Goal: Task Accomplishment & Management: Complete application form

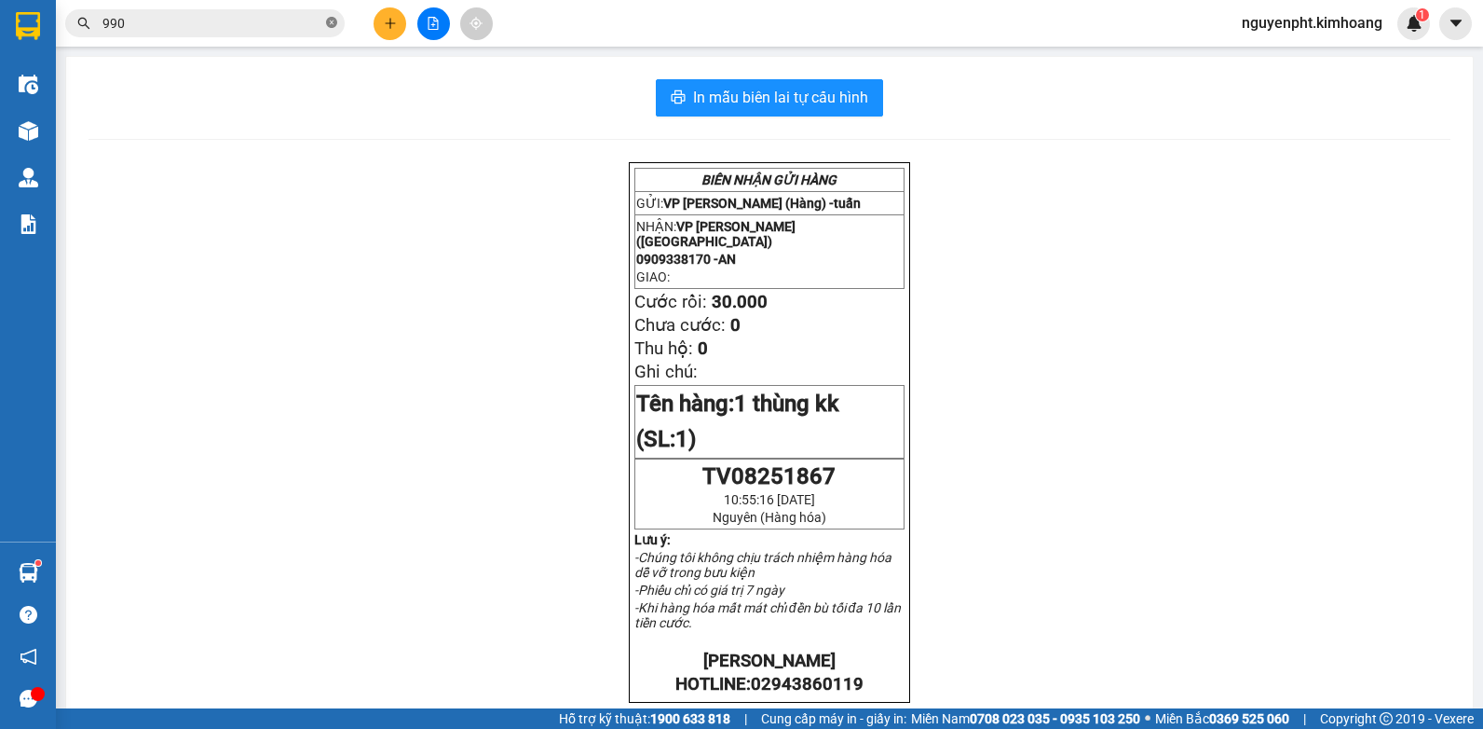
click at [331, 26] on icon "close-circle" at bounding box center [331, 22] width 11 height 11
drag, startPoint x: 412, startPoint y: 30, endPoint x: 394, endPoint y: 30, distance: 17.7
click at [411, 30] on div at bounding box center [433, 23] width 140 height 33
click at [388, 29] on icon "plus" at bounding box center [390, 23] width 13 height 13
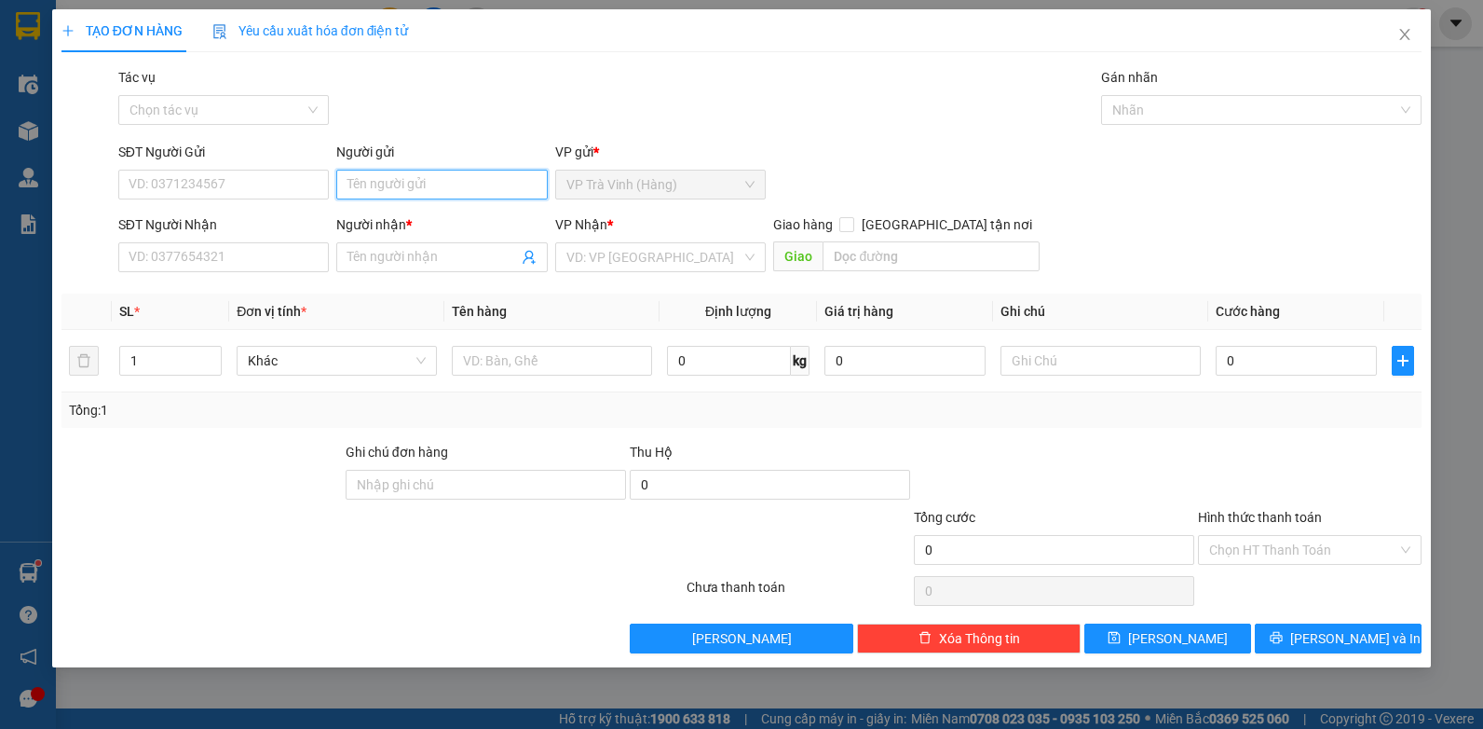
click at [465, 191] on input "Người gửi" at bounding box center [442, 185] width 212 height 30
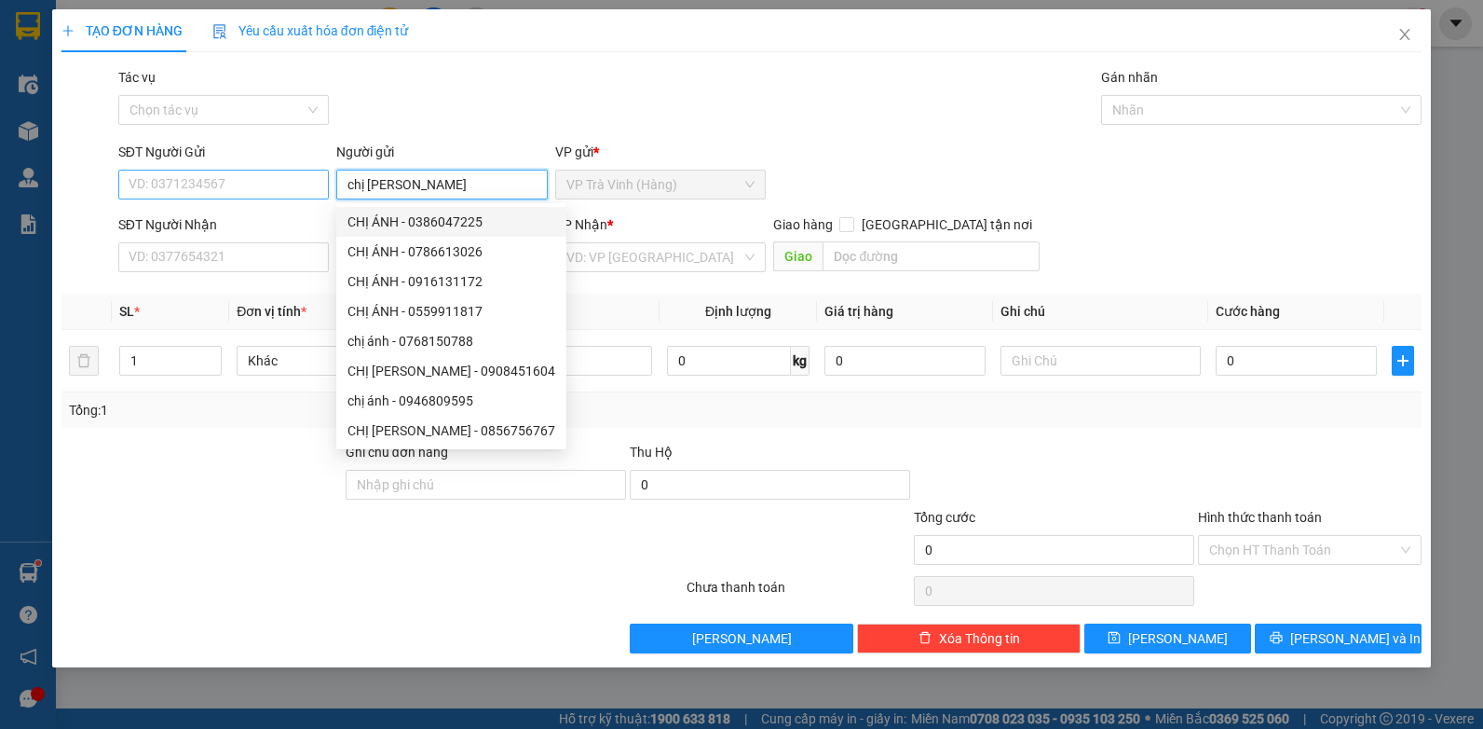
type input "chị ánh"
click at [189, 185] on input "SĐT Người Gửi" at bounding box center [224, 185] width 212 height 30
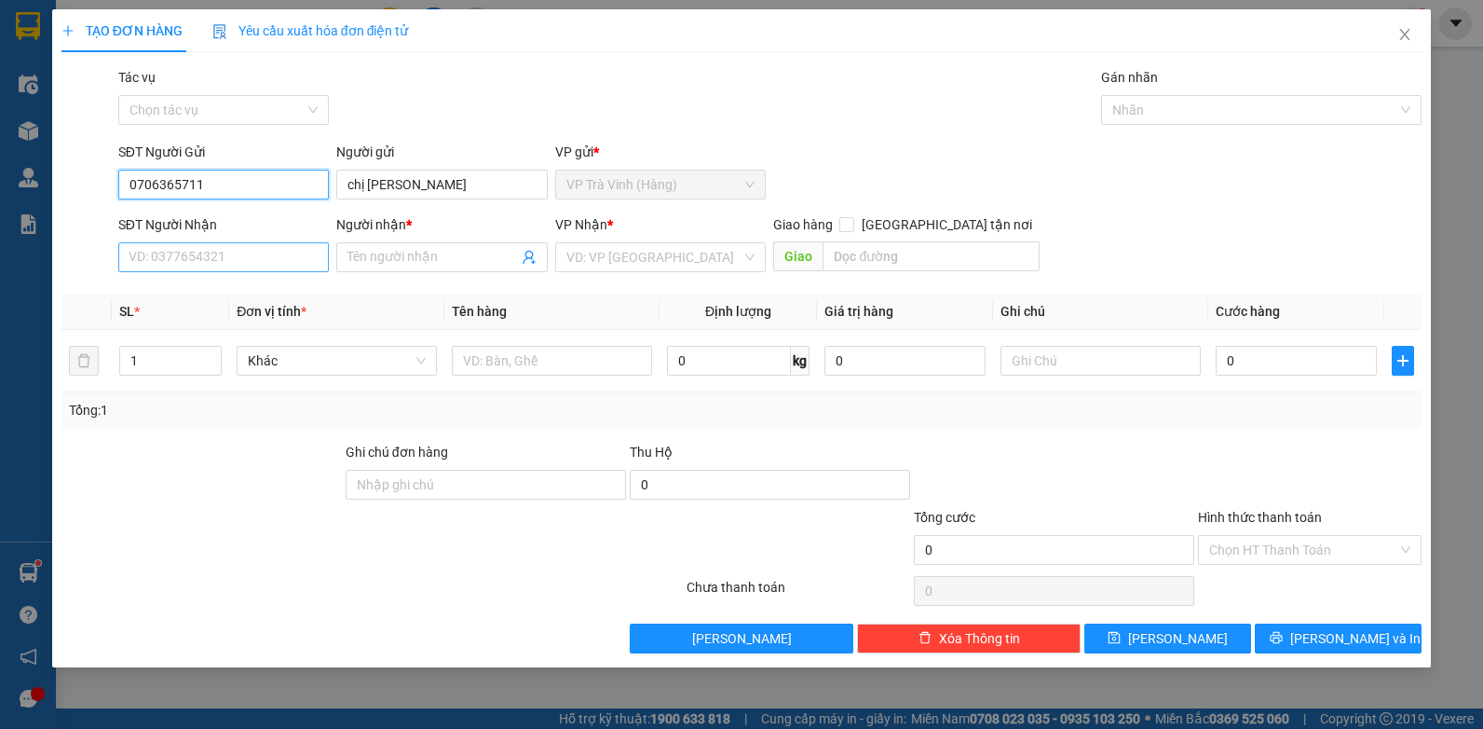
type input "0706365711"
click at [212, 260] on input "SĐT Người Nhận" at bounding box center [224, 257] width 212 height 30
type input "0783388247"
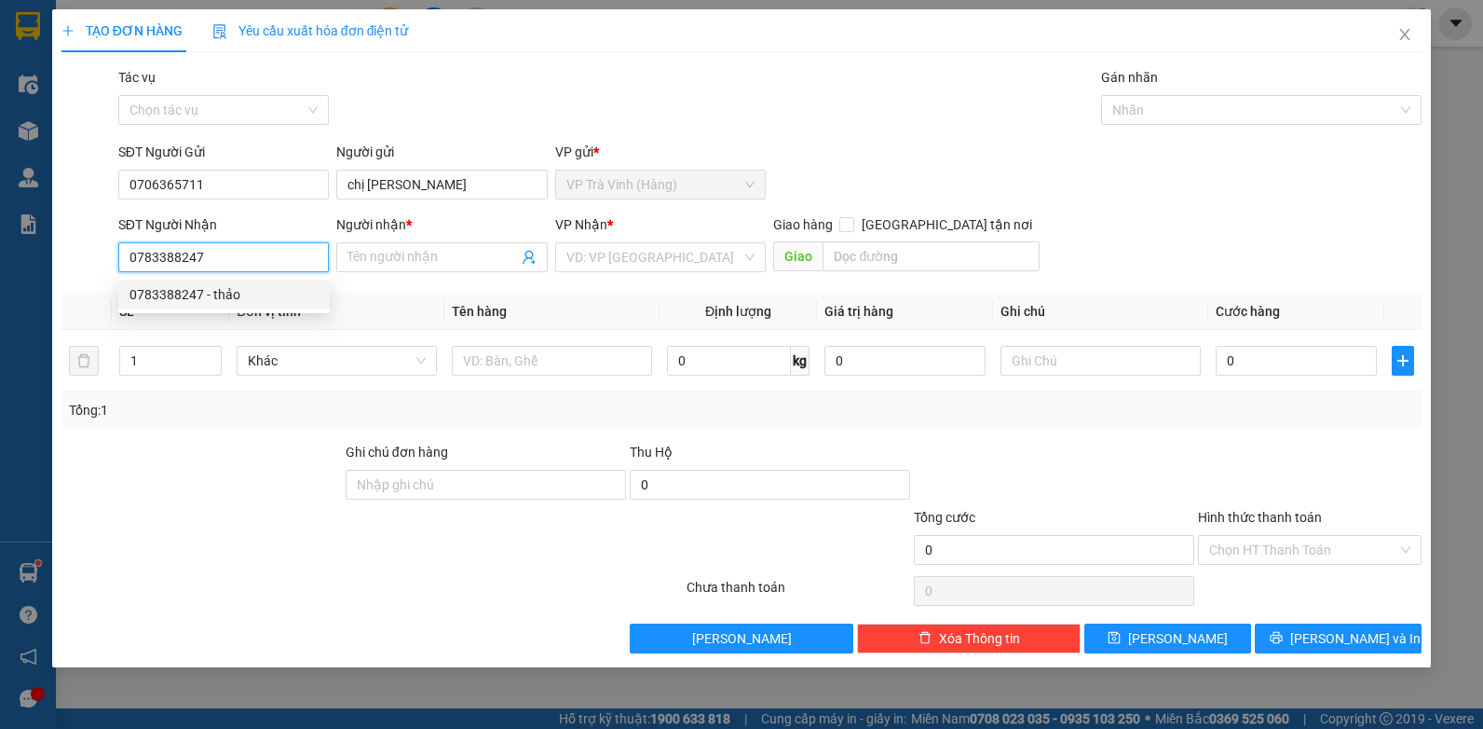
click at [224, 294] on div "0783388247 - thảo" at bounding box center [224, 294] width 189 height 21
type input "thảo"
type input "40.000"
type input "0783388247"
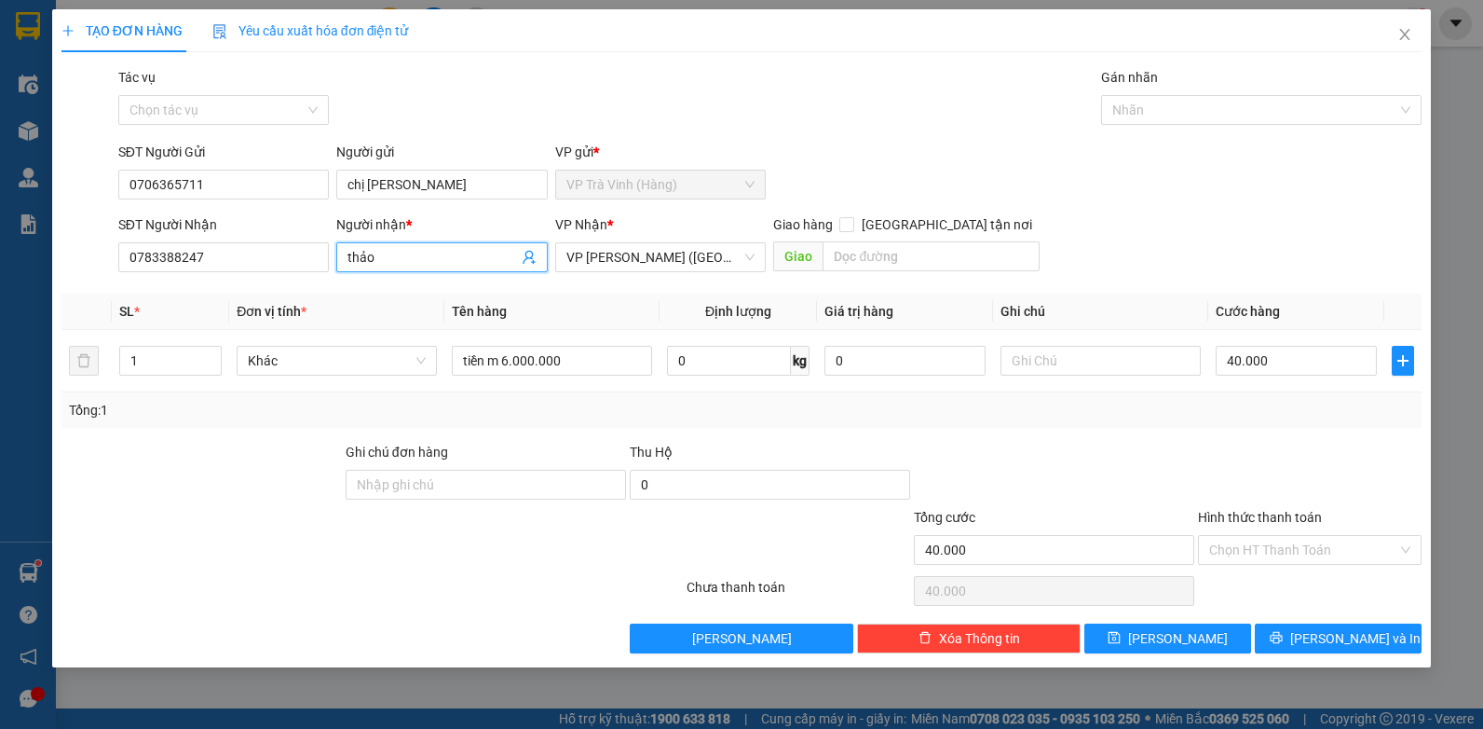
drag, startPoint x: 406, startPoint y: 253, endPoint x: 157, endPoint y: 296, distance: 252.6
click at [158, 294] on div "Transit Pickup Surcharge Ids Transit Deliver Surcharge Ids Transit Deliver Surc…" at bounding box center [742, 360] width 1361 height 586
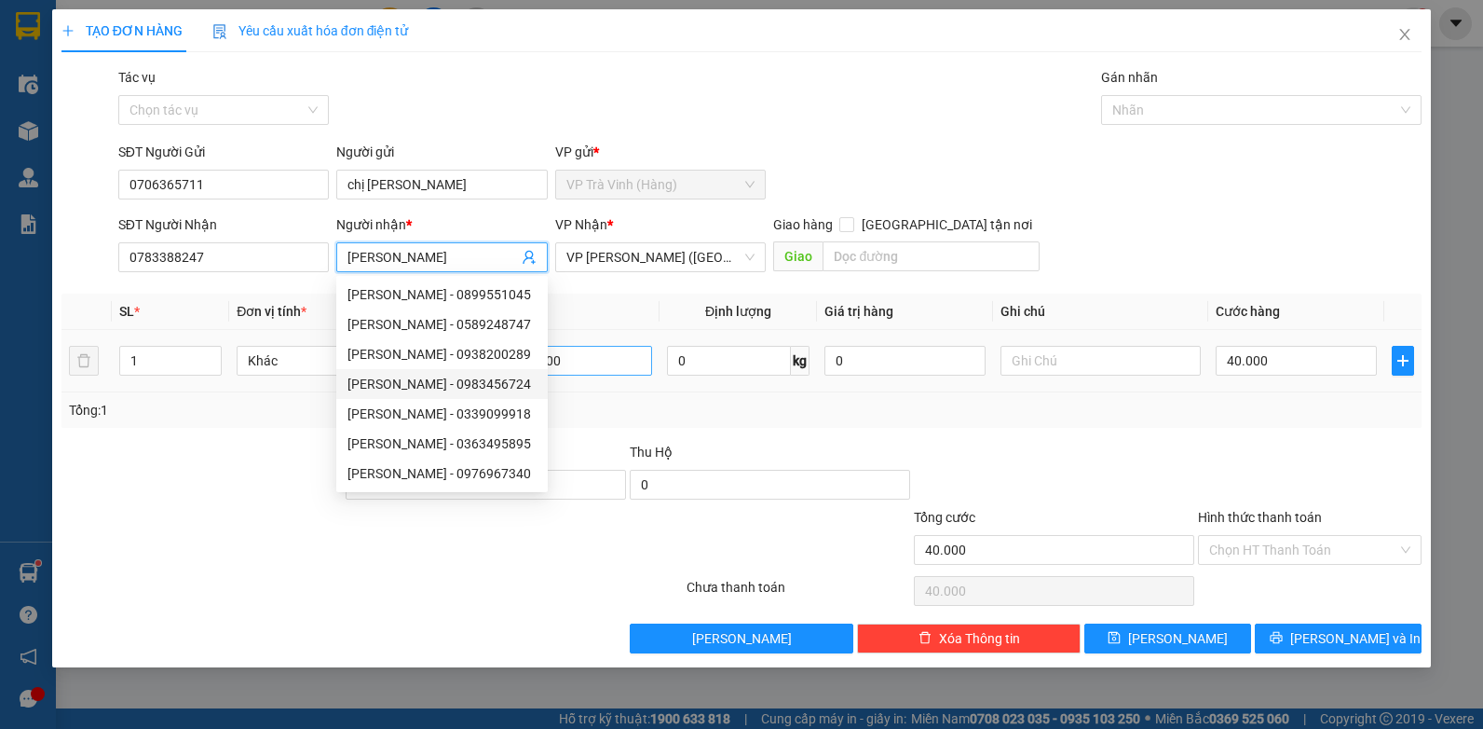
type input "ngọc thảo"
drag, startPoint x: 605, startPoint y: 361, endPoint x: 114, endPoint y: 379, distance: 491.4
click at [111, 378] on tr "1 Khác tiền m 6.000.000 0 kg 0 40.000" at bounding box center [742, 361] width 1361 height 62
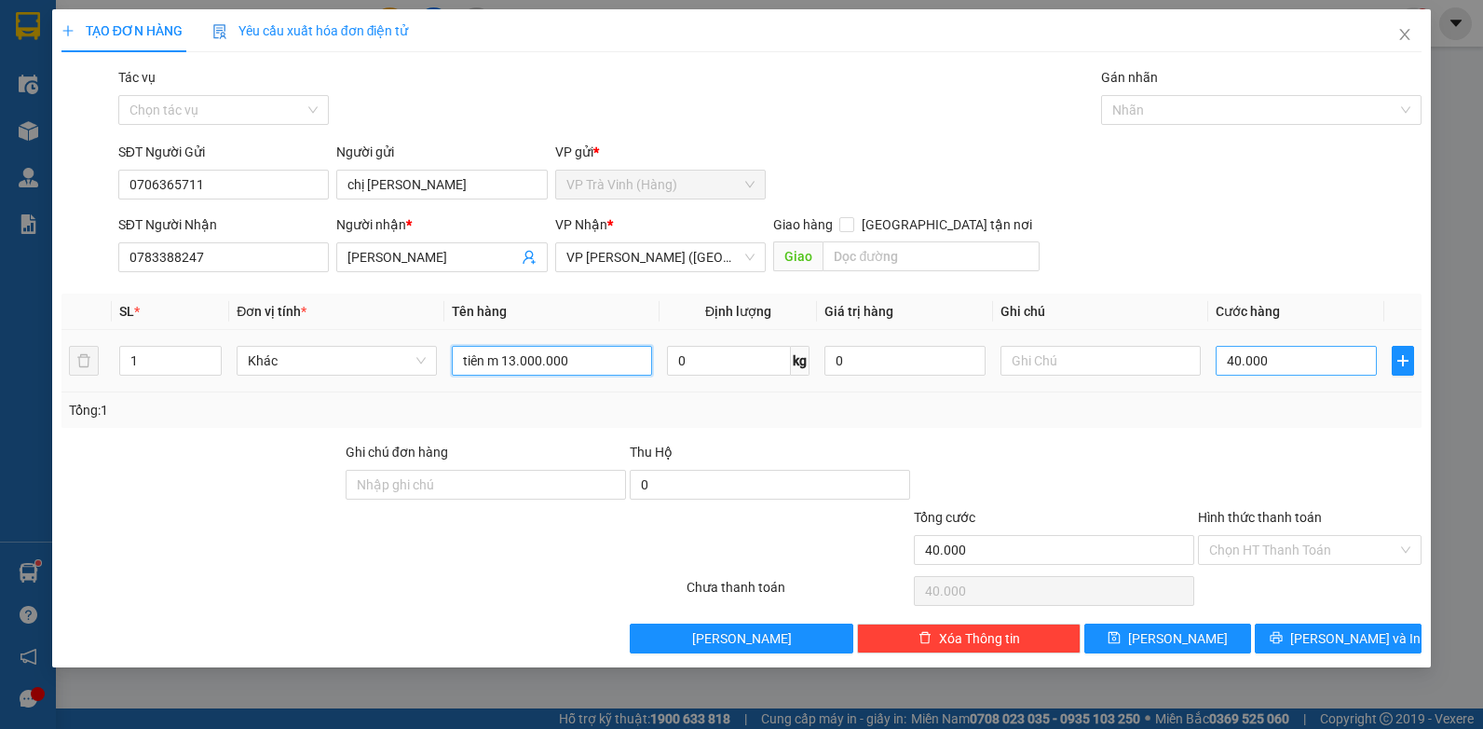
type input "tiên m 13.000.000"
type input "5"
type input "50"
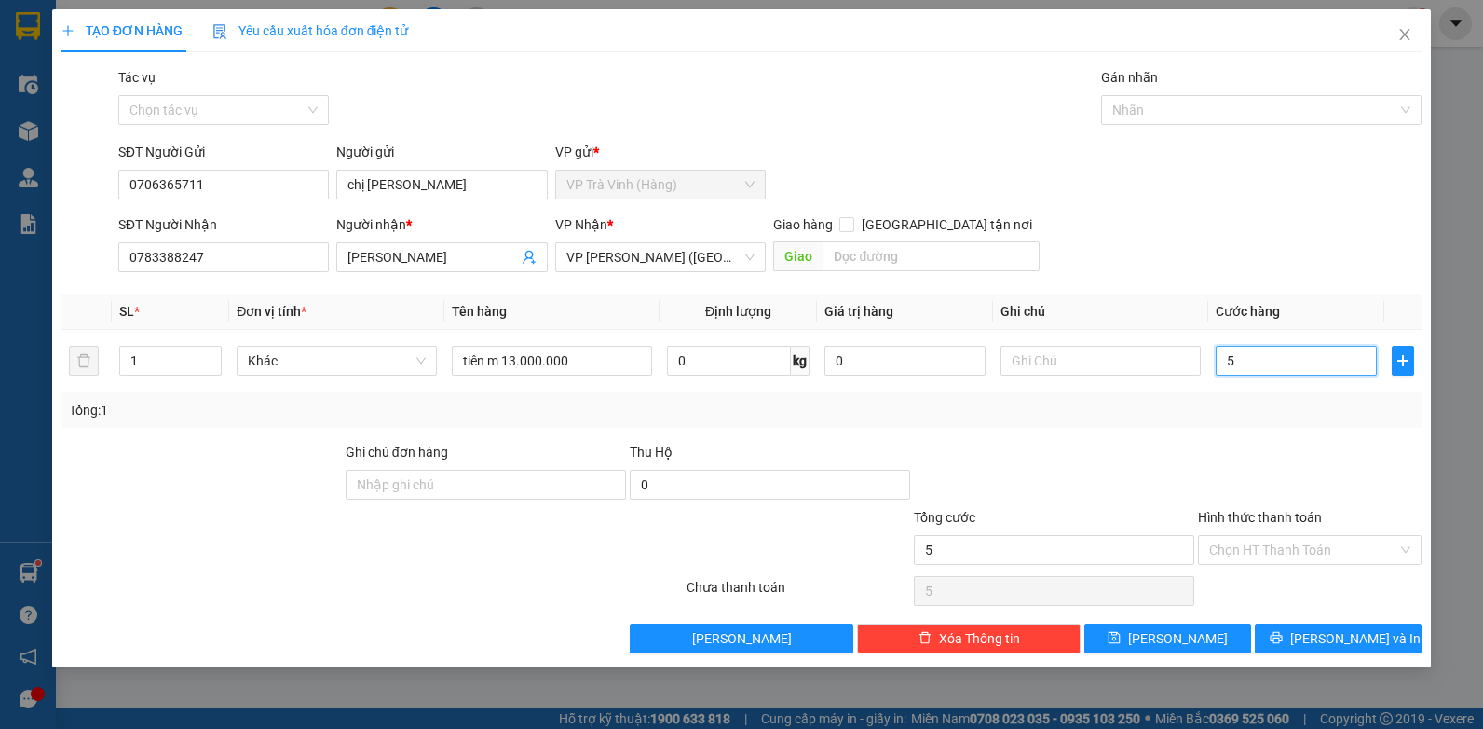
type input "50"
type input "50.000"
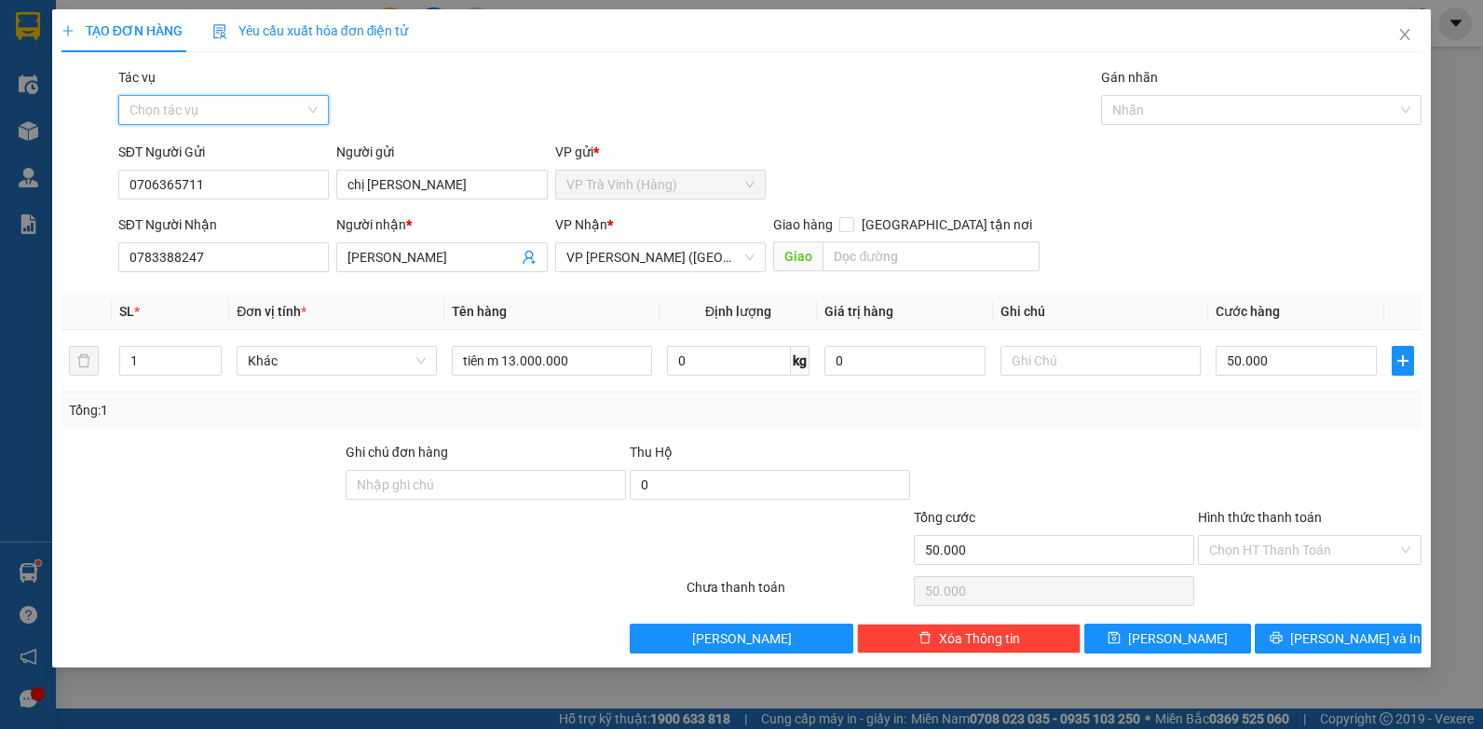
drag, startPoint x: 201, startPoint y: 111, endPoint x: 198, endPoint y: 147, distance: 36.4
click at [201, 114] on input "Tác vụ" at bounding box center [218, 110] width 176 height 28
drag, startPoint x: 198, startPoint y: 176, endPoint x: 198, endPoint y: 199, distance: 23.3
click at [198, 179] on div "Nhập hàng kho nhận" at bounding box center [224, 177] width 189 height 21
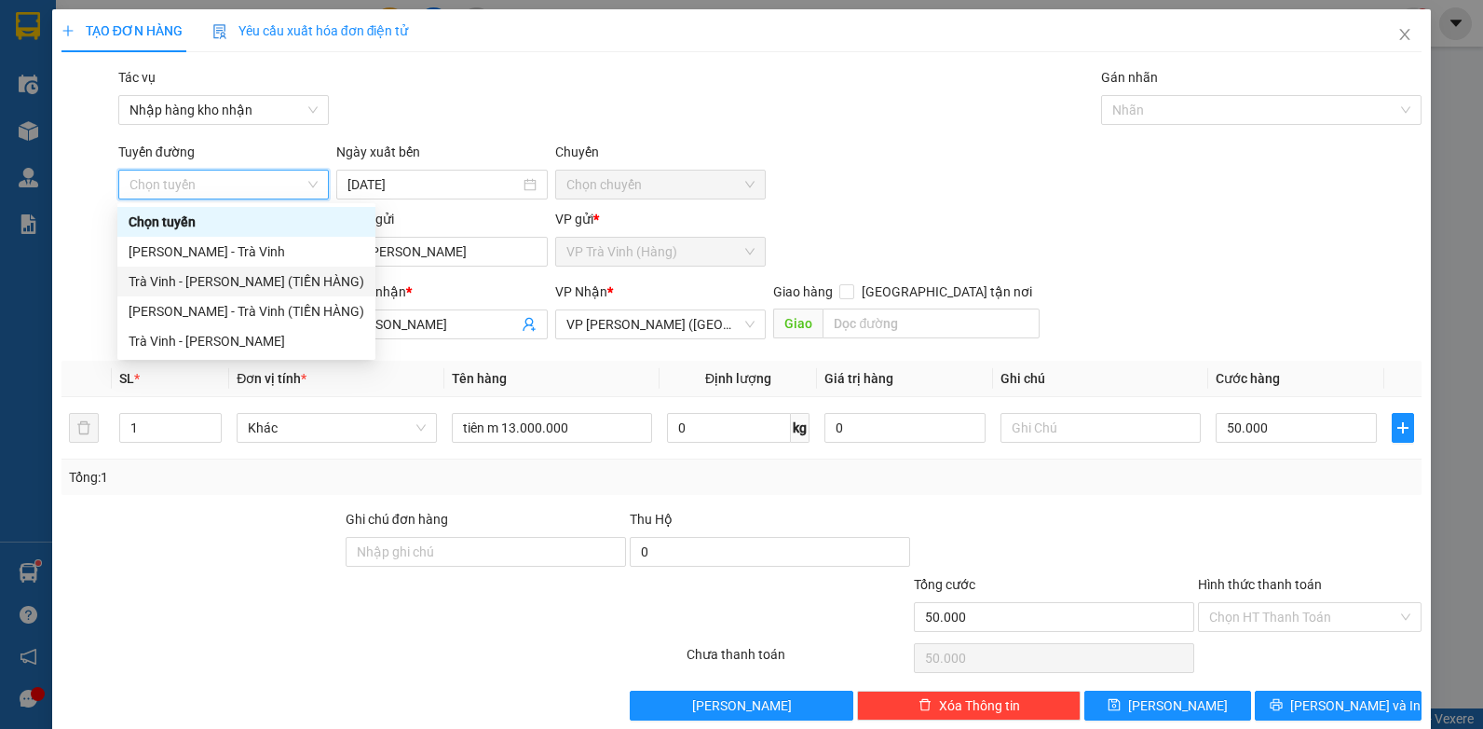
click at [278, 283] on div "Trà Vinh - Hồ Chí Minh (TIỀN HÀNG)" at bounding box center [247, 281] width 236 height 21
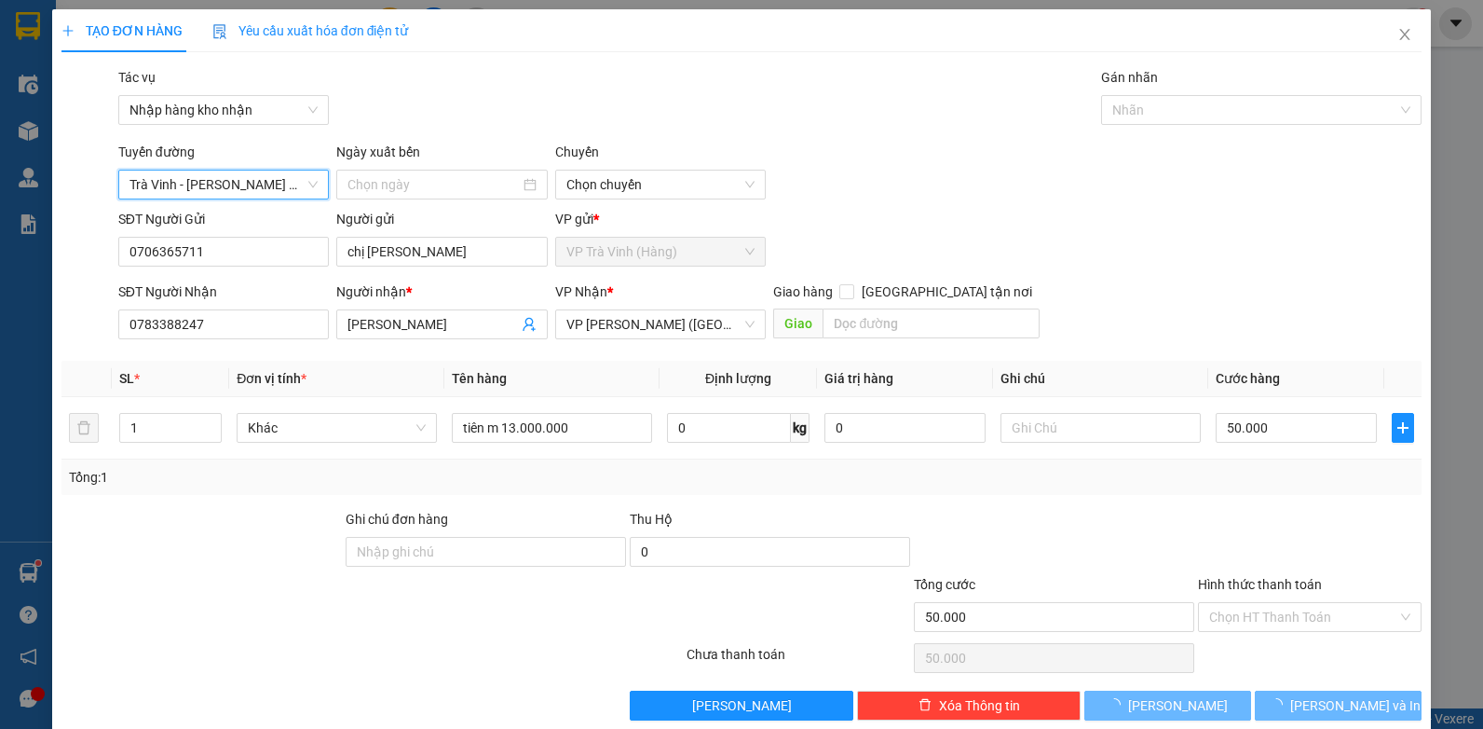
type input "15/08/2025"
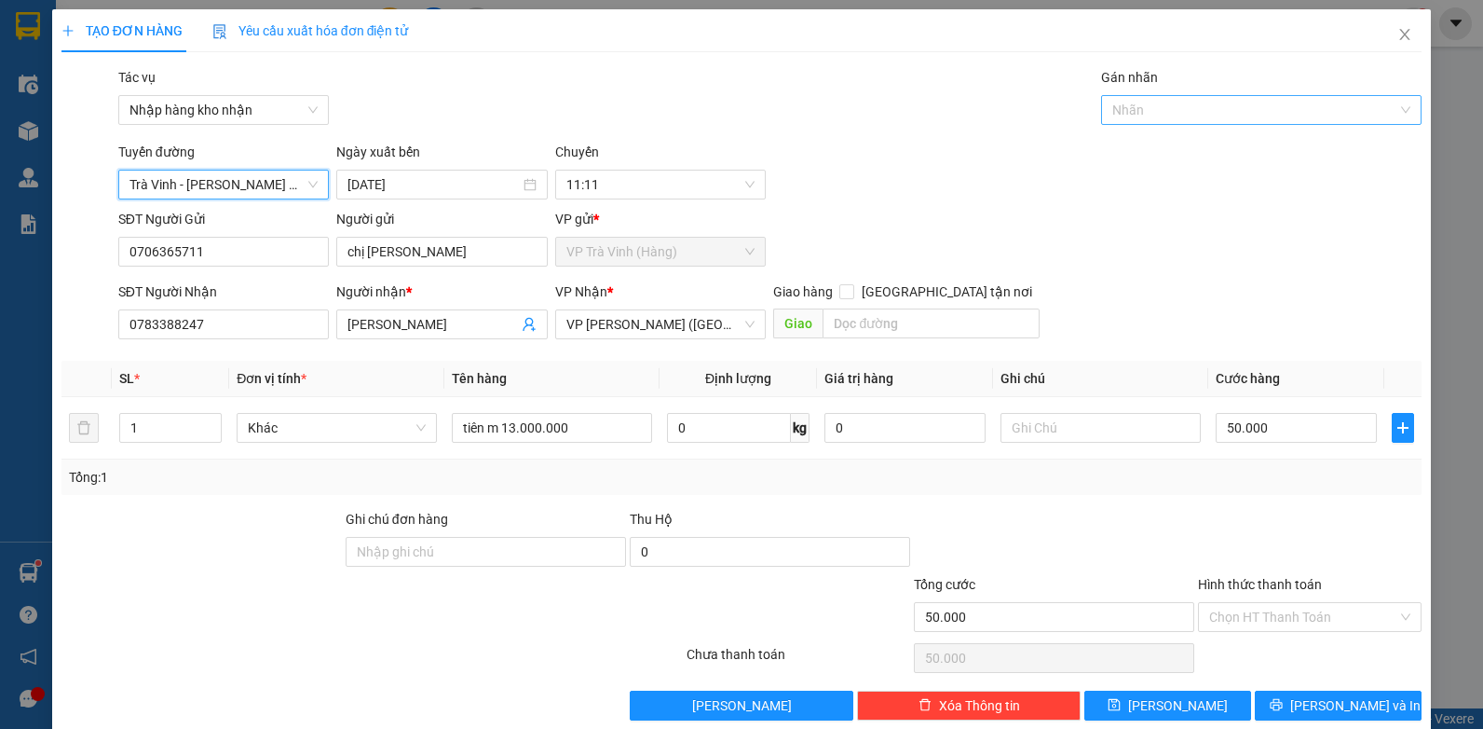
click at [1193, 114] on div at bounding box center [1252, 110] width 293 height 22
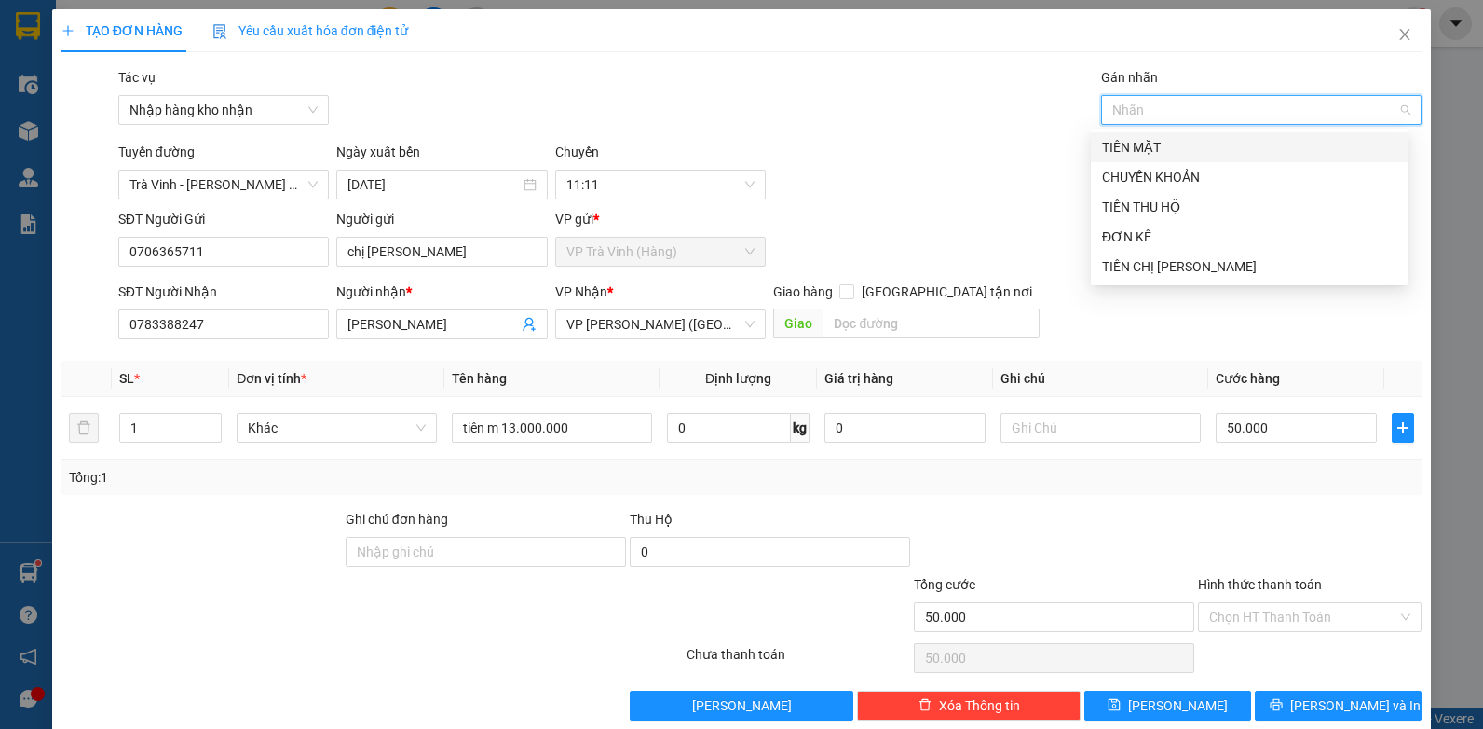
click at [1155, 149] on div "TIỀN MẶT" at bounding box center [1249, 147] width 295 height 21
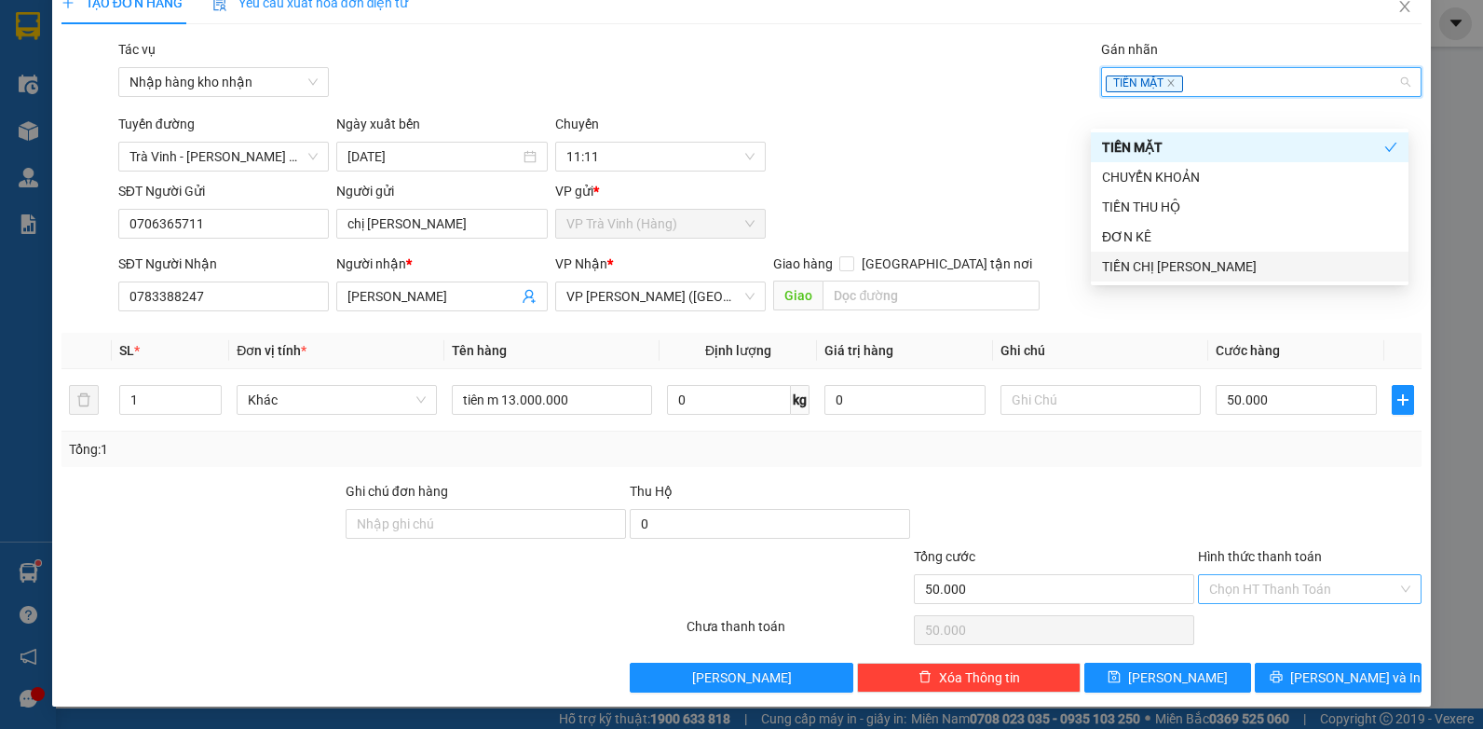
click at [1297, 590] on input "Hình thức thanh toán" at bounding box center [1304, 589] width 188 height 28
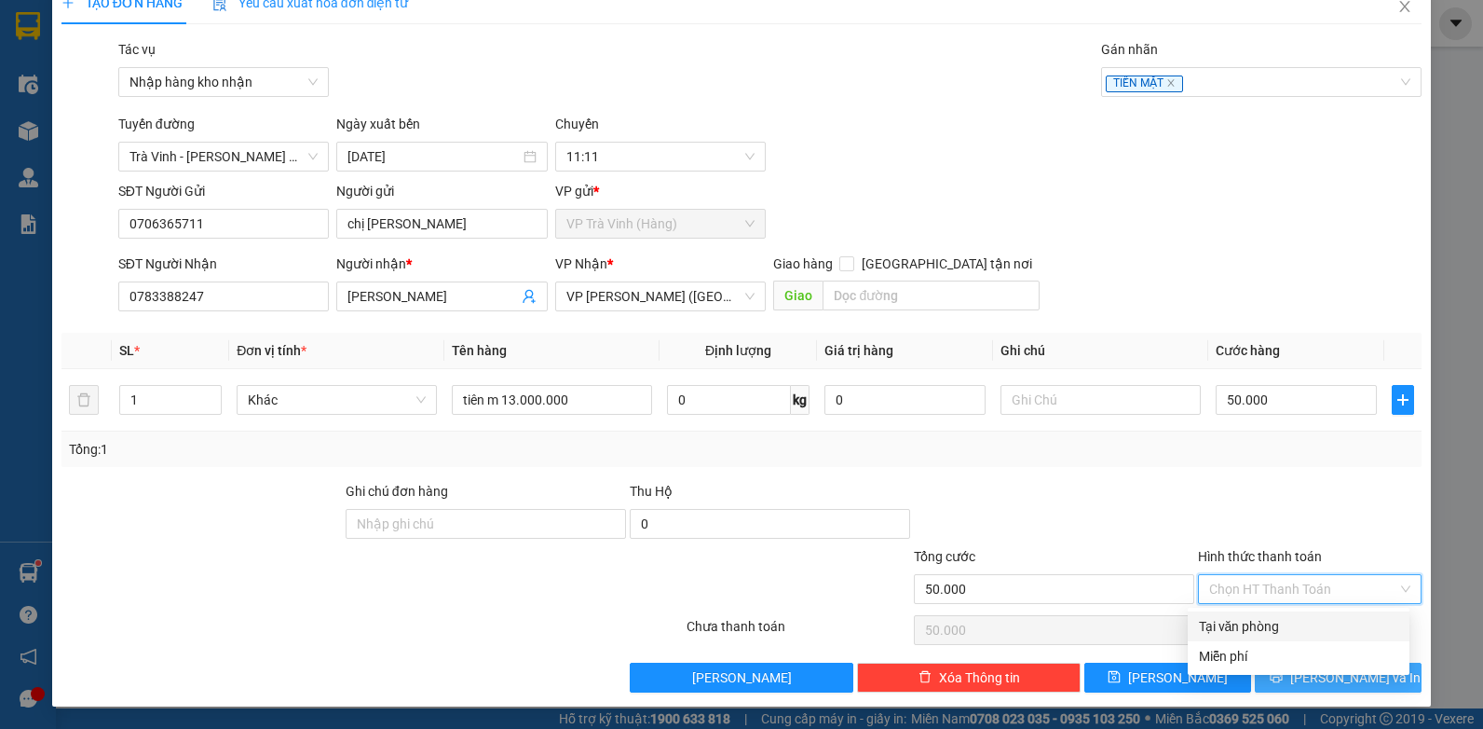
drag, startPoint x: 1280, startPoint y: 625, endPoint x: 1286, endPoint y: 663, distance: 38.6
click at [1280, 629] on div "Tại văn phòng" at bounding box center [1298, 626] width 199 height 21
type input "0"
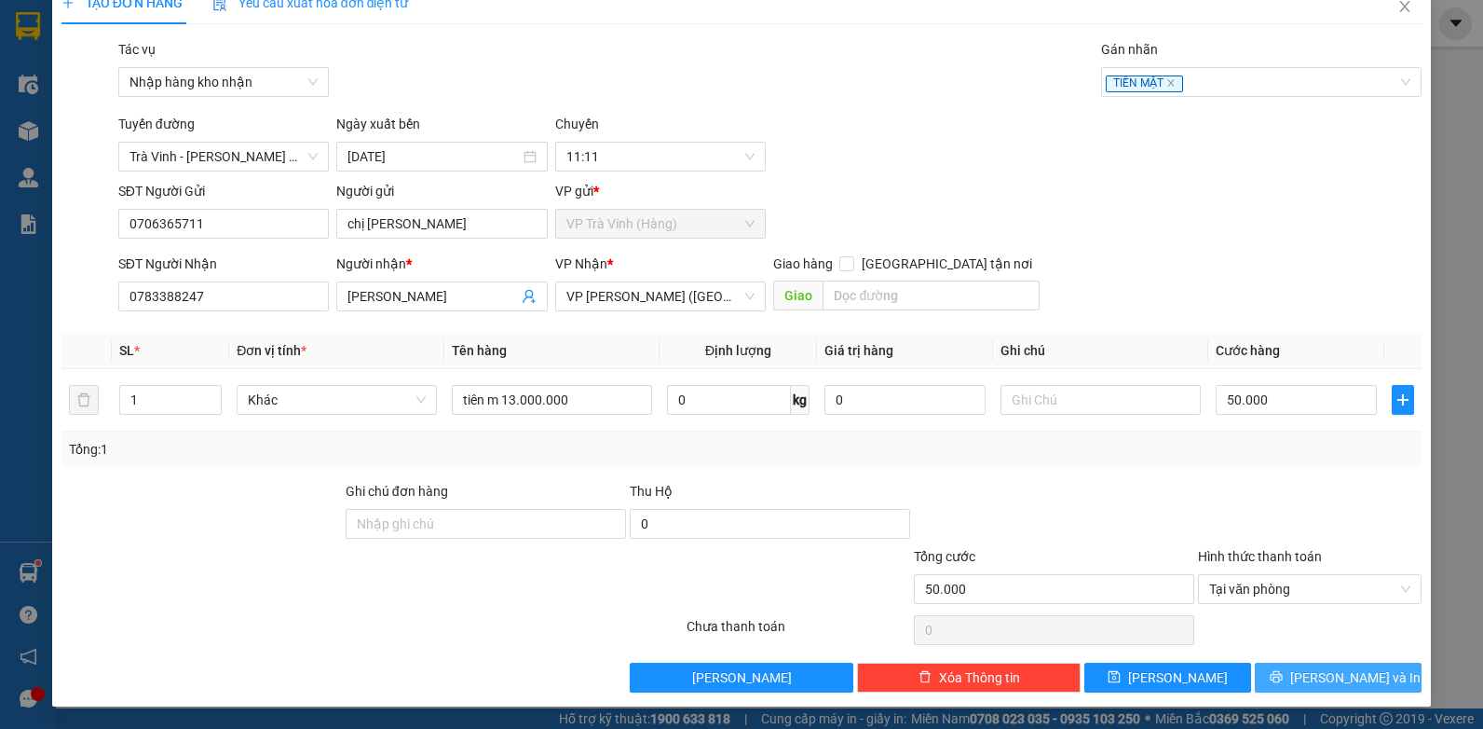
click at [1319, 677] on span "[PERSON_NAME] và In" at bounding box center [1356, 677] width 130 height 21
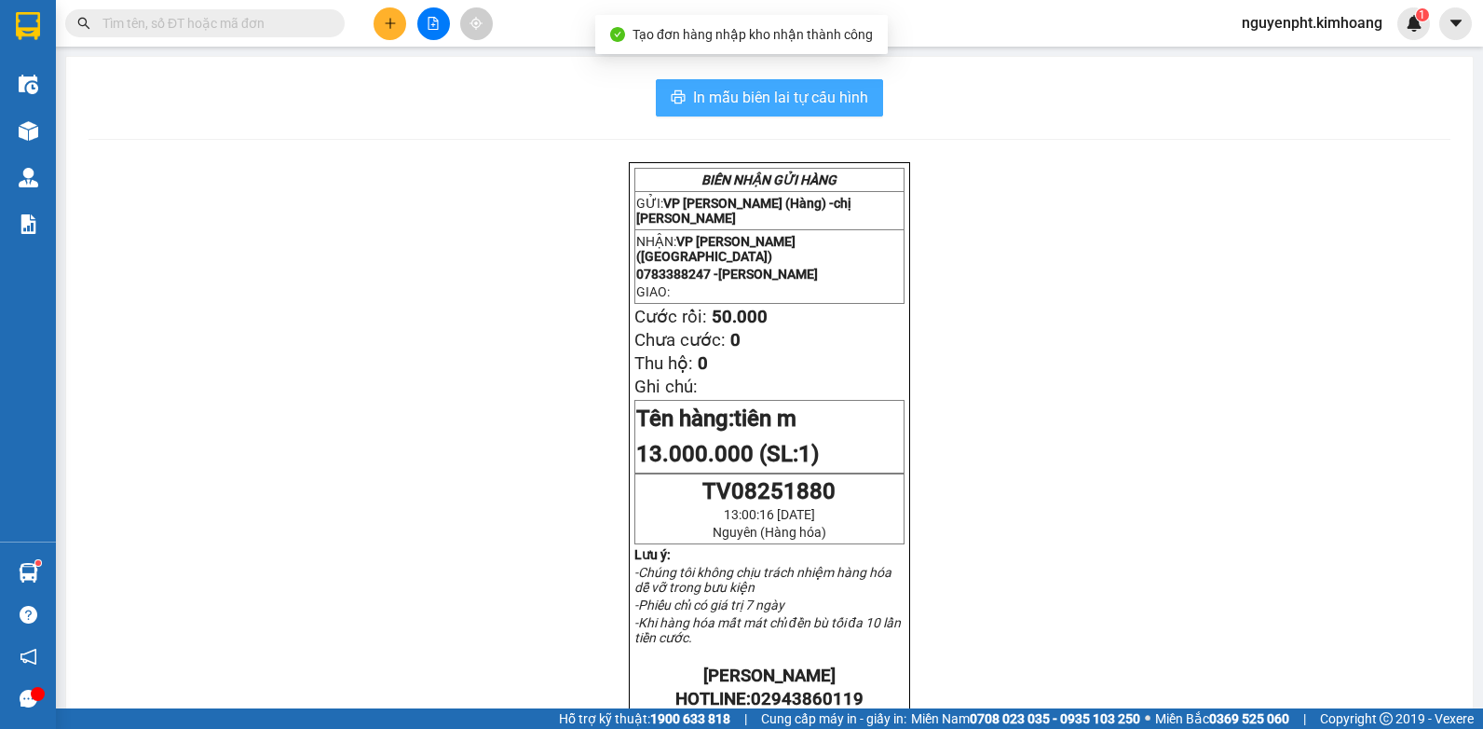
click at [771, 91] on span "In mẫu biên lai tự cấu hình" at bounding box center [780, 97] width 175 height 23
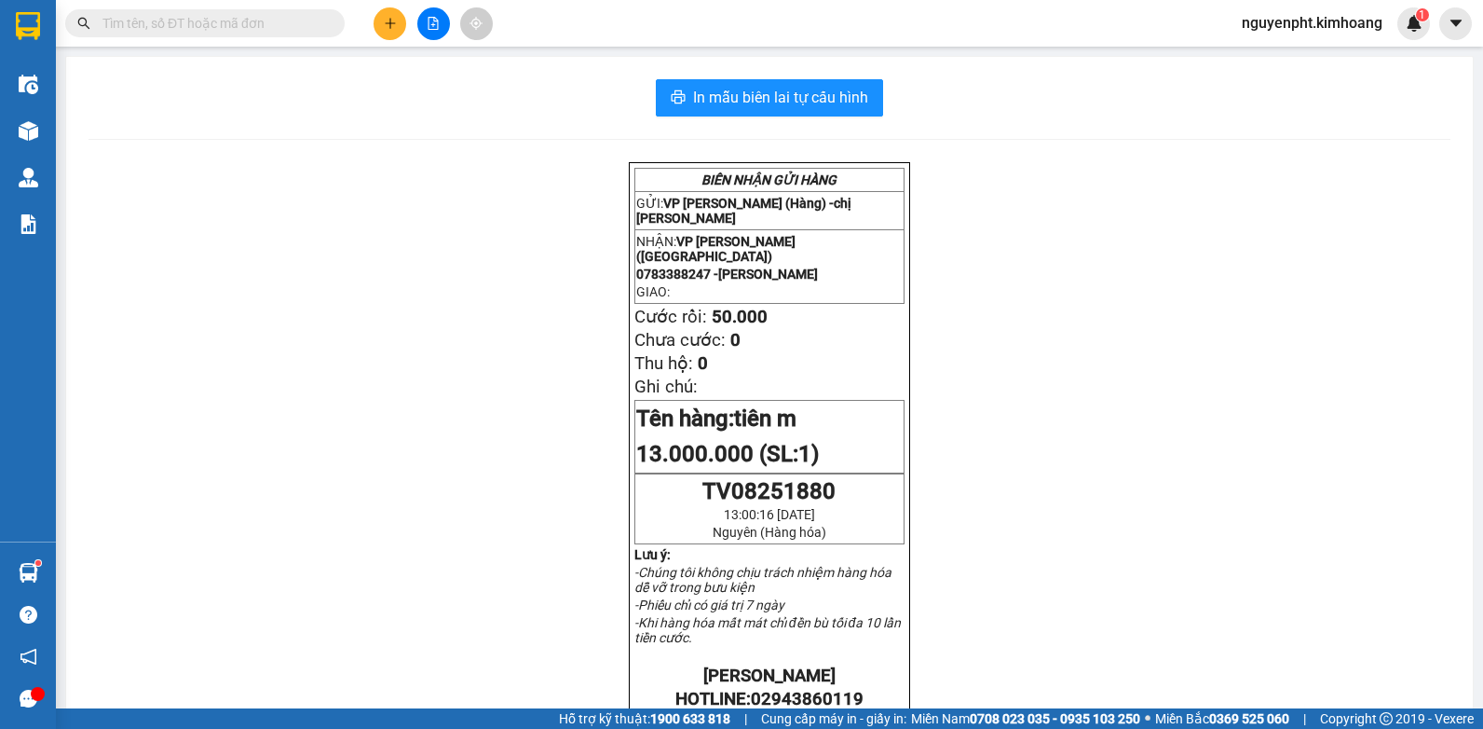
click at [281, 21] on input "text" at bounding box center [213, 23] width 220 height 21
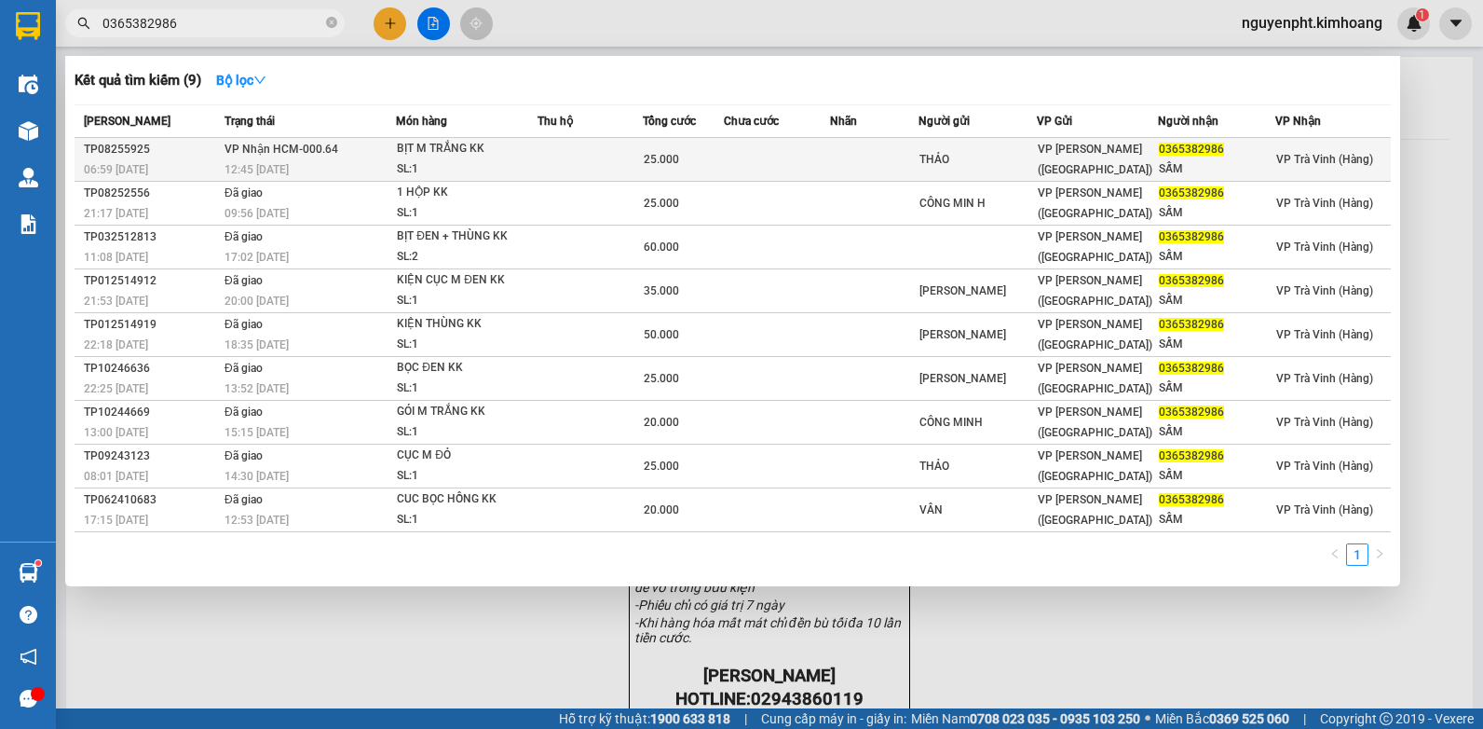
type input "0365382986"
click at [553, 153] on td at bounding box center [590, 160] width 105 height 44
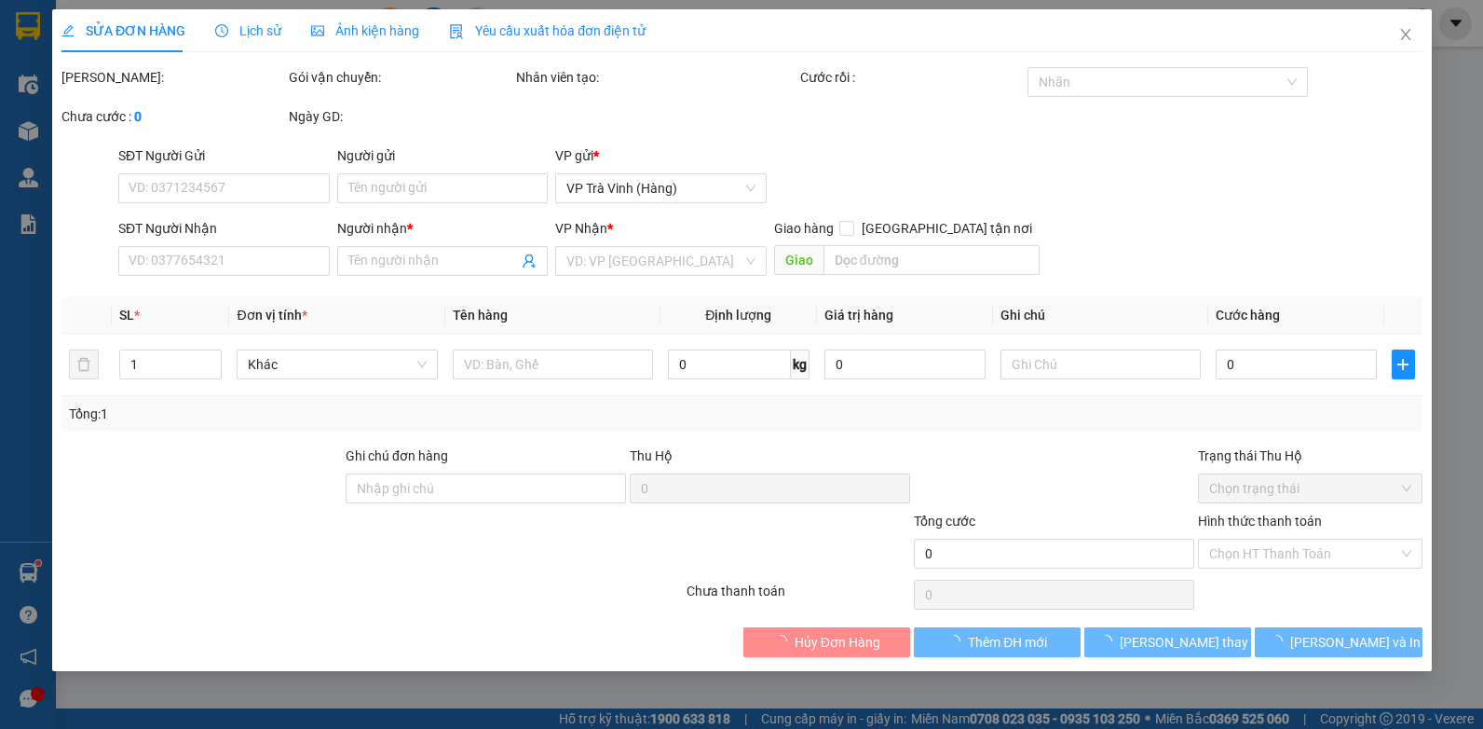
type input "THẢO"
type input "0365382986"
type input "SẤM"
type input "25.000"
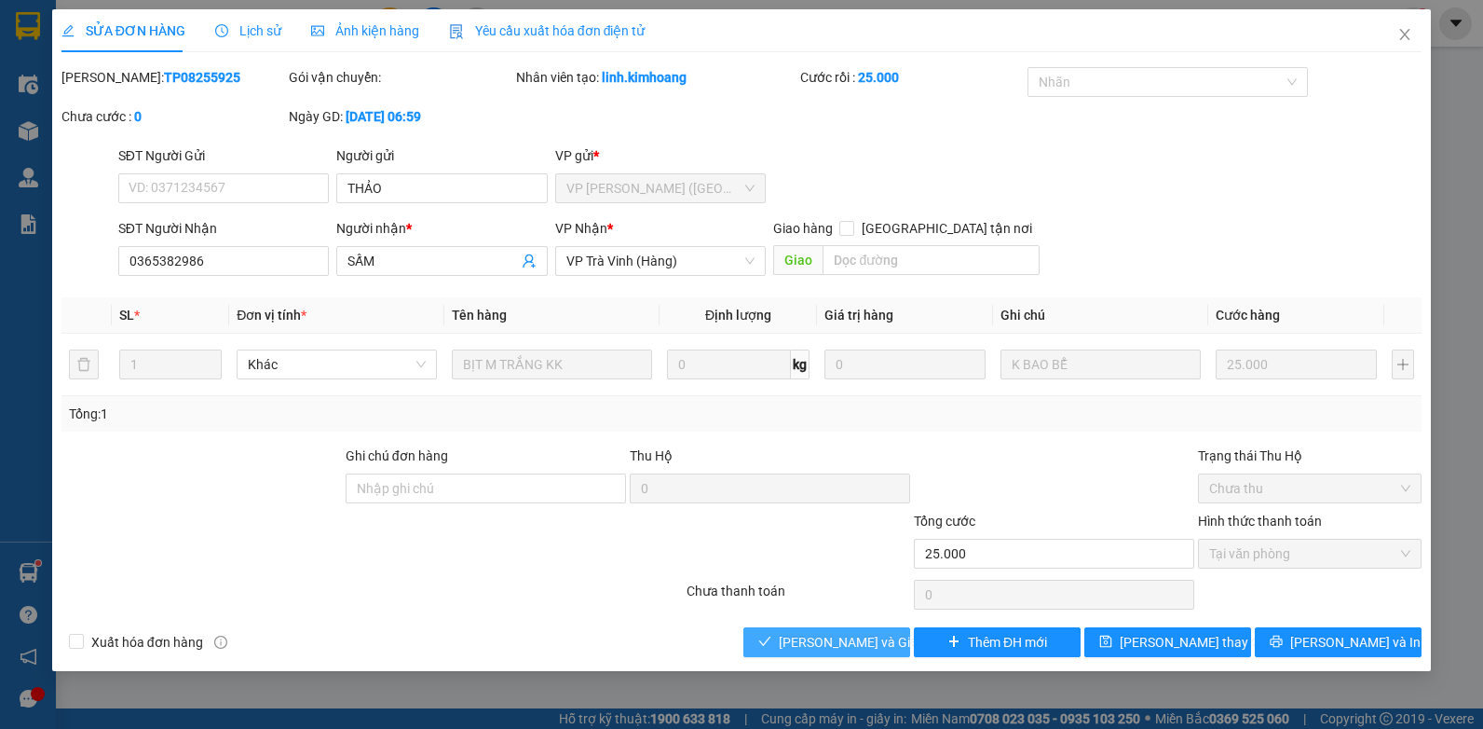
click at [796, 648] on span "[PERSON_NAME] và Giao hàng" at bounding box center [868, 642] width 179 height 21
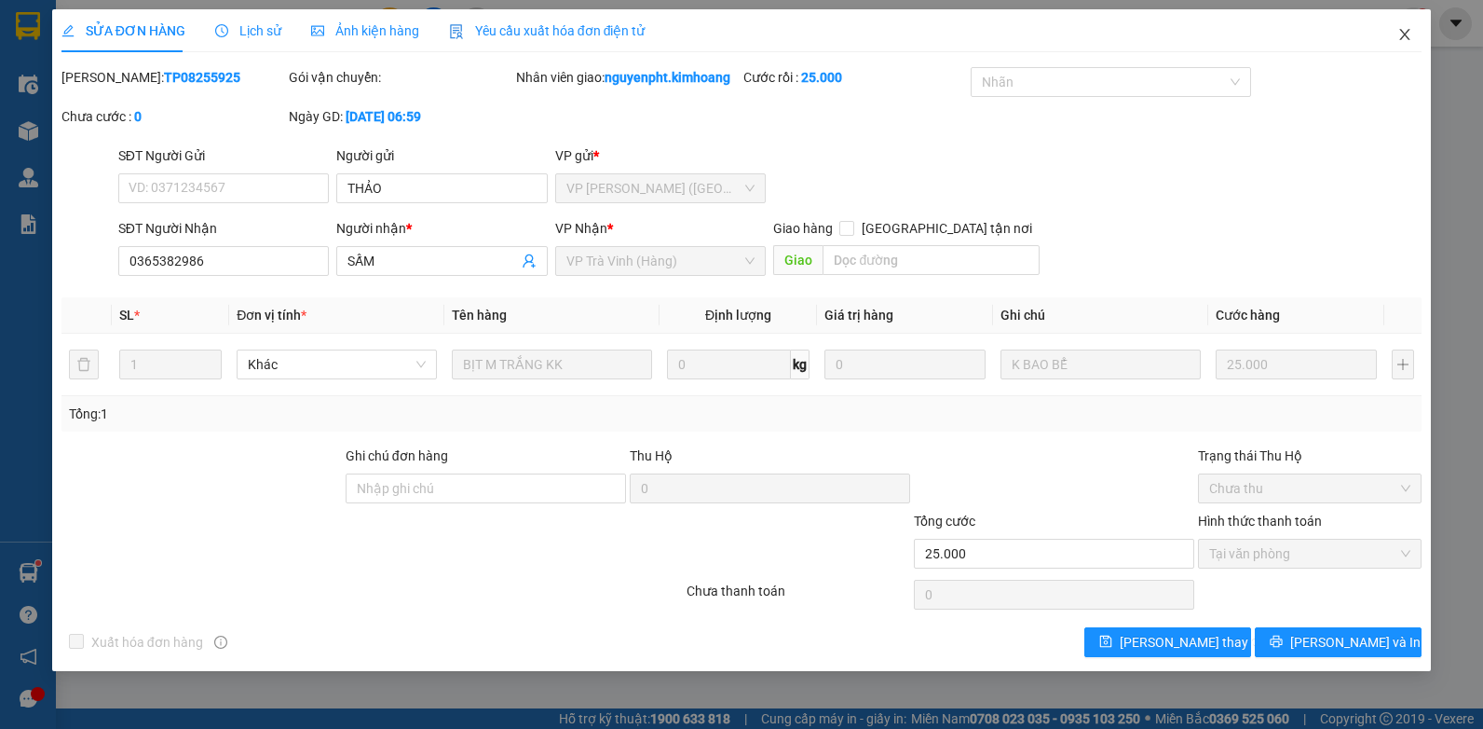
click at [1403, 37] on icon "close" at bounding box center [1406, 34] width 10 height 11
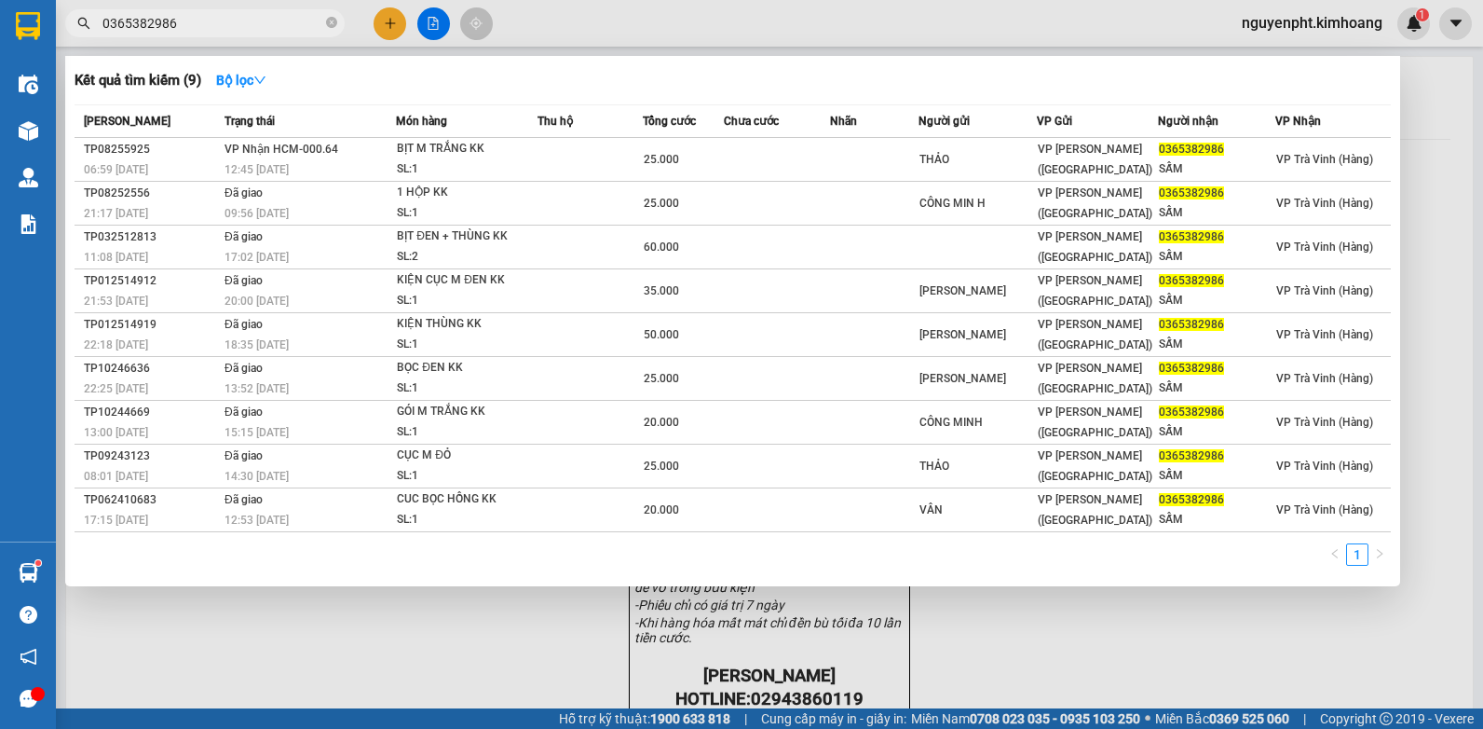
drag, startPoint x: 186, startPoint y: 24, endPoint x: 0, endPoint y: 109, distance: 204.8
click at [0, 50] on html "Kết quả tìm kiếm ( 9 ) Bộ lọc Mã ĐH Trạng thái Món hàng Thu hộ Tổng cước Chưa c…" at bounding box center [741, 364] width 1483 height 729
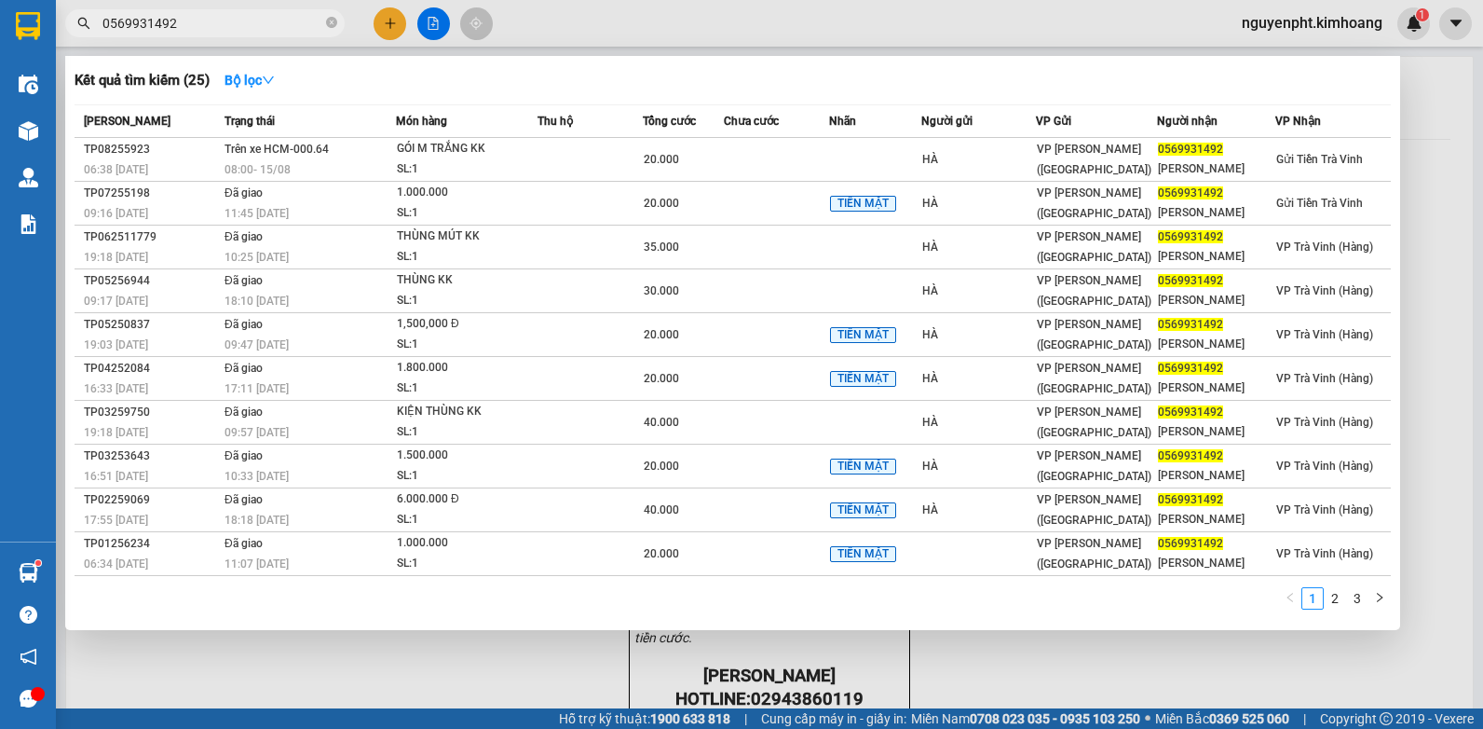
drag, startPoint x: 294, startPoint y: 23, endPoint x: 0, endPoint y: 148, distance: 319.0
click at [0, 257] on html "Kết quả tìm kiếm ( 25 ) Bộ lọc Mã ĐH Trạng thái Món hàng Thu hộ Tổng cước Chưa …" at bounding box center [741, 364] width 1483 height 729
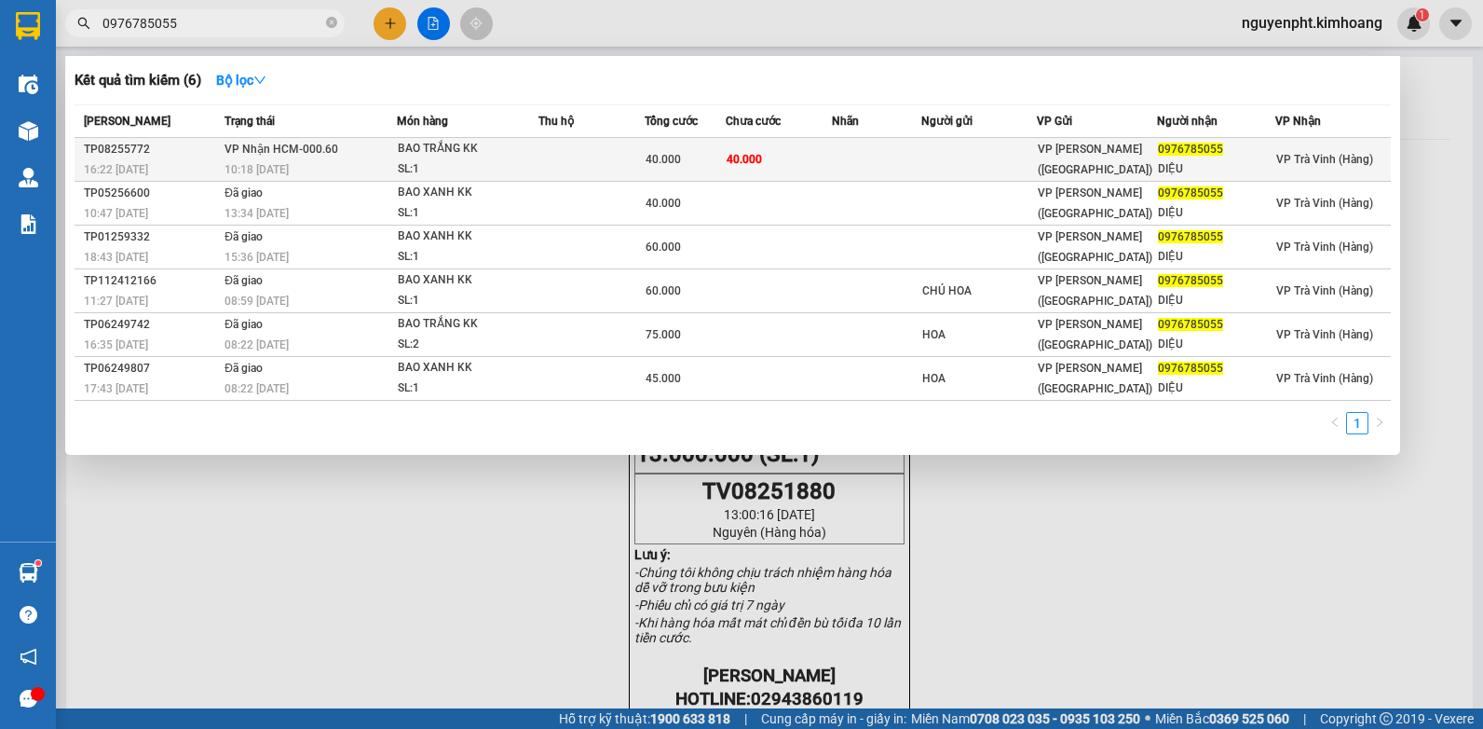
type input "0976785055"
click at [850, 164] on td at bounding box center [876, 160] width 89 height 44
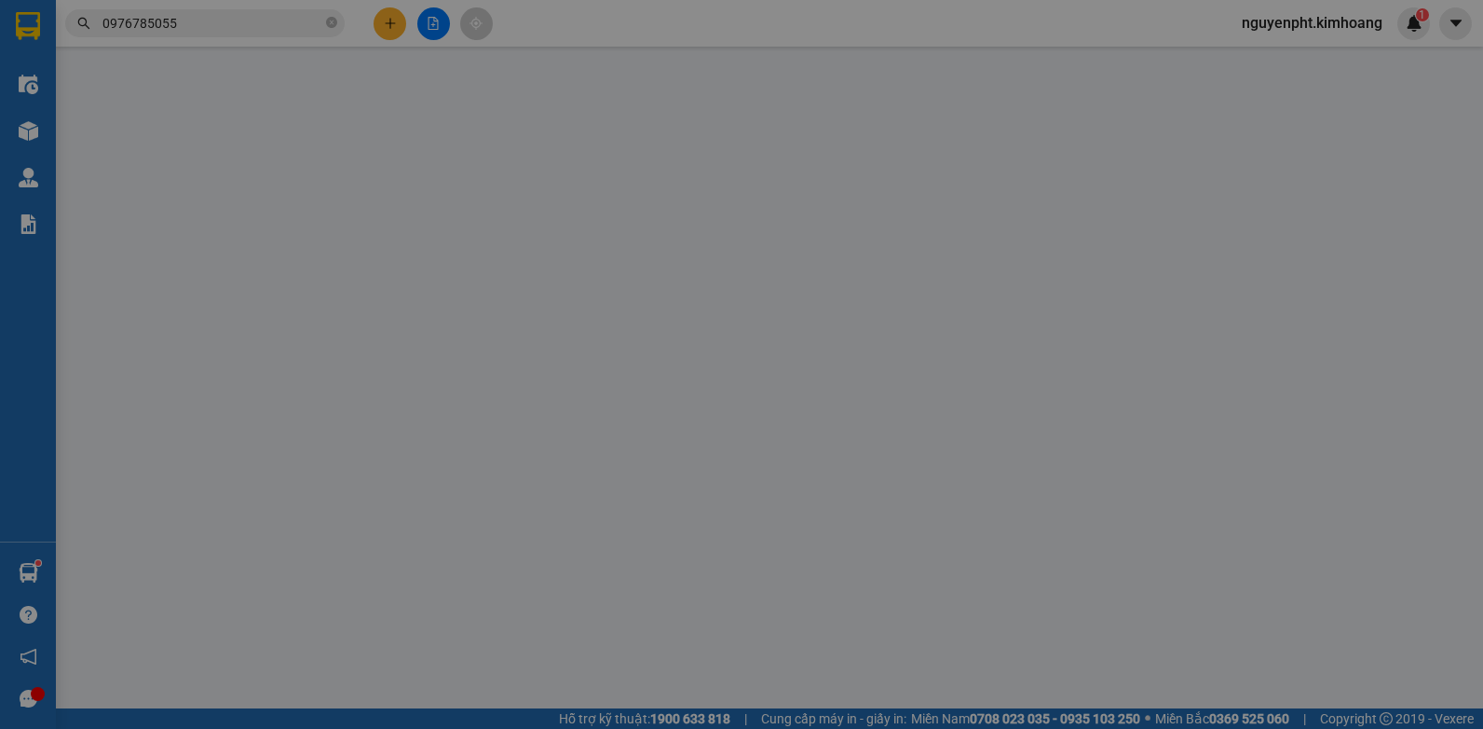
type input "0976785055"
type input "DIỆU"
type input "40.000"
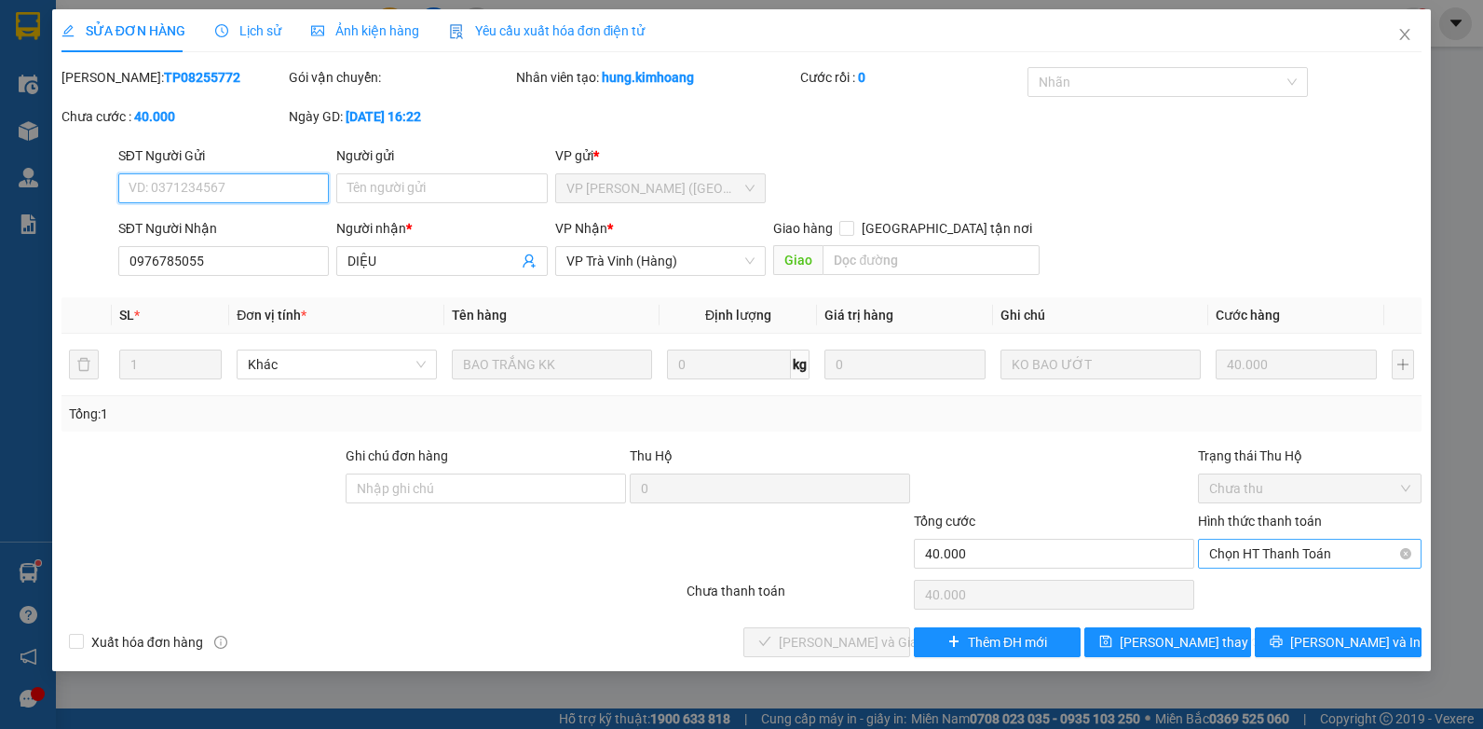
click at [1299, 557] on span "Chọn HT Thanh Toán" at bounding box center [1310, 554] width 201 height 28
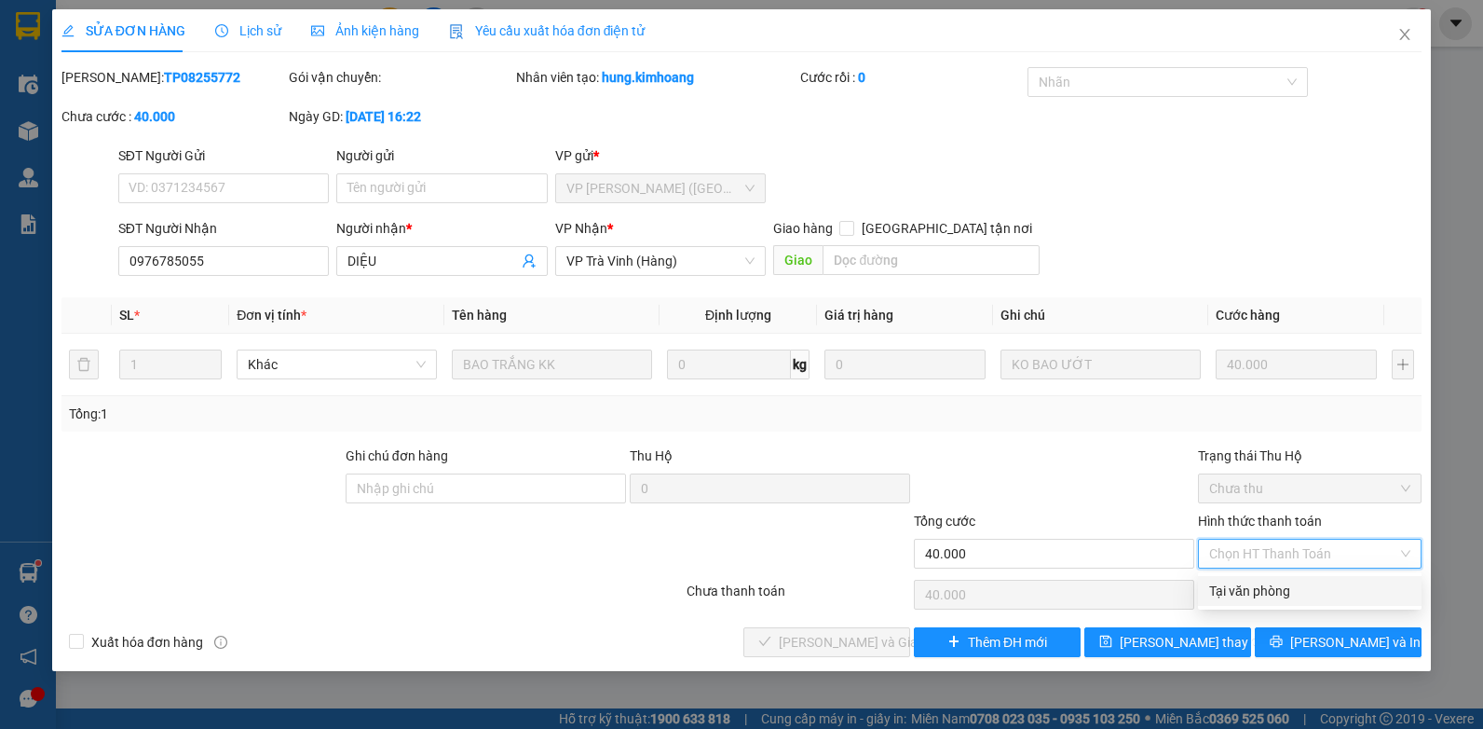
drag, startPoint x: 1268, startPoint y: 587, endPoint x: 892, endPoint y: 667, distance: 384.9
click at [1264, 589] on div "Tại văn phòng" at bounding box center [1310, 591] width 201 height 21
type input "0"
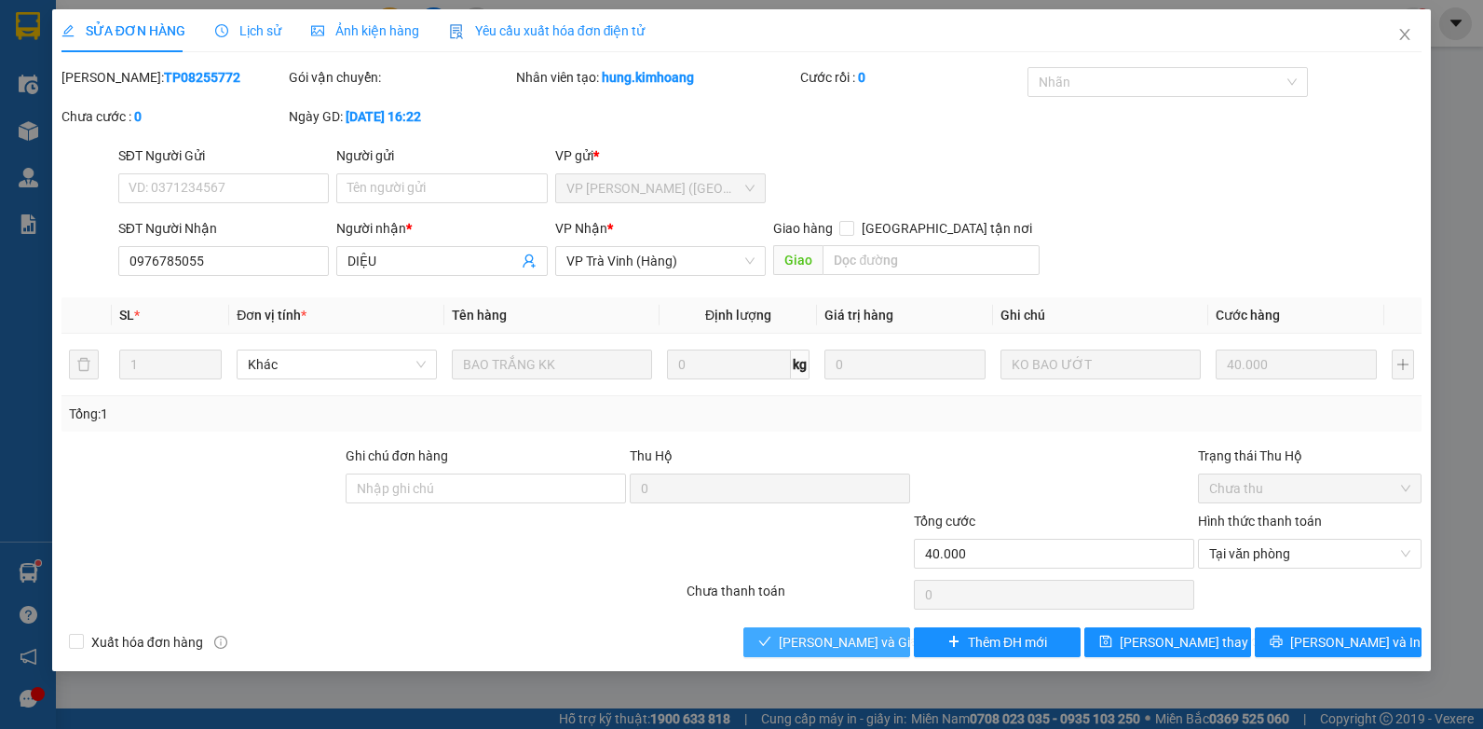
click at [849, 637] on span "[PERSON_NAME] và Giao hàng" at bounding box center [868, 642] width 179 height 21
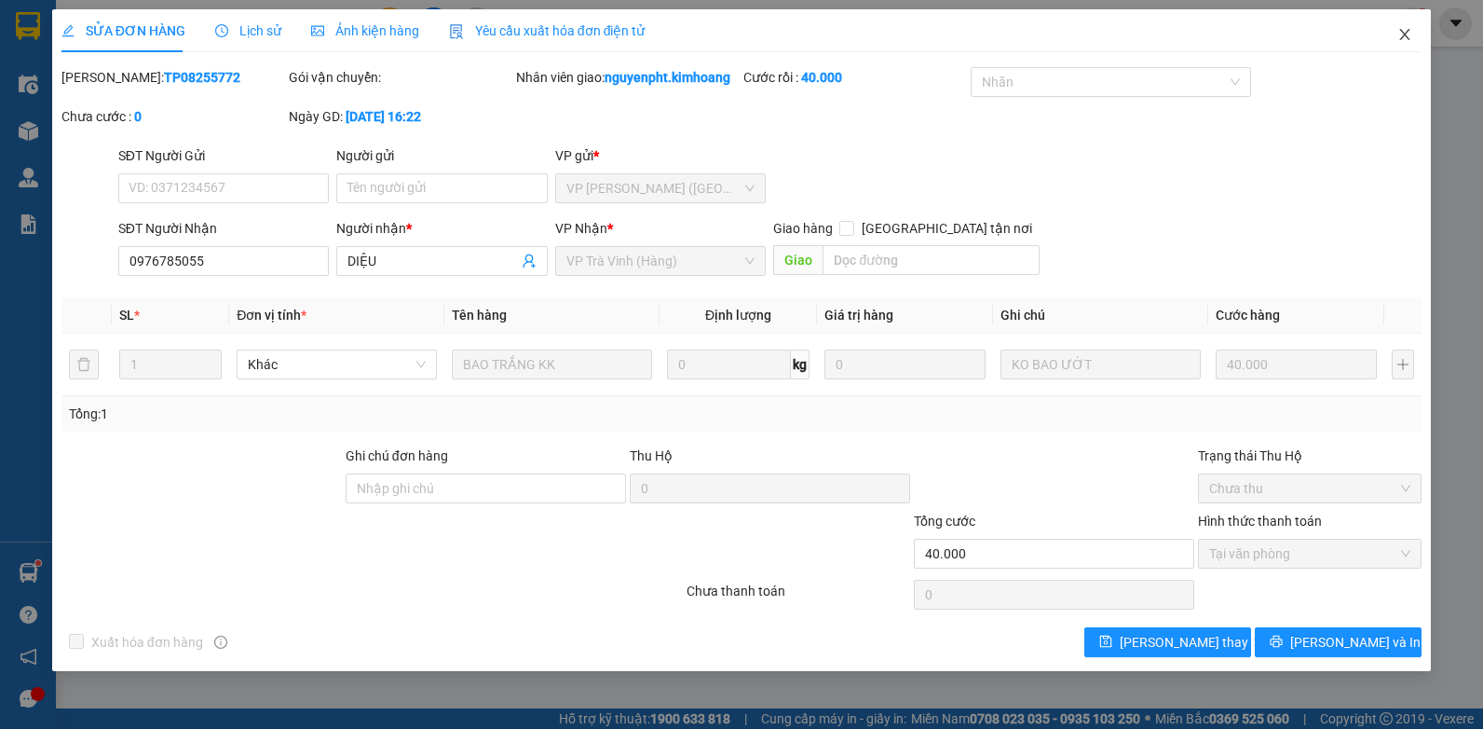
drag, startPoint x: 1411, startPoint y: 40, endPoint x: 1292, endPoint y: 38, distance: 119.3
click at [1410, 40] on icon "close" at bounding box center [1405, 34] width 15 height 15
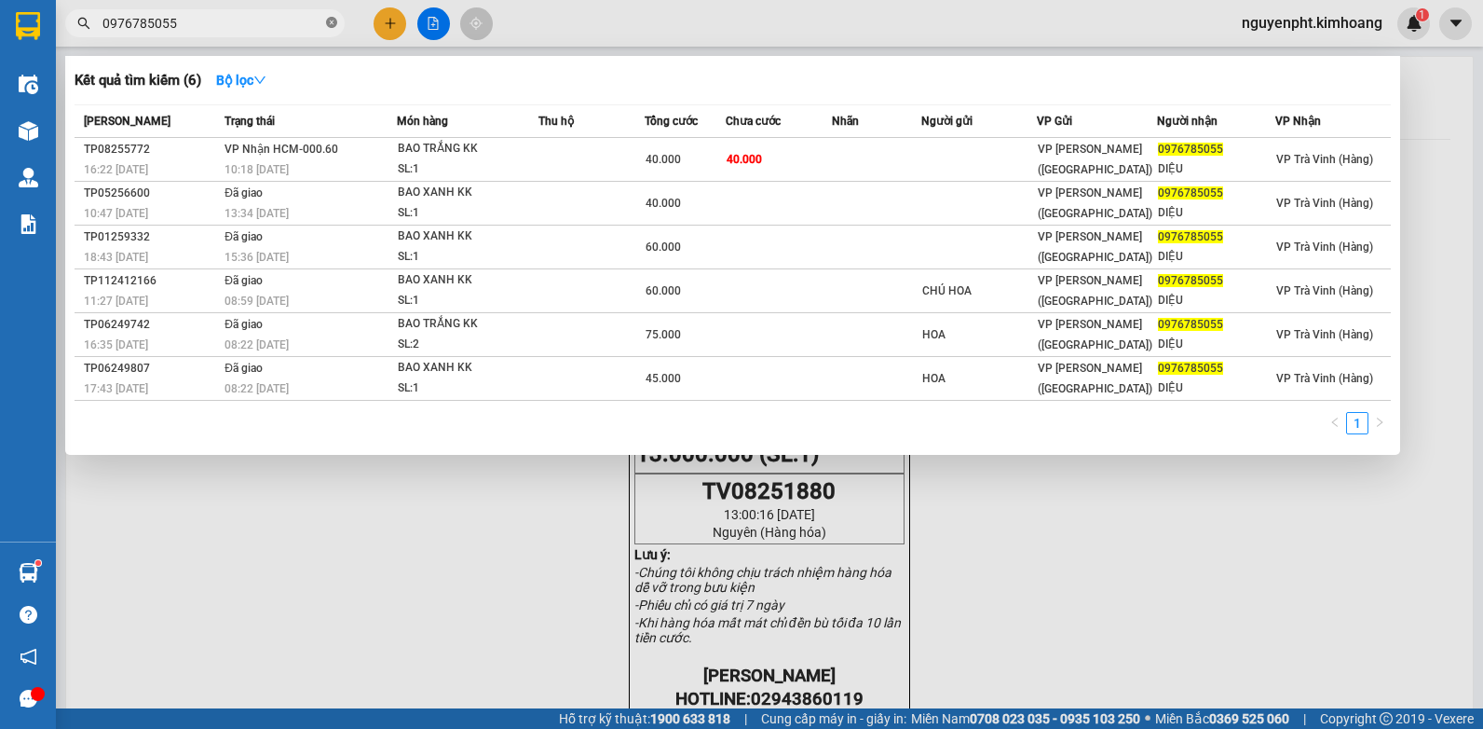
click at [333, 26] on icon "close-circle" at bounding box center [331, 22] width 11 height 11
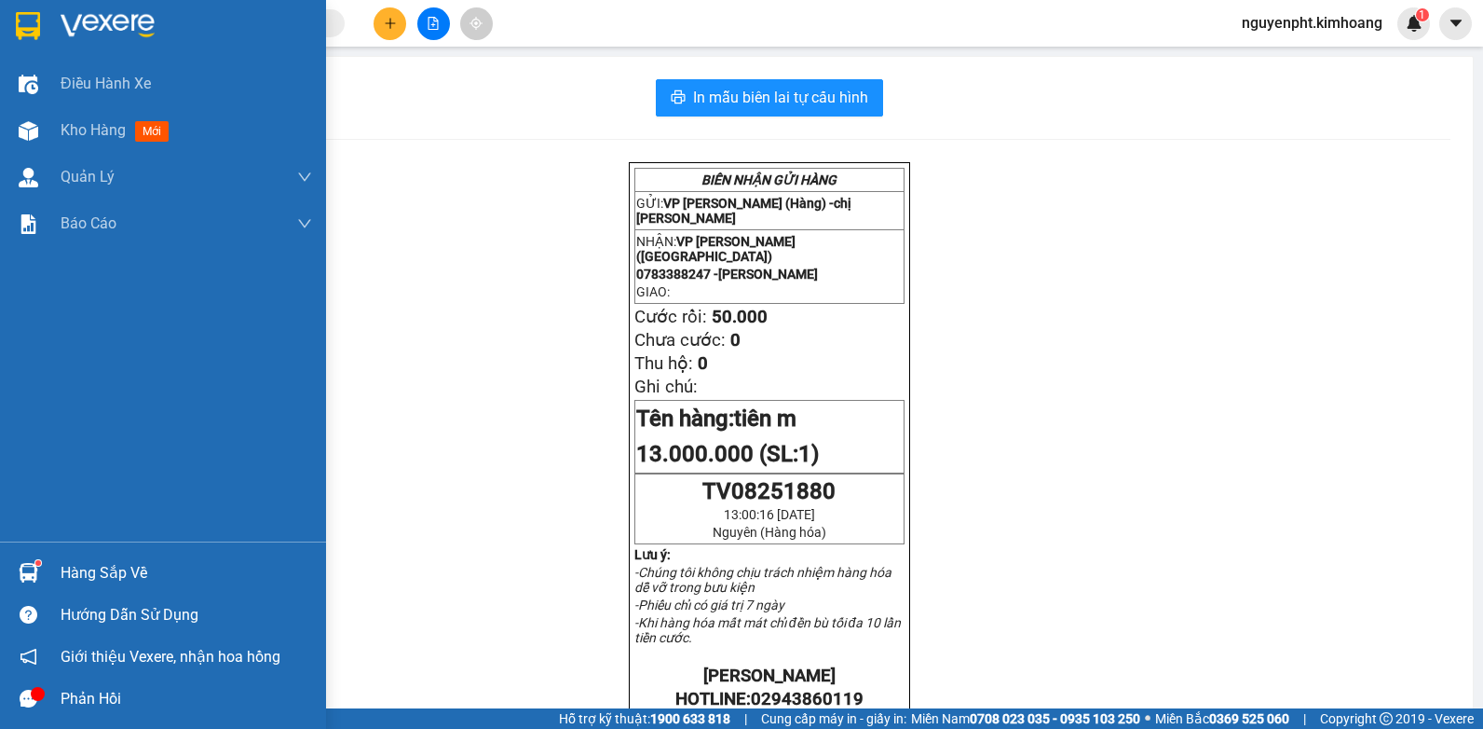
click at [85, 131] on div "In mẫu biên lai tự cấu hình BIÊN NHẬN GỬI HÀNG GỬI: VP Trà Vinh (Hàng) - chị án…" at bounding box center [769, 665] width 1407 height 1216
click at [72, 127] on span "Kho hàng" at bounding box center [93, 130] width 65 height 18
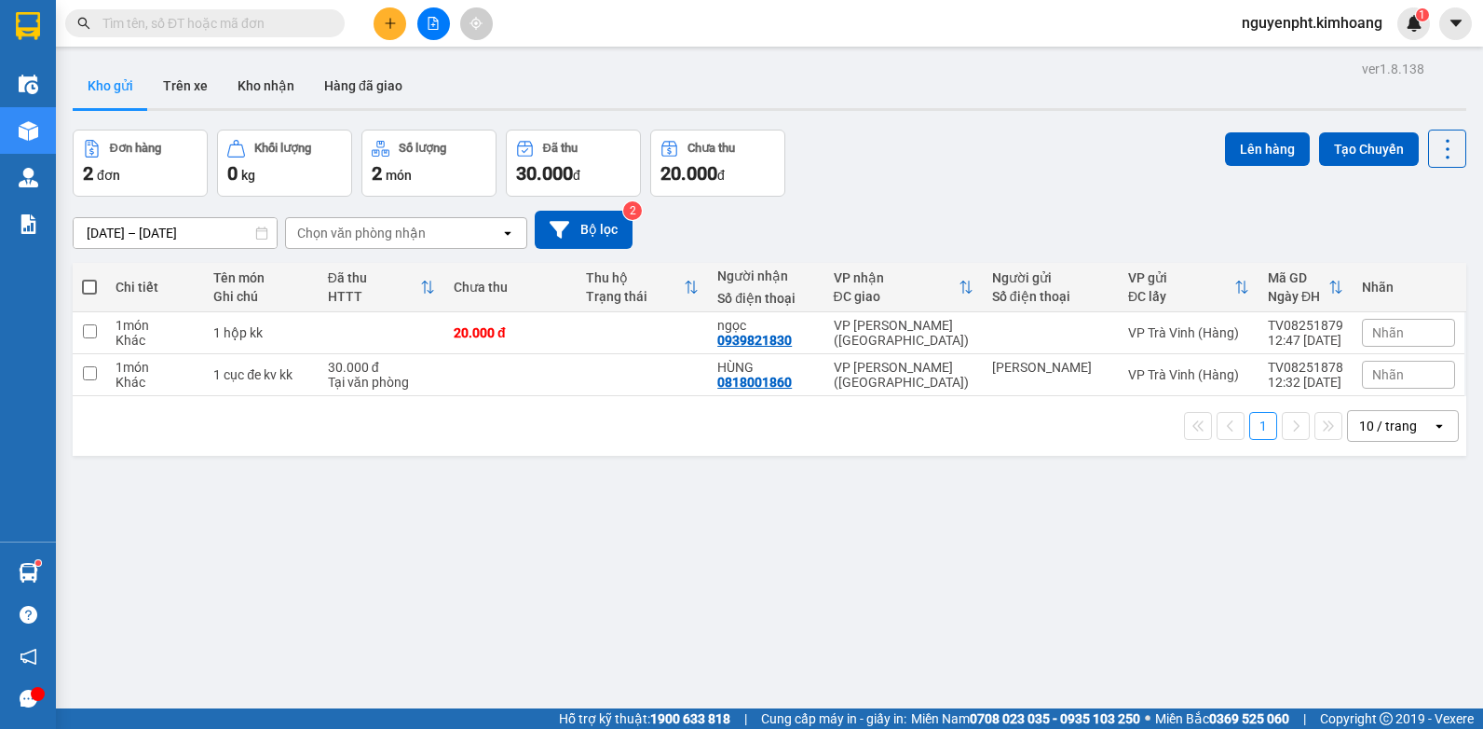
click at [1374, 421] on div "10 / trang" at bounding box center [1389, 426] width 58 height 19
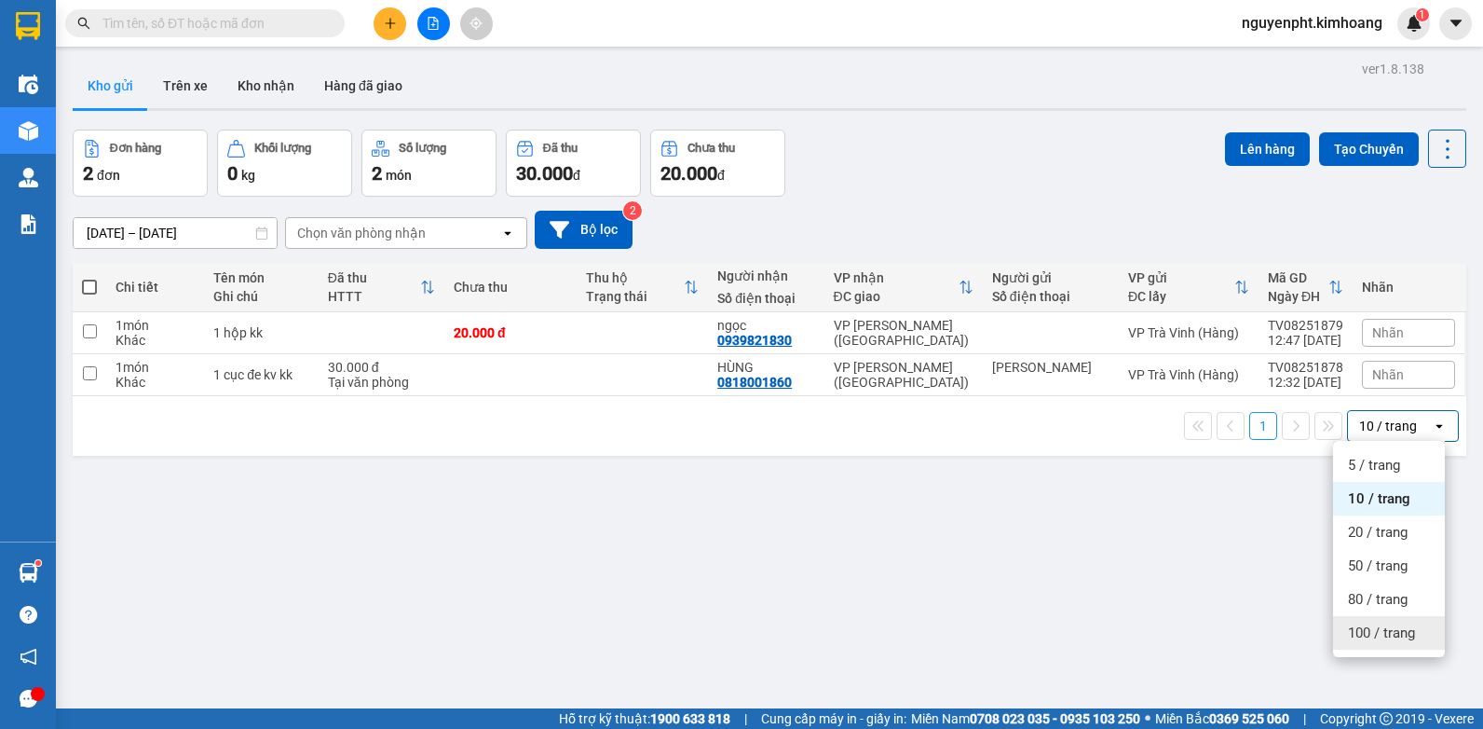
click at [1374, 632] on span "100 / trang" at bounding box center [1381, 632] width 67 height 19
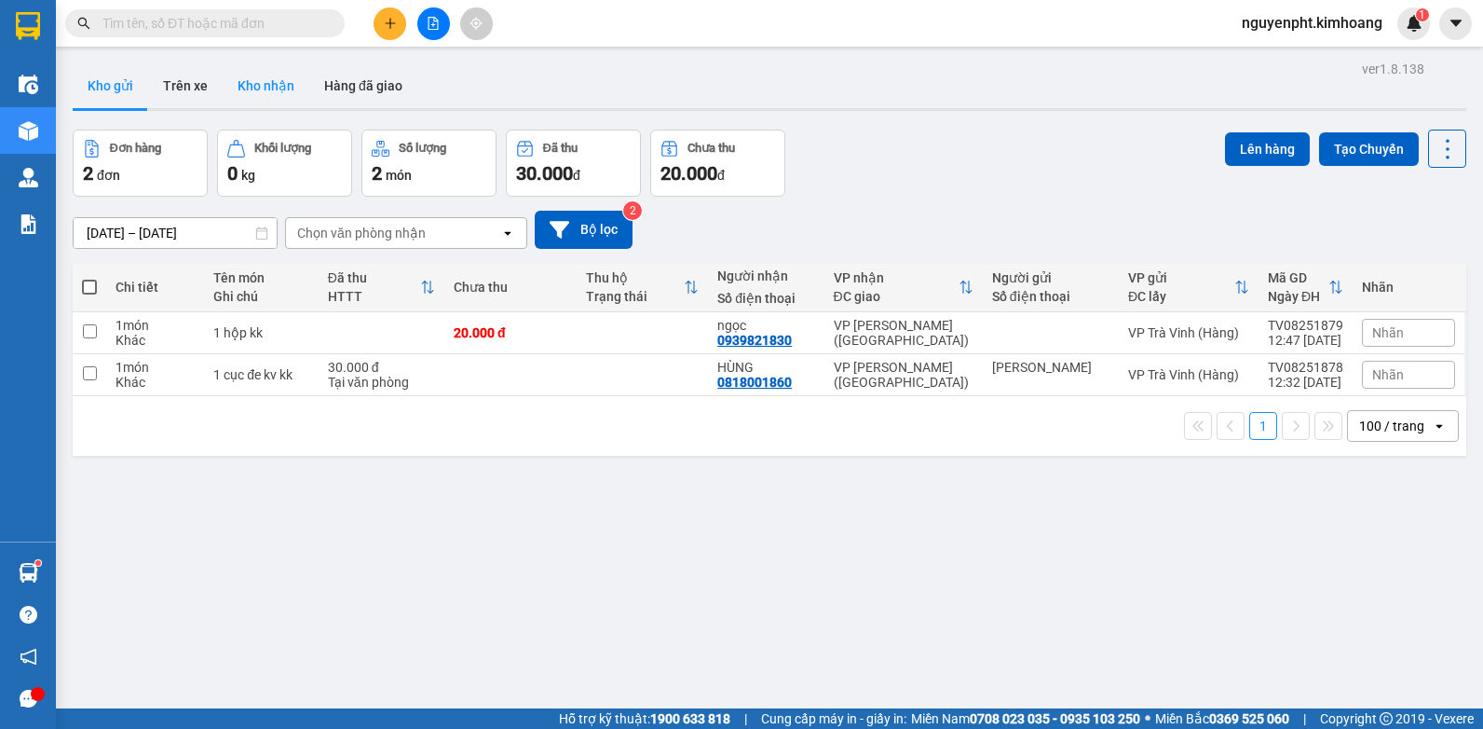
click at [277, 84] on button "Kho nhận" at bounding box center [266, 85] width 87 height 45
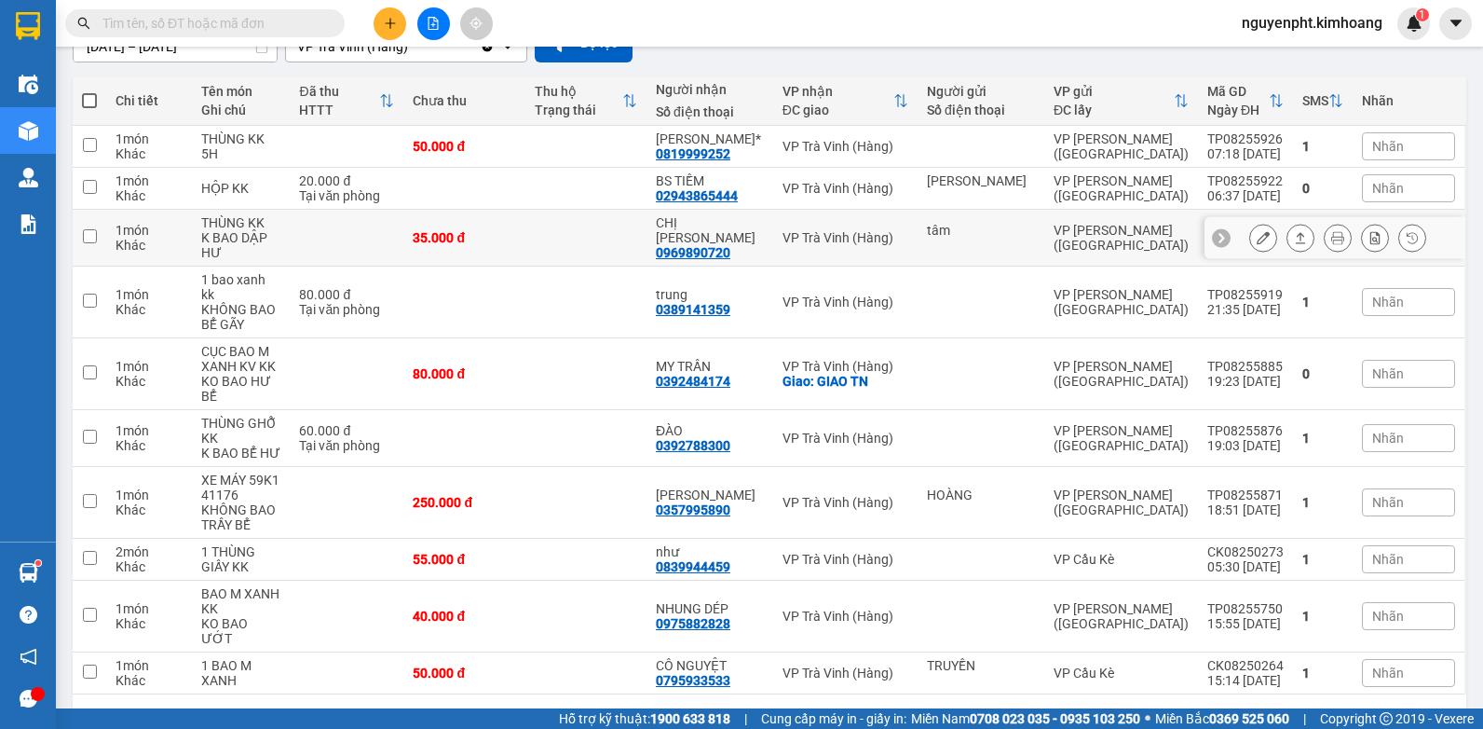
scroll to position [204, 0]
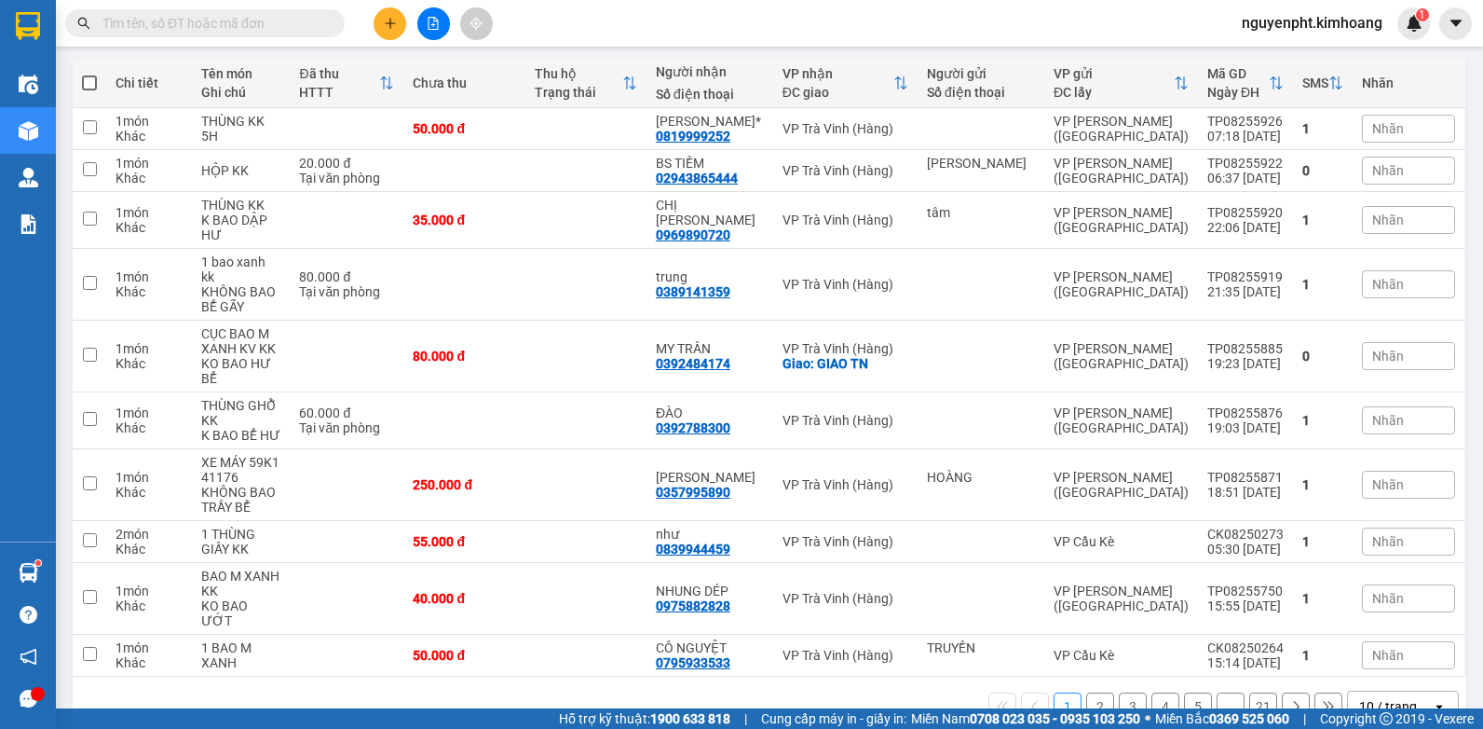
click at [1385, 697] on div "10 / trang" at bounding box center [1389, 706] width 58 height 19
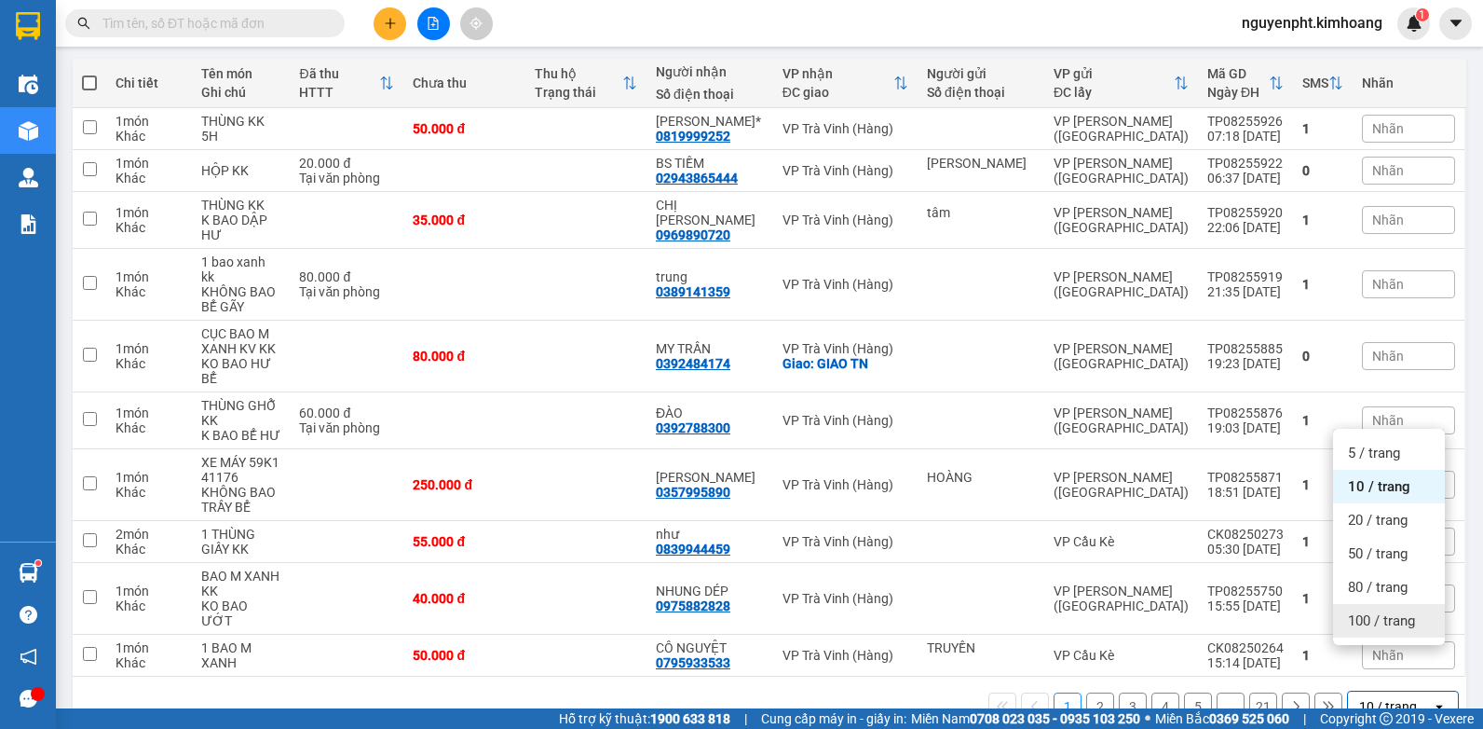
click at [1349, 632] on div "100 / trang" at bounding box center [1389, 621] width 112 height 34
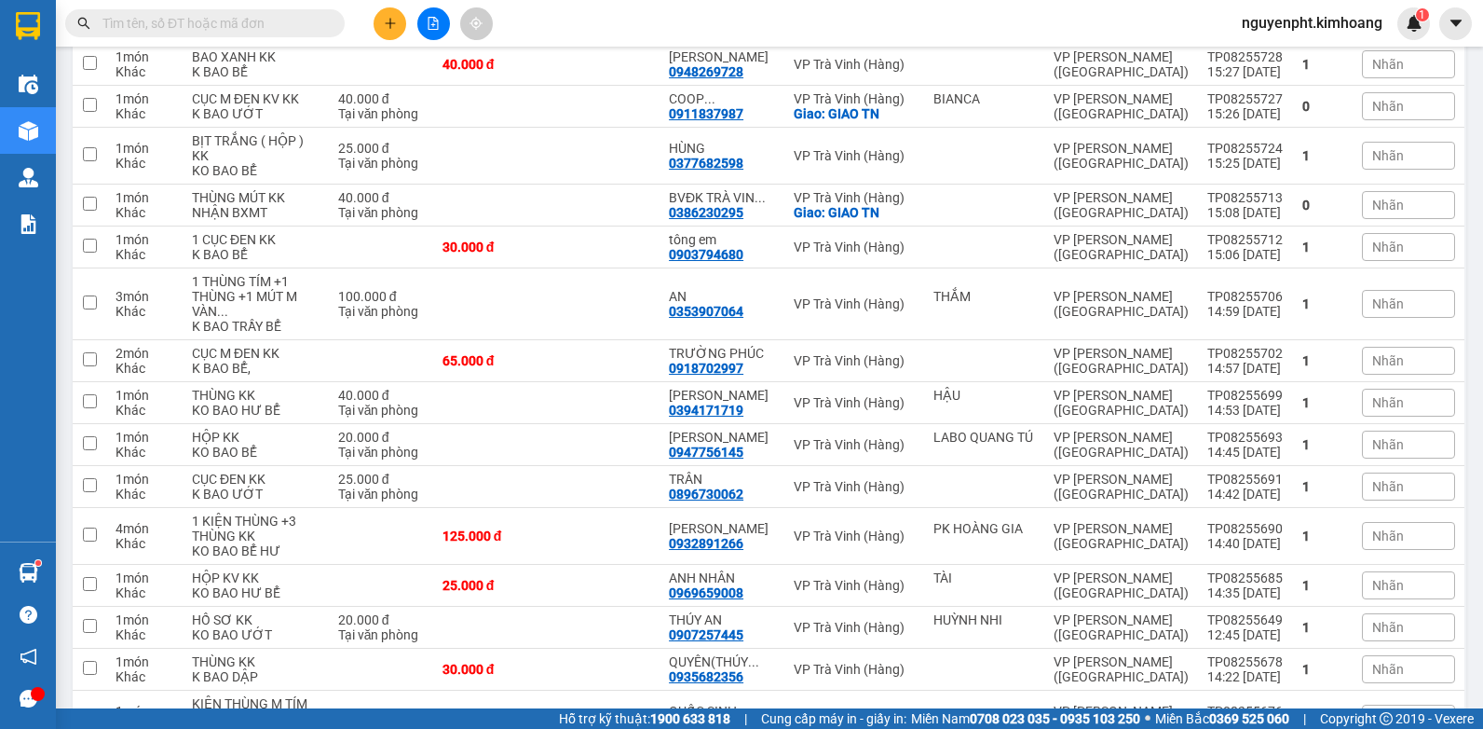
scroll to position [3093, 0]
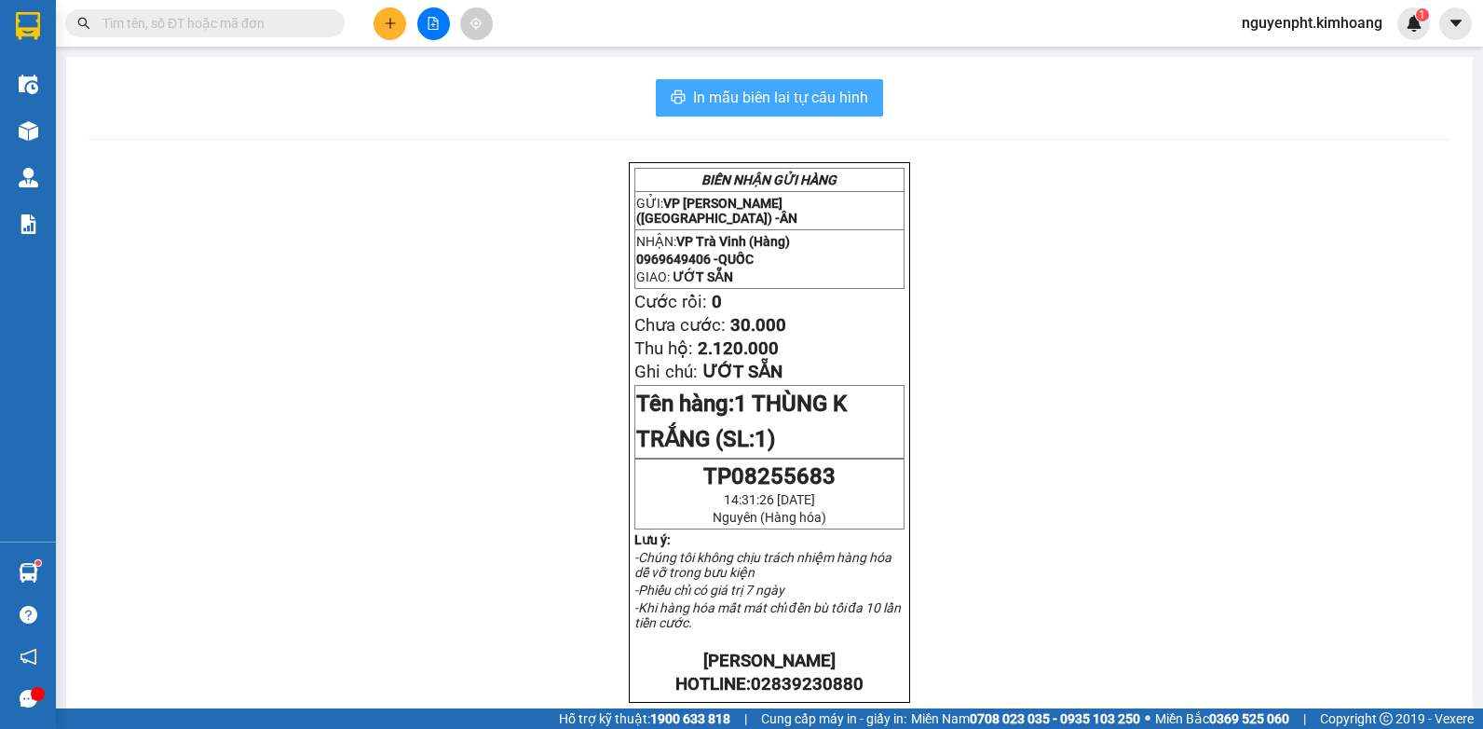
click at [823, 100] on span "In mẫu biên lai tự cấu hình" at bounding box center [780, 97] width 175 height 23
click at [229, 29] on input "text" at bounding box center [213, 23] width 220 height 21
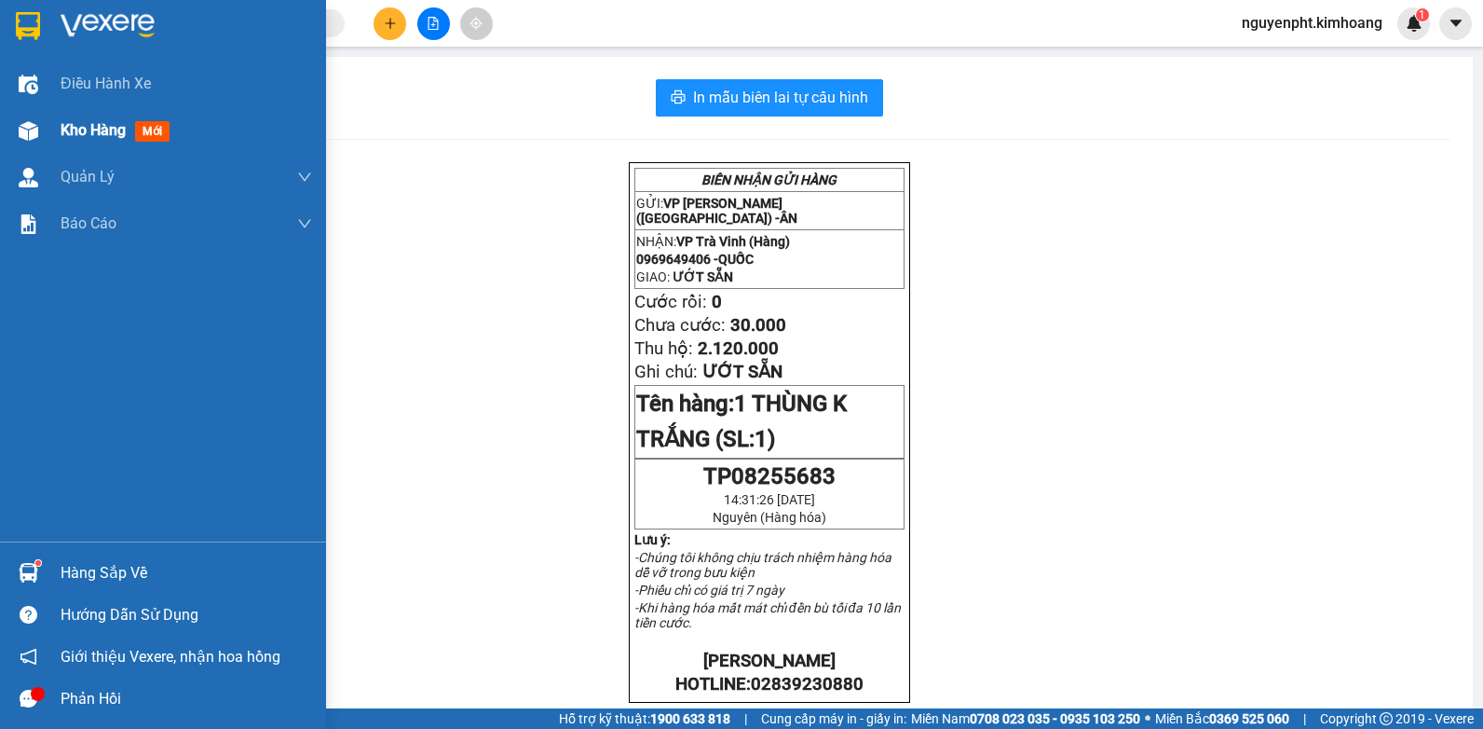
click at [82, 130] on span "Kho hàng" at bounding box center [93, 130] width 65 height 18
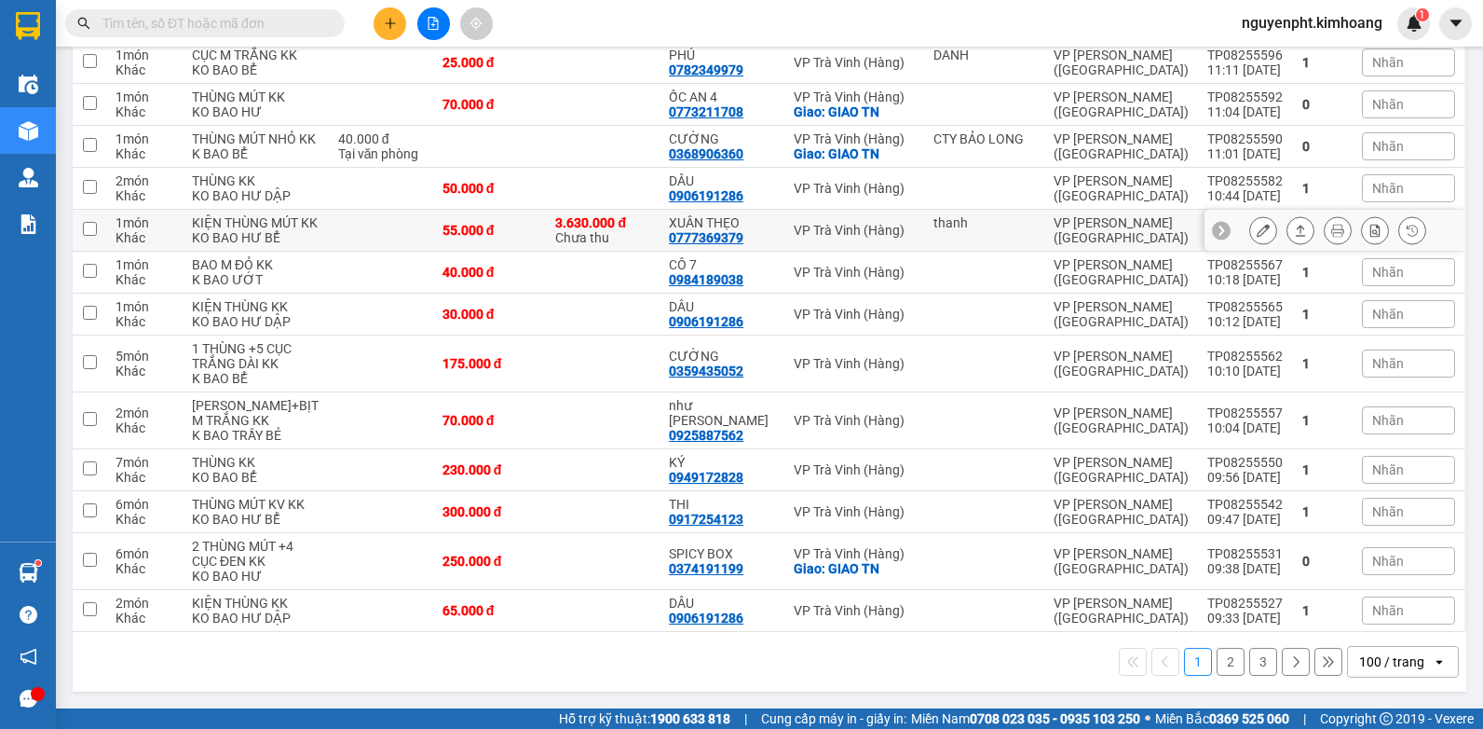
scroll to position [5032, 0]
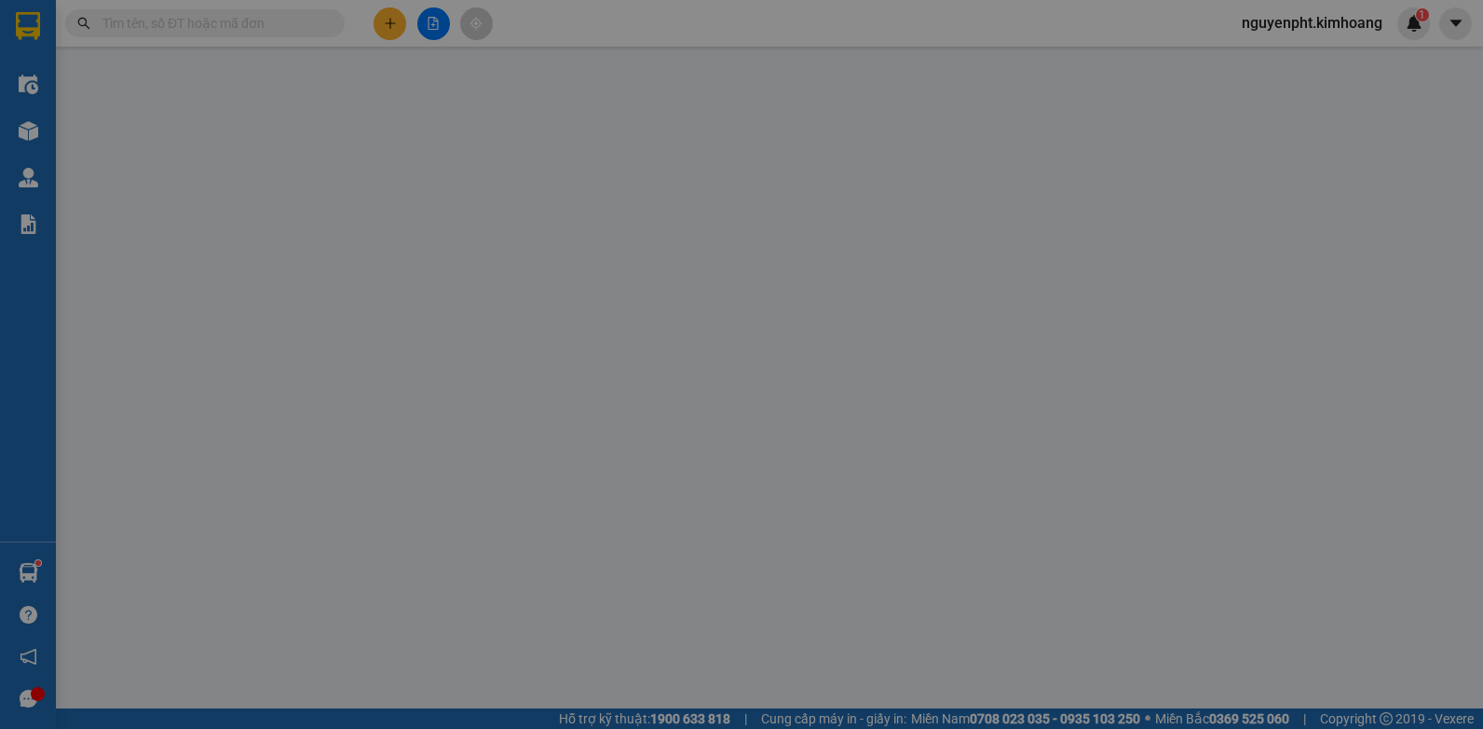
type input "thanh"
type input "0777369379"
type input "XUÂN THẸO"
type input "3.630.000"
type input "55.000"
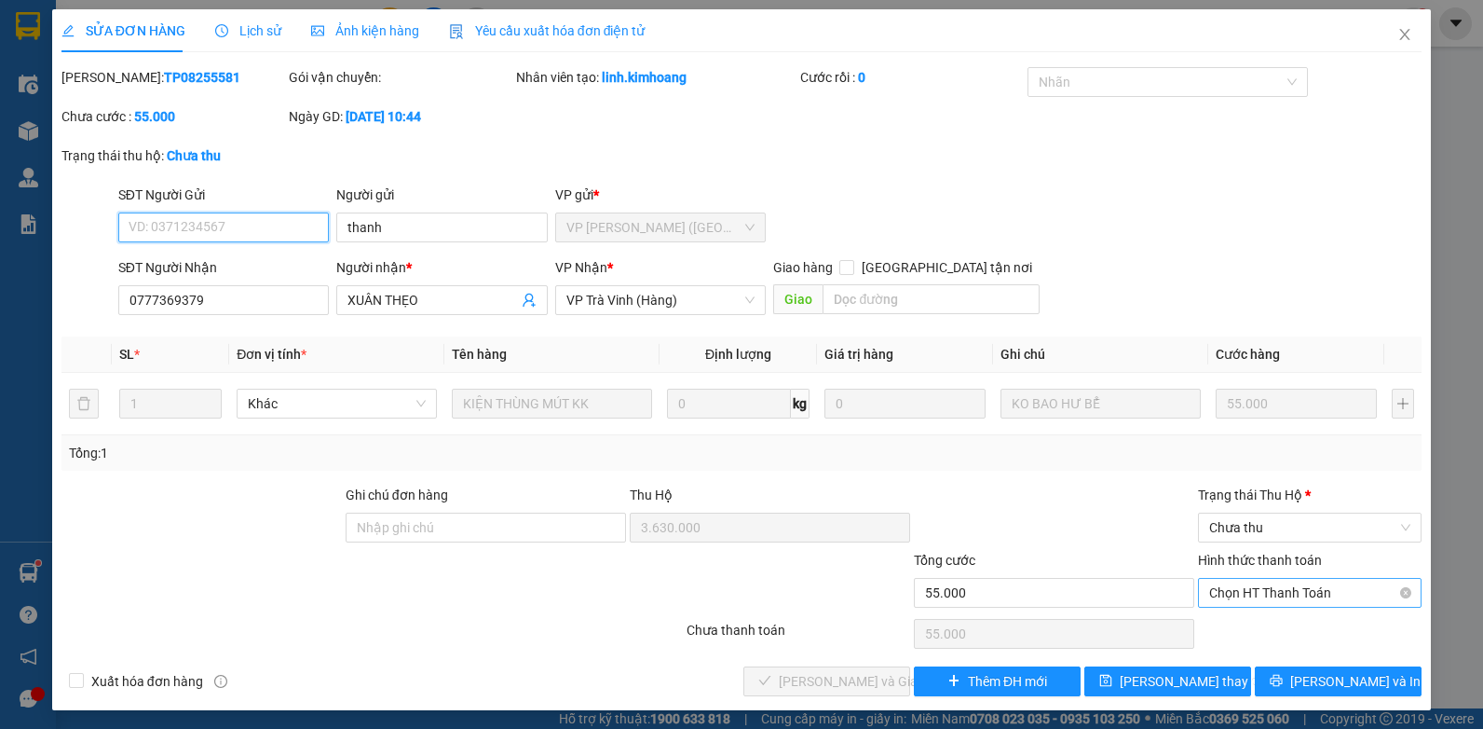
click at [1264, 591] on span "Chọn HT Thanh Toán" at bounding box center [1310, 593] width 201 height 28
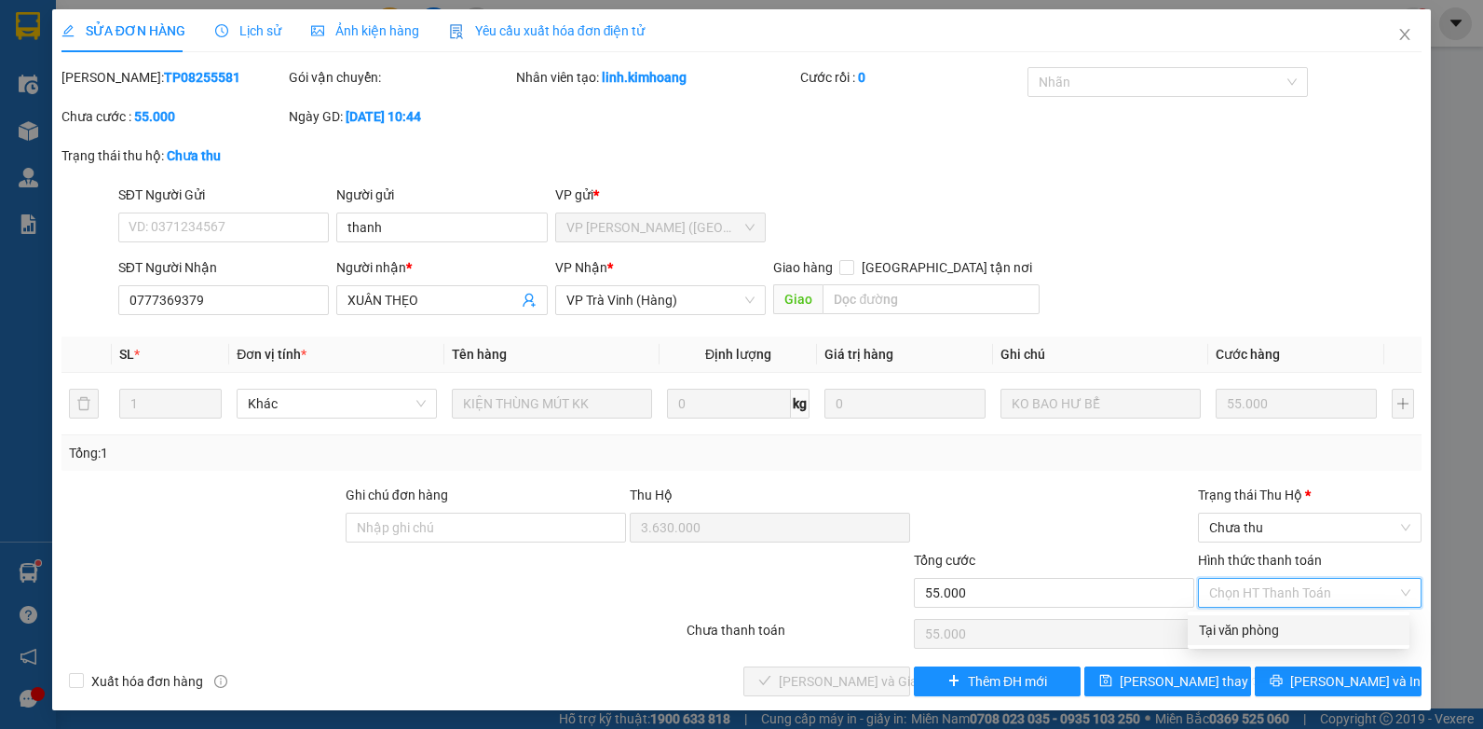
click at [1251, 622] on div "Tại văn phòng" at bounding box center [1298, 630] width 199 height 21
type input "0"
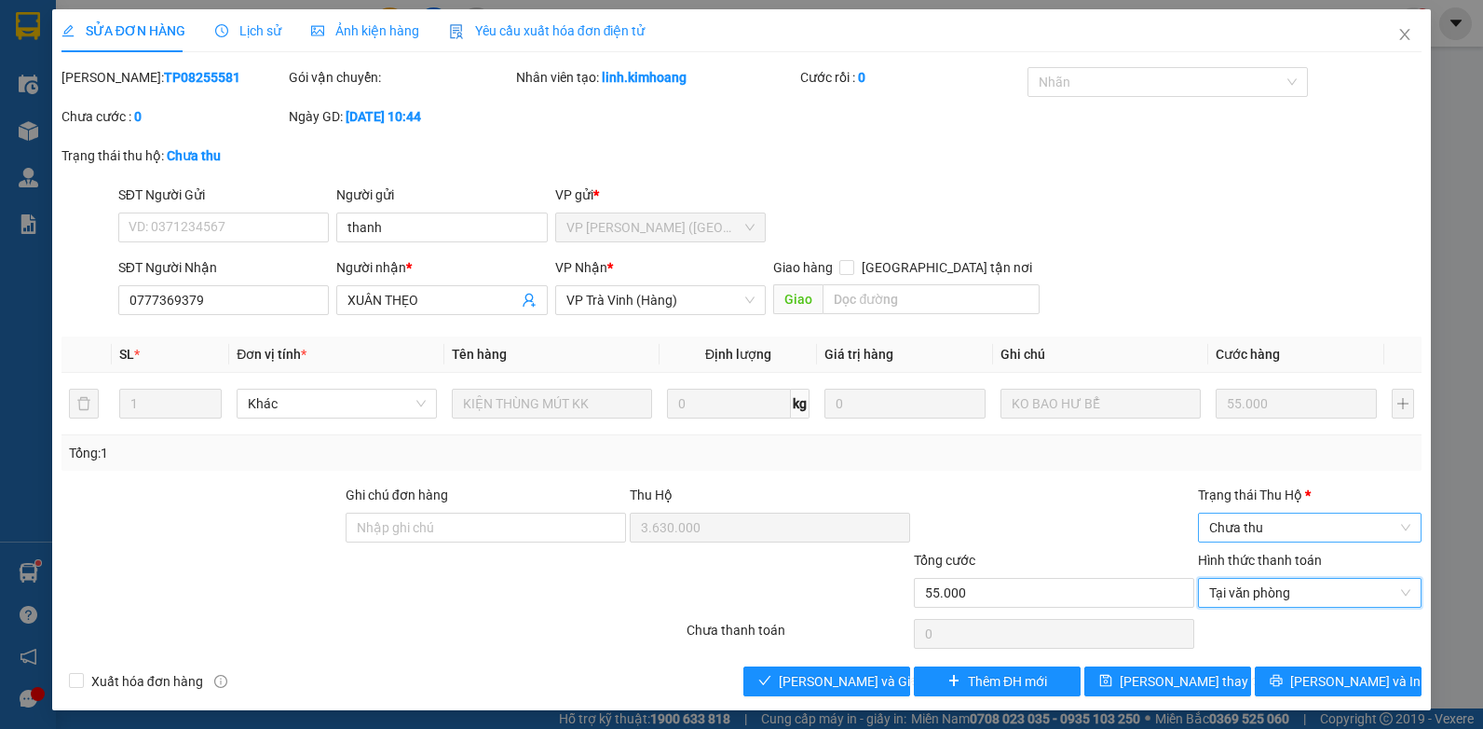
click at [1293, 531] on span "Chưa thu" at bounding box center [1310, 527] width 201 height 28
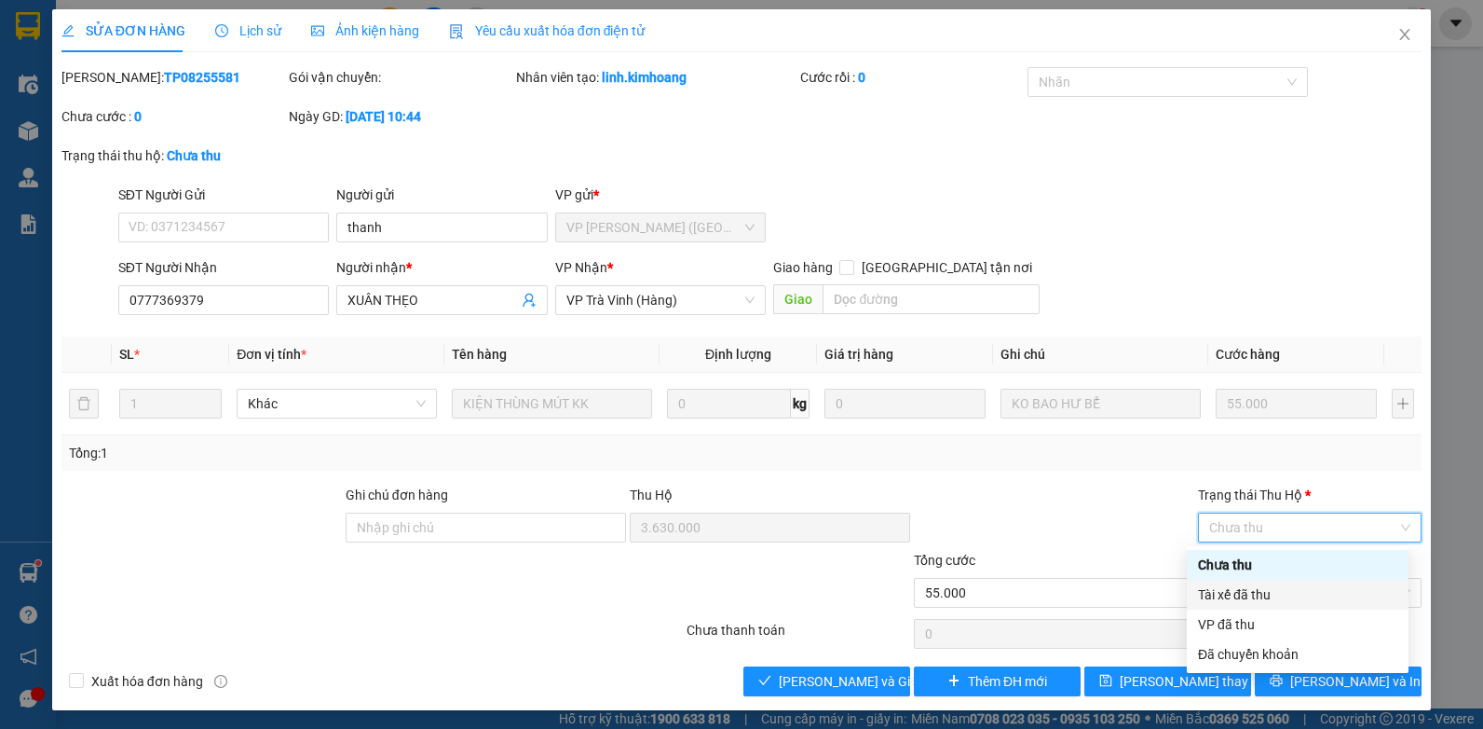
drag, startPoint x: 1267, startPoint y: 595, endPoint x: 920, endPoint y: 643, distance: 350.8
click at [1263, 595] on div "Tài xế đã thu" at bounding box center [1297, 594] width 199 height 21
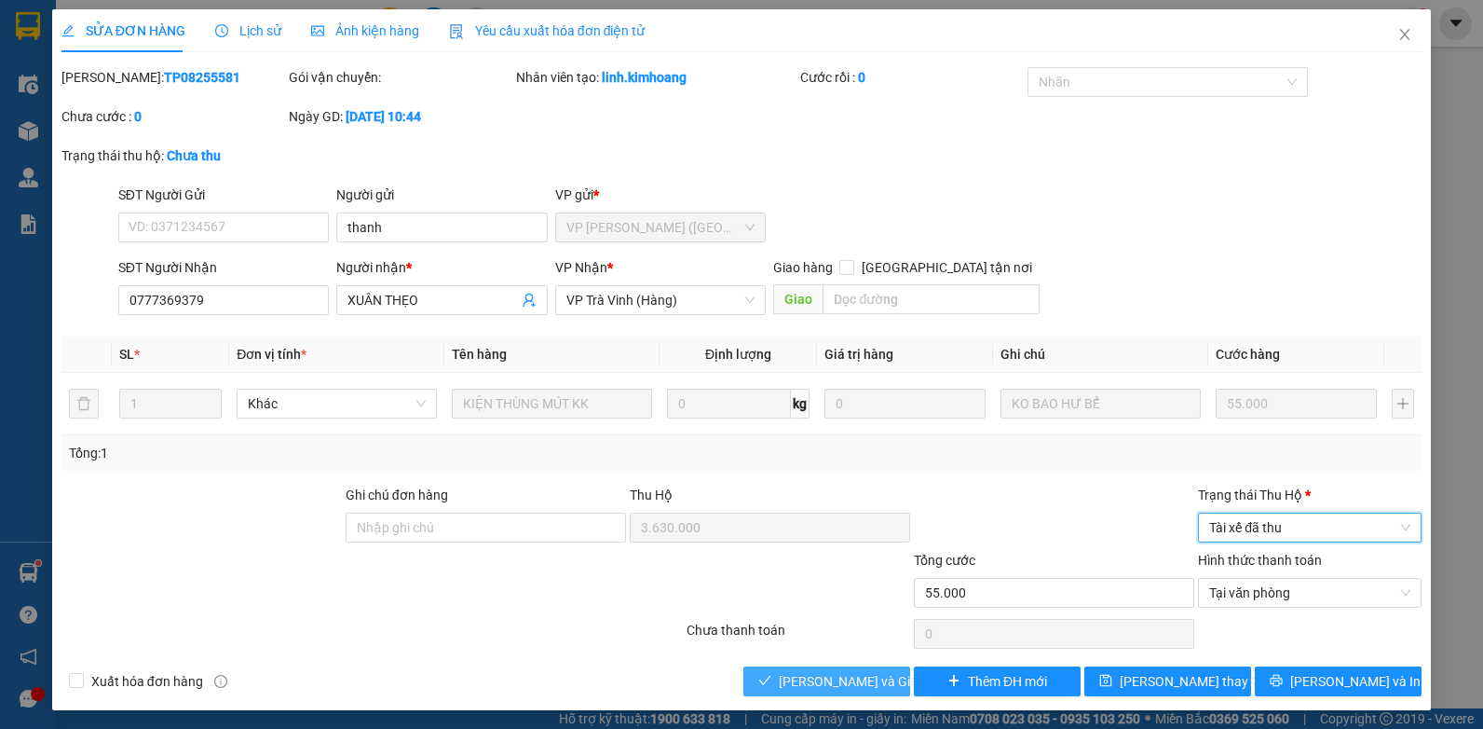
click at [759, 680] on icon "check" at bounding box center [765, 680] width 13 height 13
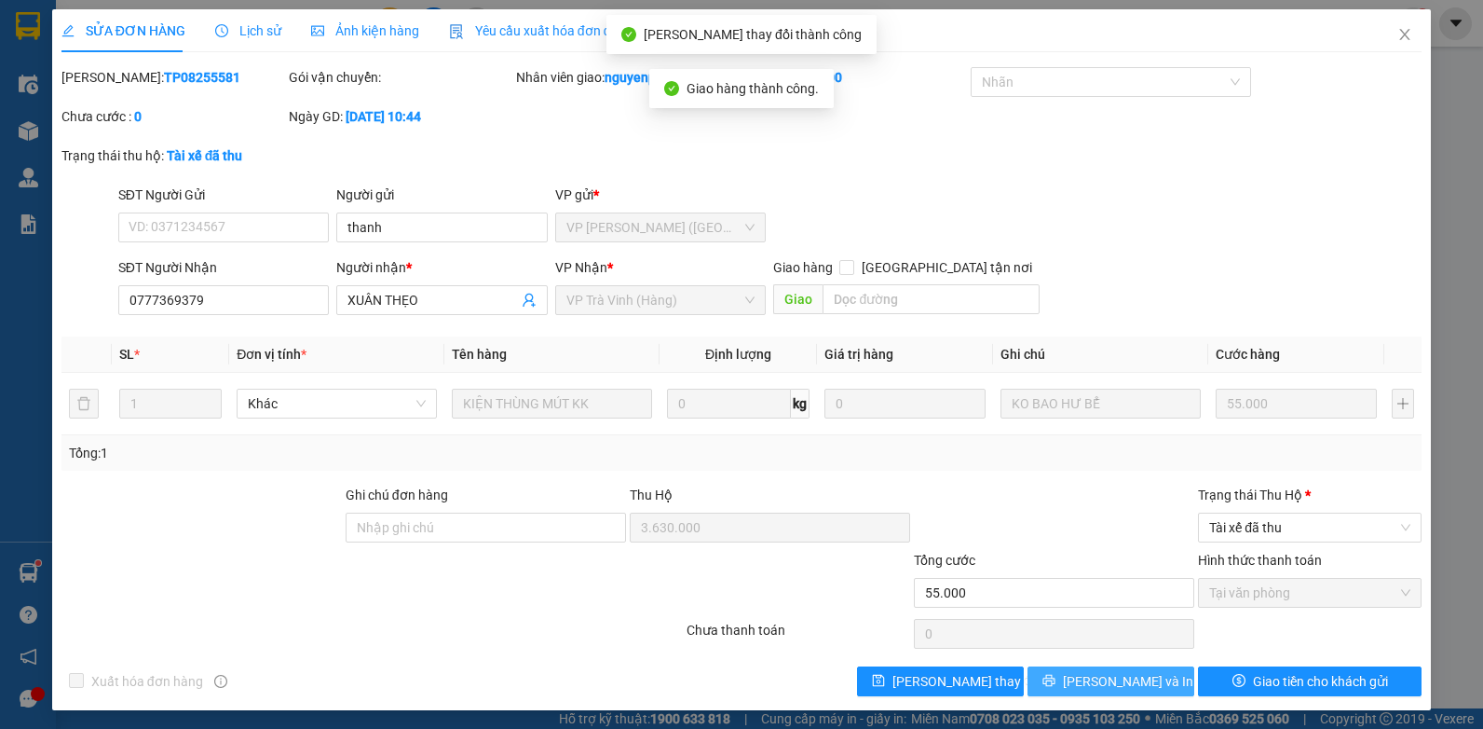
click at [1090, 691] on span "[PERSON_NAME] và In" at bounding box center [1128, 681] width 130 height 21
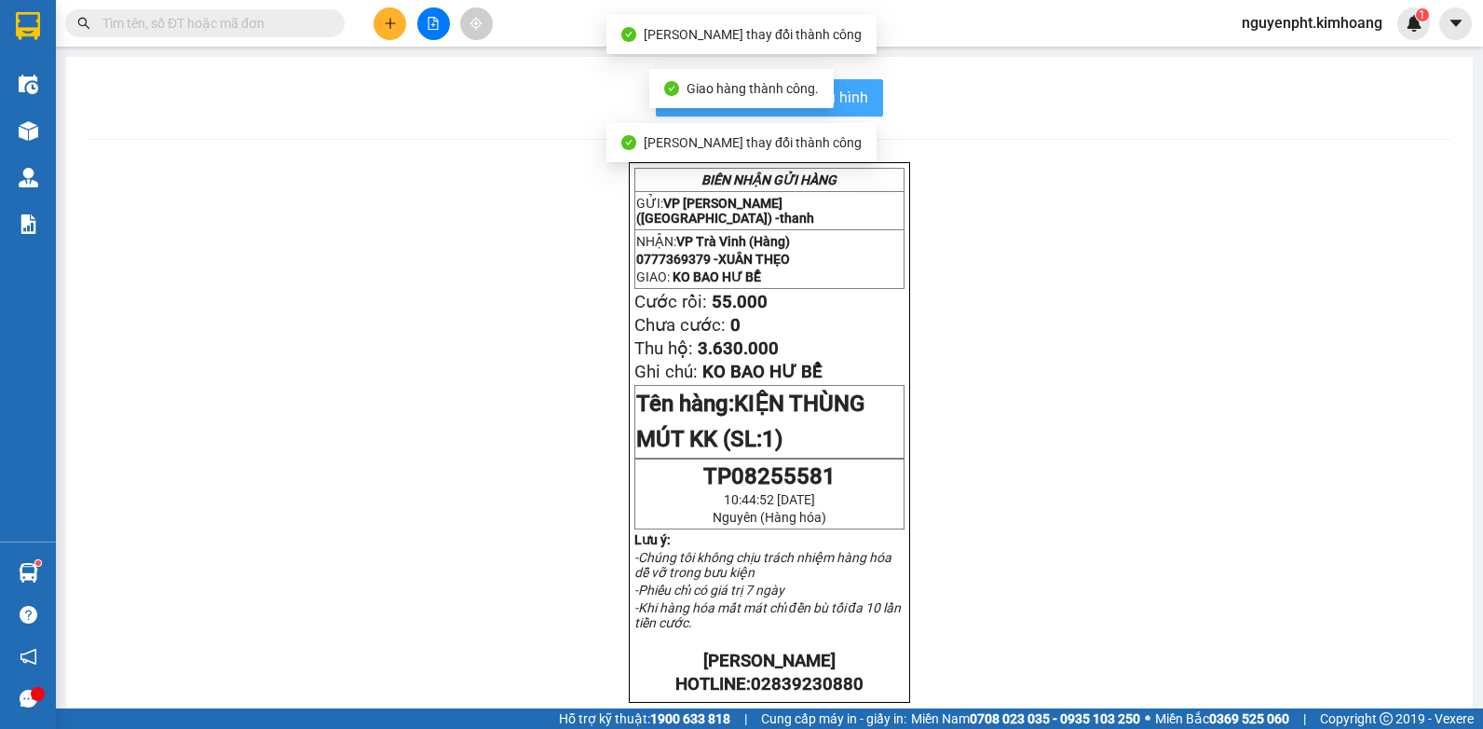
click at [854, 89] on span "In mẫu biên lai tự cấu hình" at bounding box center [780, 97] width 175 height 23
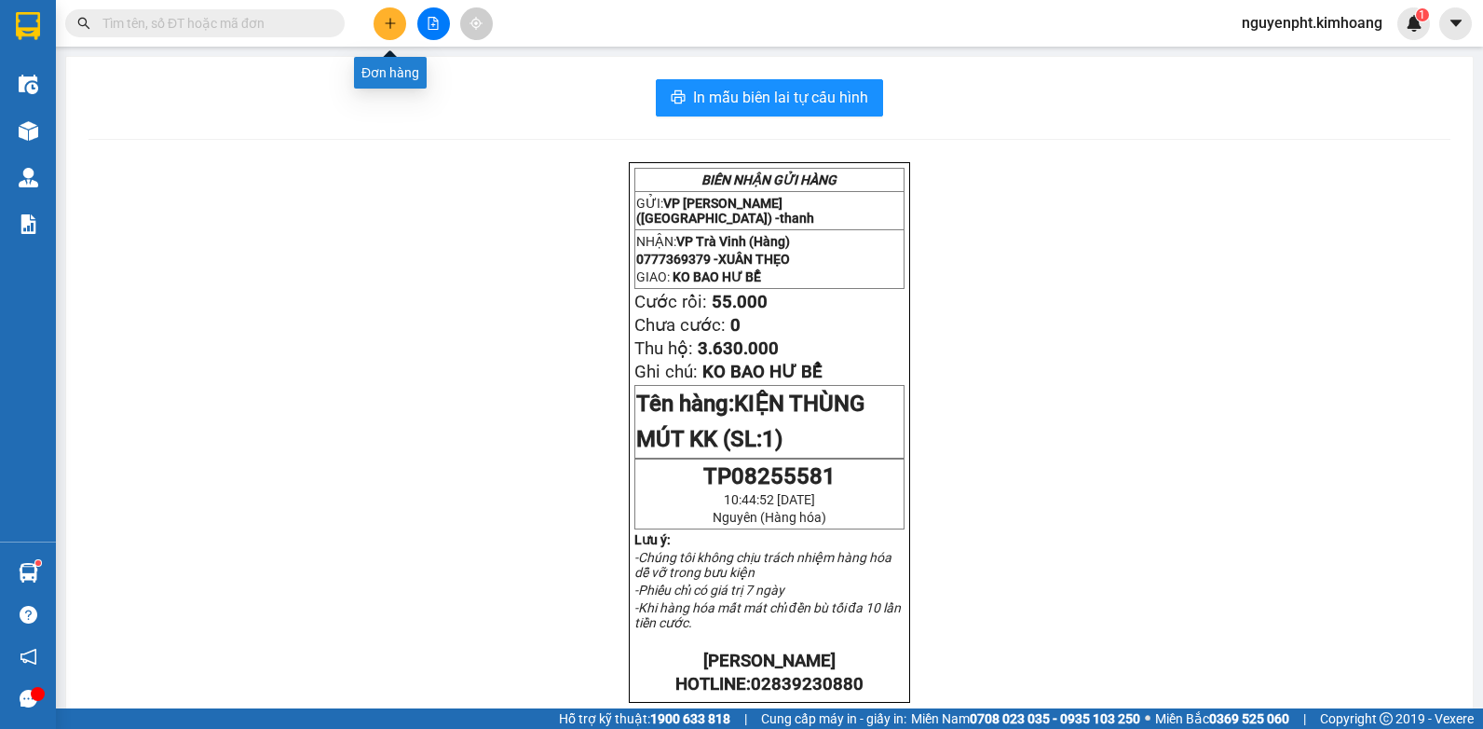
click at [398, 34] on button at bounding box center [390, 23] width 33 height 33
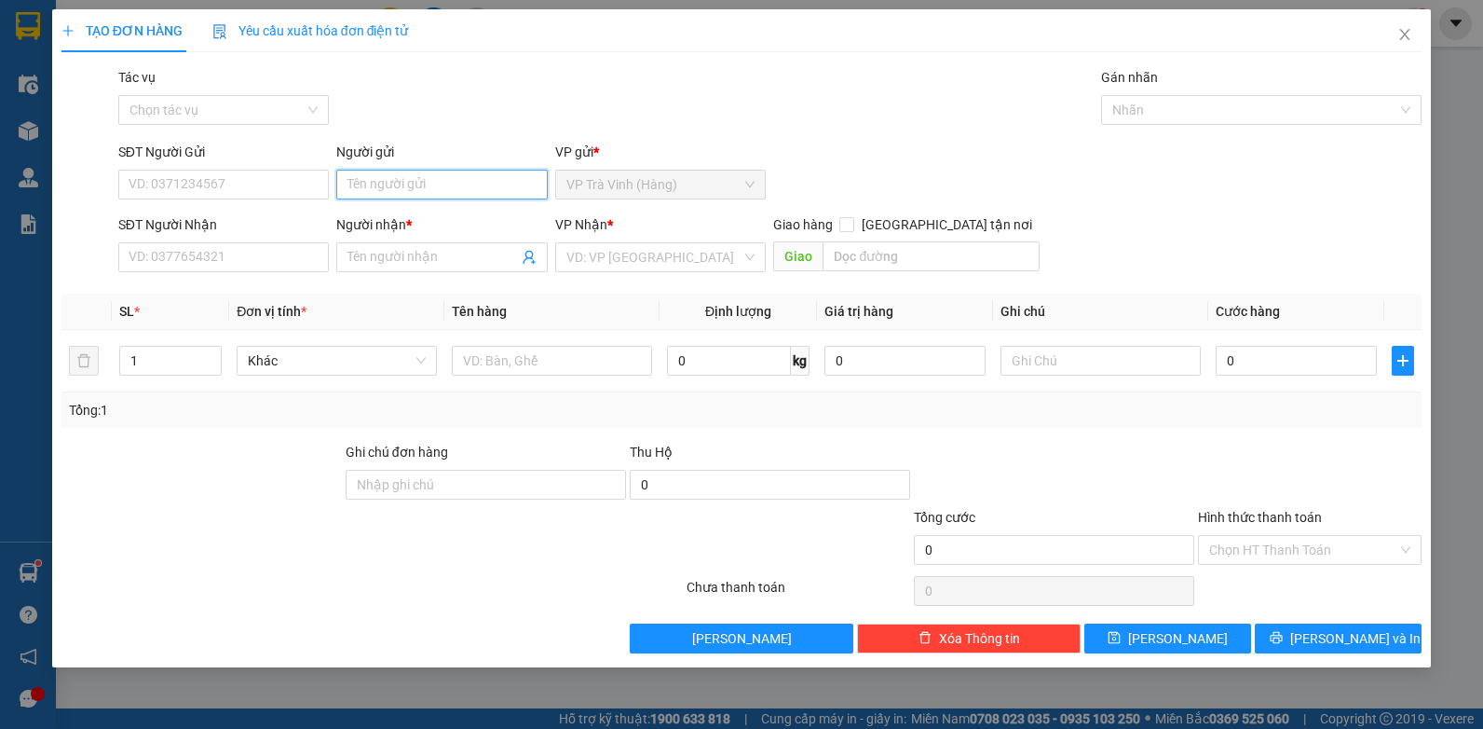
click at [510, 187] on input "Người gửi" at bounding box center [442, 185] width 212 height 30
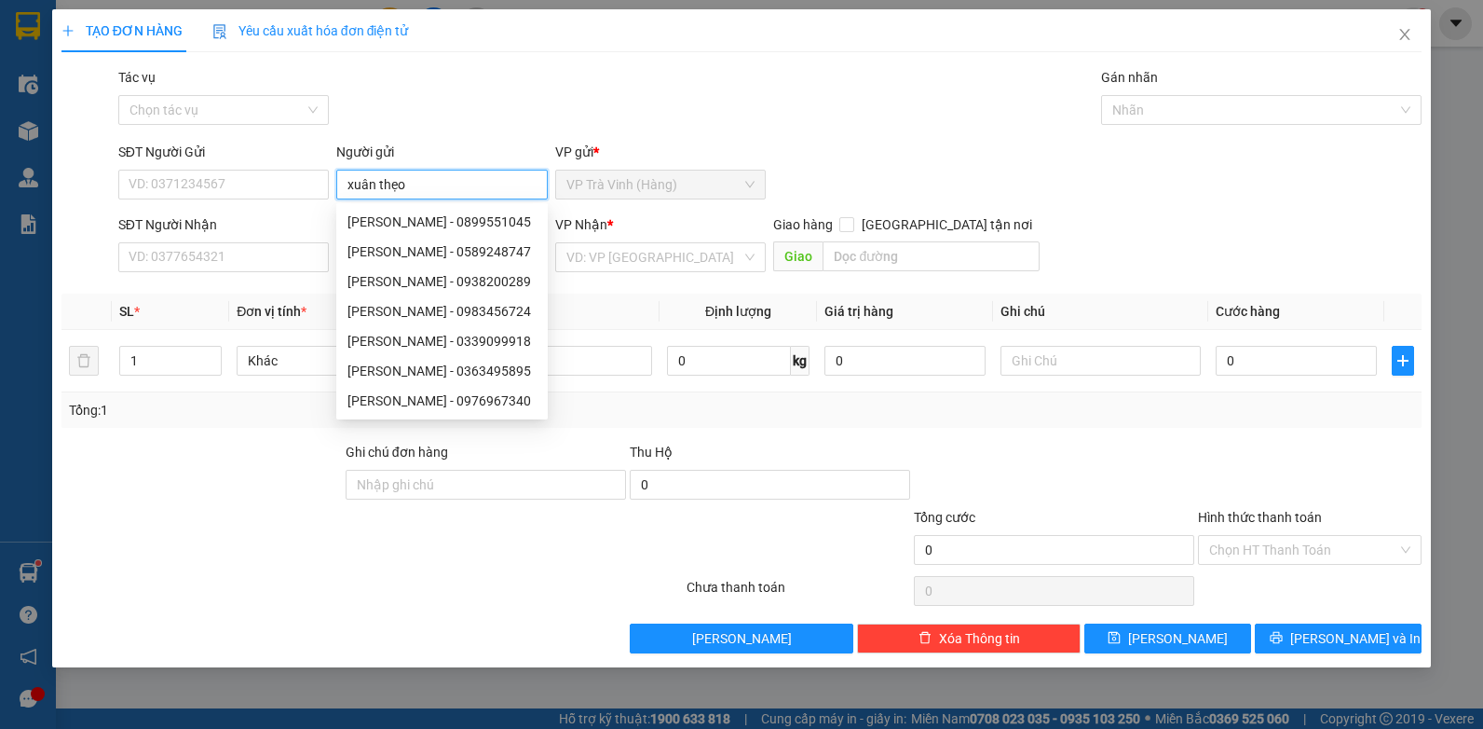
type input "xuân thẹo"
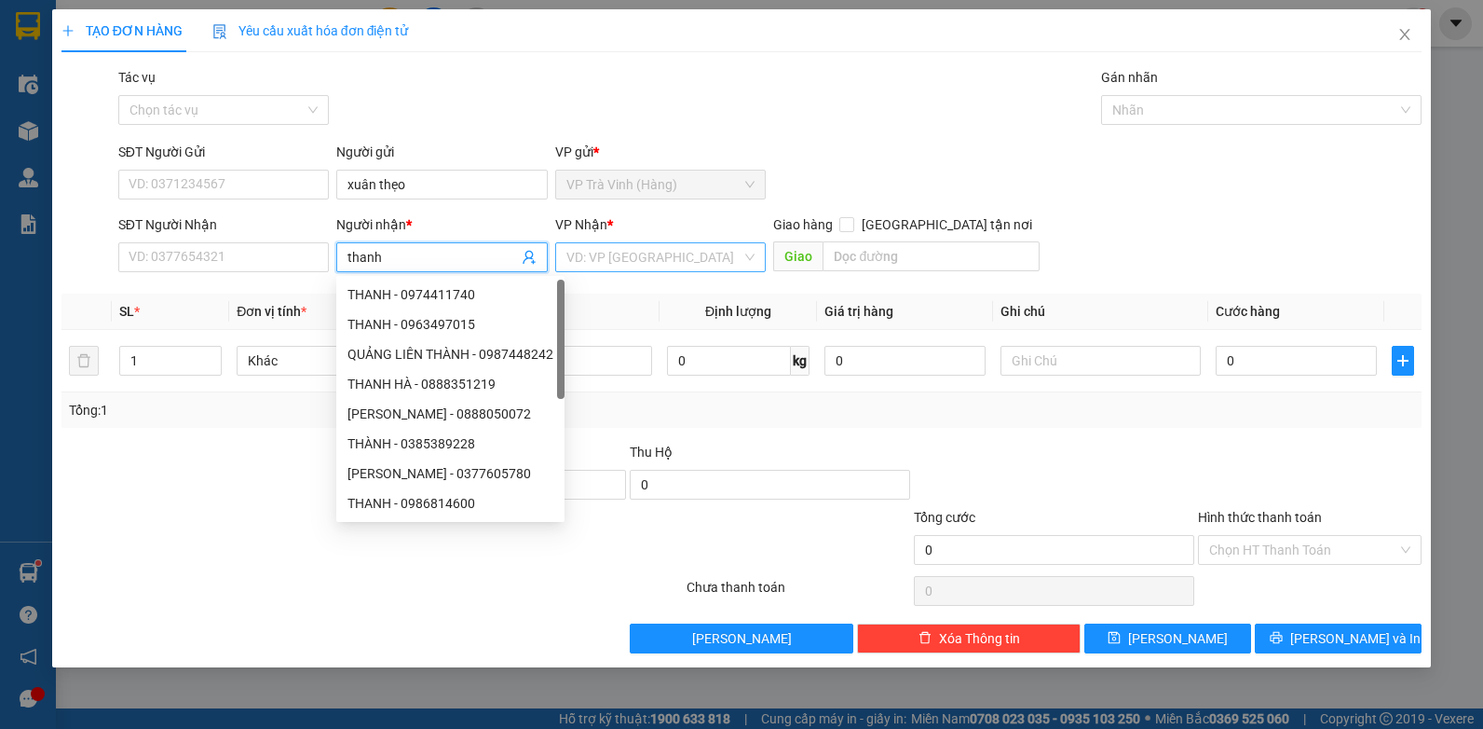
type input "thanh"
click at [652, 262] on input "search" at bounding box center [655, 257] width 176 height 28
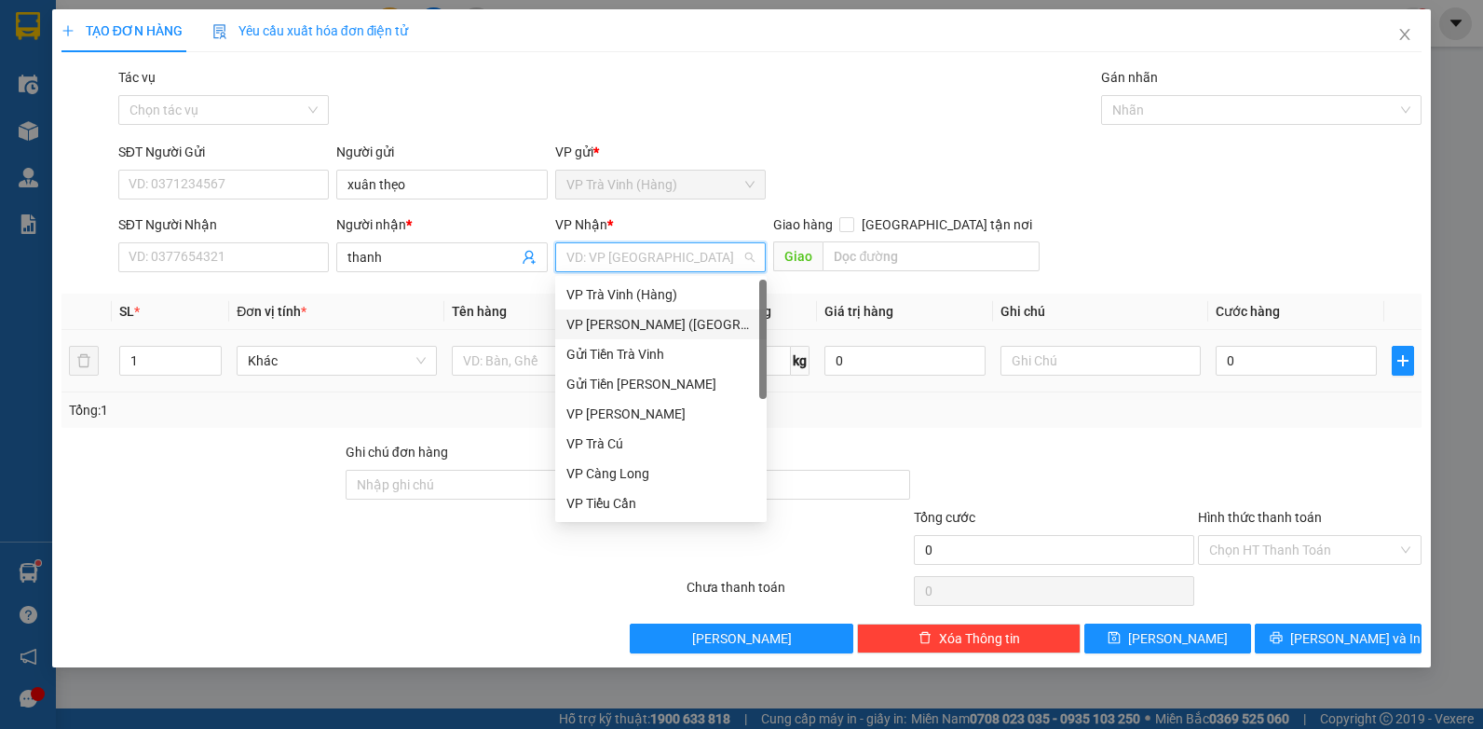
drag, startPoint x: 627, startPoint y: 326, endPoint x: 561, endPoint y: 343, distance: 68.3
click at [626, 328] on div "VP [PERSON_NAME] ([GEOGRAPHIC_DATA])" at bounding box center [661, 324] width 189 height 21
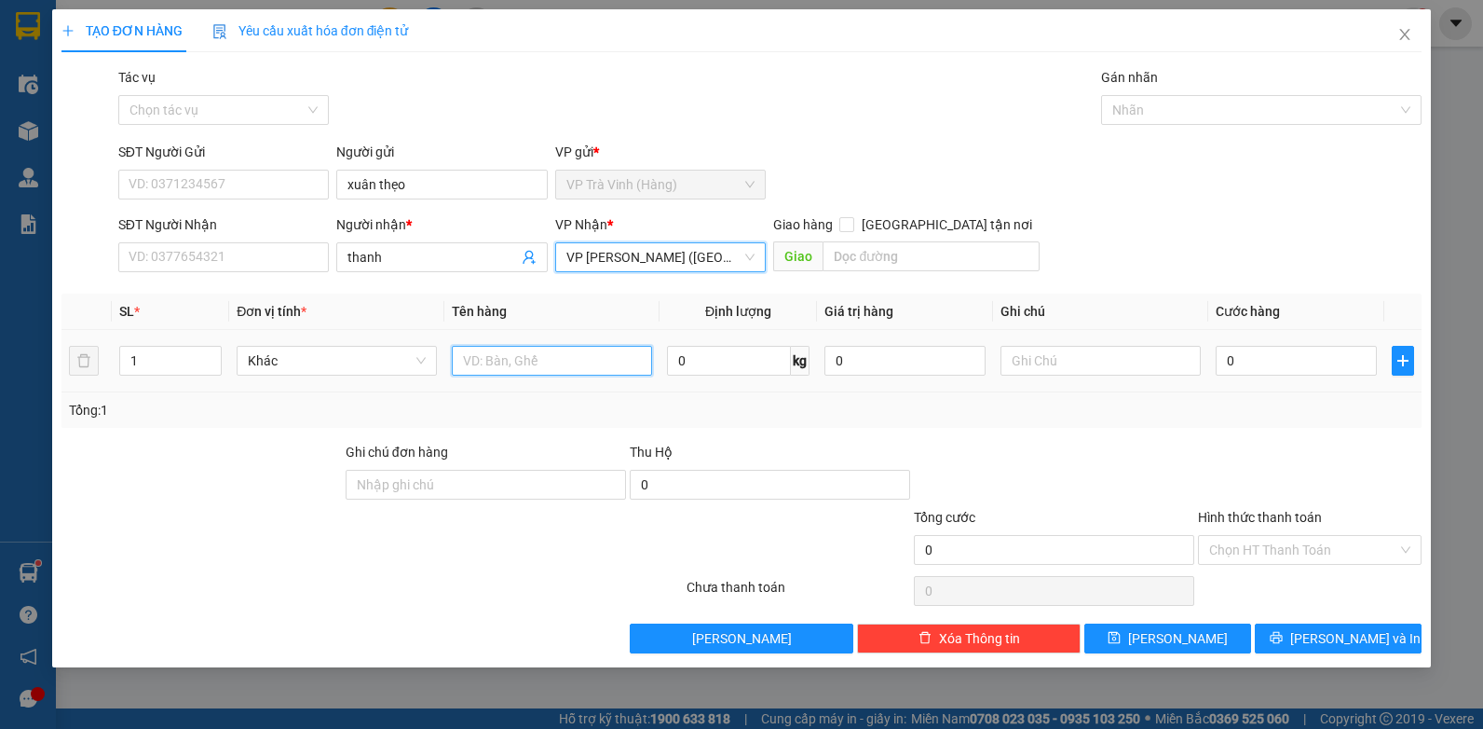
drag, startPoint x: 513, startPoint y: 361, endPoint x: 525, endPoint y: 362, distance: 11.3
click at [514, 361] on input "text" at bounding box center [552, 361] width 200 height 30
type input "tiền sl 5581 3.630.000"
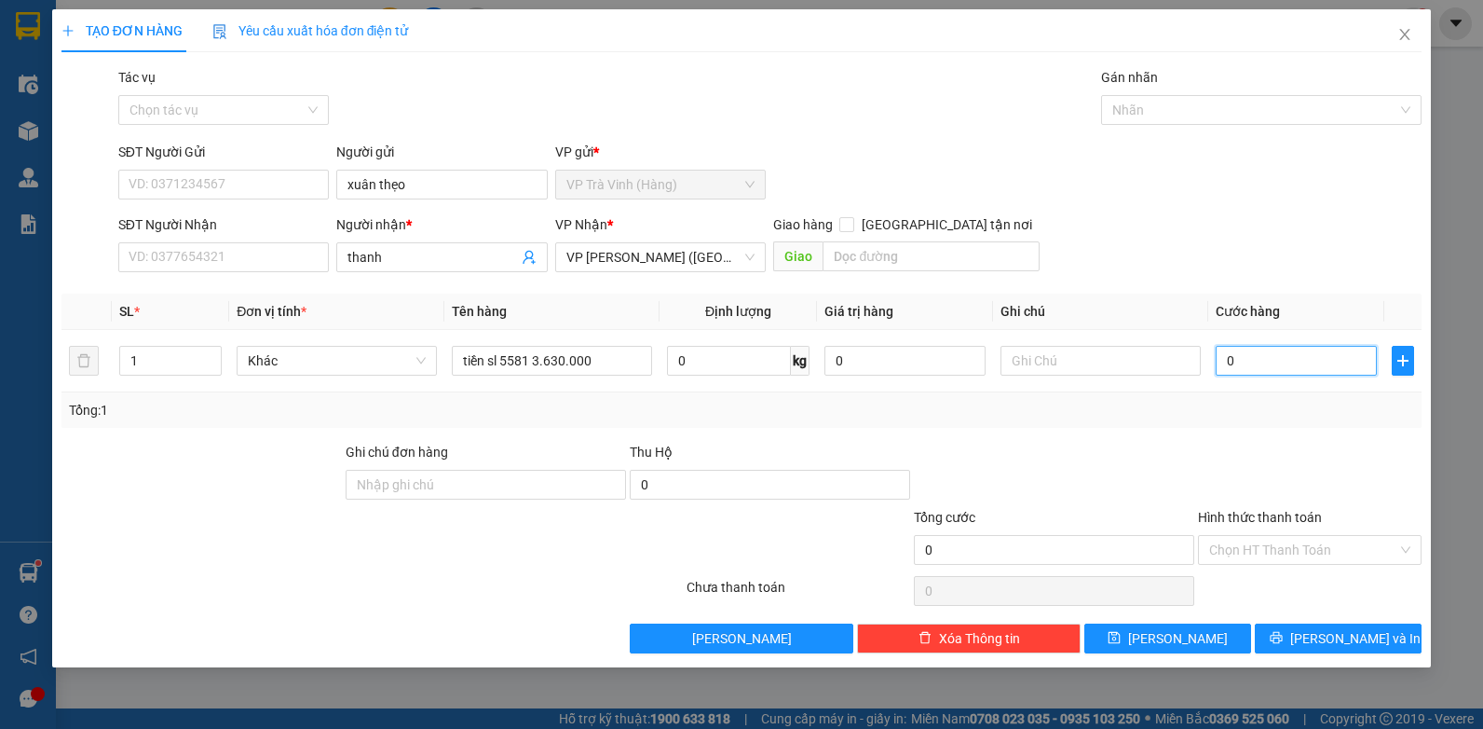
type input "2"
type input "25"
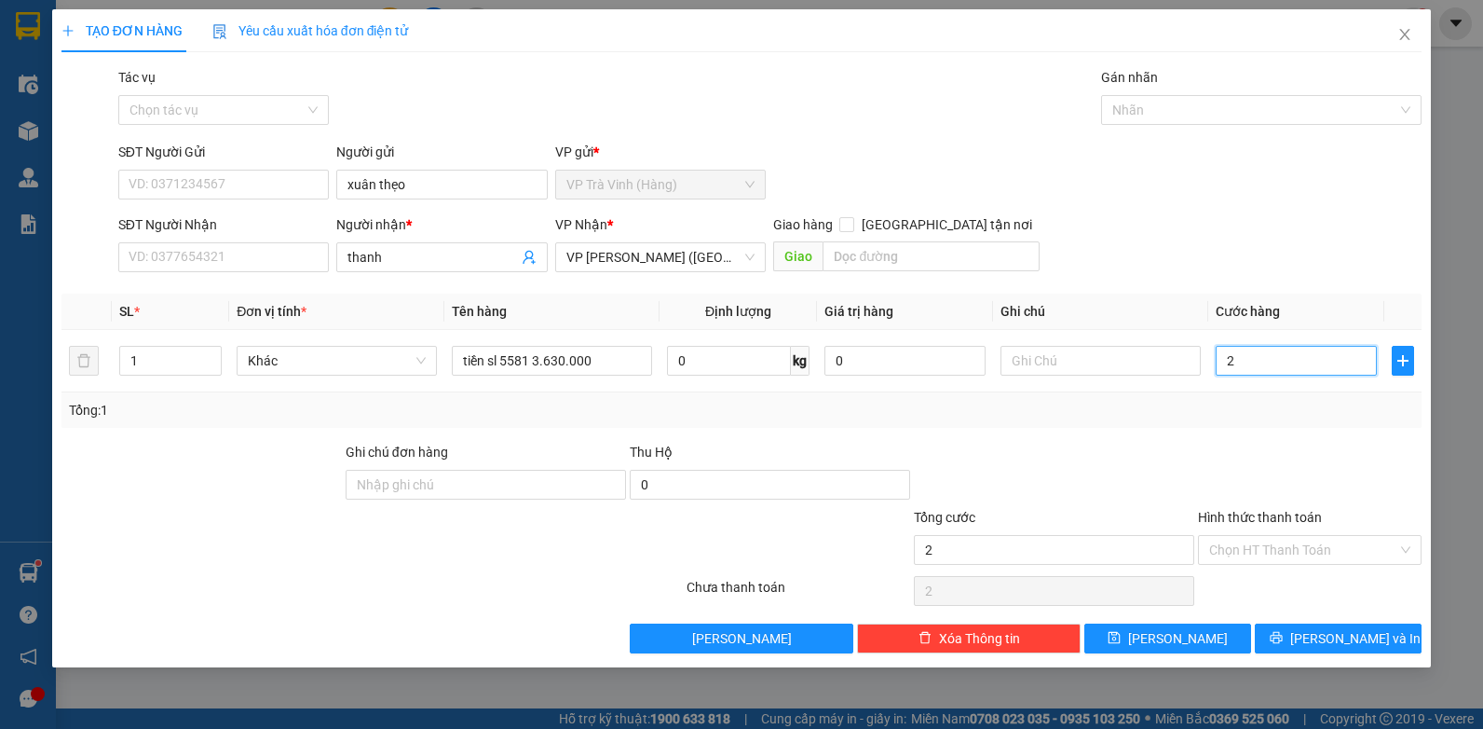
type input "25"
type input "25.000"
click at [187, 119] on input "Tác vụ" at bounding box center [218, 110] width 176 height 28
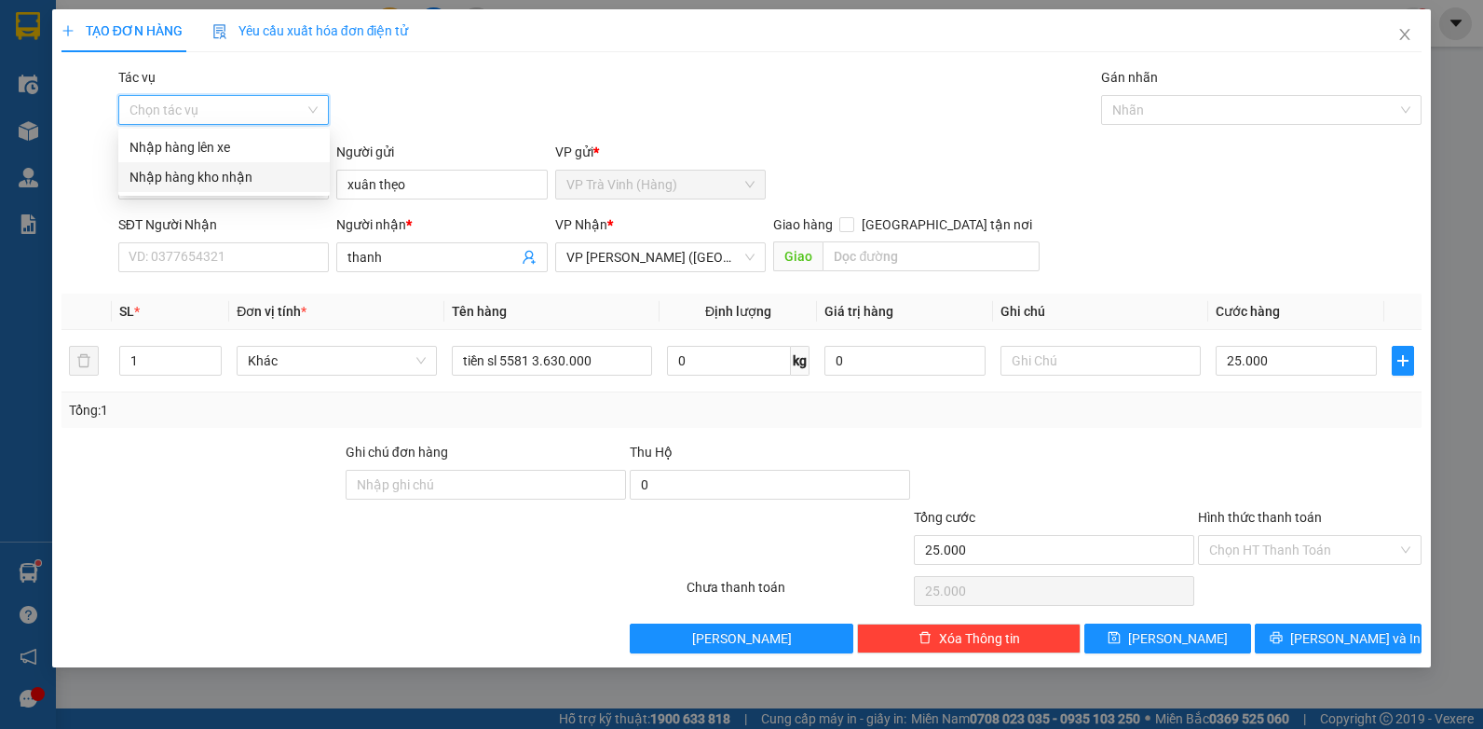
click at [187, 175] on div "Nhập hàng kho nhận" at bounding box center [224, 177] width 189 height 21
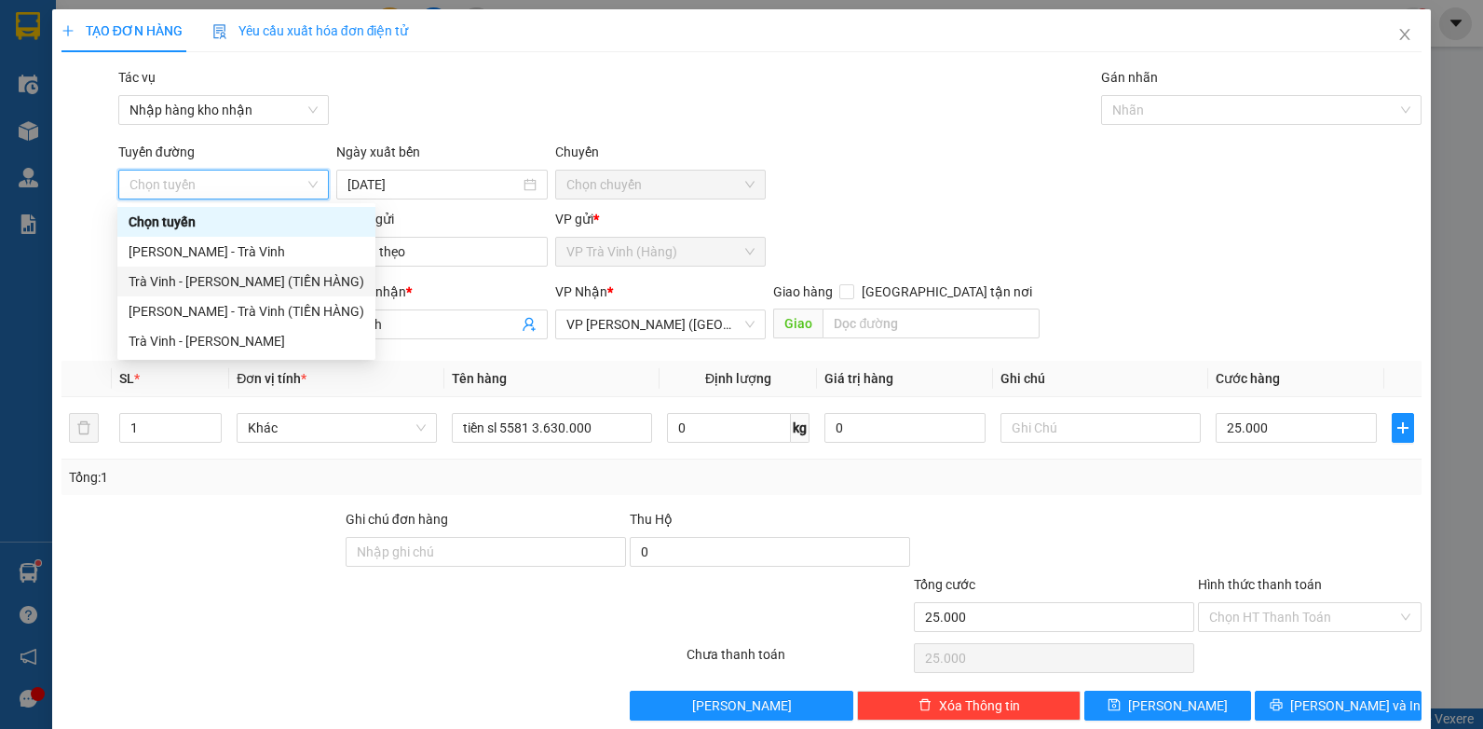
click at [249, 280] on div "Trà Vinh - Hồ Chí Minh (TIỀN HÀNG)" at bounding box center [247, 281] width 236 height 21
type input "15/08/2025"
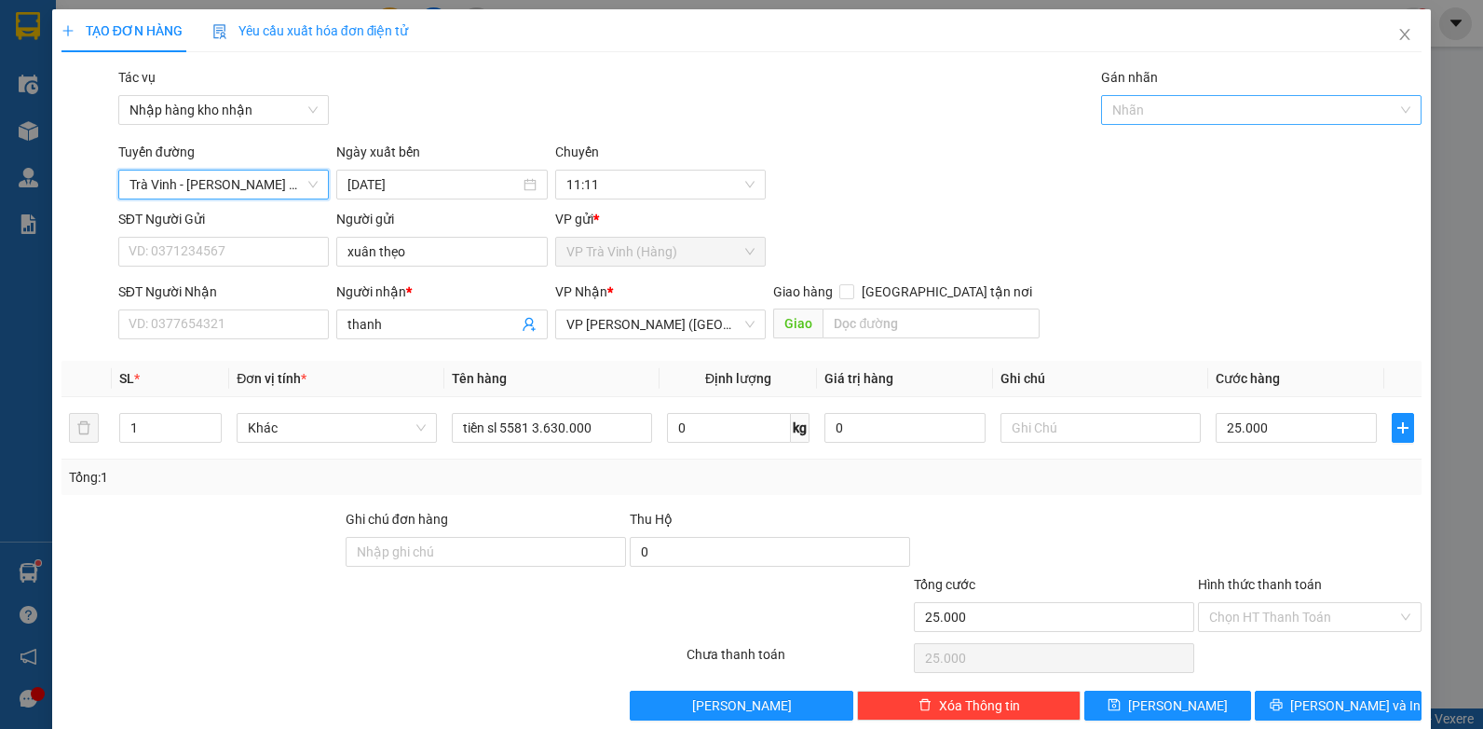
drag, startPoint x: 1237, startPoint y: 114, endPoint x: 1234, endPoint y: 123, distance: 10.0
click at [1237, 116] on div at bounding box center [1252, 110] width 293 height 22
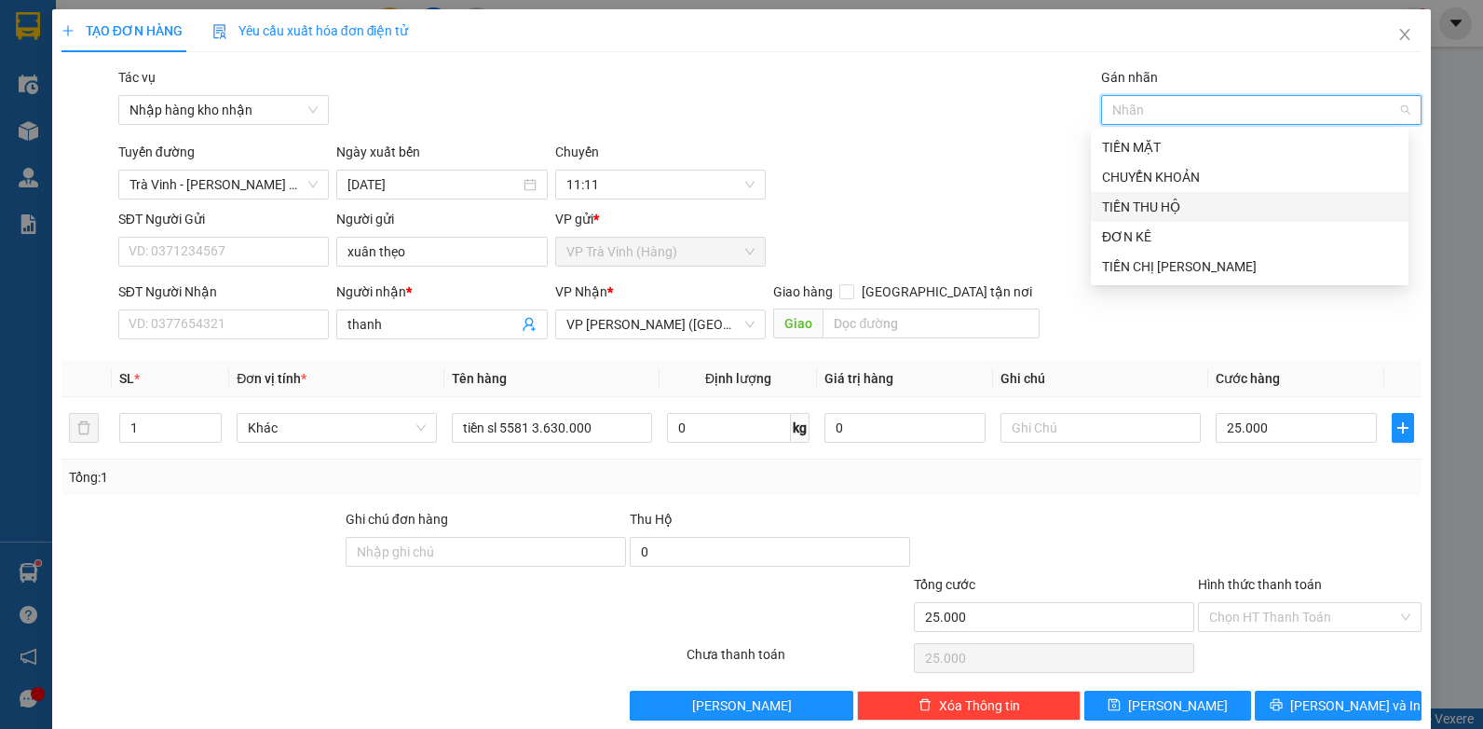
click at [1176, 207] on div "TIỀN THU HỘ" at bounding box center [1249, 207] width 295 height 21
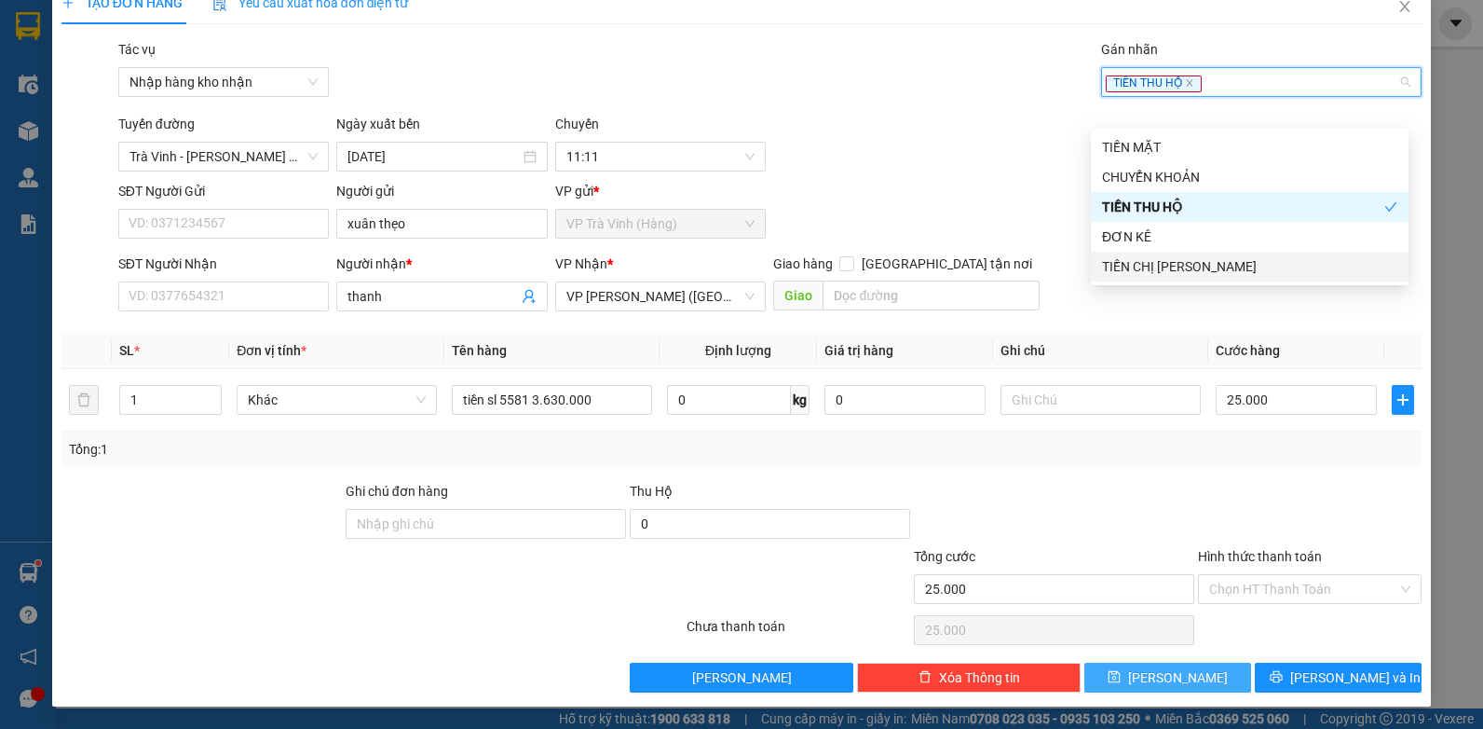
click at [1195, 682] on button "[PERSON_NAME]" at bounding box center [1168, 678] width 167 height 30
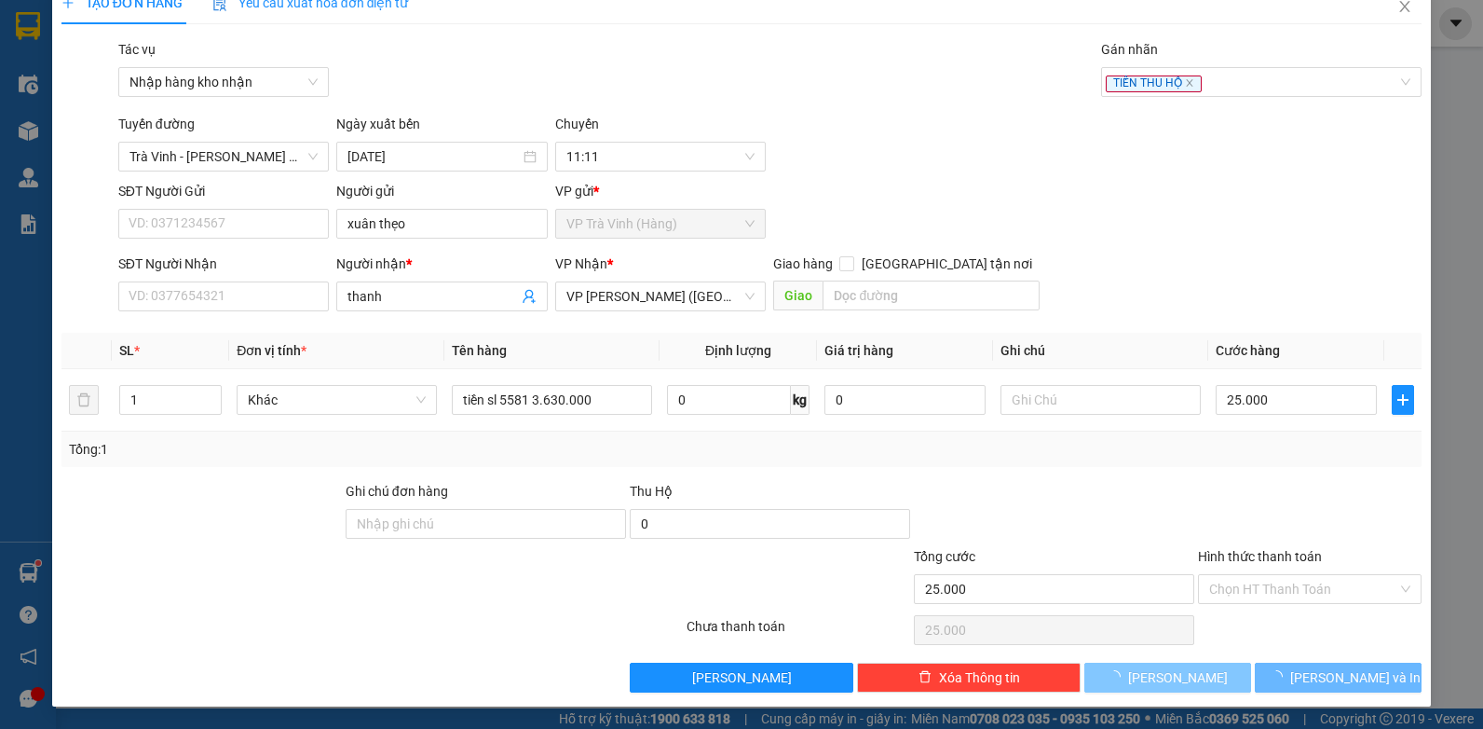
type input "0"
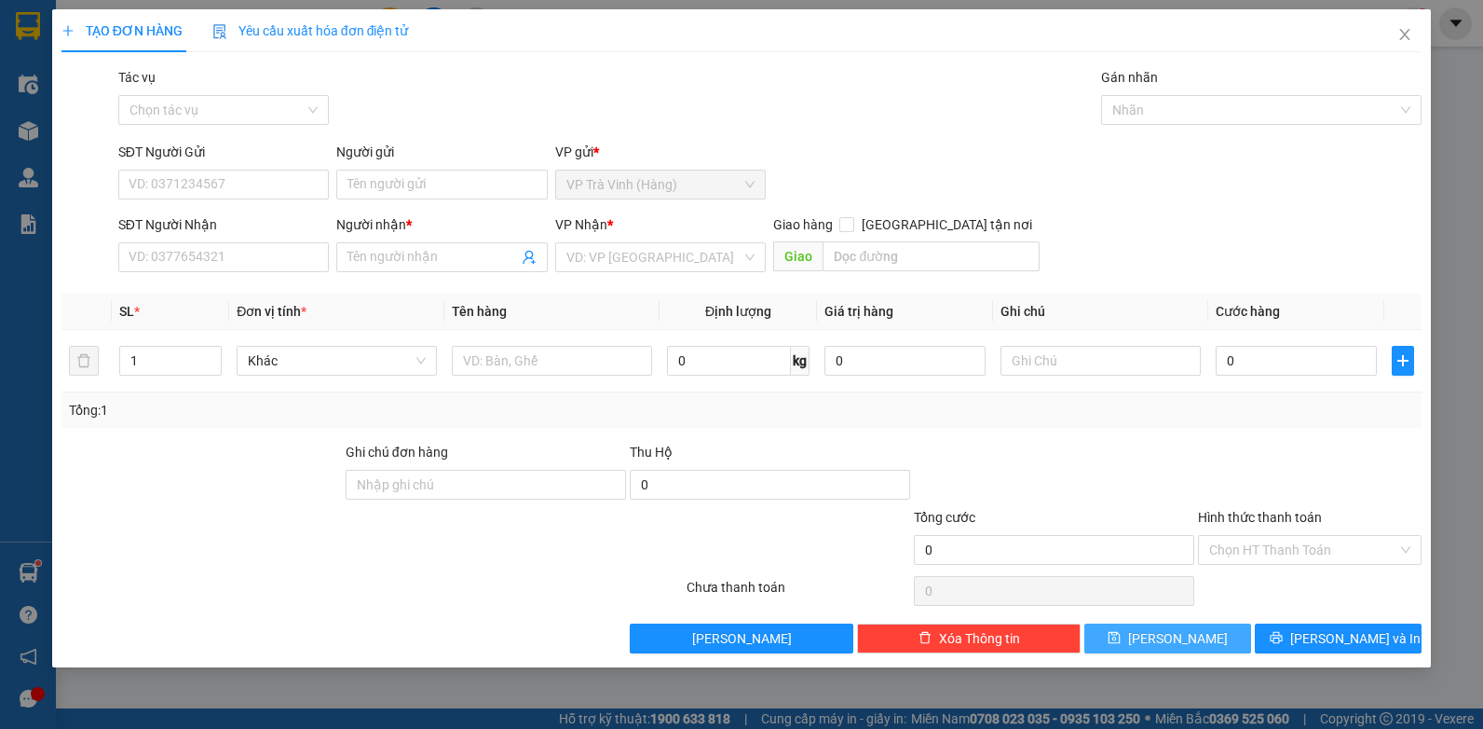
scroll to position [0, 0]
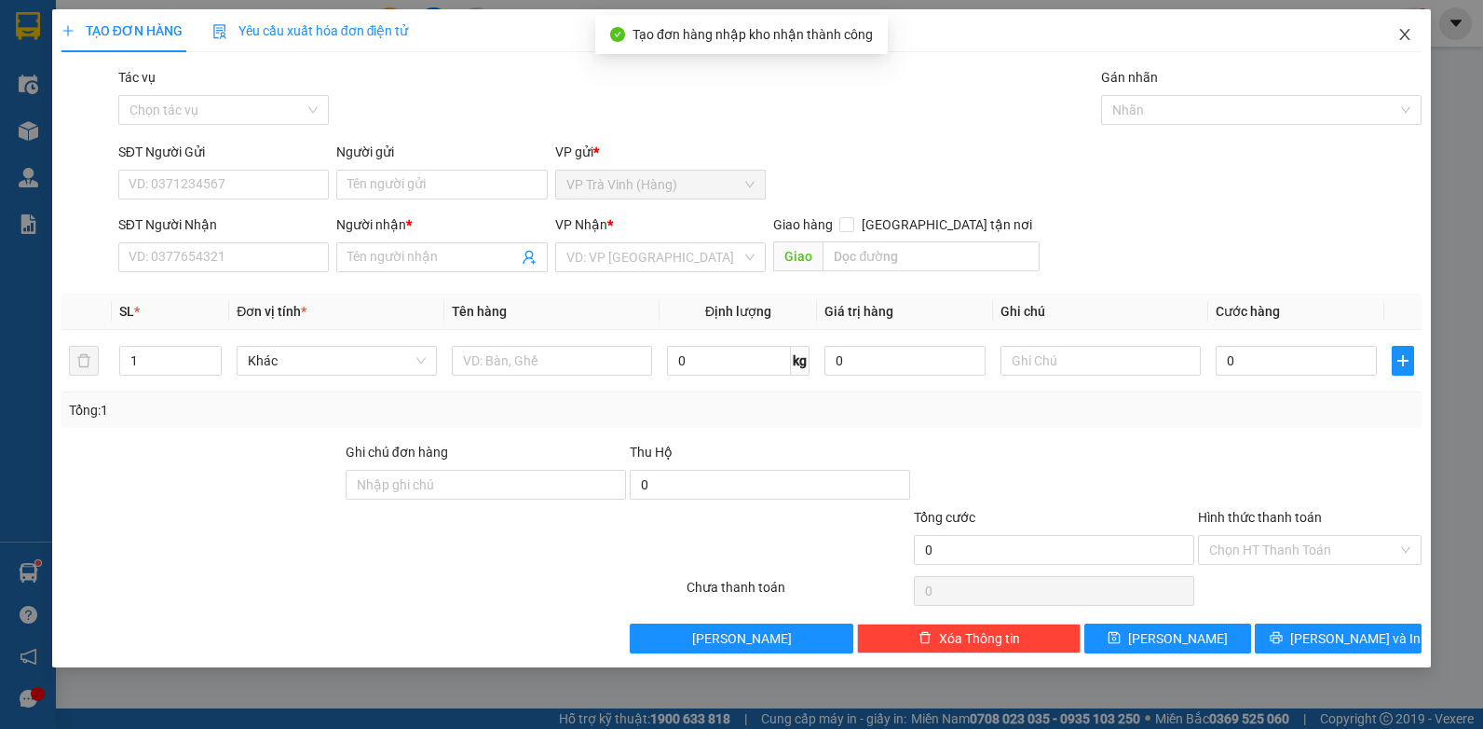
drag, startPoint x: 1401, startPoint y: 37, endPoint x: 1035, endPoint y: 40, distance: 366.2
click at [1401, 37] on icon "close" at bounding box center [1405, 34] width 15 height 15
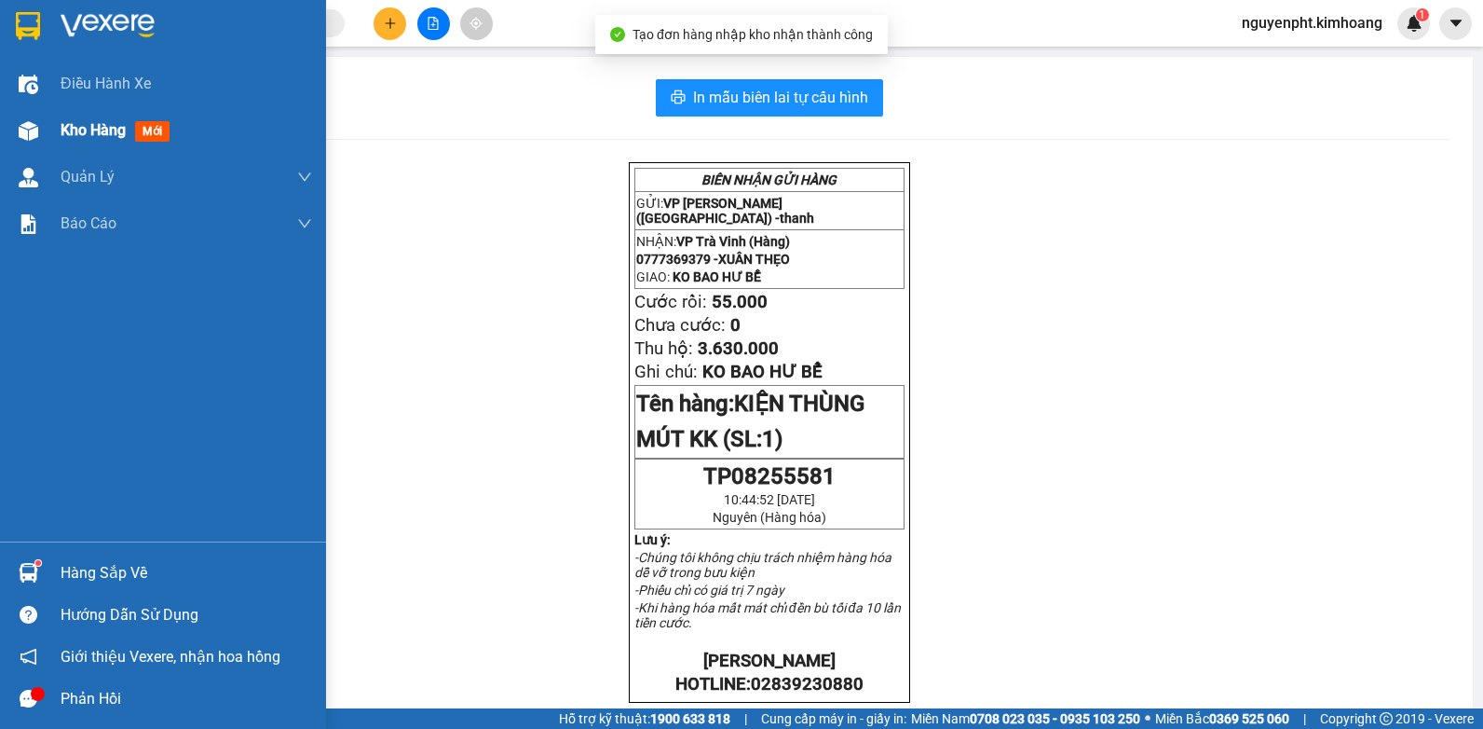
click at [80, 129] on span "Kho hàng" at bounding box center [93, 130] width 65 height 18
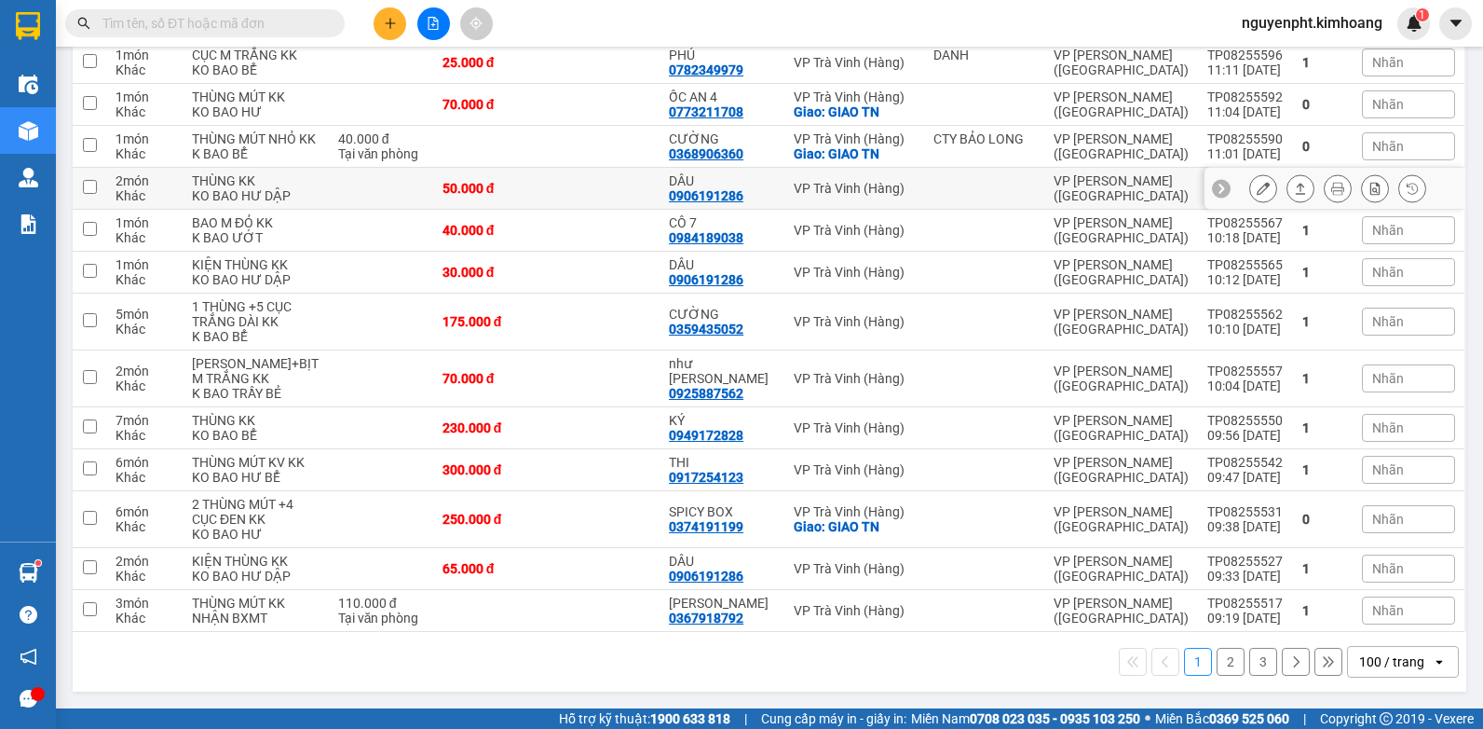
scroll to position [5365, 0]
click at [1219, 656] on button "2" at bounding box center [1231, 662] width 28 height 28
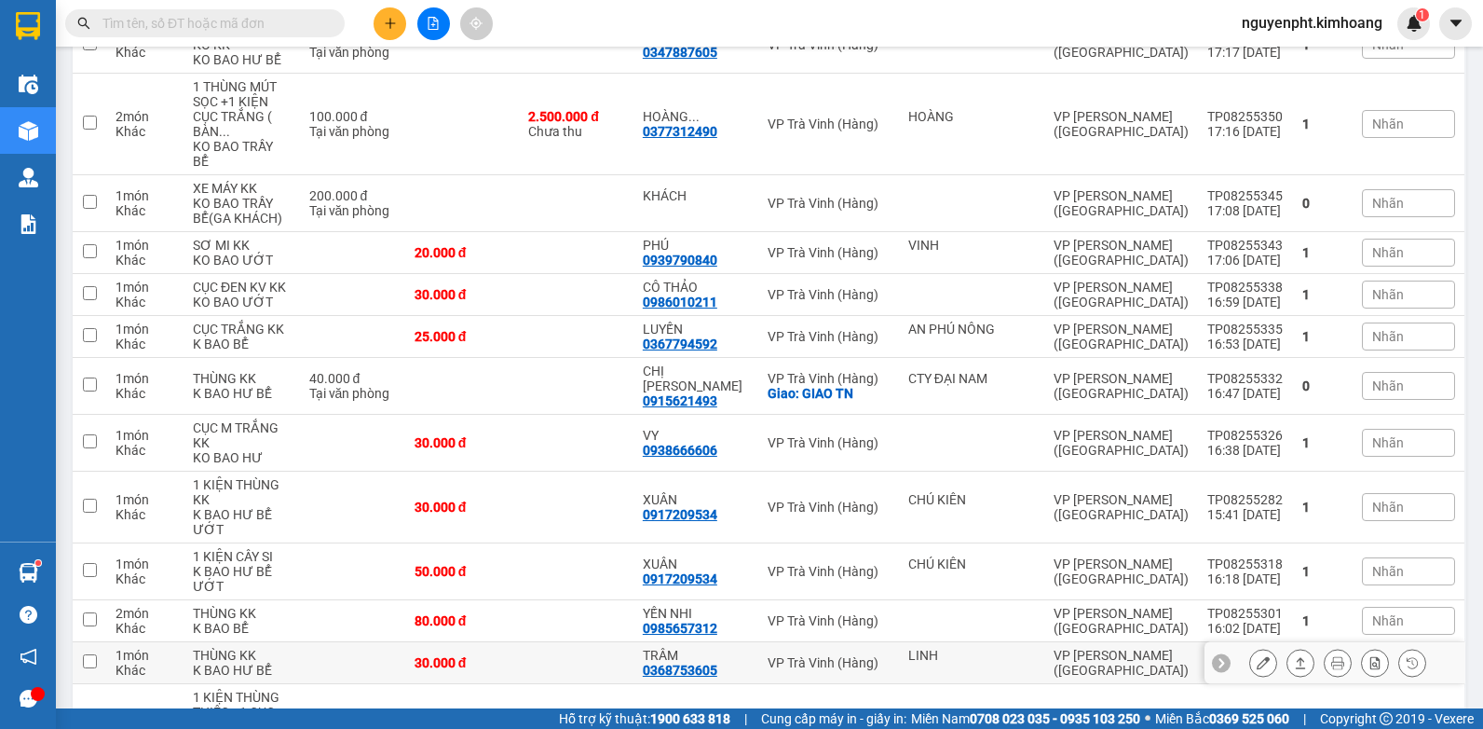
scroll to position [1783, 0]
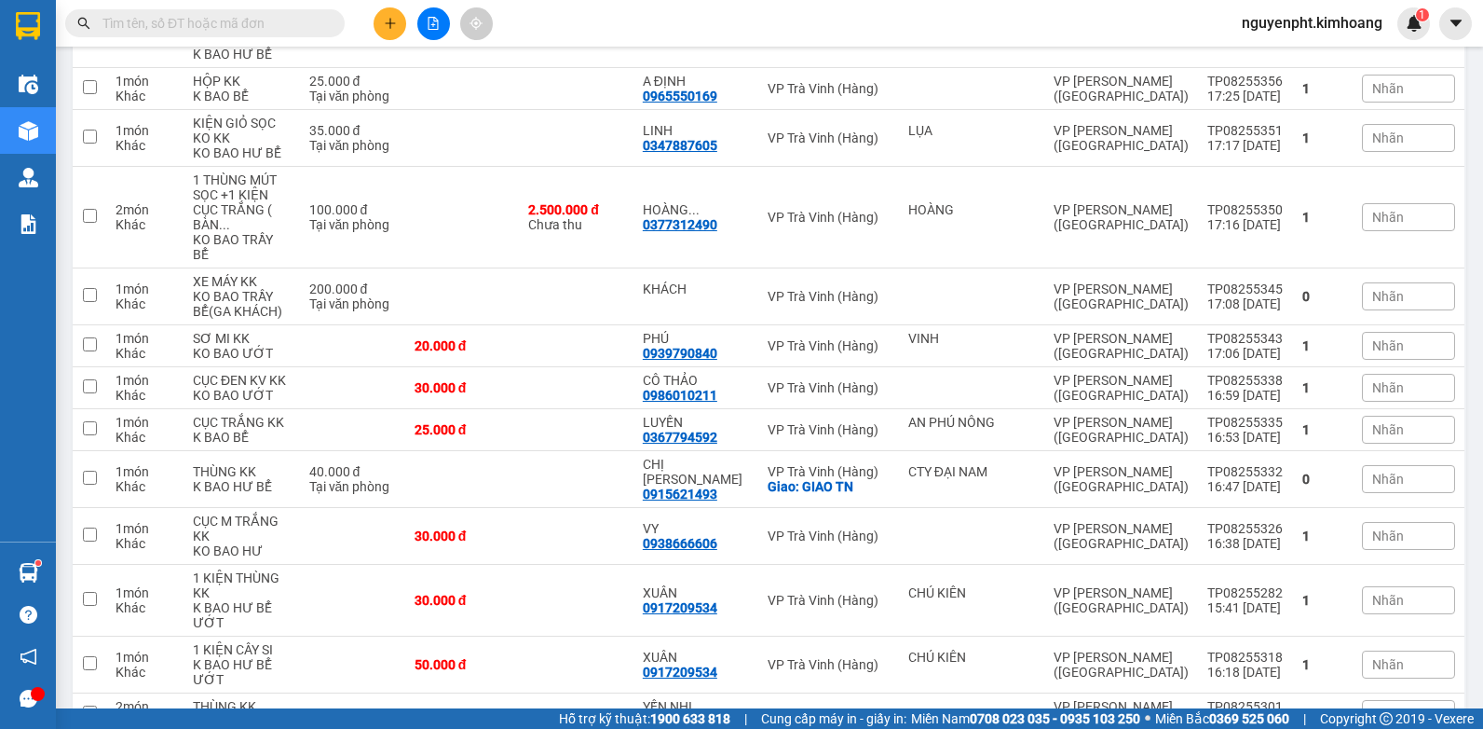
click at [216, 26] on input "text" at bounding box center [213, 23] width 220 height 21
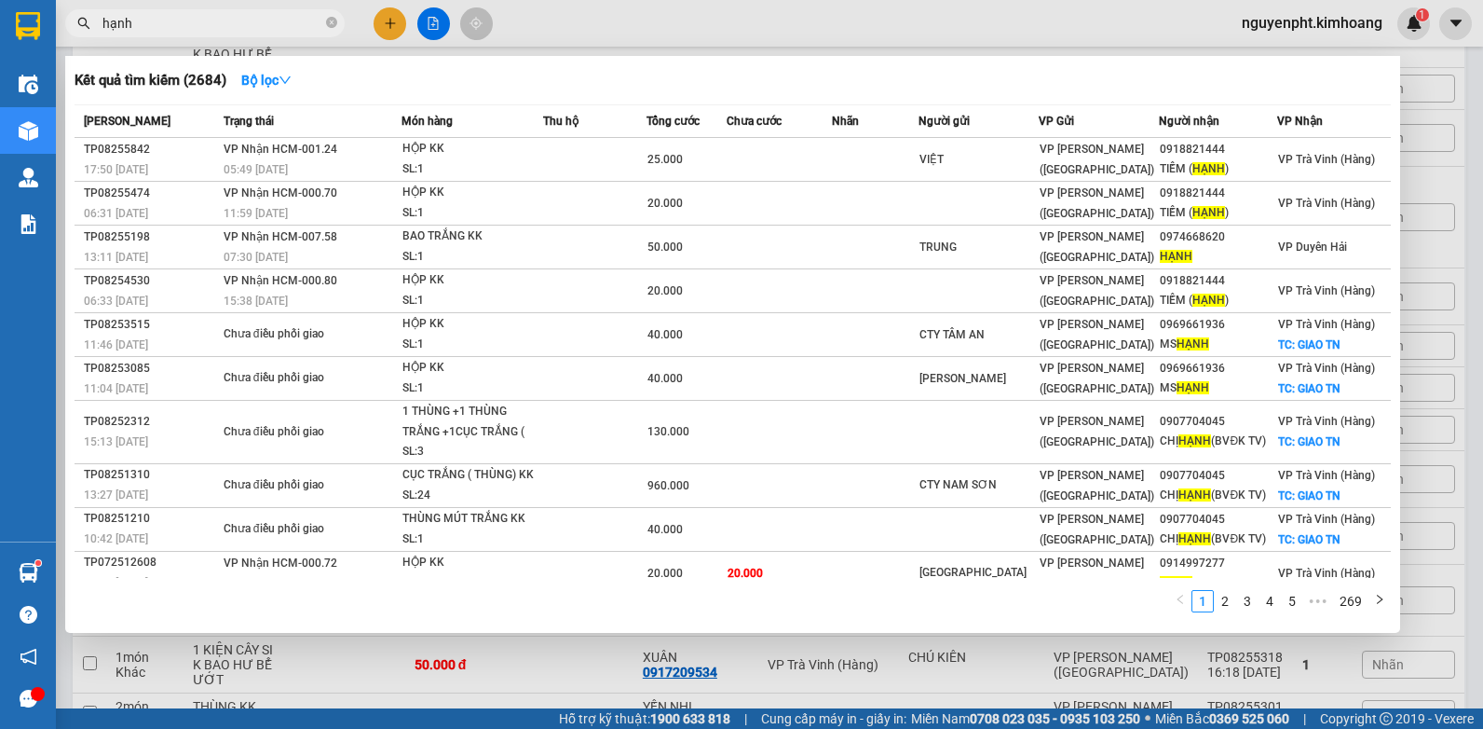
type input "hạnh"
click at [394, 21] on div at bounding box center [741, 364] width 1483 height 729
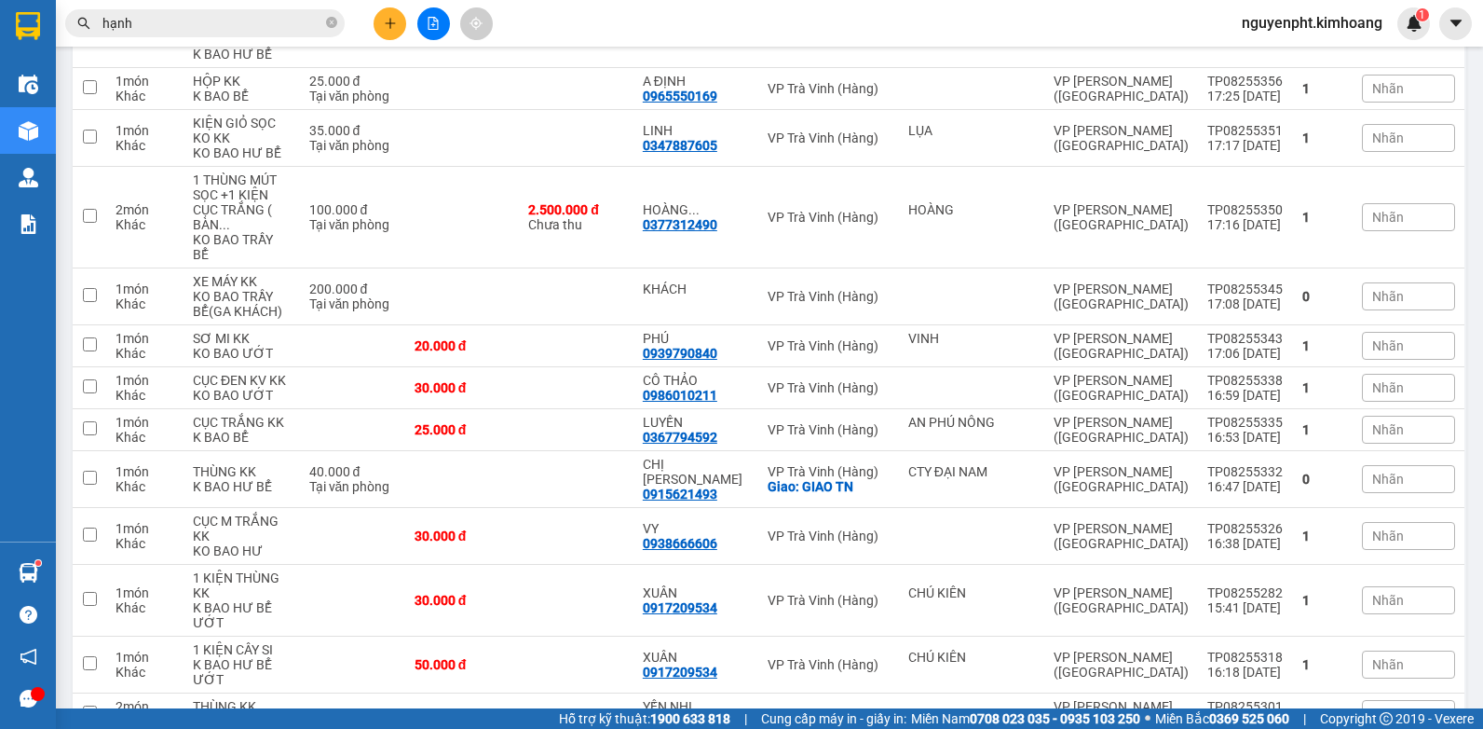
click at [380, 37] on div at bounding box center [433, 23] width 140 height 33
click at [386, 34] on button at bounding box center [390, 23] width 33 height 33
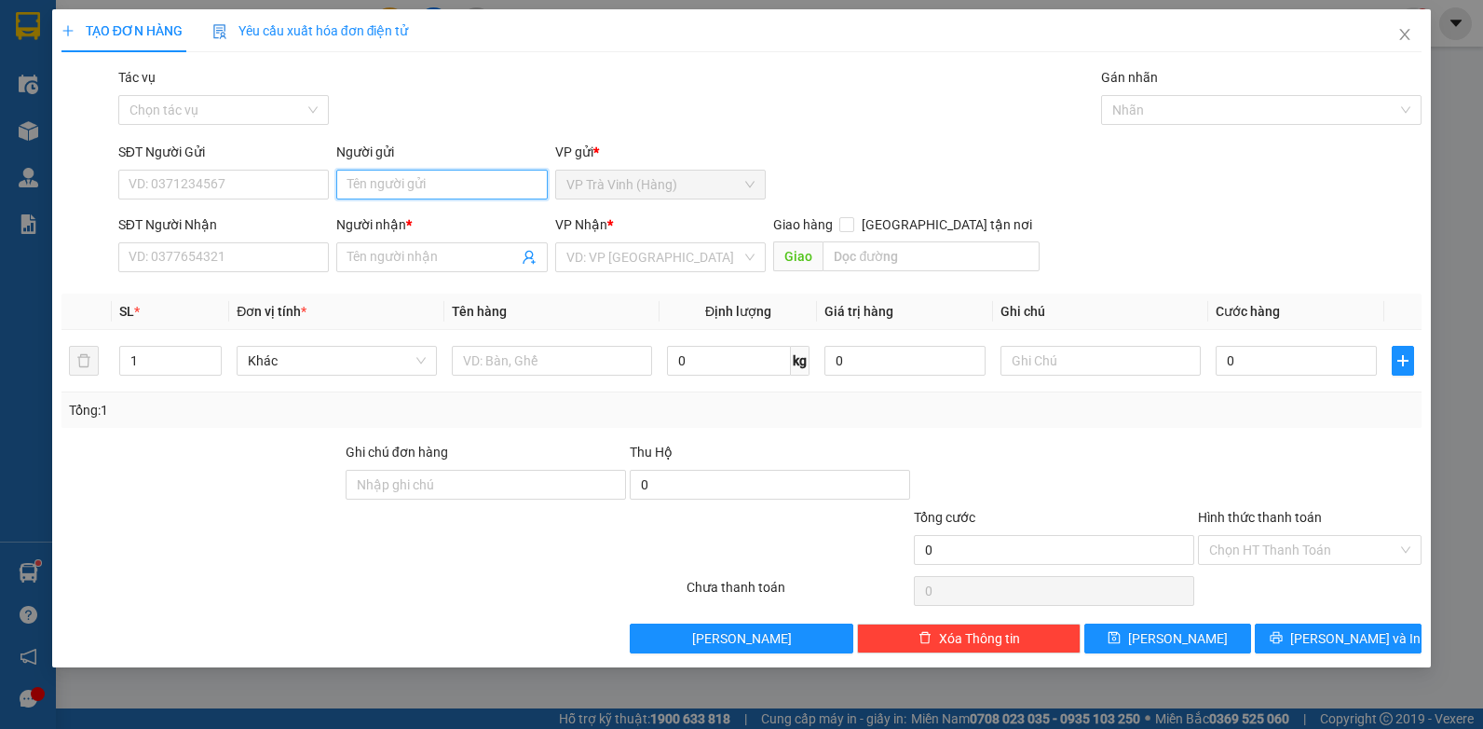
click at [376, 183] on input "Người gửi" at bounding box center [442, 185] width 212 height 30
type input "nk cung tấn phát"
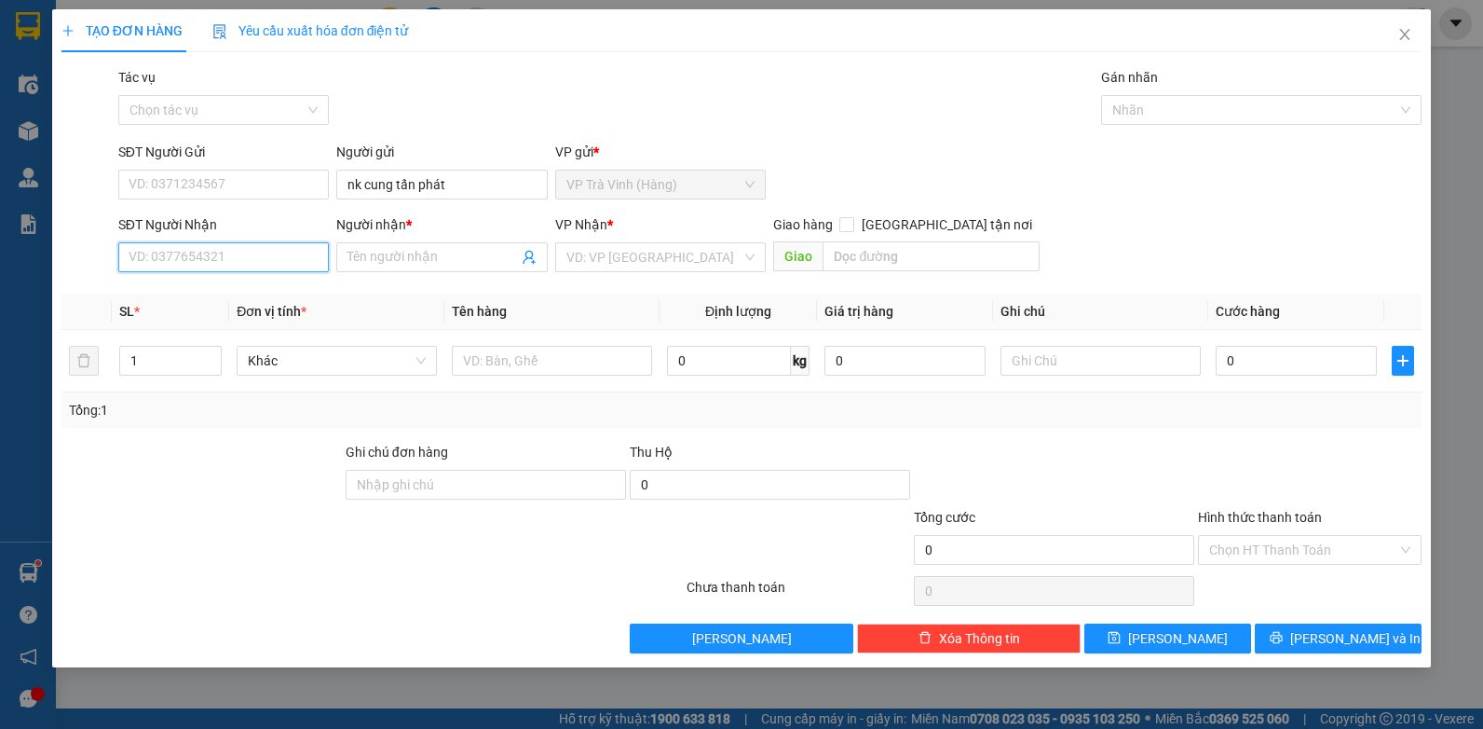
click at [211, 254] on input "SĐT Người Nhận" at bounding box center [224, 257] width 212 height 30
type input "0938093330"
click at [198, 302] on div "0938093330 - tín" at bounding box center [224, 294] width 189 height 21
type input "tín"
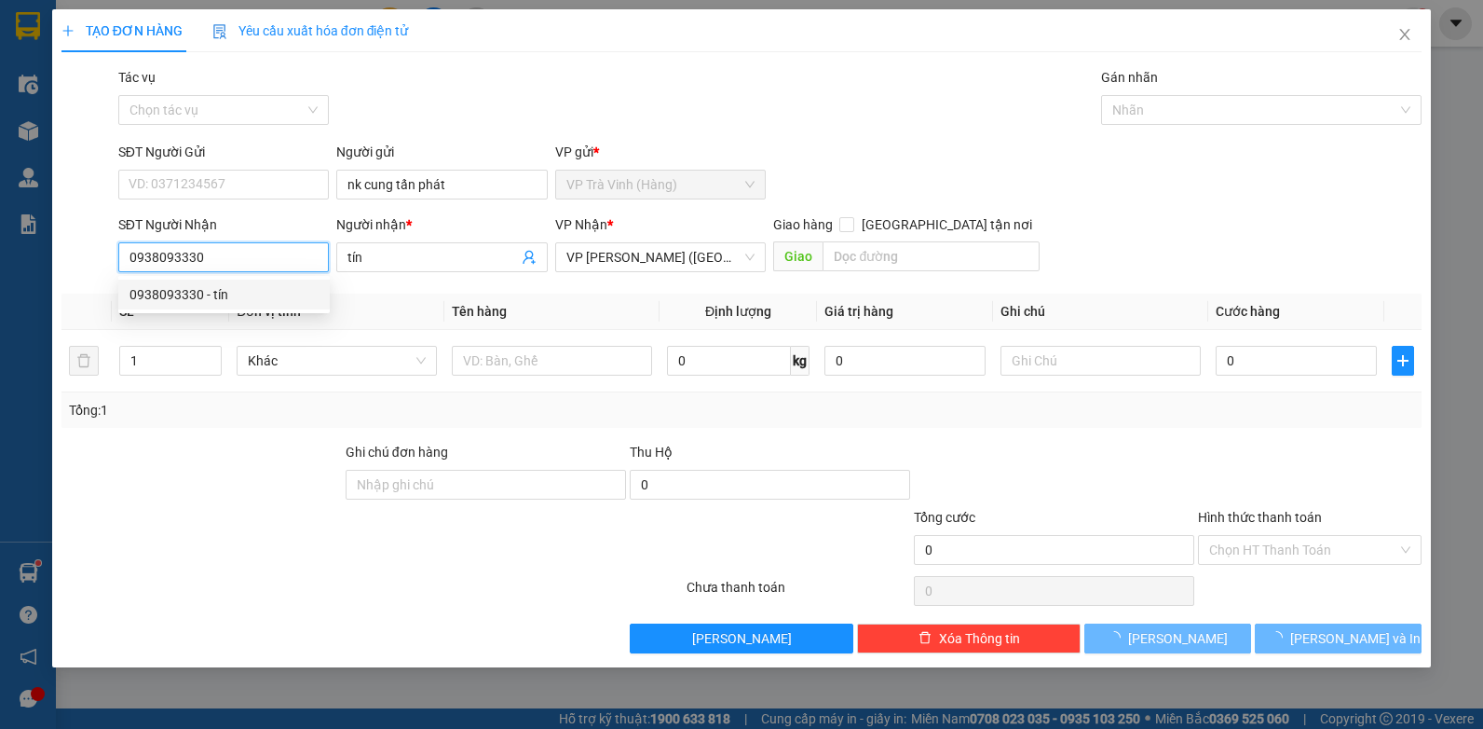
type input "20.000"
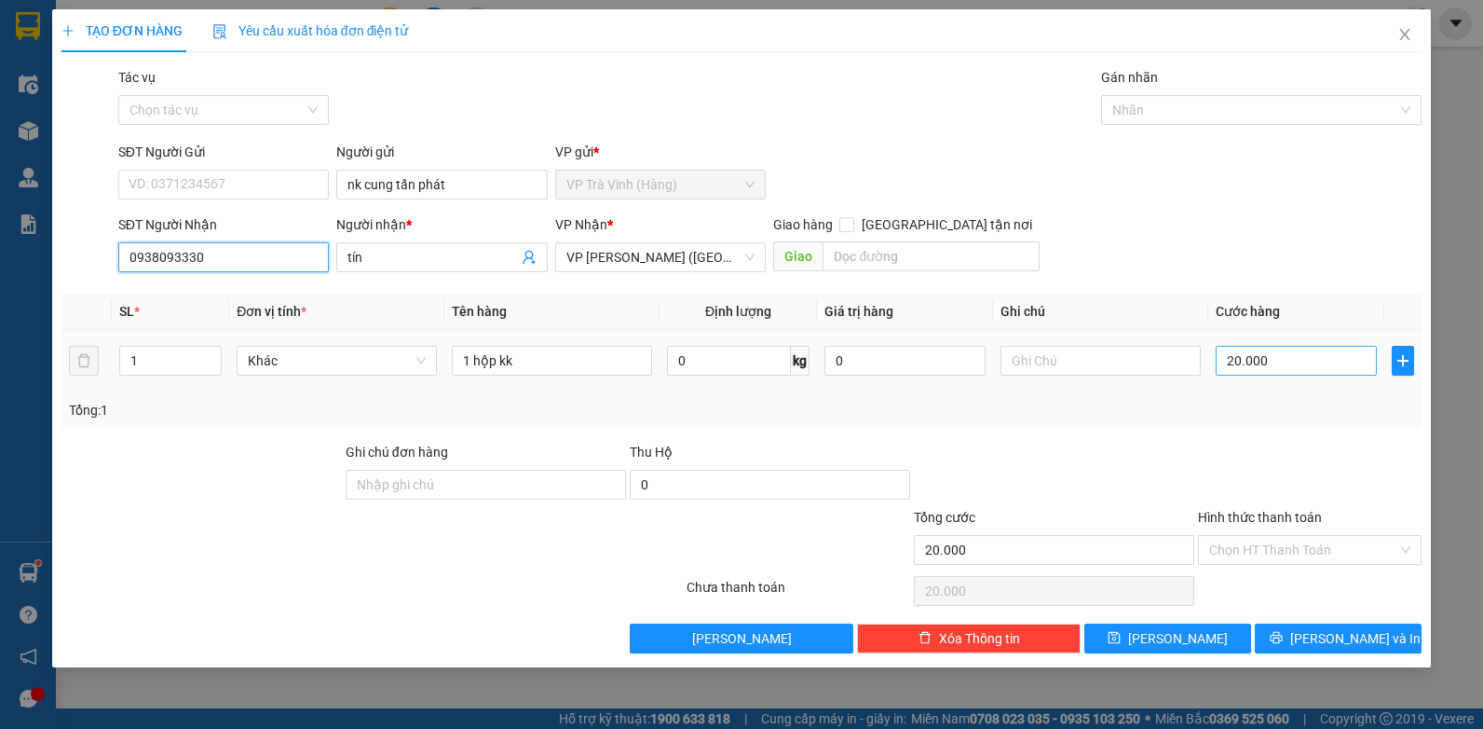
type input "0938093330"
type input "2"
type input "25"
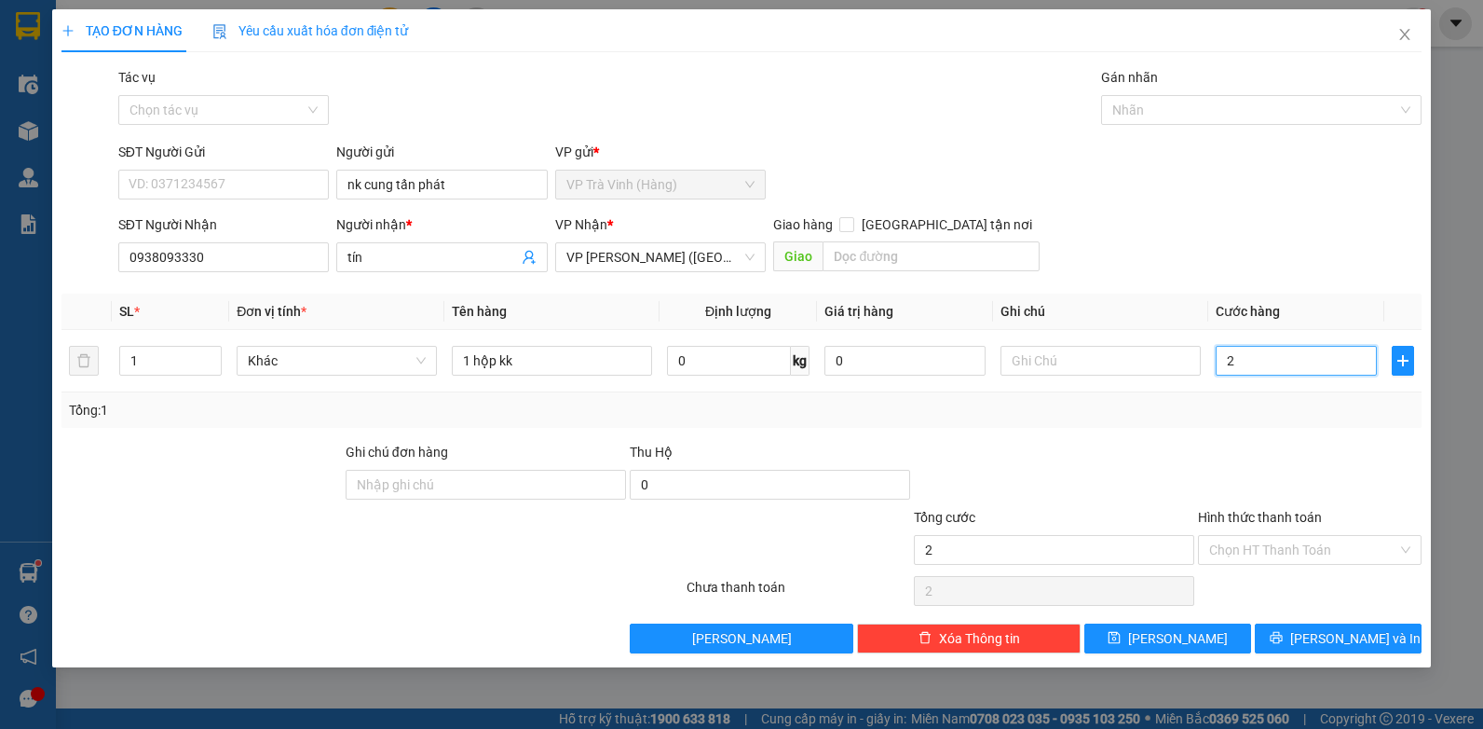
type input "25"
type input "25.000"
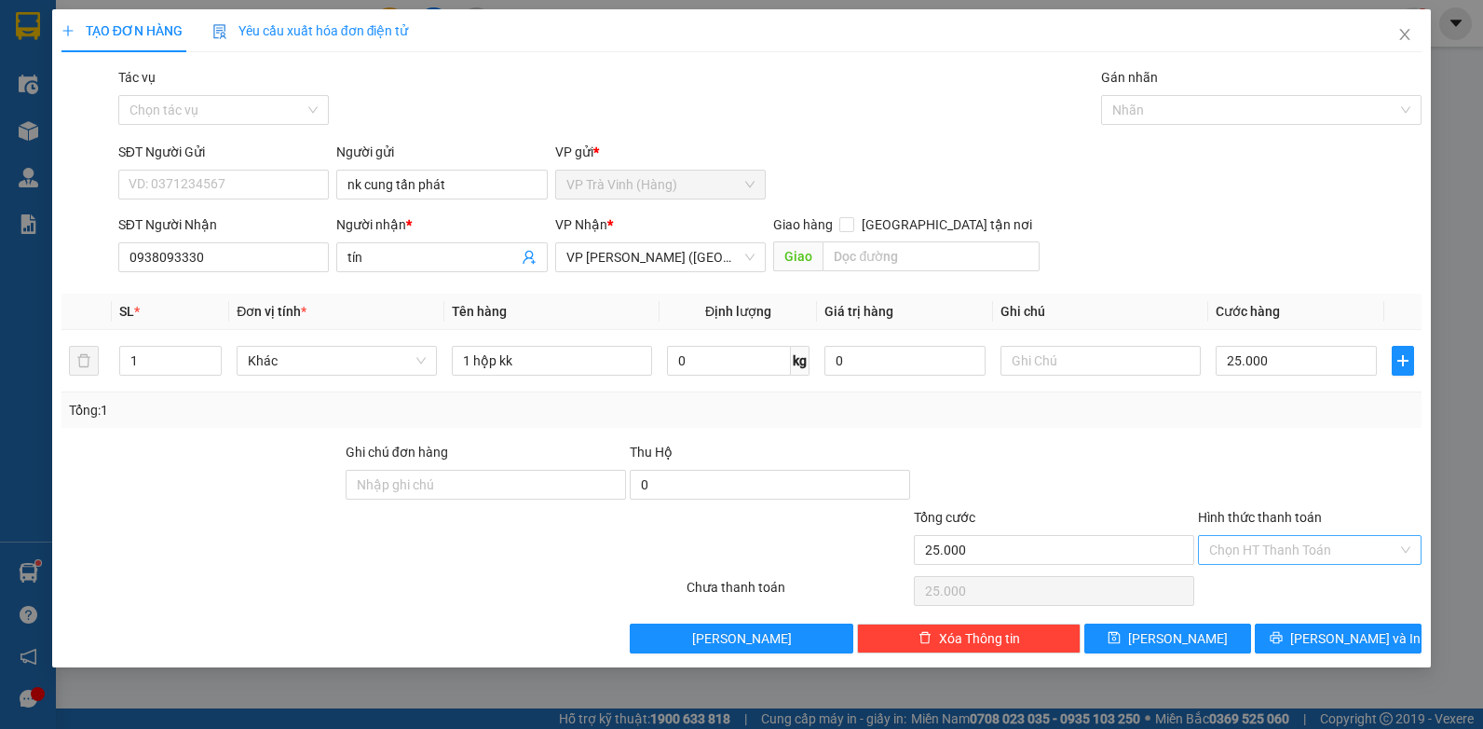
click at [1314, 549] on input "Hình thức thanh toán" at bounding box center [1304, 550] width 188 height 28
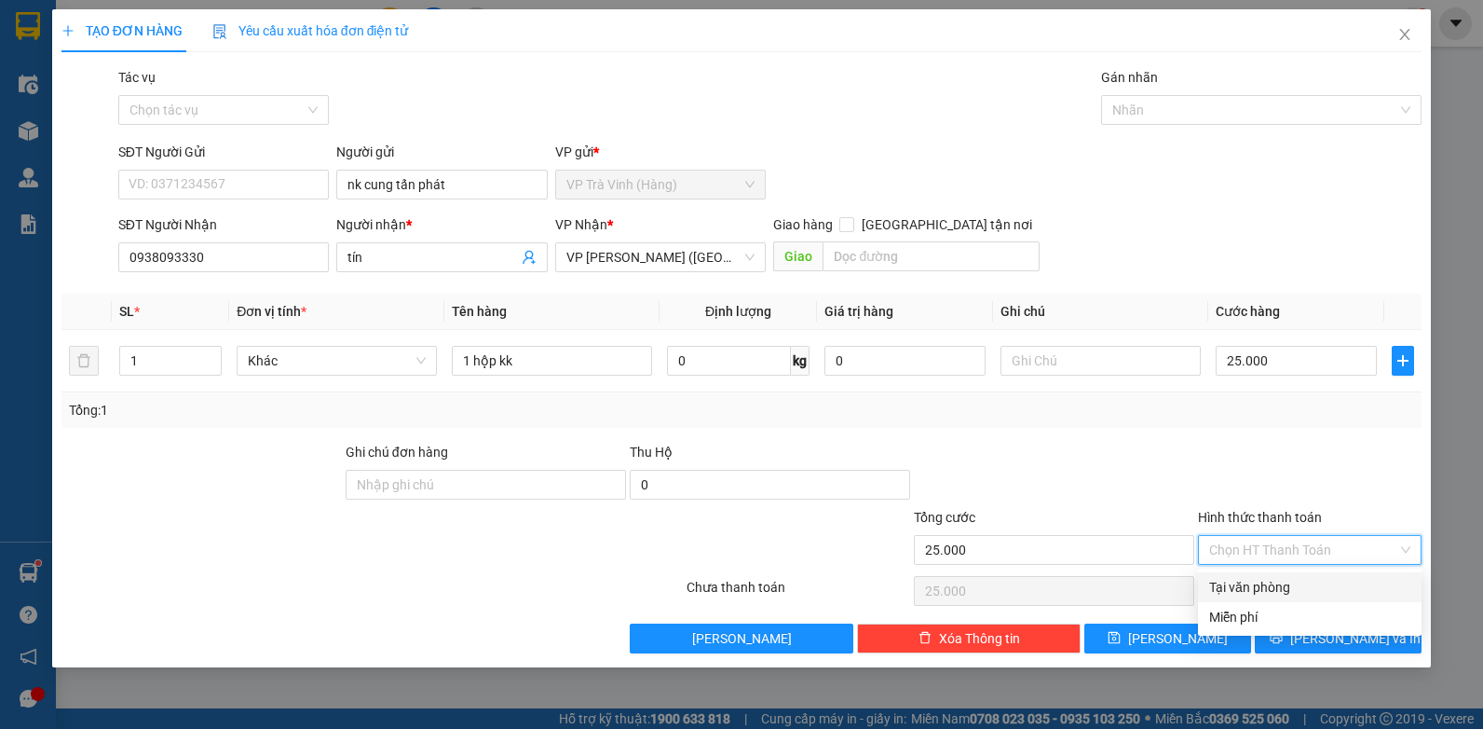
click at [1299, 578] on div "Tại văn phòng" at bounding box center [1310, 587] width 224 height 30
type input "0"
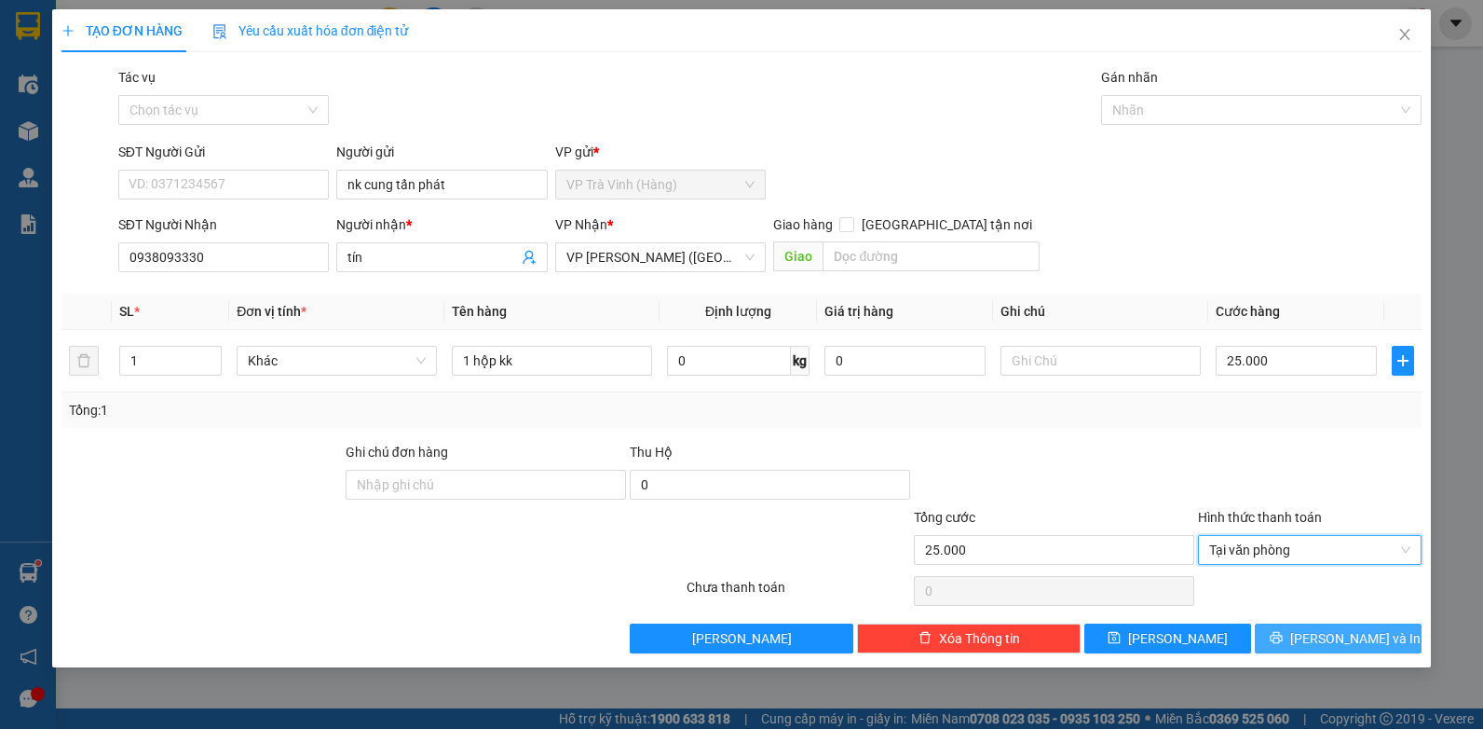
click at [1359, 632] on span "[PERSON_NAME] và In" at bounding box center [1356, 638] width 130 height 21
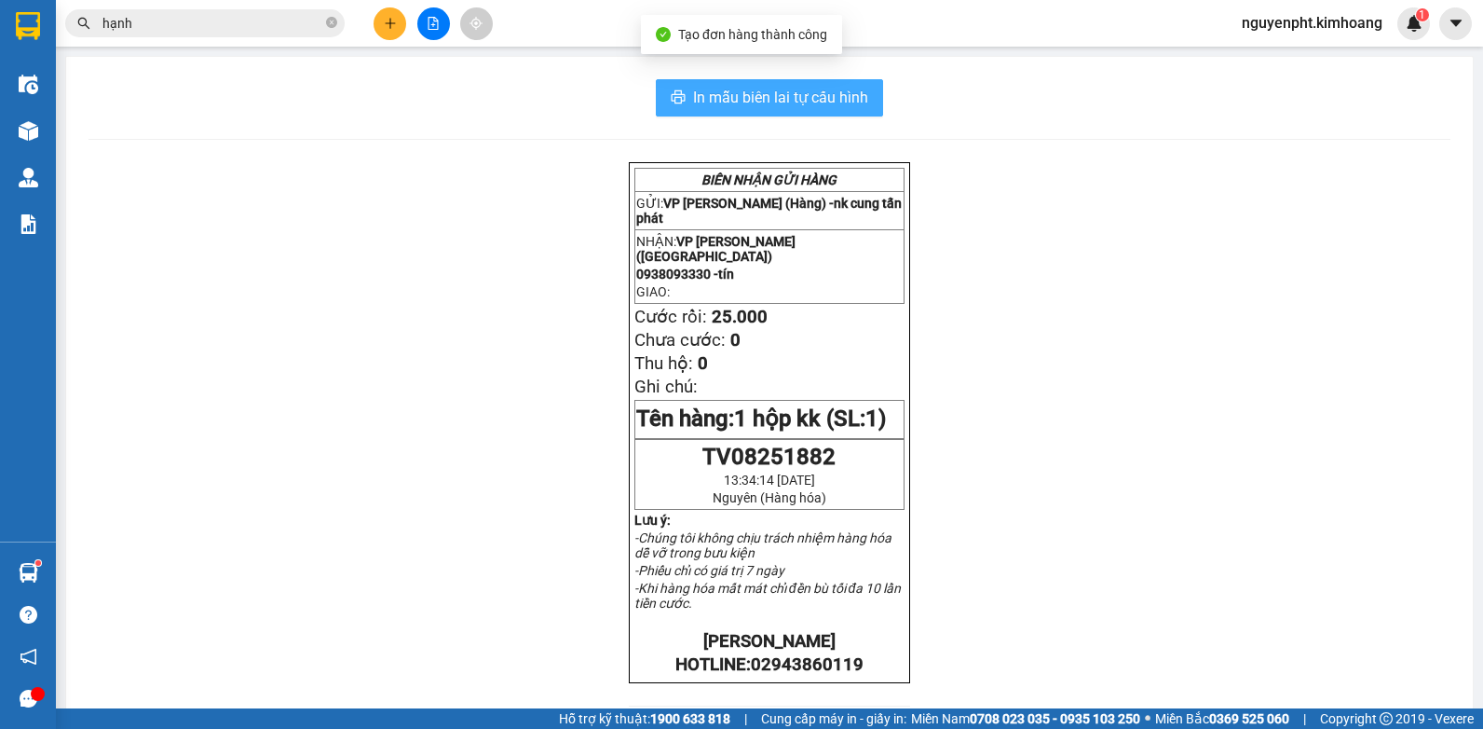
click at [727, 104] on span "In mẫu biên lai tự cấu hình" at bounding box center [780, 97] width 175 height 23
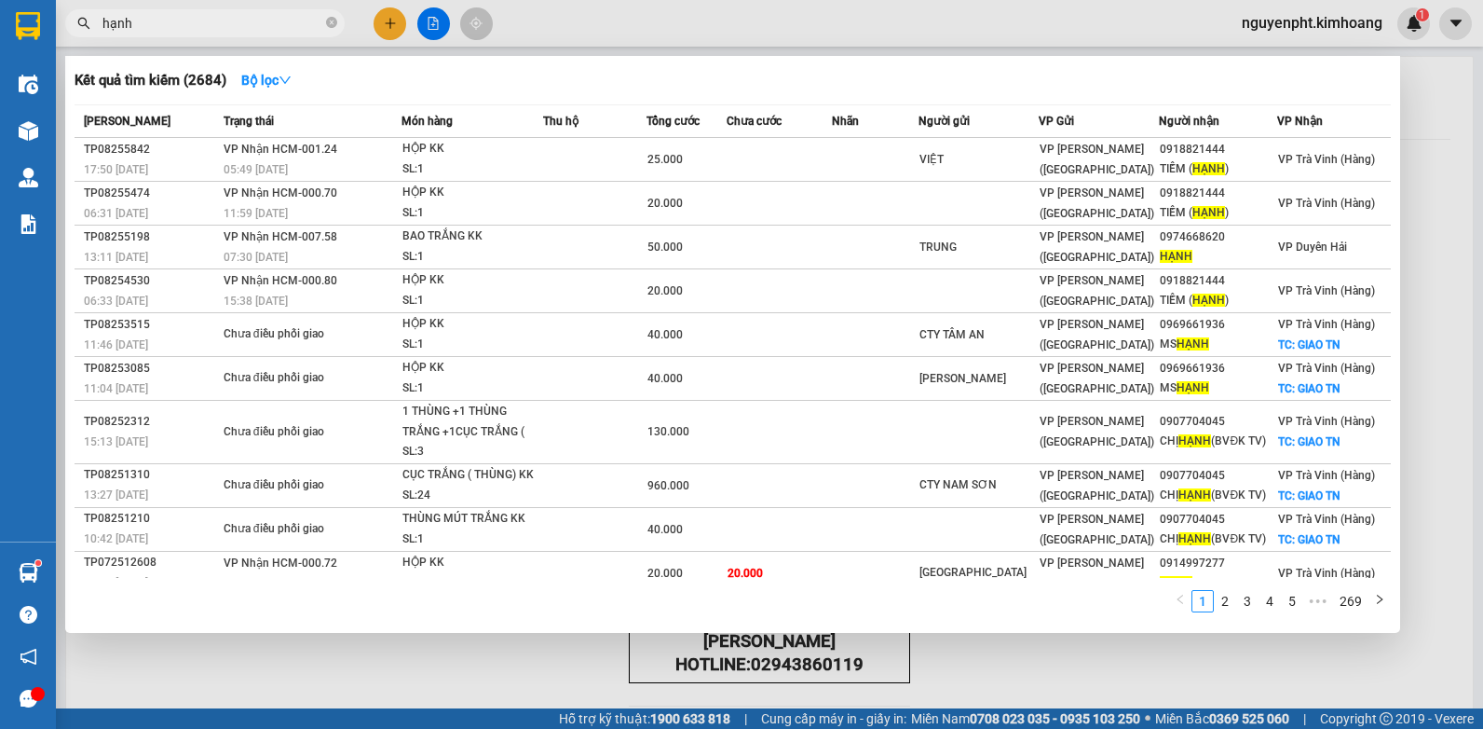
drag, startPoint x: 231, startPoint y: 23, endPoint x: 0, endPoint y: 106, distance: 245.5
click at [0, 79] on html "Kết quả tìm kiếm ( 2684 ) Bộ lọc Mã ĐH Trạng thái Món hàng Thu hộ Tổng cước Chư…" at bounding box center [741, 364] width 1483 height 729
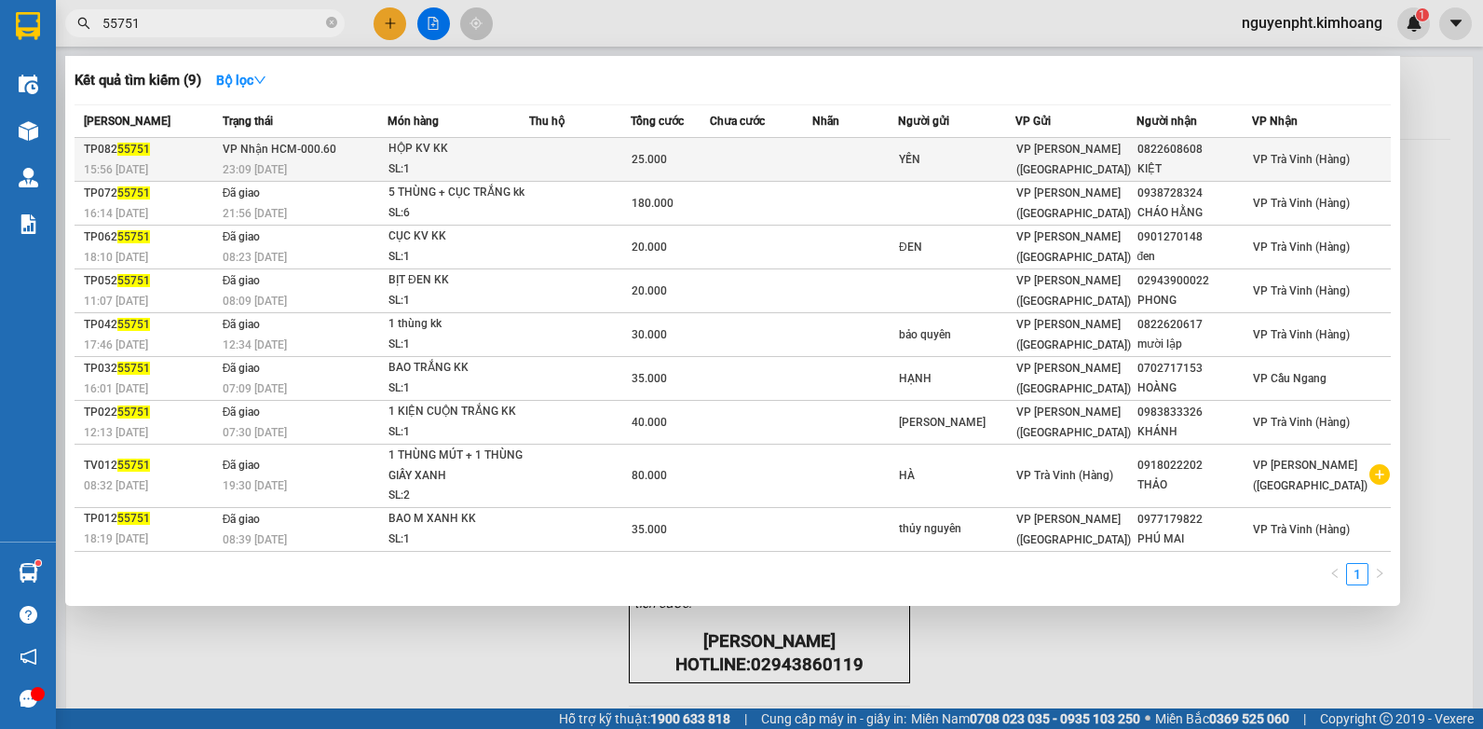
type input "55751"
click at [551, 151] on td at bounding box center [580, 160] width 102 height 44
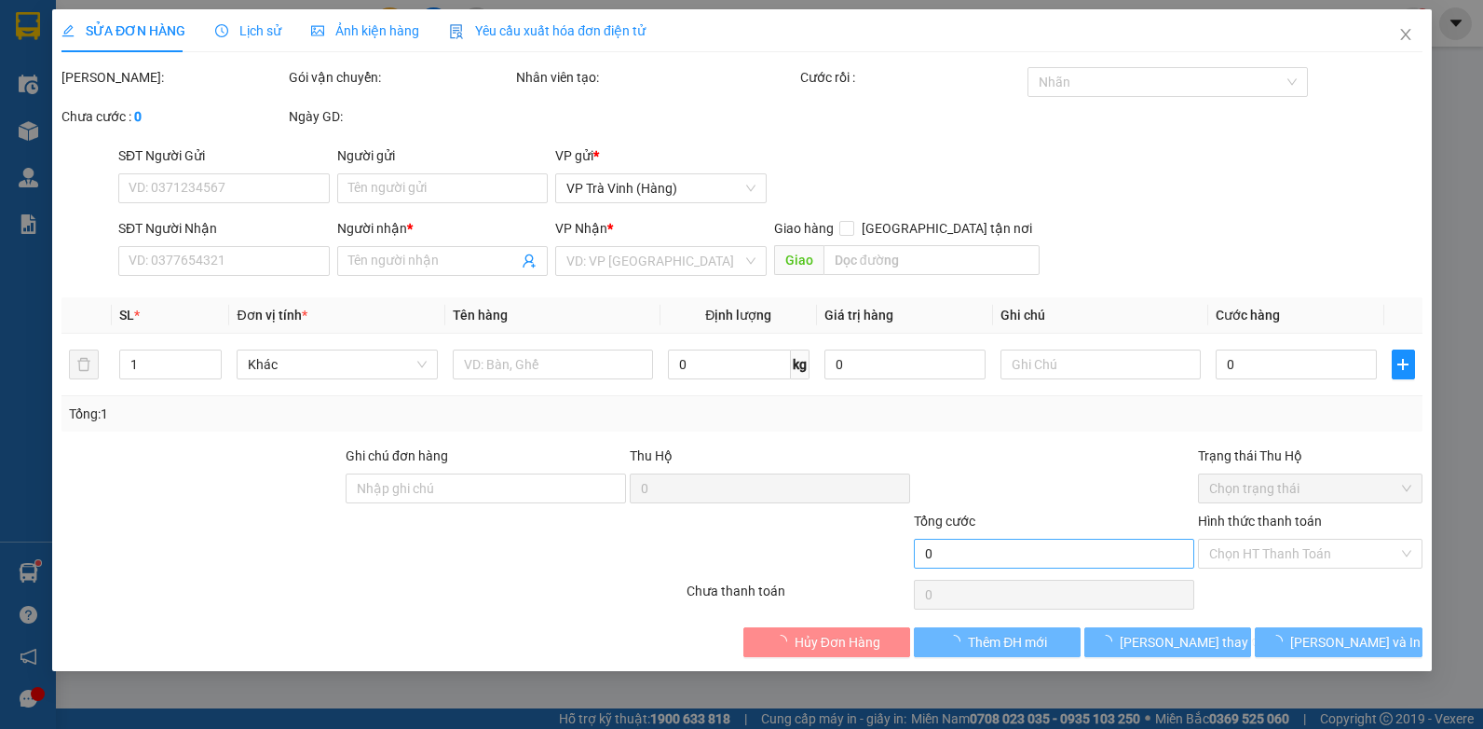
type input "YẾN"
type input "0822608608"
type input "KIỆT"
type input "25.000"
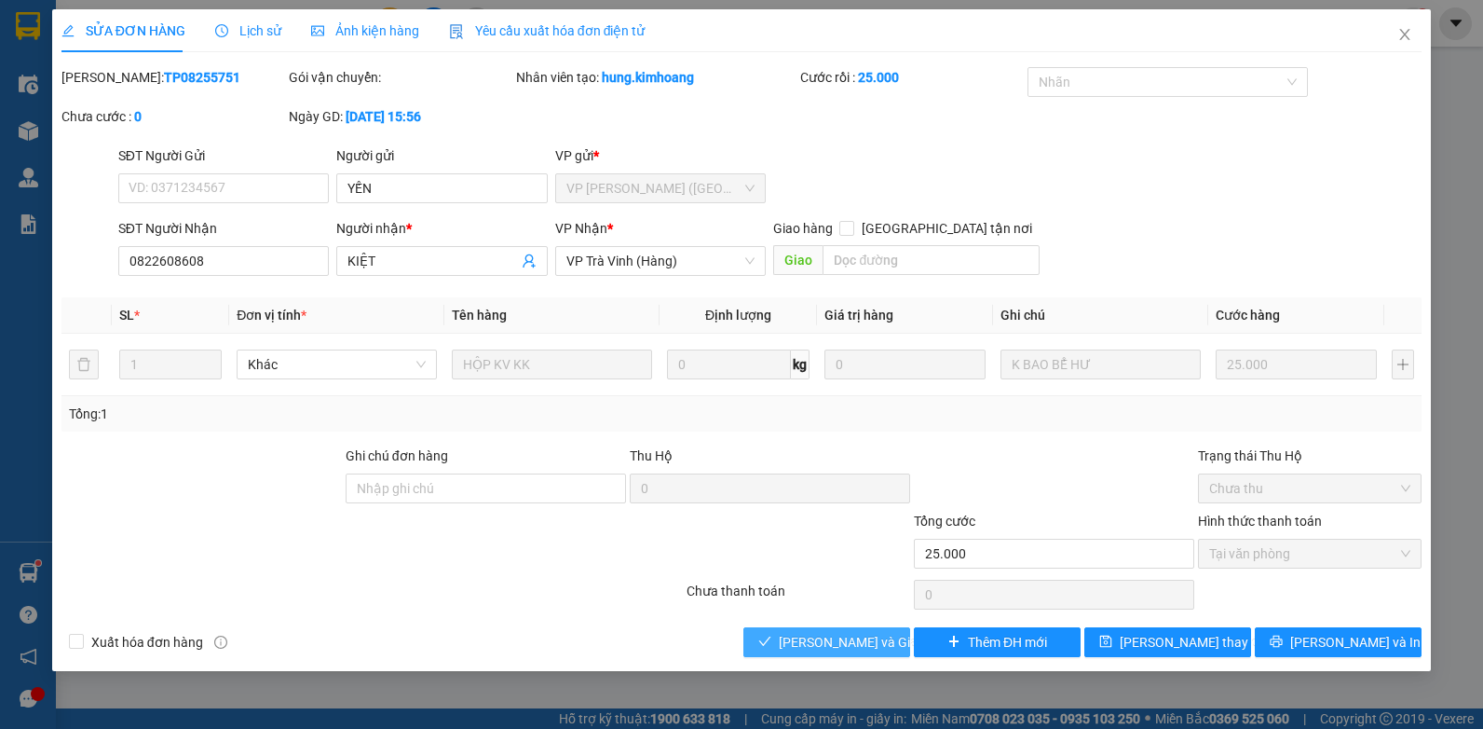
click at [846, 643] on span "[PERSON_NAME] và Giao hàng" at bounding box center [868, 642] width 179 height 21
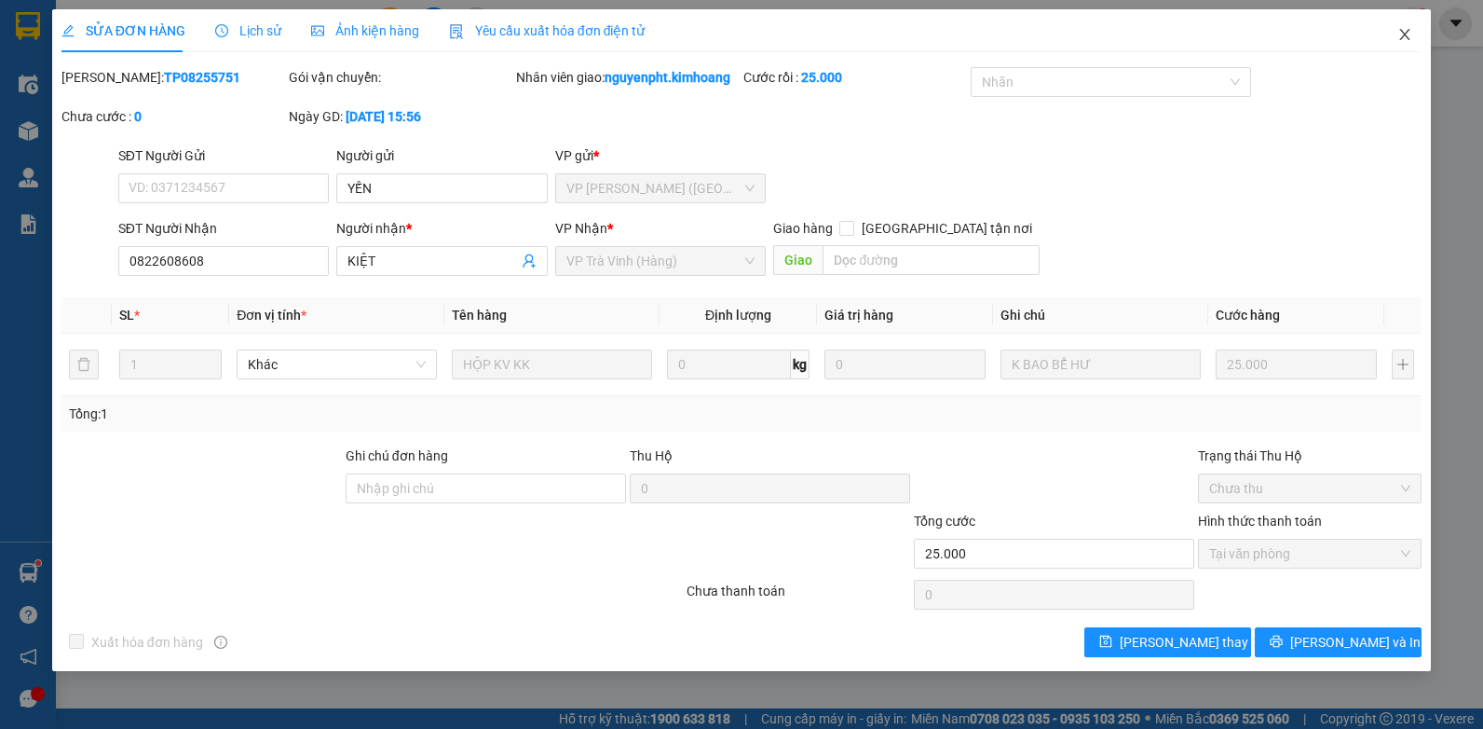
click at [1400, 34] on icon "close" at bounding box center [1405, 34] width 15 height 15
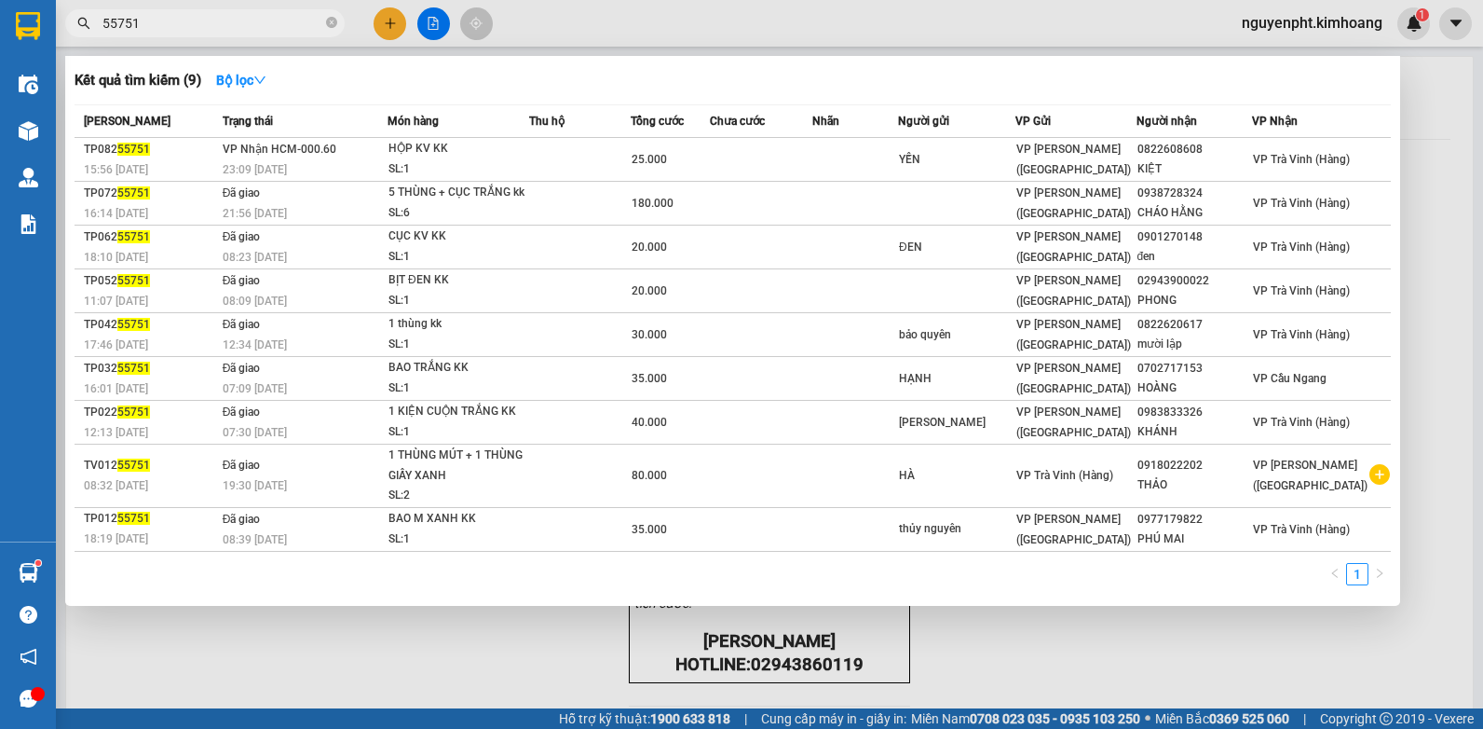
drag, startPoint x: 235, startPoint y: 22, endPoint x: 0, endPoint y: 93, distance: 245.3
click at [0, 62] on html "Kết quả tìm kiếm ( 9 ) Bộ lọc Mã ĐH Trạng thái Món hàng Thu hộ Tổng cước Chưa c…" at bounding box center [741, 364] width 1483 height 729
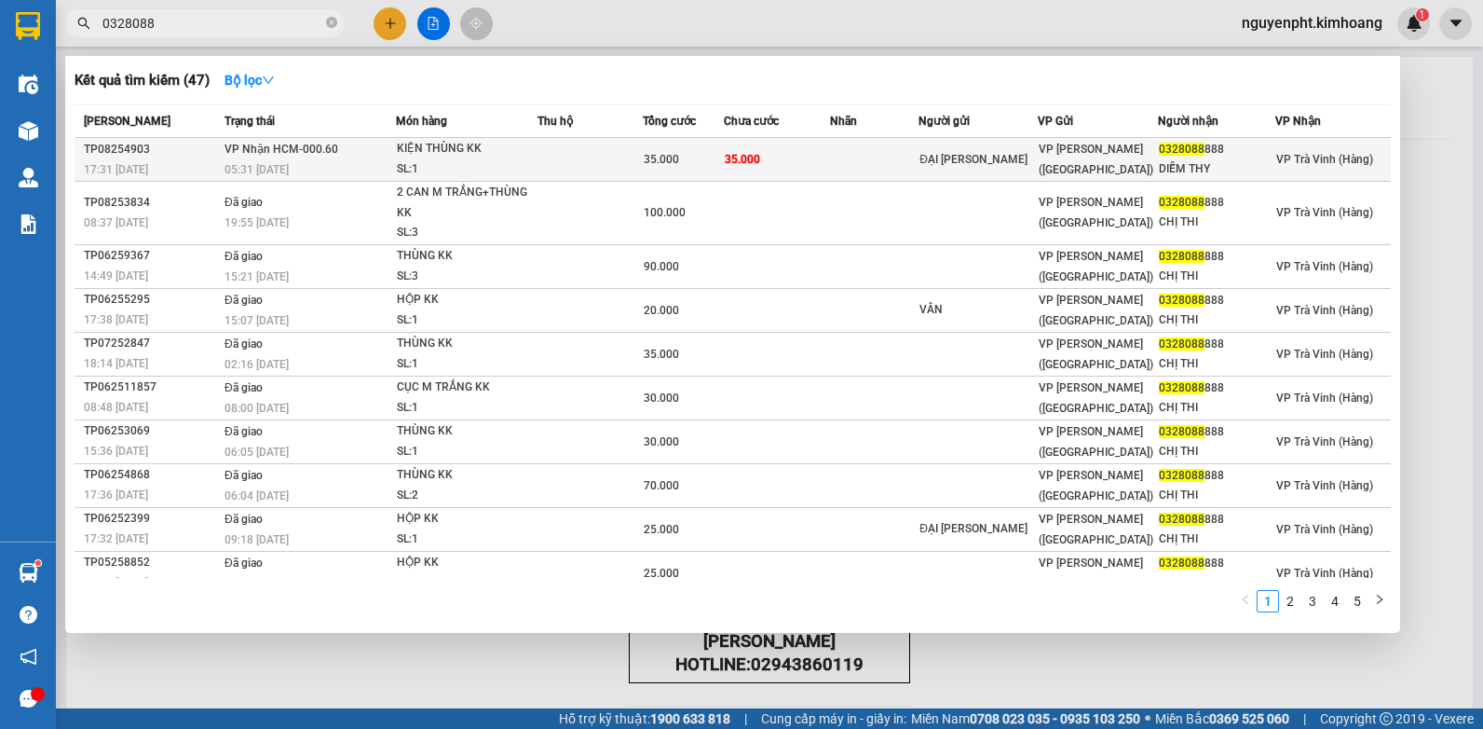
type input "0328088"
click at [708, 162] on div "35.000" at bounding box center [683, 159] width 79 height 21
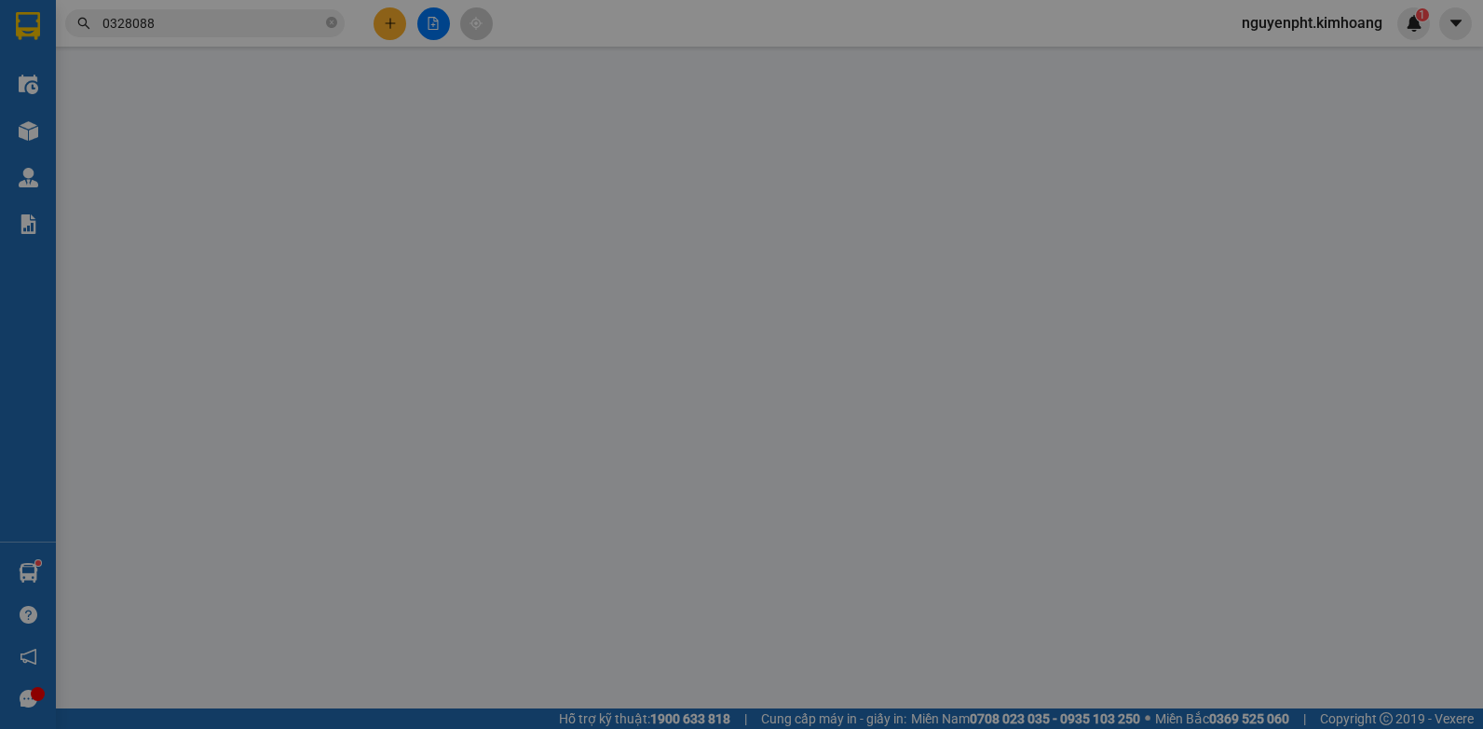
type input "ĐẠI QUANG MINH"
type input "0328088888"
type input "DIỄM THY"
type input "35.000"
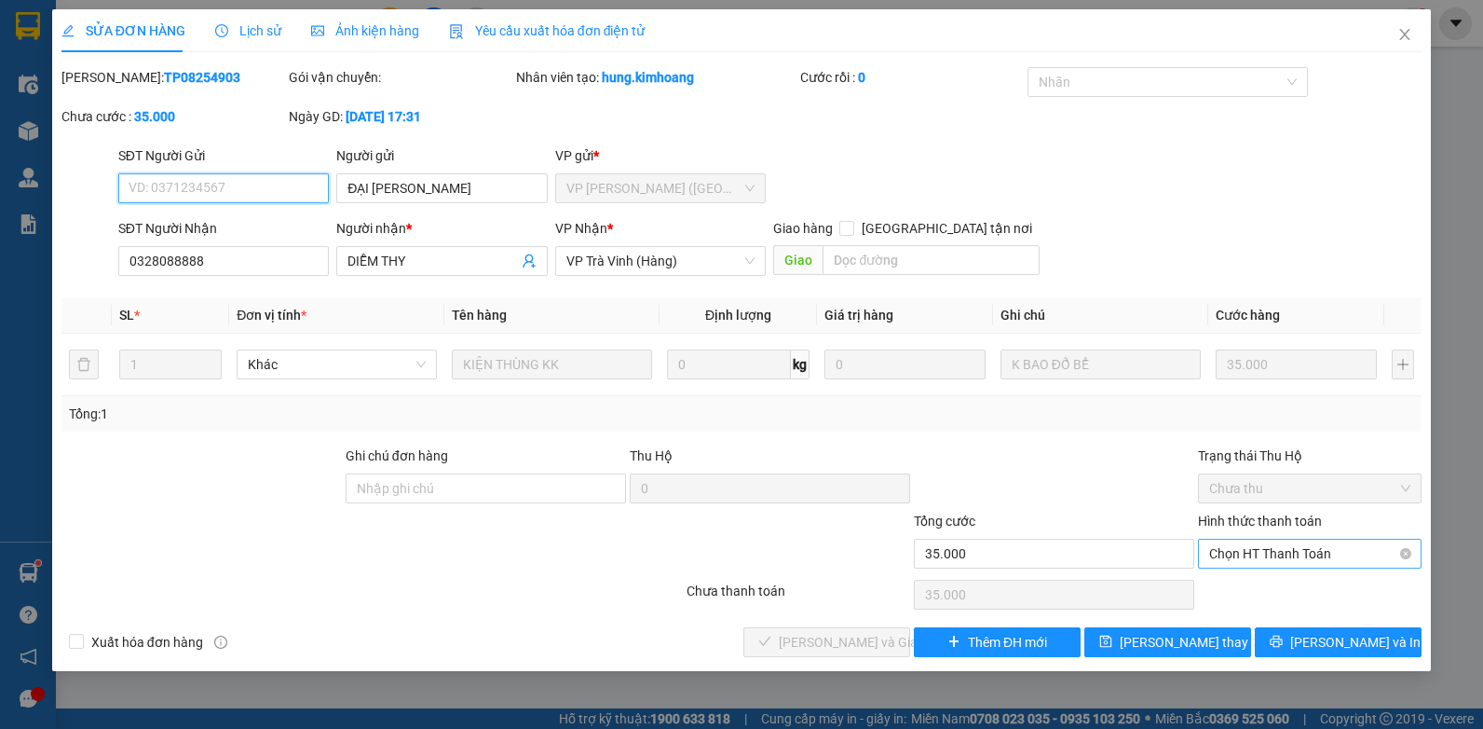
click at [1315, 549] on span "Chọn HT Thanh Toán" at bounding box center [1310, 554] width 201 height 28
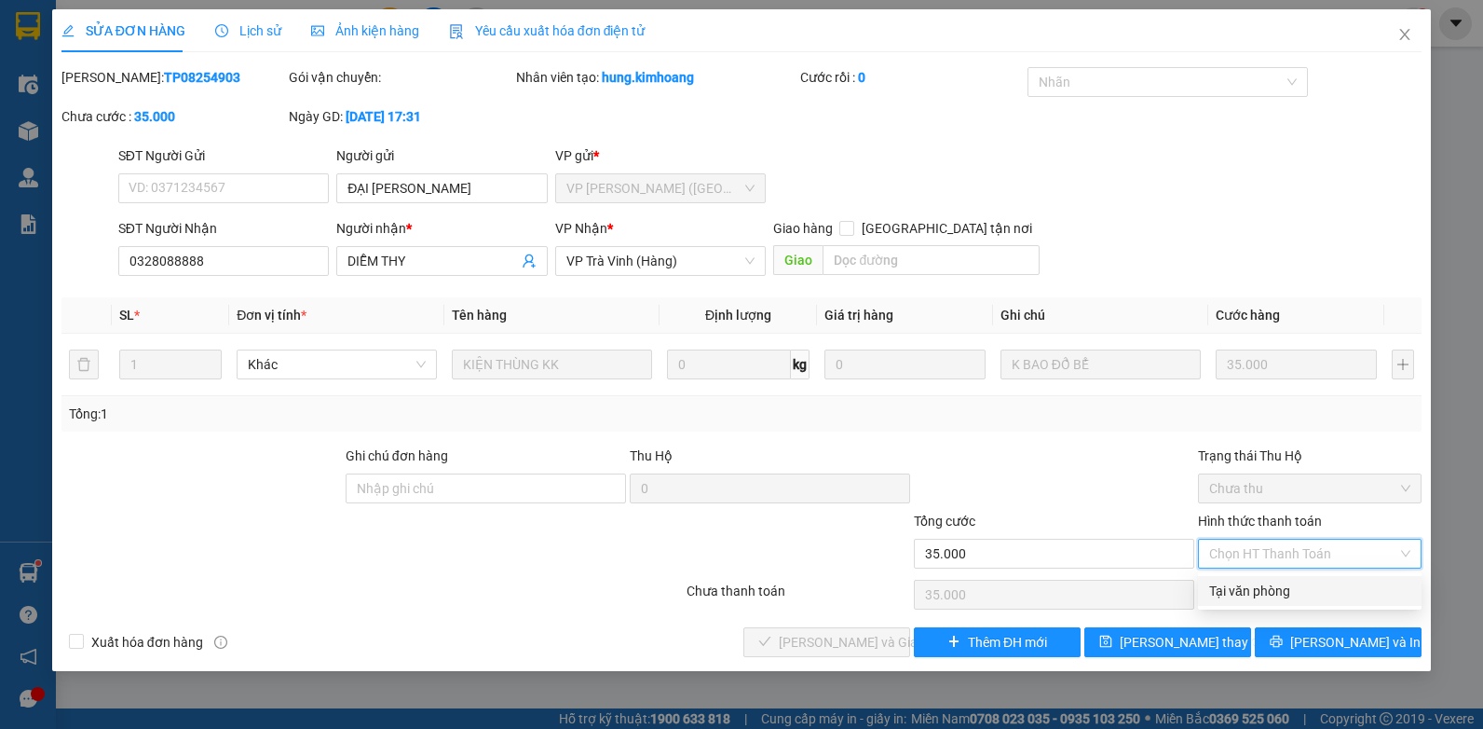
drag, startPoint x: 1279, startPoint y: 587, endPoint x: 964, endPoint y: 609, distance: 316.7
click at [1275, 587] on div "Tại văn phòng" at bounding box center [1310, 591] width 201 height 21
type input "0"
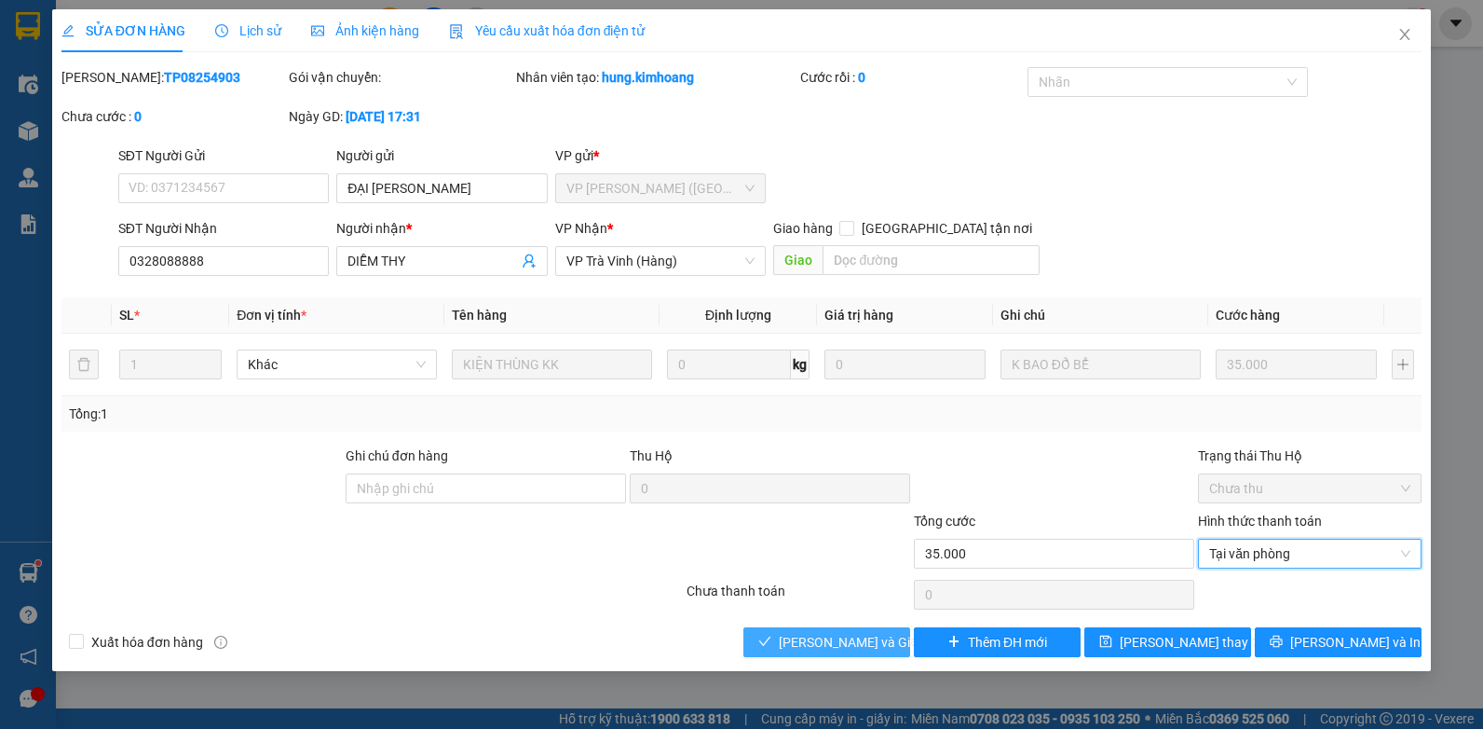
click at [826, 635] on span "[PERSON_NAME] và Giao hàng" at bounding box center [868, 642] width 179 height 21
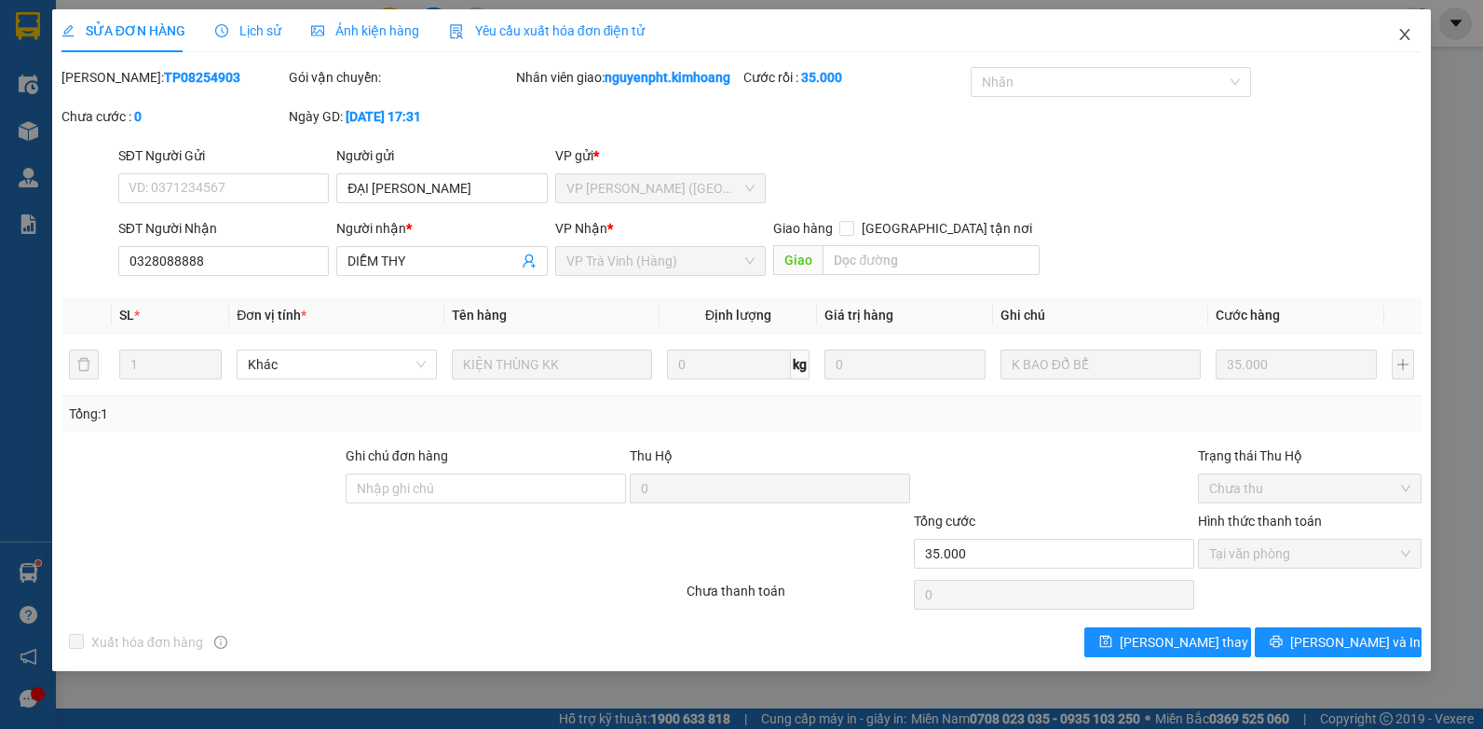
click at [1405, 41] on icon "close" at bounding box center [1405, 34] width 15 height 15
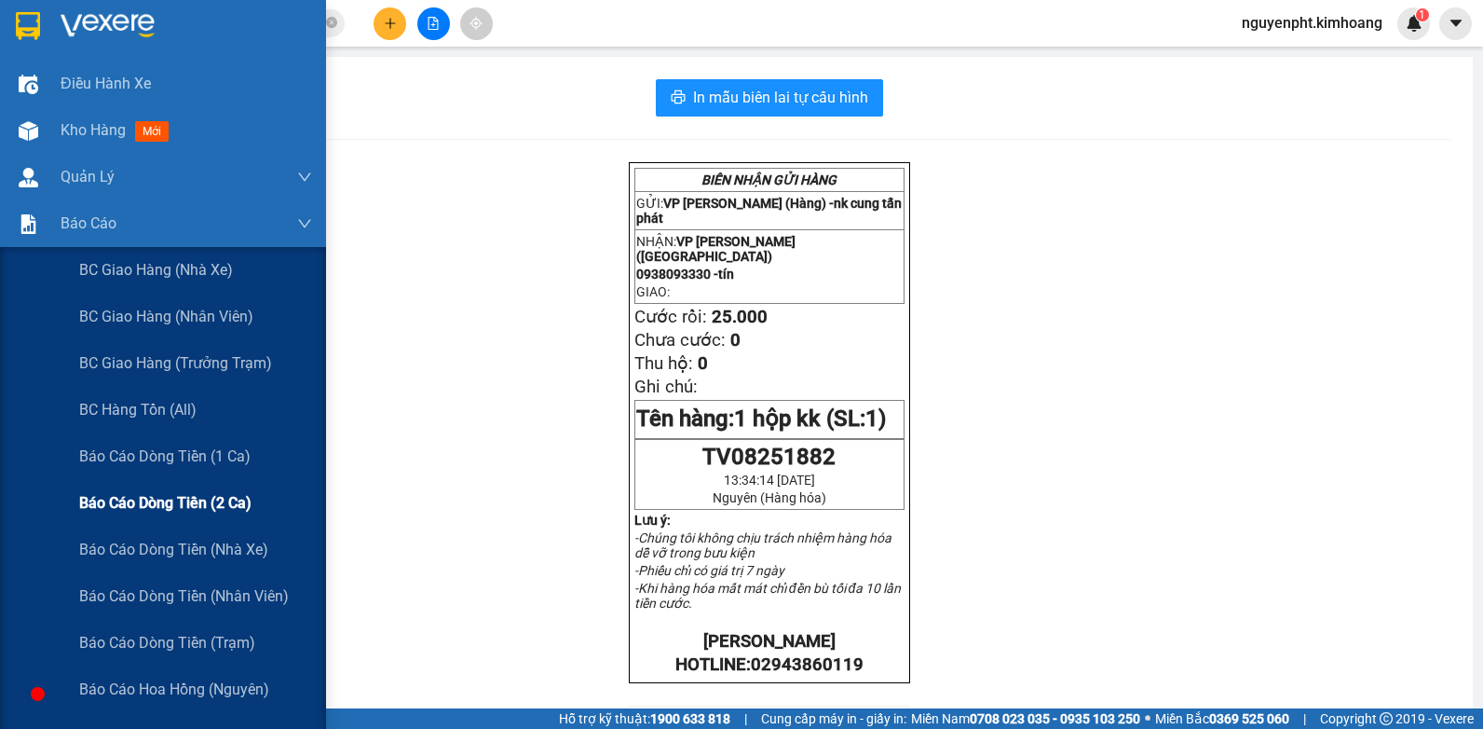
scroll to position [186, 0]
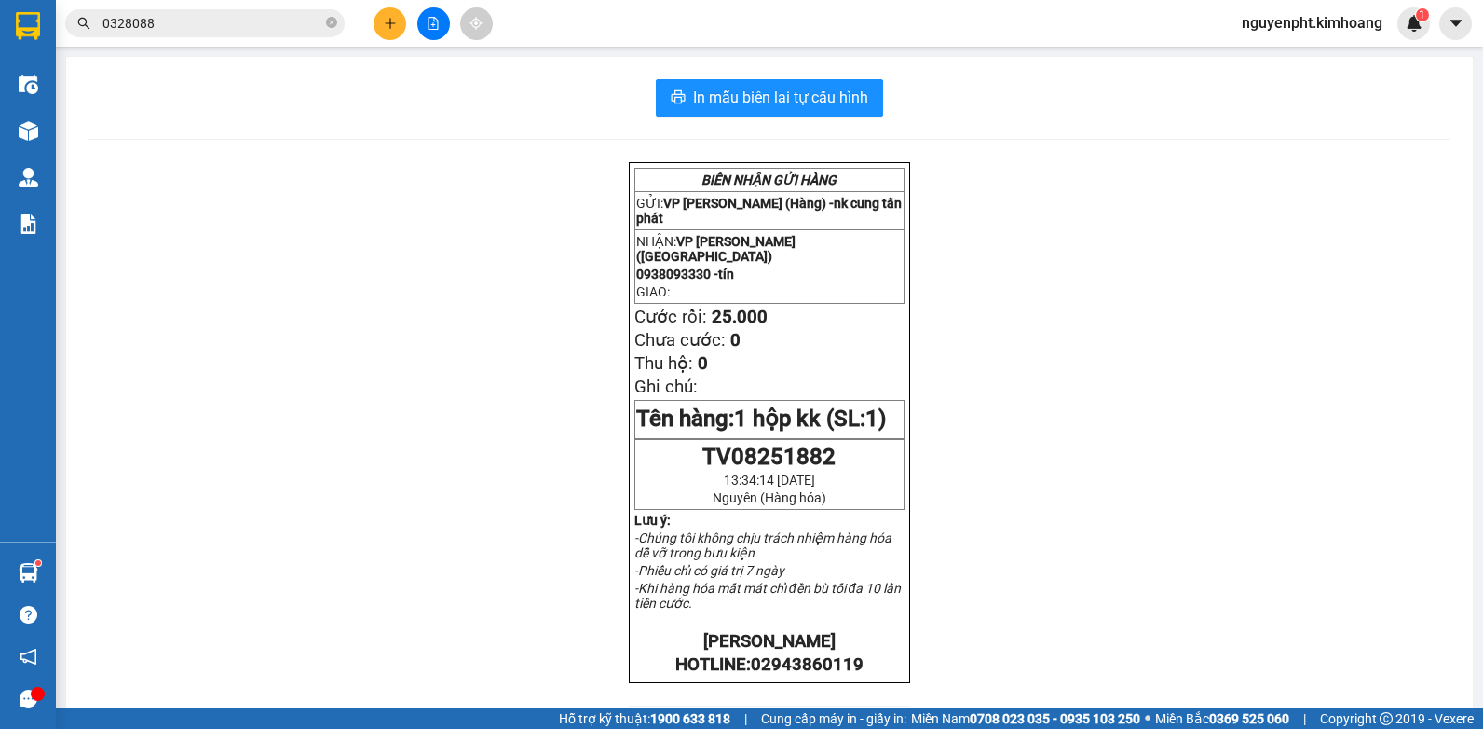
drag, startPoint x: 130, startPoint y: 546, endPoint x: 121, endPoint y: 532, distance: 16.3
click at [129, 546] on div "BIÊN NHẬN GỬI HÀNG GỬI: VP Trà Vinh (Hàng) - nk cung tấn phát NHẬN: VP Trần Phú…" at bounding box center [770, 671] width 1362 height 1018
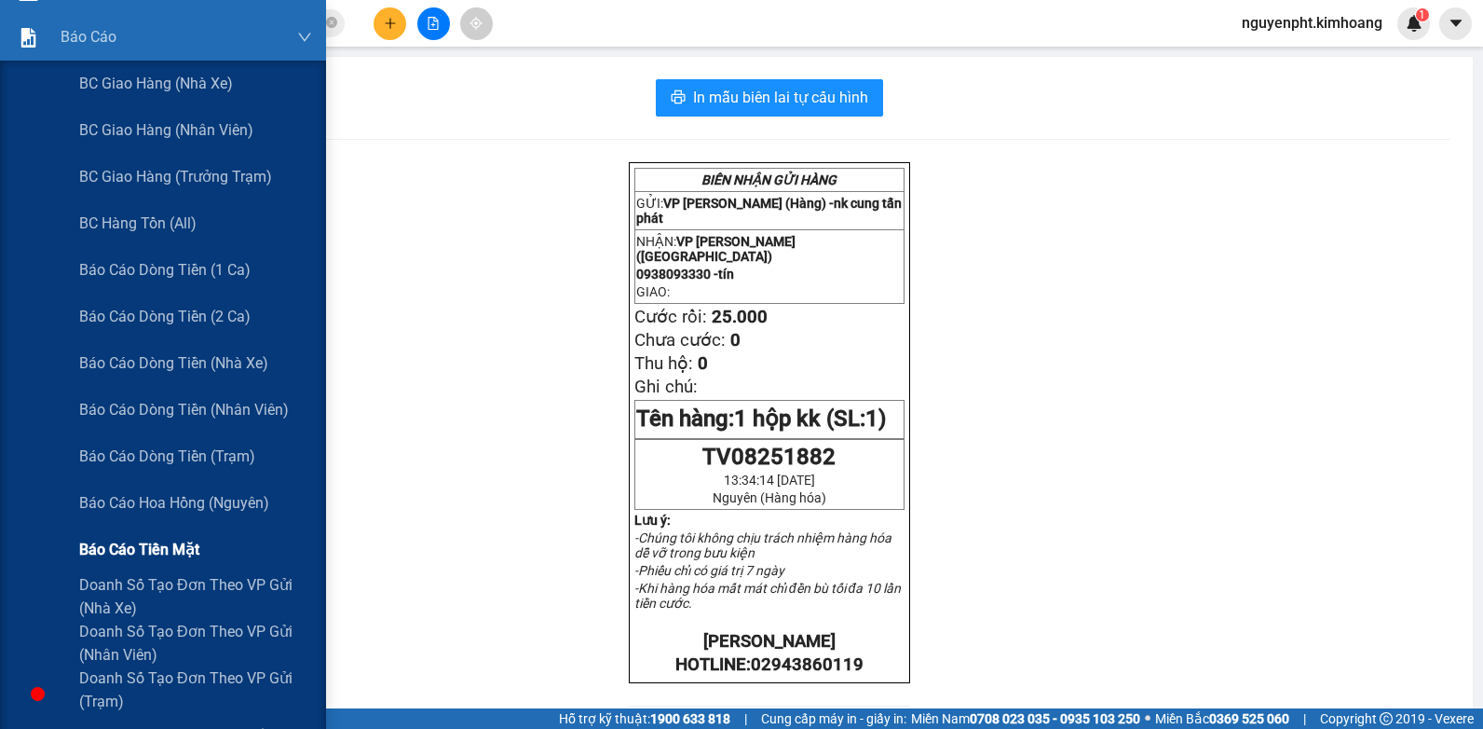
click at [143, 549] on span "Báo cáo tiền mặt" at bounding box center [139, 549] width 120 height 23
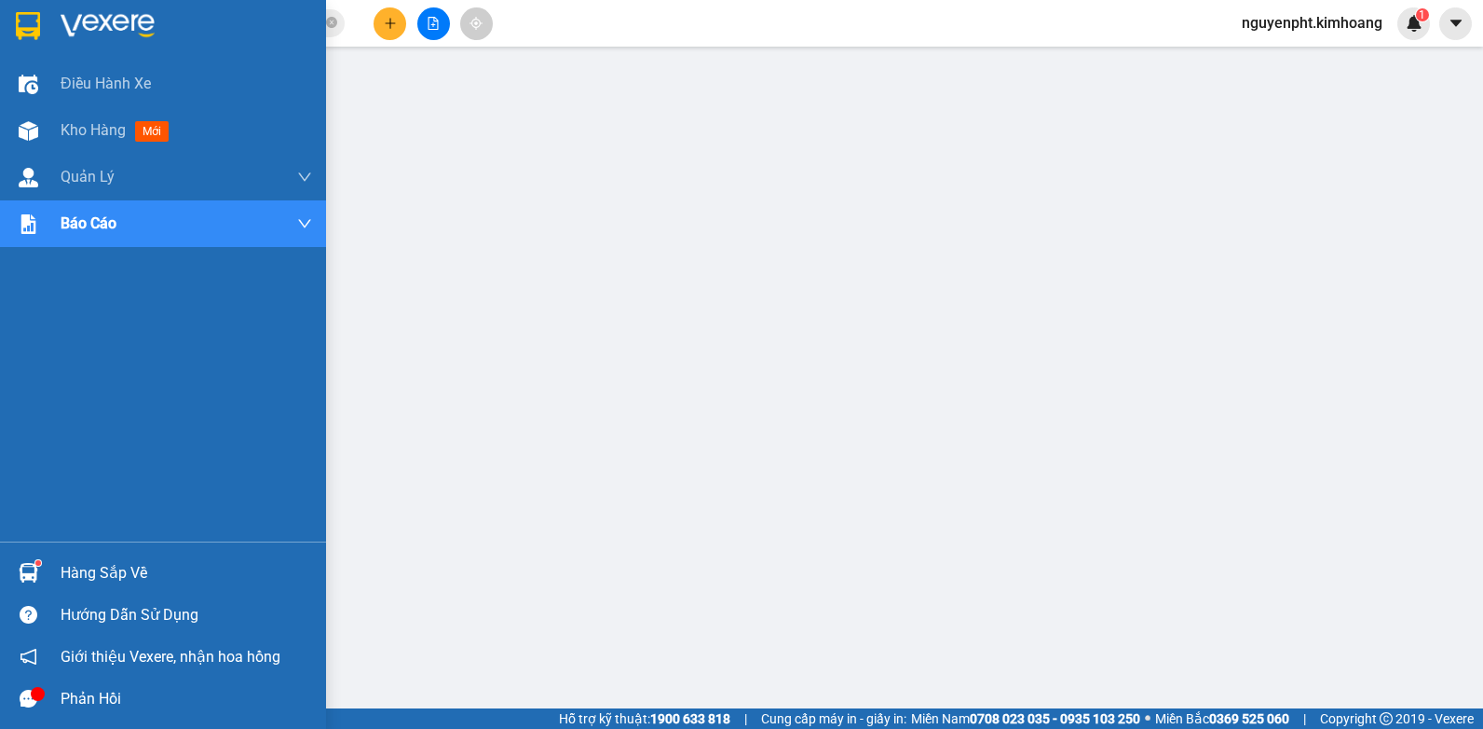
click at [76, 121] on span "Kho hàng" at bounding box center [93, 130] width 65 height 18
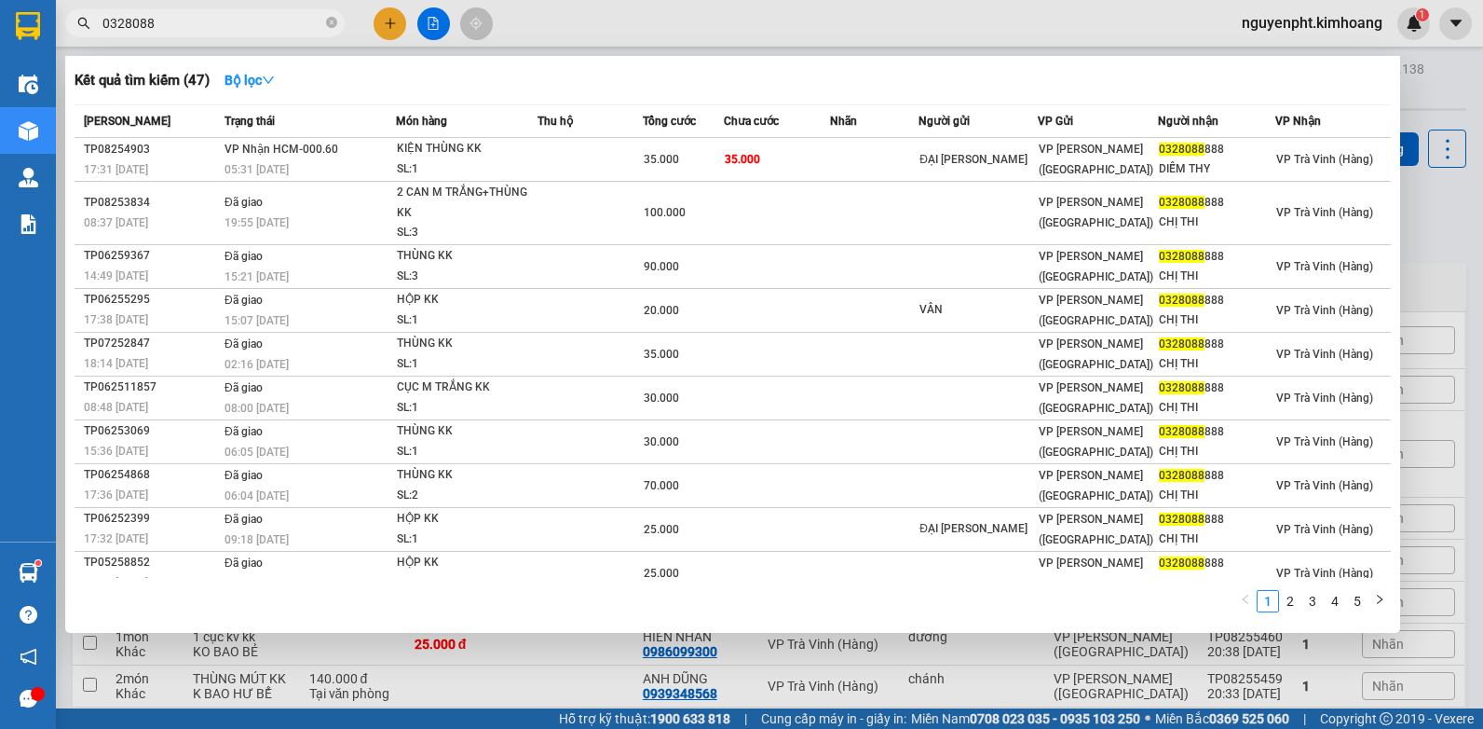
drag, startPoint x: 173, startPoint y: 26, endPoint x: 0, endPoint y: 296, distance: 321.0
click at [0, 280] on html "Kết quả tìm kiếm ( 47 ) Bộ lọc Mã ĐH Trạng thái Món hàng Thu hộ Tổng cước Chưa …" at bounding box center [741, 364] width 1483 height 729
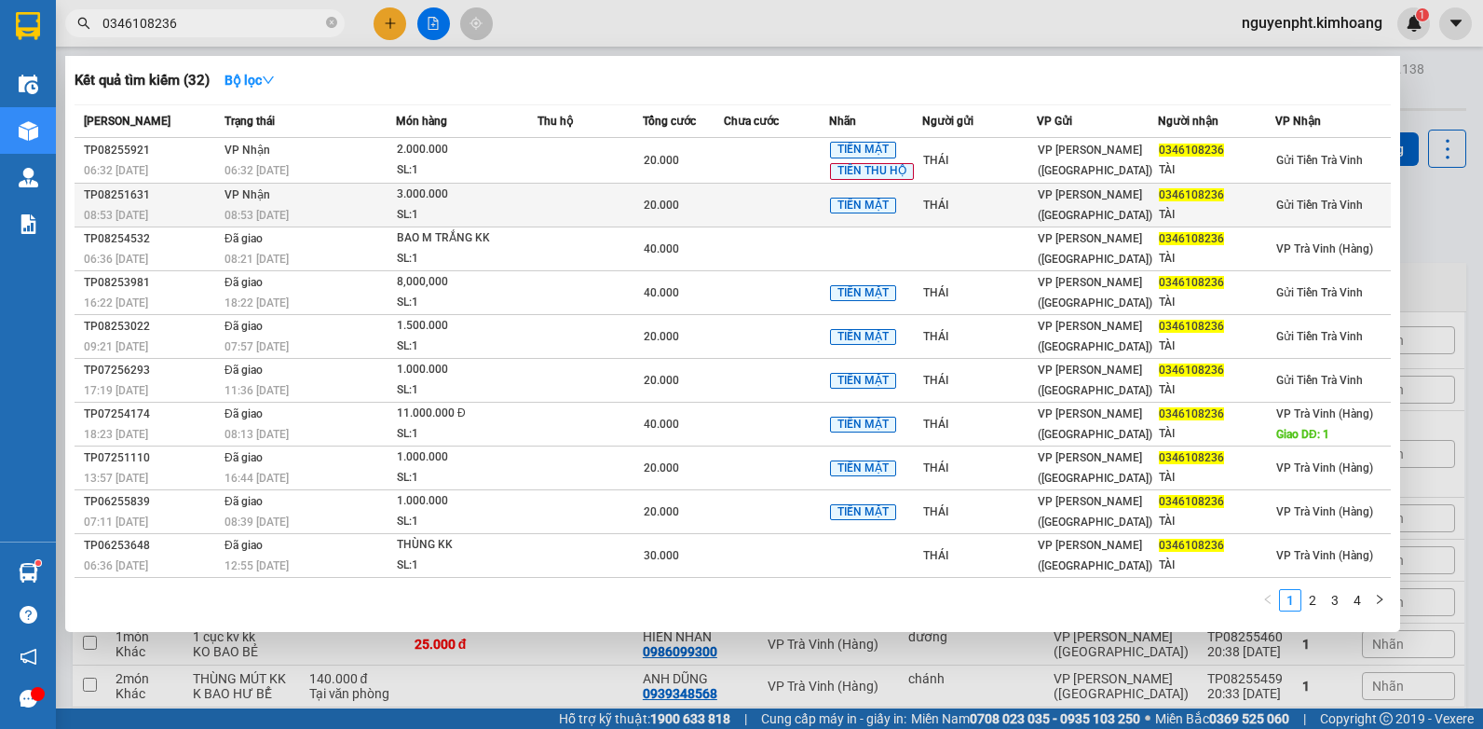
type input "0346108236"
click at [346, 188] on td "VP Nhận 08:53 - 05/08" at bounding box center [308, 206] width 176 height 44
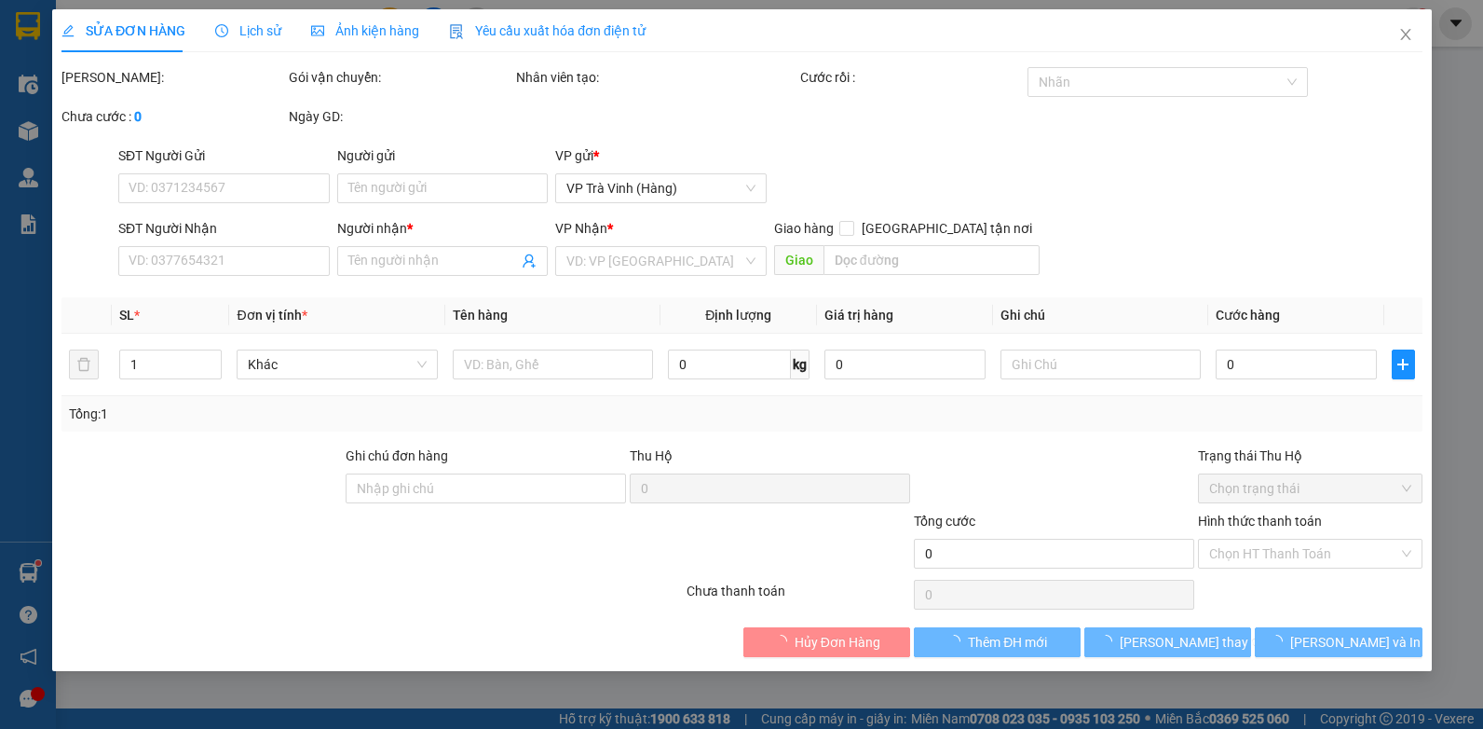
type input "THÁI"
type input "0346108236"
type input "TÀI"
type input "20.000"
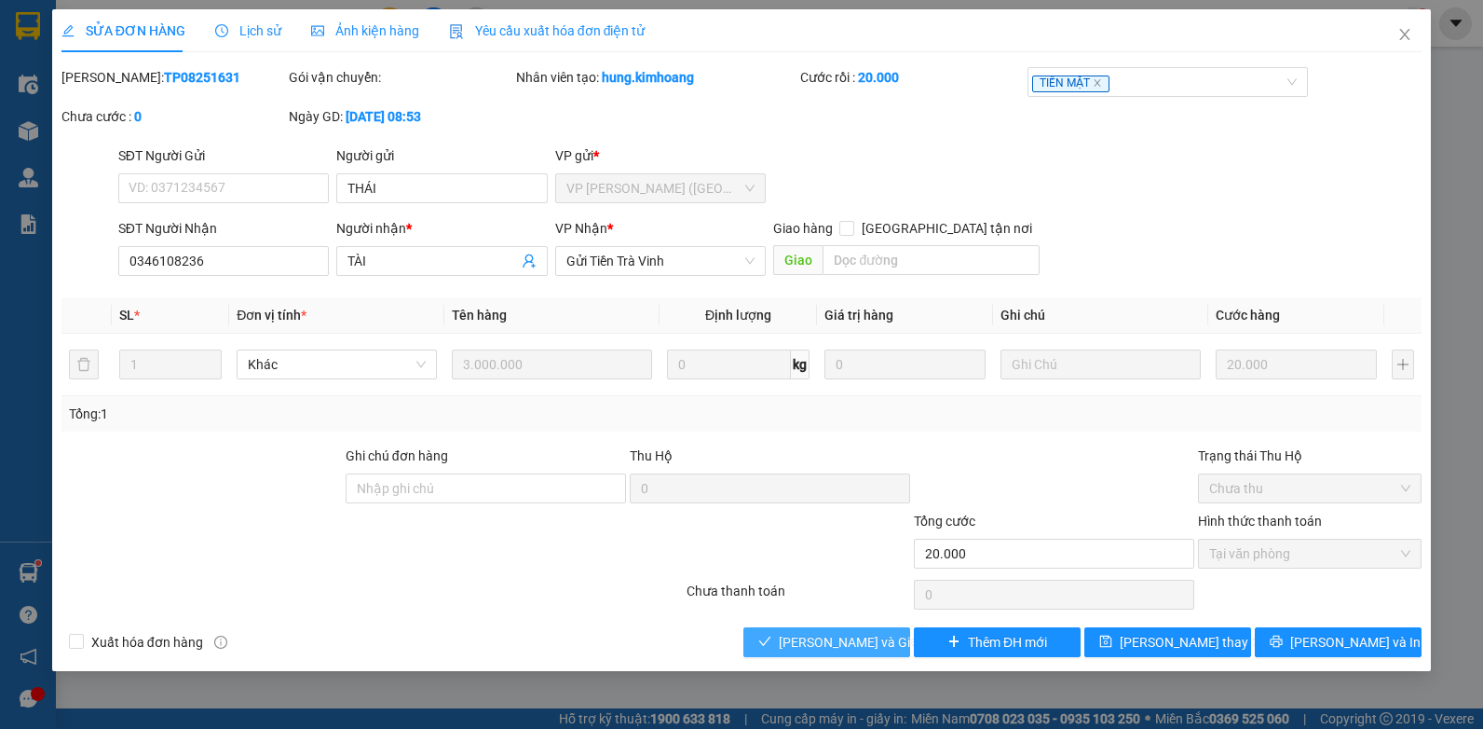
click at [824, 634] on span "[PERSON_NAME] và Giao hàng" at bounding box center [868, 642] width 179 height 21
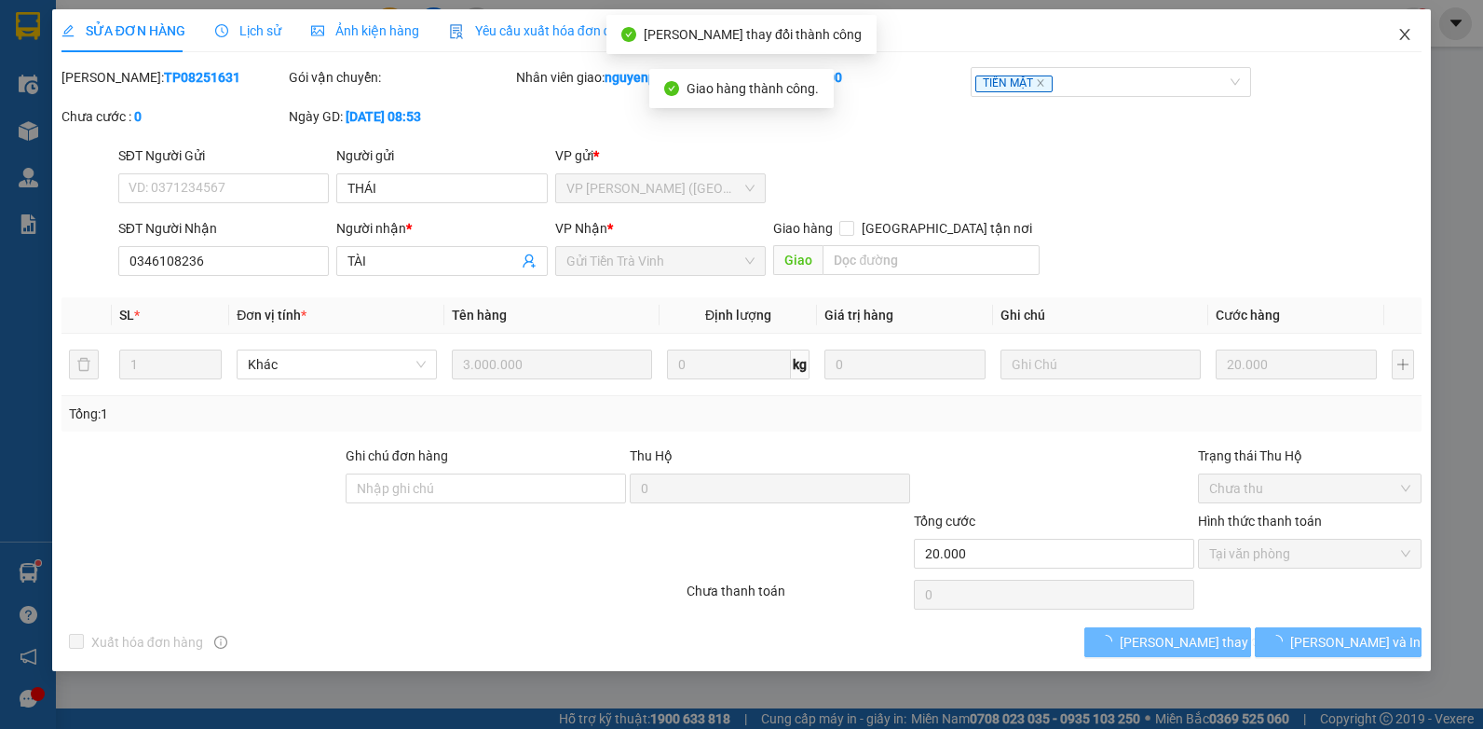
click at [1403, 34] on icon "close" at bounding box center [1406, 34] width 10 height 11
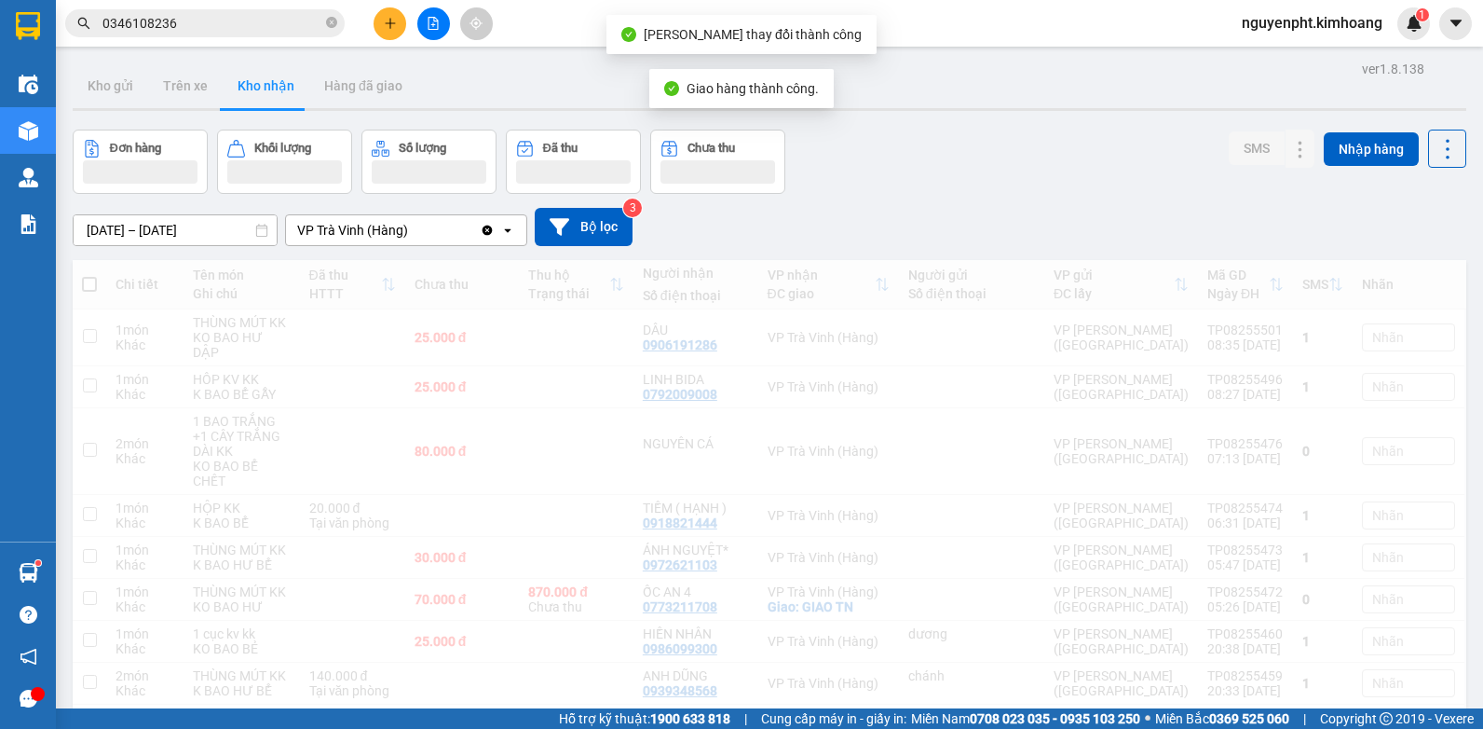
click at [248, 26] on input "0346108236" at bounding box center [213, 23] width 220 height 21
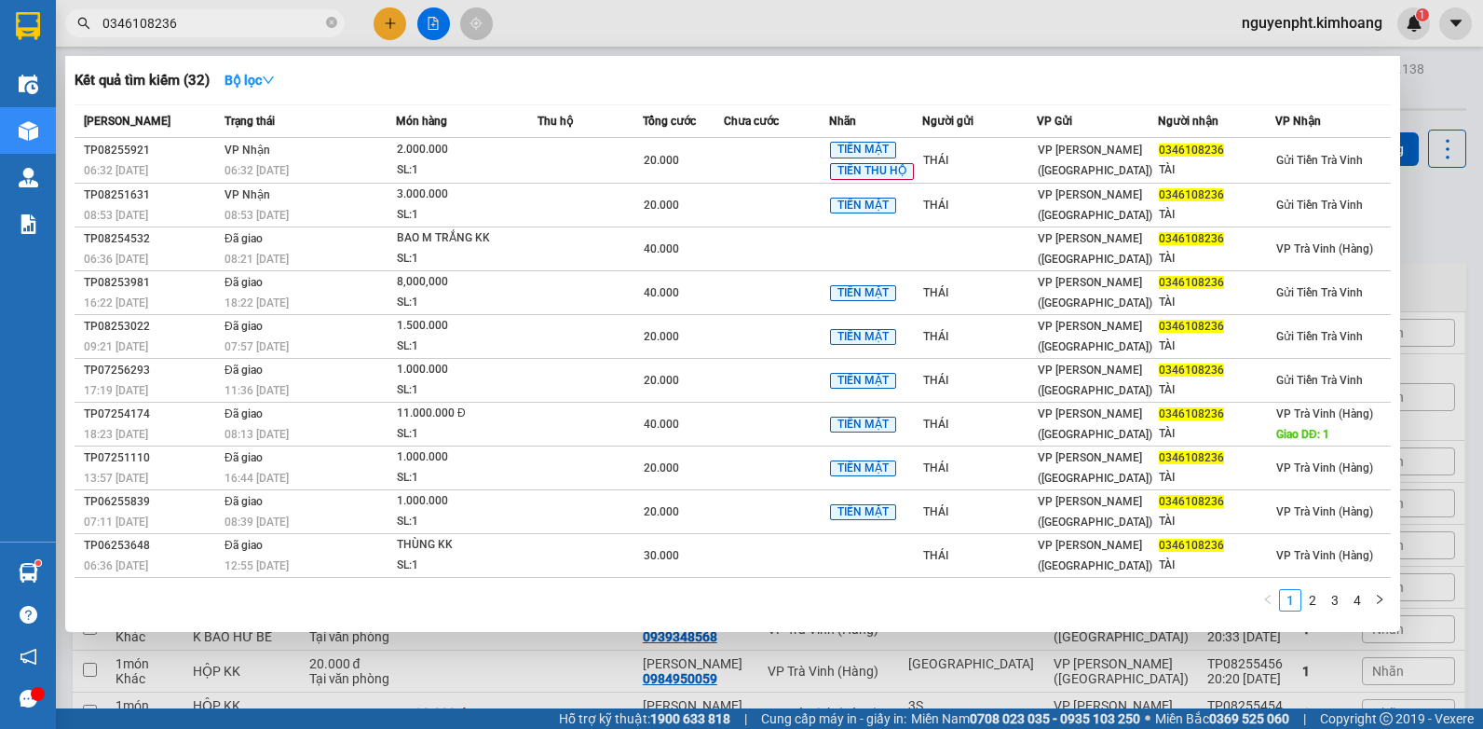
drag, startPoint x: 181, startPoint y: 23, endPoint x: 0, endPoint y: 354, distance: 377.0
click at [0, 187] on html "Kết quả tìm kiếm ( 32 ) Bộ lọc Mã ĐH Trạng thái Món hàng Thu hộ Tổng cước Chưa …" at bounding box center [741, 364] width 1483 height 729
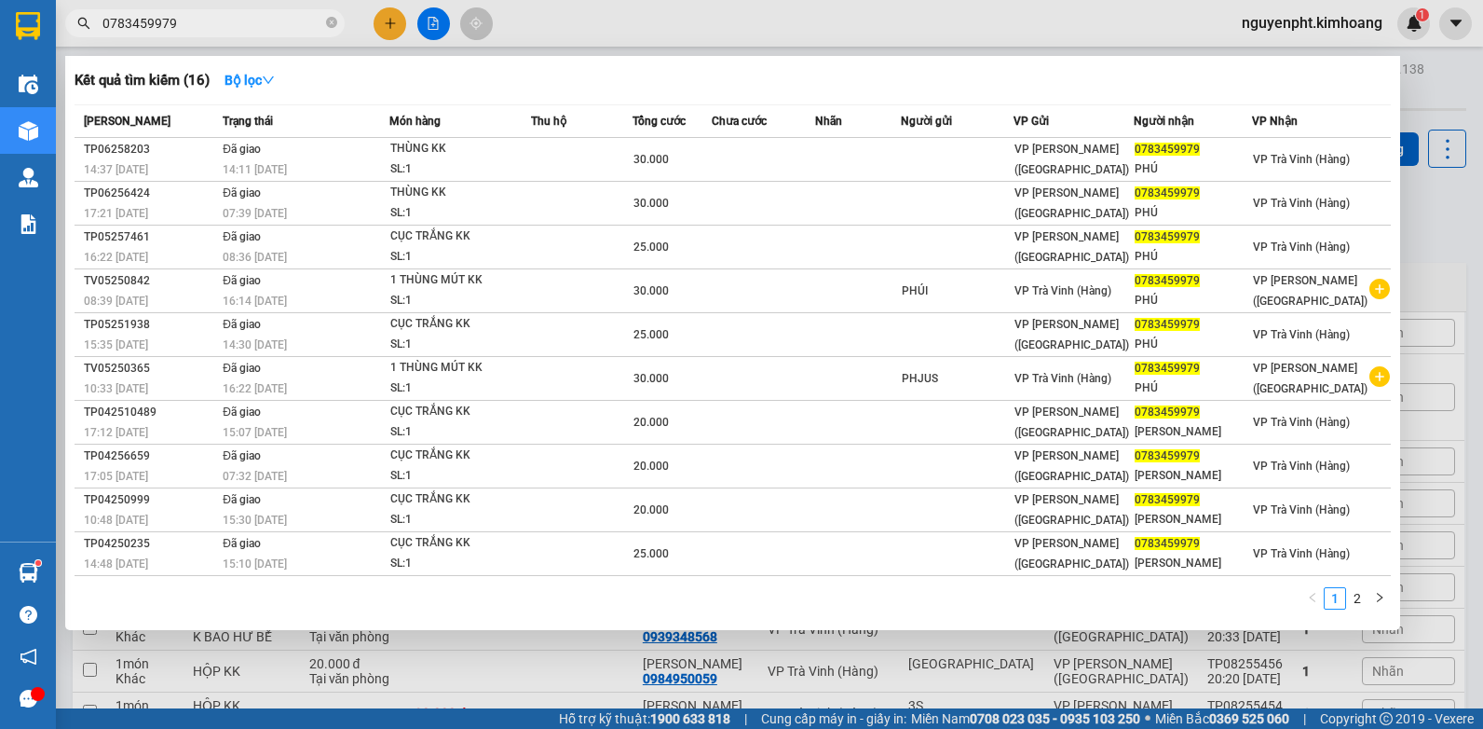
drag, startPoint x: 272, startPoint y: 23, endPoint x: 0, endPoint y: 194, distance: 321.1
click at [0, 190] on html "Kết quả tìm kiếm ( 16 ) Bộ lọc Mã ĐH Trạng thái Món hàng Thu hộ Tổng cước Chưa …" at bounding box center [741, 364] width 1483 height 729
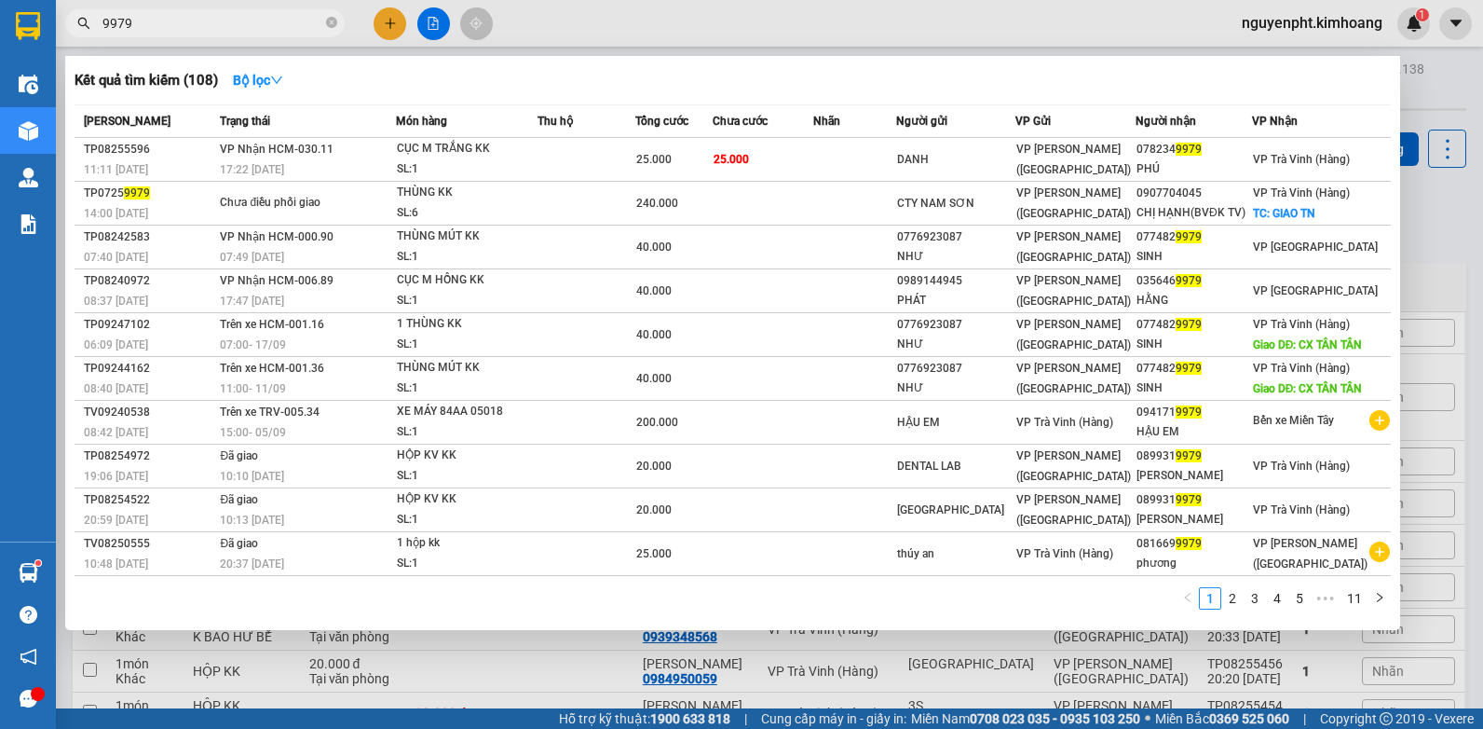
drag, startPoint x: 206, startPoint y: 25, endPoint x: -4, endPoint y: 42, distance: 210.3
click at [0, 42] on html "Kết quả tìm kiếm ( 108 ) Bộ lọc Mã ĐH Trạng thái Món hàng Thu hộ Tổng cước Chưa…" at bounding box center [741, 364] width 1483 height 729
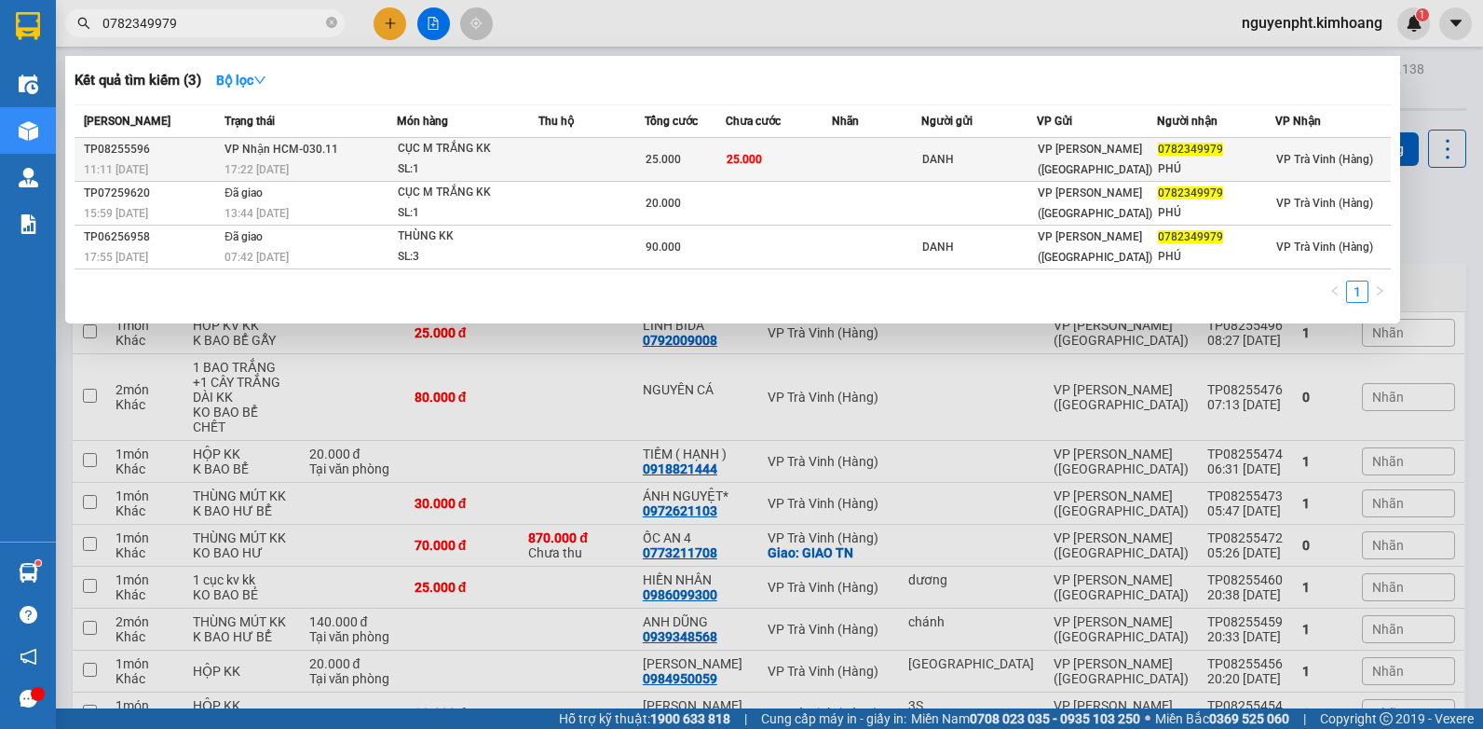
type input "0782349979"
click at [727, 153] on td "25.000" at bounding box center [779, 160] width 107 height 44
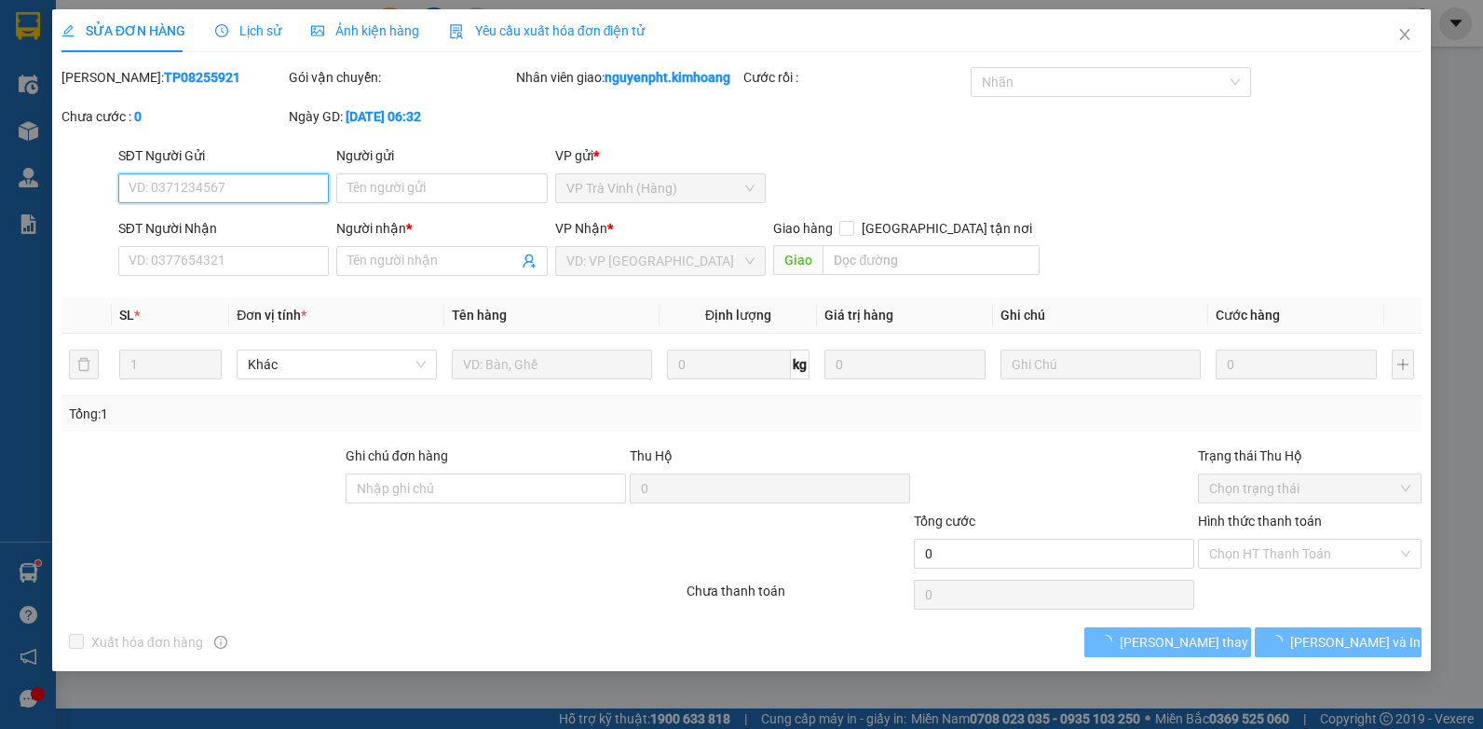
type input "DANH"
type input "0782349979"
type input "PHÚ"
type input "25.000"
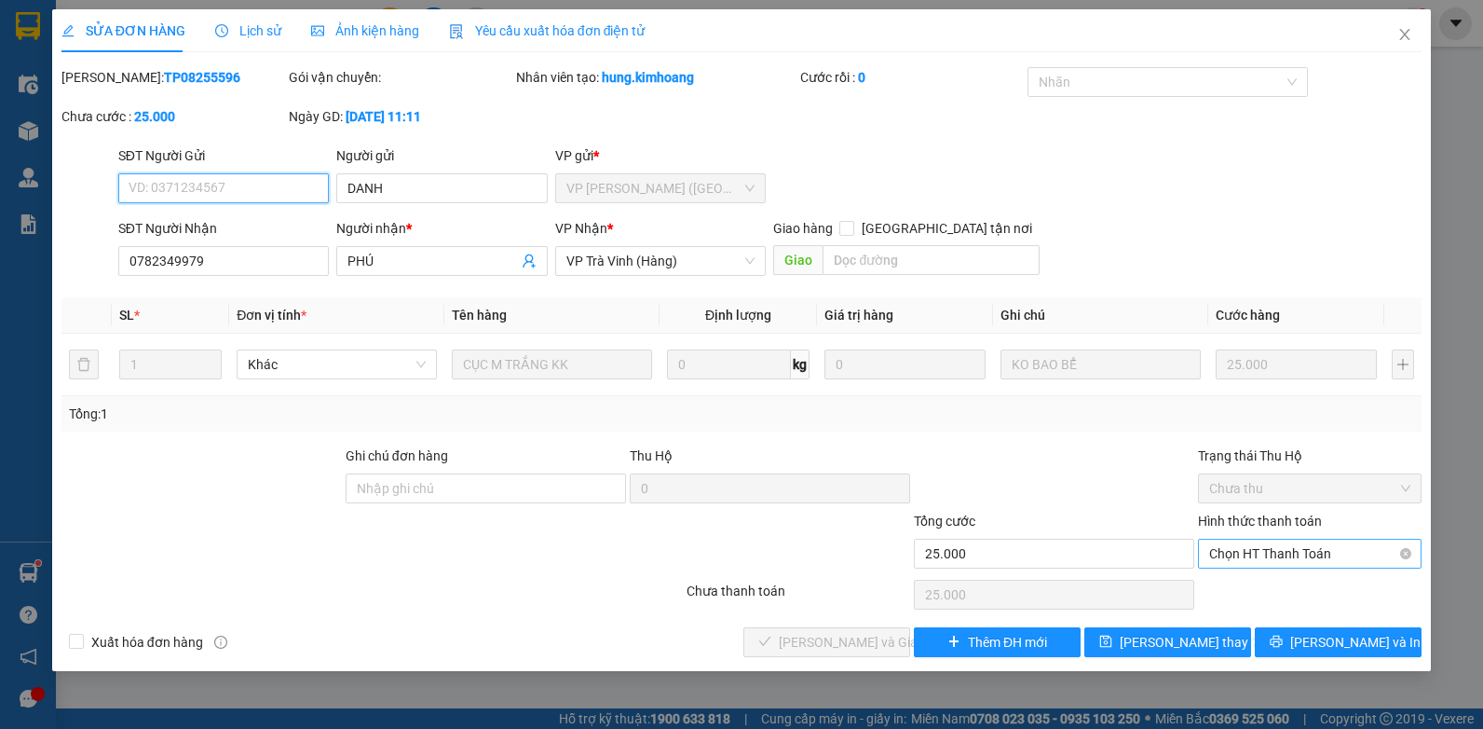
click at [1315, 554] on span "Chọn HT Thanh Toán" at bounding box center [1310, 554] width 201 height 28
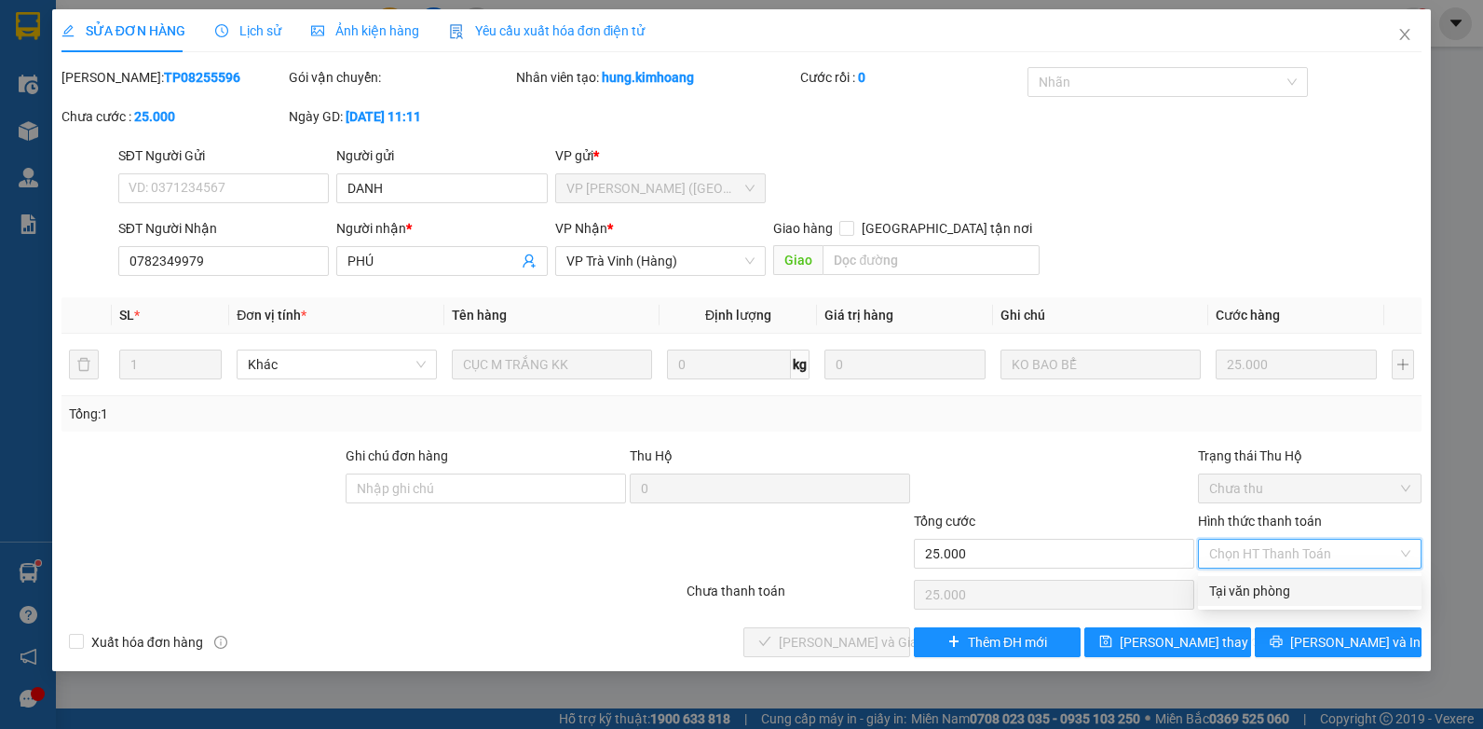
drag, startPoint x: 1263, startPoint y: 592, endPoint x: 866, endPoint y: 622, distance: 398.1
click at [1260, 592] on div "Tại văn phòng" at bounding box center [1310, 591] width 201 height 21
type input "0"
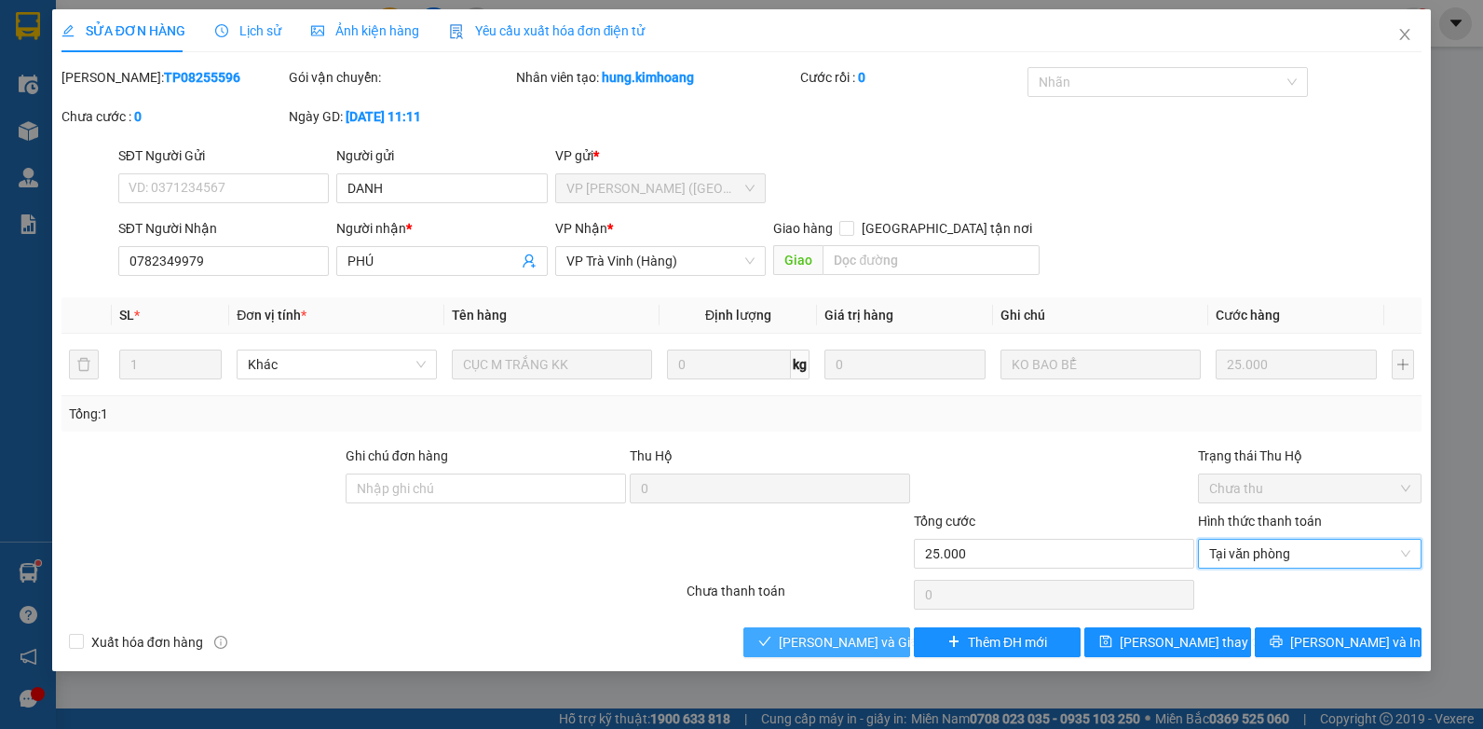
drag, startPoint x: 863, startPoint y: 633, endPoint x: 1084, endPoint y: 591, distance: 224.8
click at [861, 634] on span "[PERSON_NAME] và Giao hàng" at bounding box center [868, 642] width 179 height 21
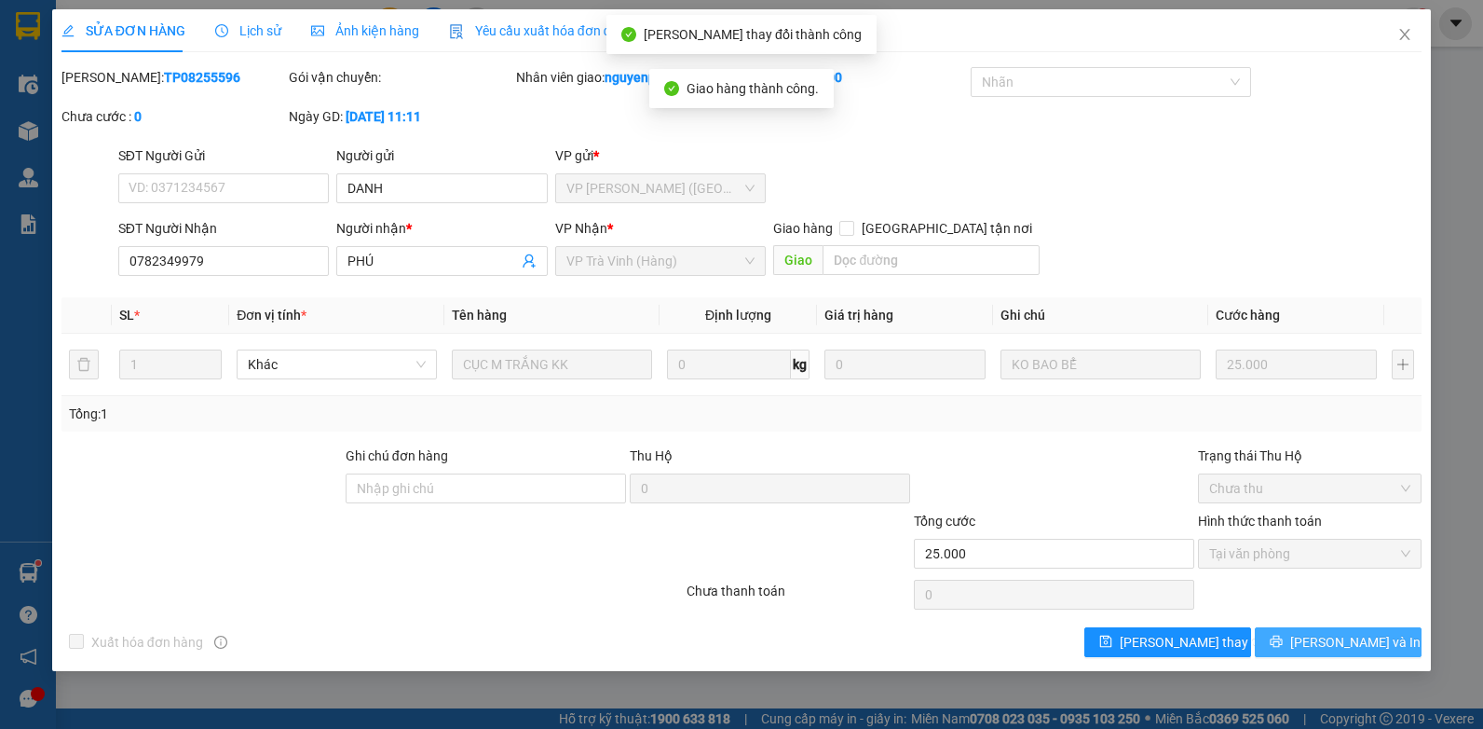
click at [1362, 637] on span "[PERSON_NAME] và In" at bounding box center [1356, 642] width 130 height 21
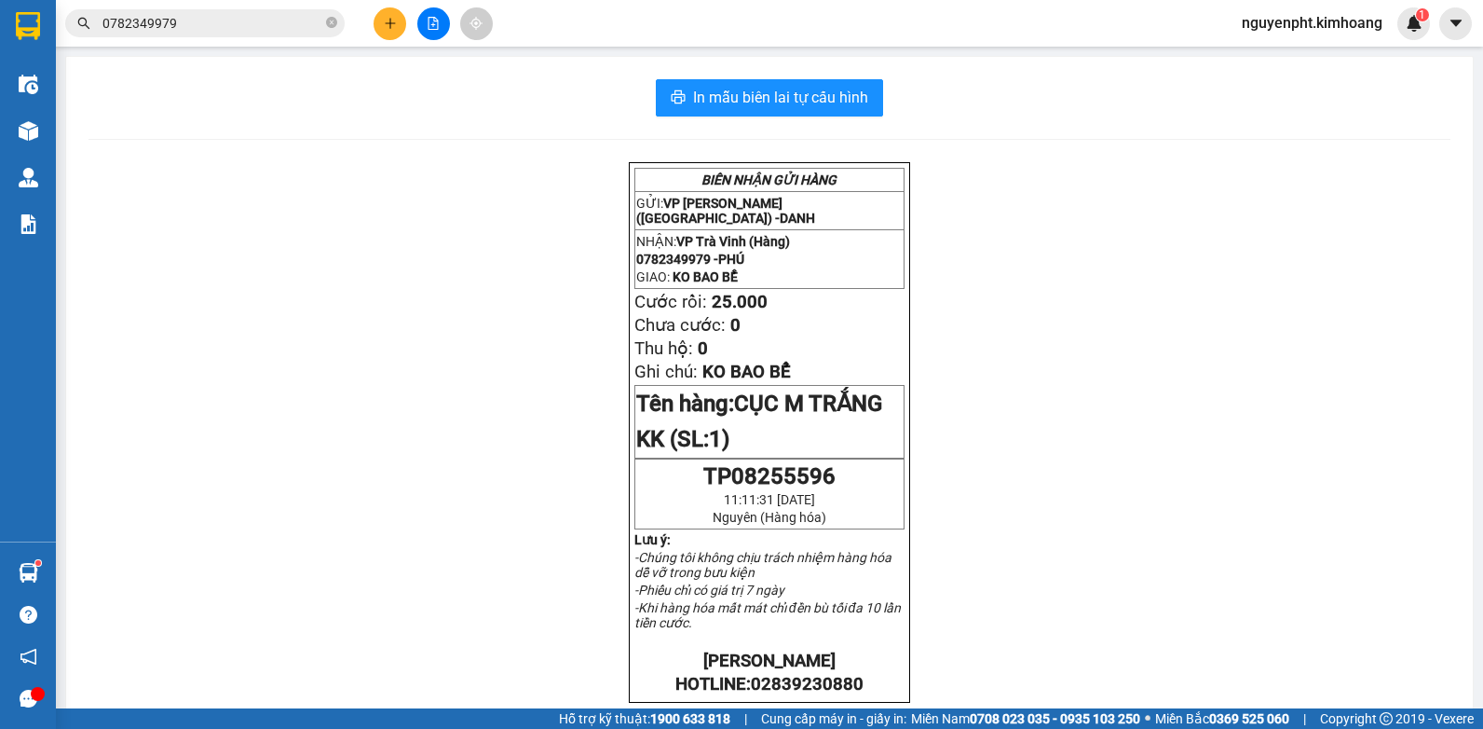
click at [1297, 258] on div "BIÊN NHẬN GỬI HÀNG GỬI: VP [PERSON_NAME] ([GEOGRAPHIC_DATA]) - DANH NHẬN: VP [P…" at bounding box center [770, 688] width 1362 height 1053
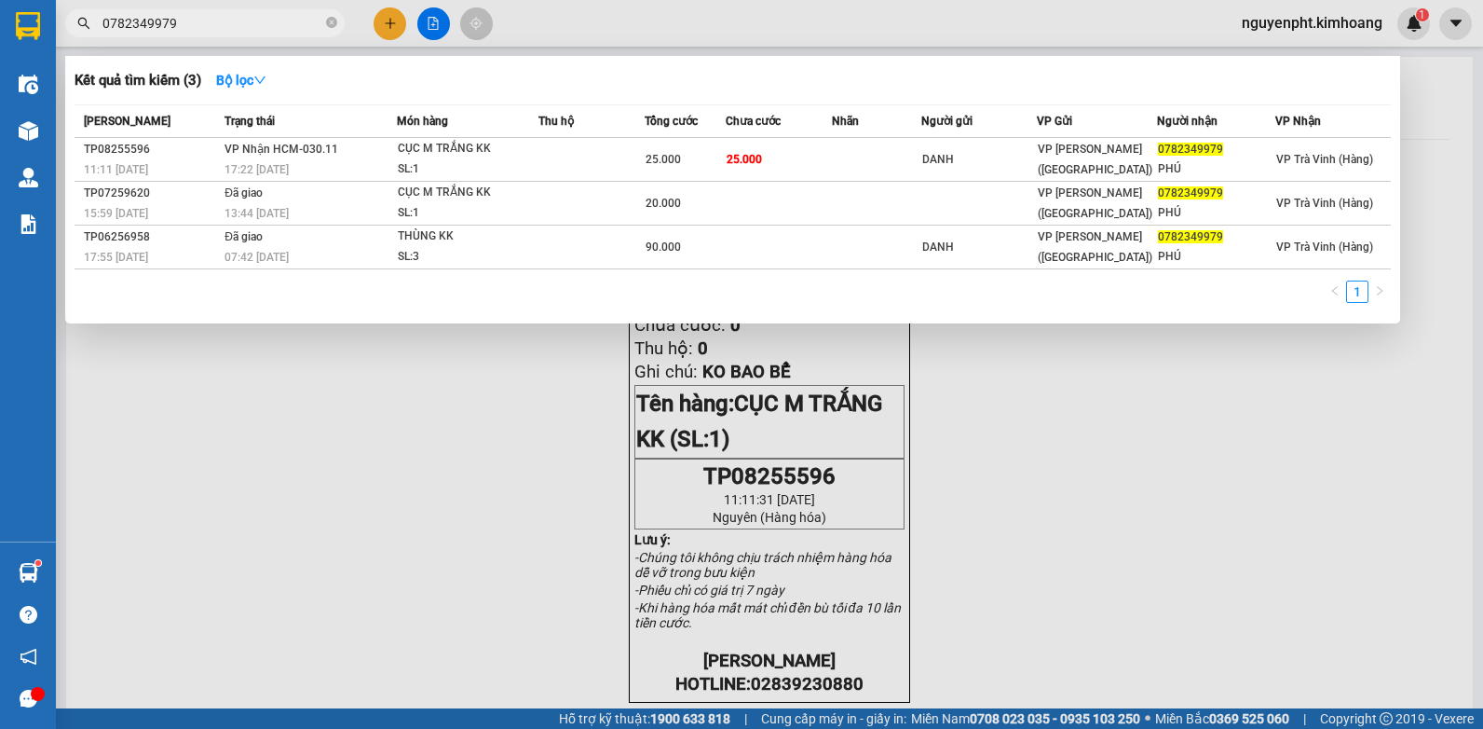
drag, startPoint x: 262, startPoint y: 20, endPoint x: 0, endPoint y: 113, distance: 277.9
click at [0, 113] on html "Kết quả tìm kiếm ( 3 ) Bộ lọc Mã ĐH Trạng thái Món hàng Thu hộ Tổng cước Chưa c…" at bounding box center [741, 364] width 1483 height 729
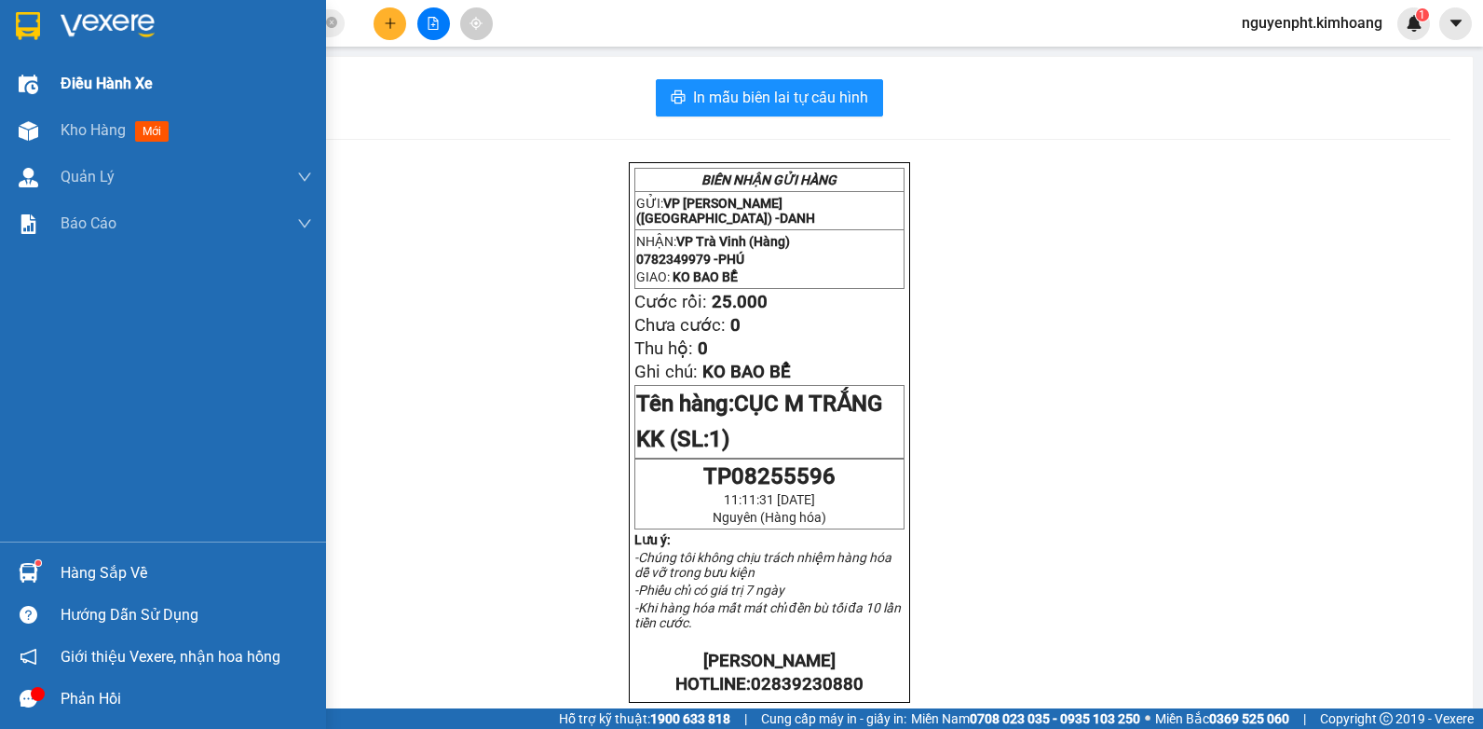
type input "0"
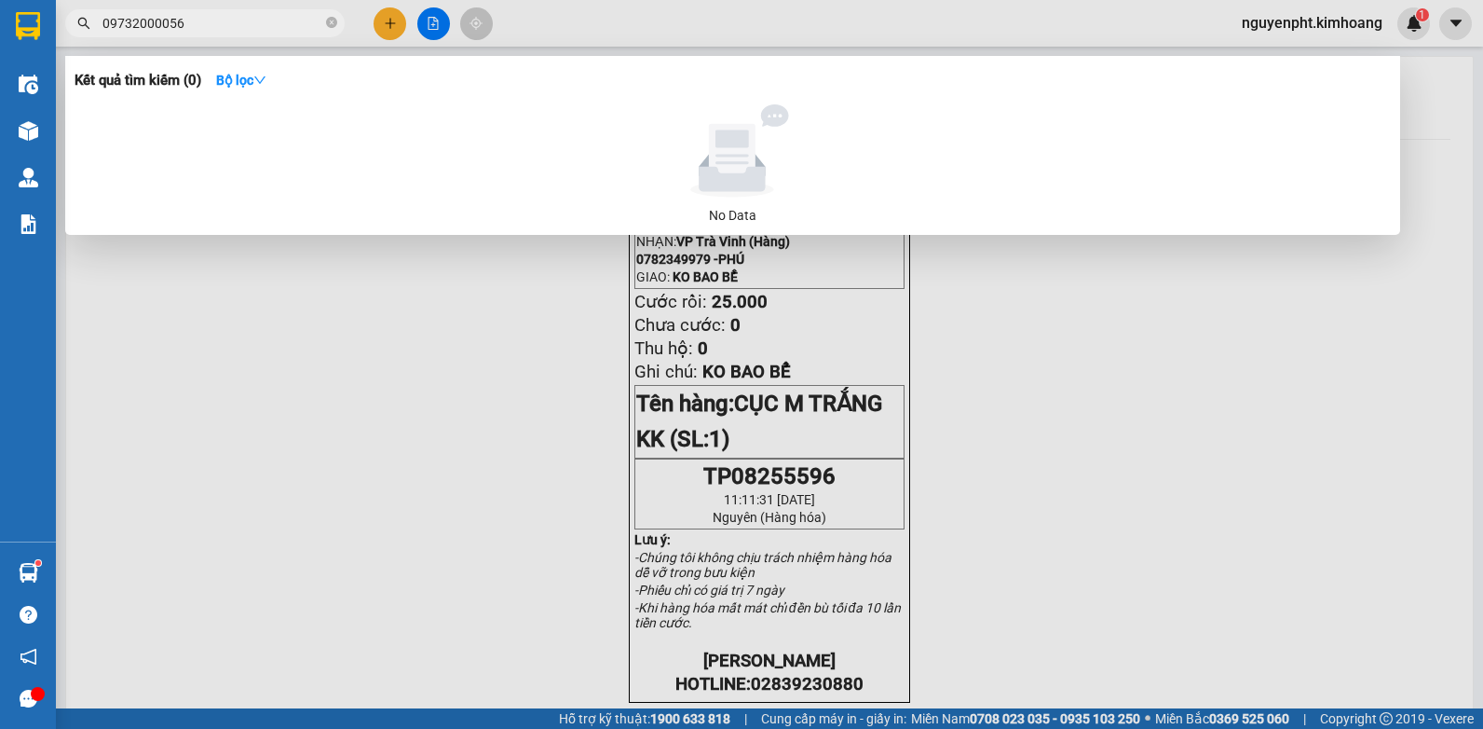
click at [172, 18] on input "09732000056" at bounding box center [213, 23] width 220 height 21
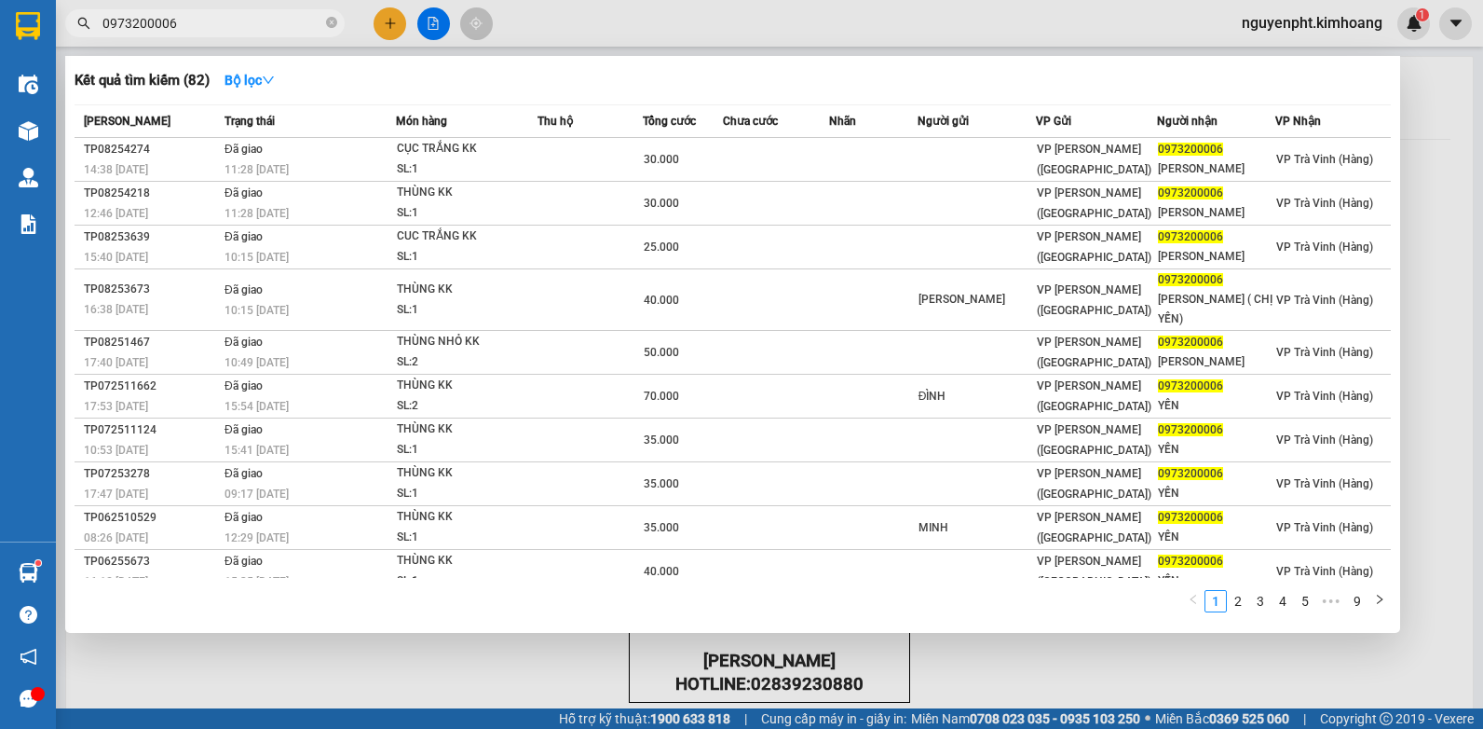
drag, startPoint x: 290, startPoint y: 21, endPoint x: 0, endPoint y: 111, distance: 303.3
click at [0, 109] on html "Kết quả tìm kiếm ( 82 ) Bộ lọc Mã ĐH Trạng thái Món hàng Thu hộ Tổng cước Chưa …" at bounding box center [741, 364] width 1483 height 729
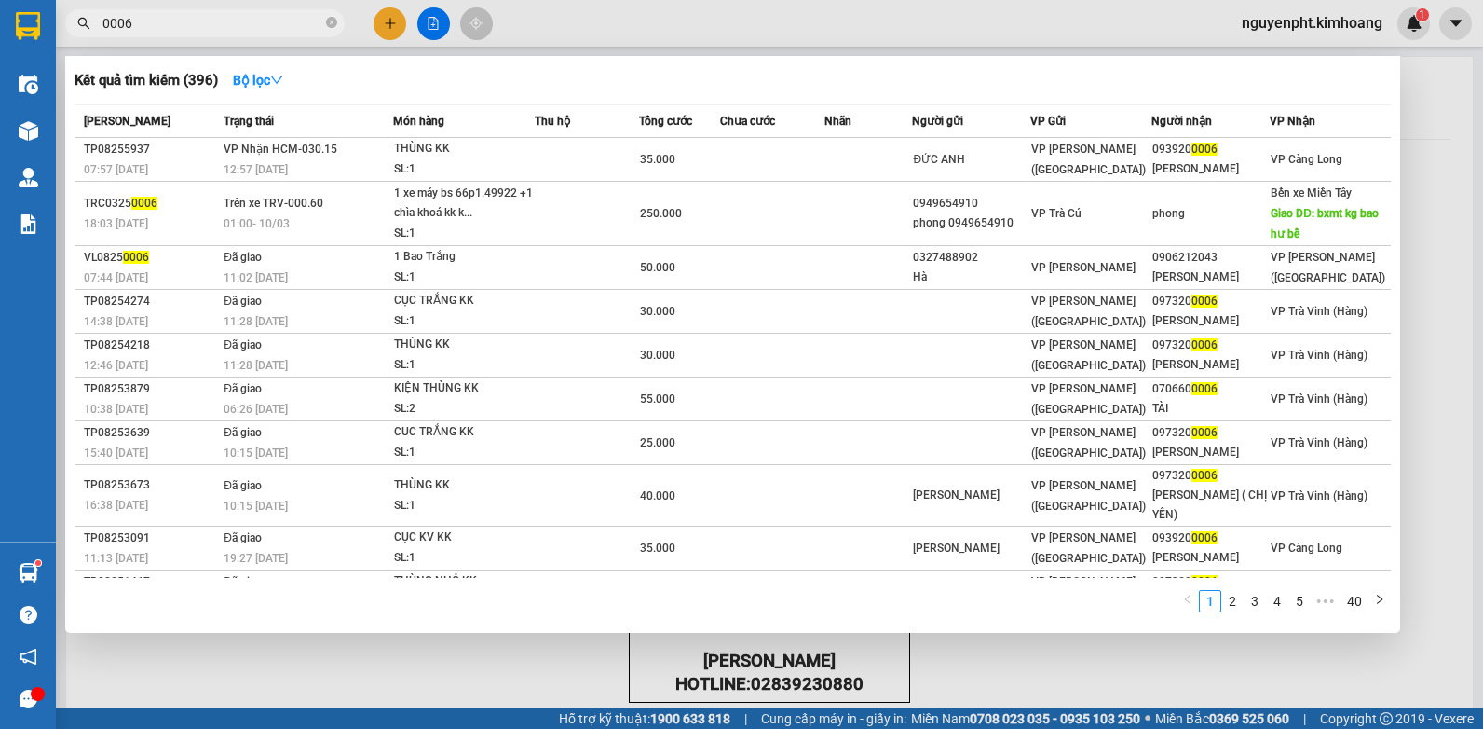
drag, startPoint x: 282, startPoint y: 17, endPoint x: 0, endPoint y: 261, distance: 373.3
click at [0, 227] on html "Kết quả tìm kiếm ( 396 ) Bộ lọc Mã ĐH Trạng thái Món hàng Thu hộ Tổng cước Chưa…" at bounding box center [741, 364] width 1483 height 729
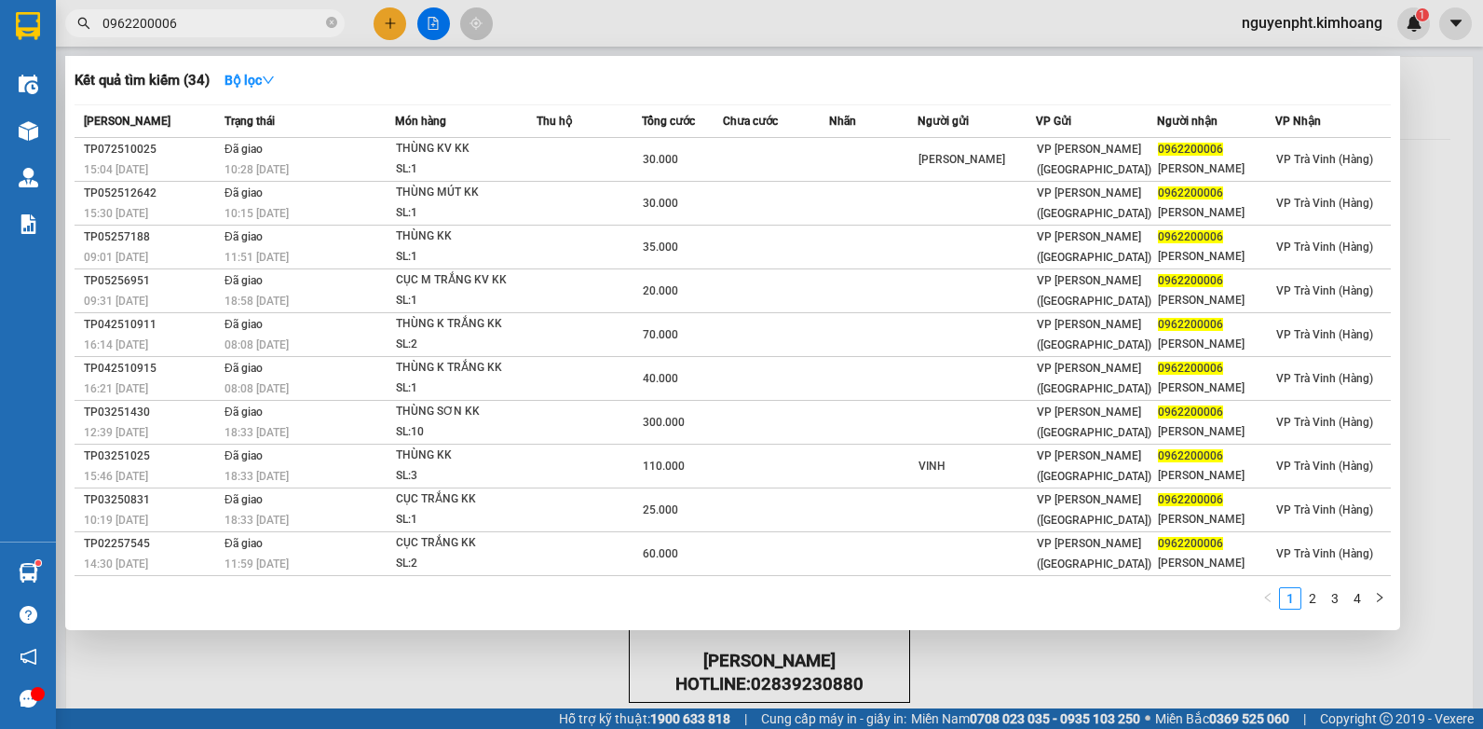
drag, startPoint x: 305, startPoint y: 23, endPoint x: 35, endPoint y: 116, distance: 284.7
click at [0, 34] on html "Kết quả tìm kiếm ( 34 ) Bộ lọc Mã ĐH Trạng thái Món hàng Thu hộ Tổng cước Chưa …" at bounding box center [741, 364] width 1483 height 729
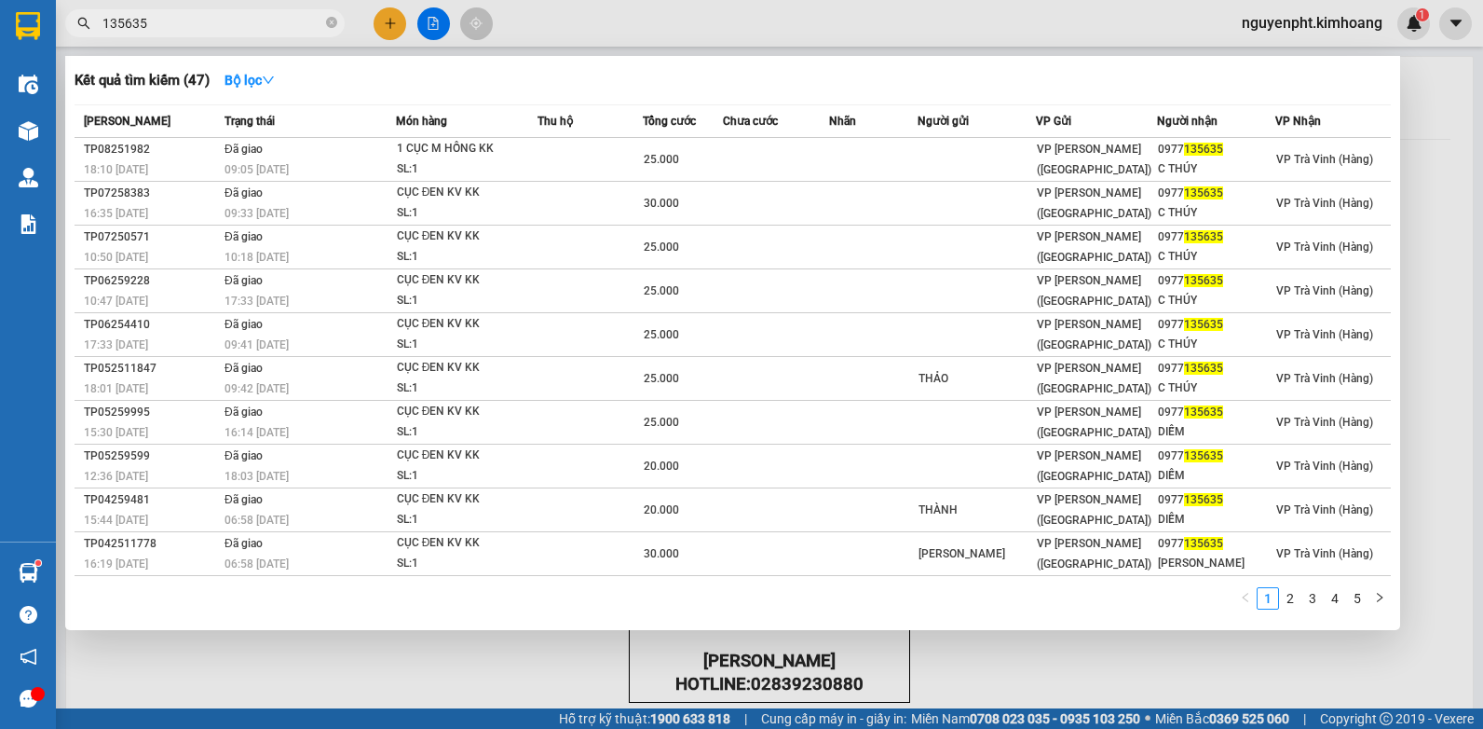
drag, startPoint x: 203, startPoint y: 28, endPoint x: -4, endPoint y: 85, distance: 214.5
click at [0, 85] on html "Kết quả tìm kiếm ( 47 ) Bộ lọc Mã ĐH Trạng thái Món hàng Thu hộ Tổng cước Chưa …" at bounding box center [741, 364] width 1483 height 729
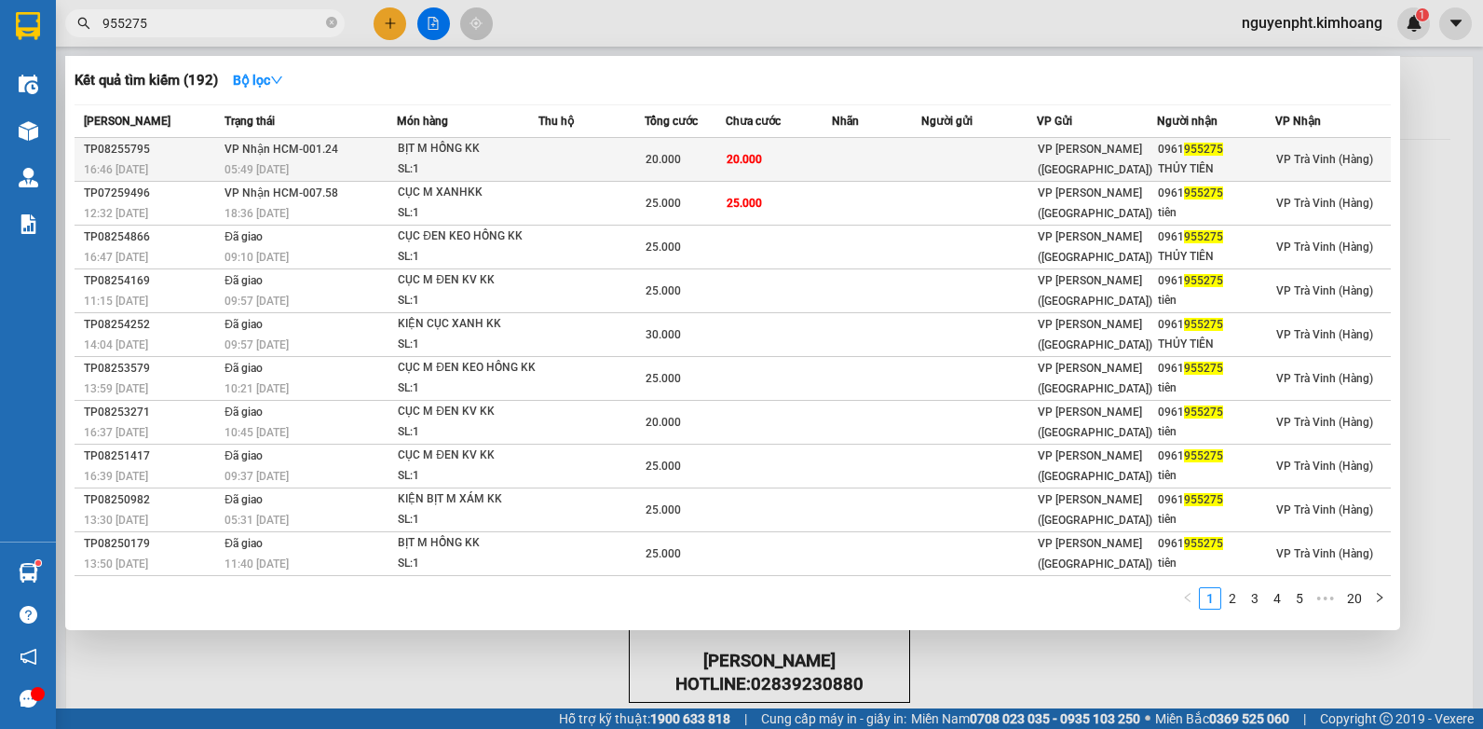
type input "955275"
click at [801, 160] on td "20.000" at bounding box center [779, 160] width 107 height 44
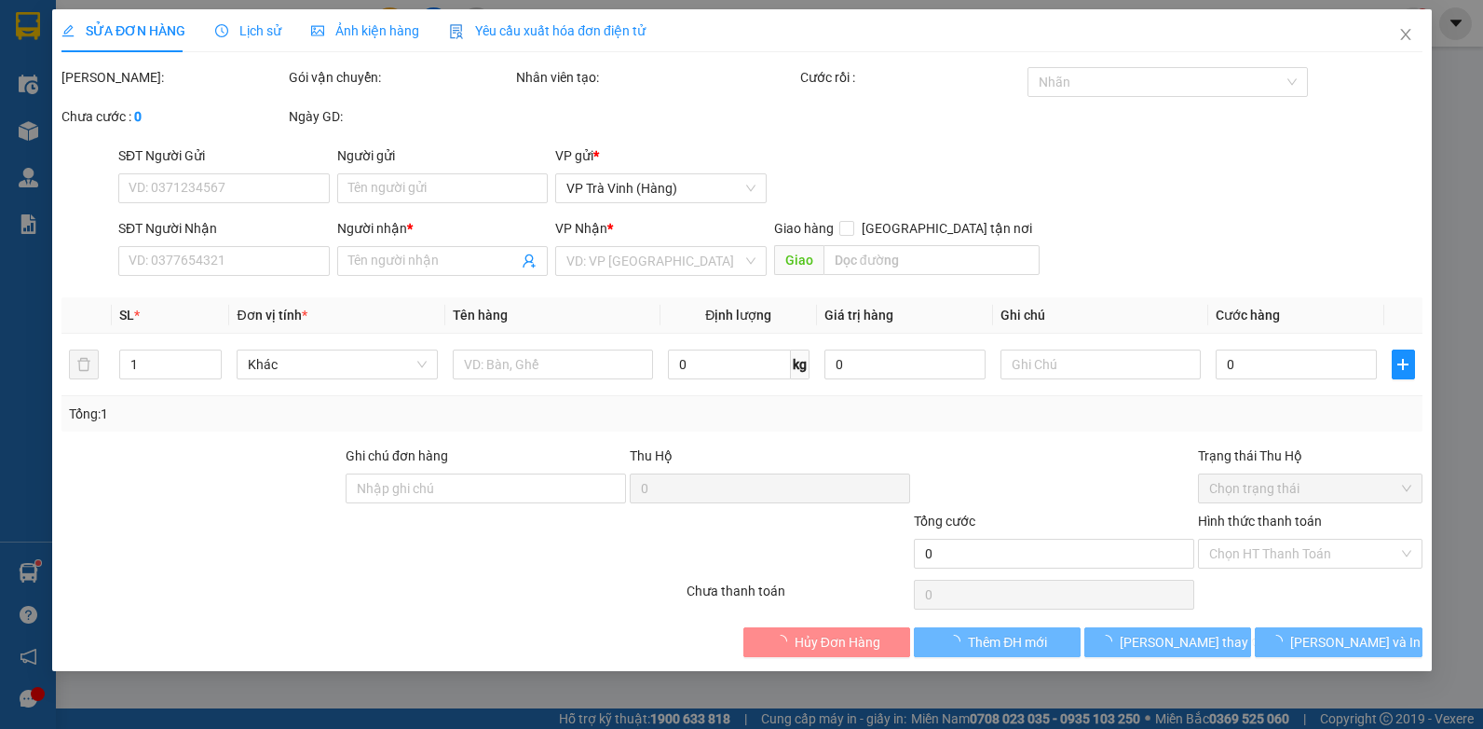
type input "0961955275"
type input "THỦY TIÊN"
type input "20.000"
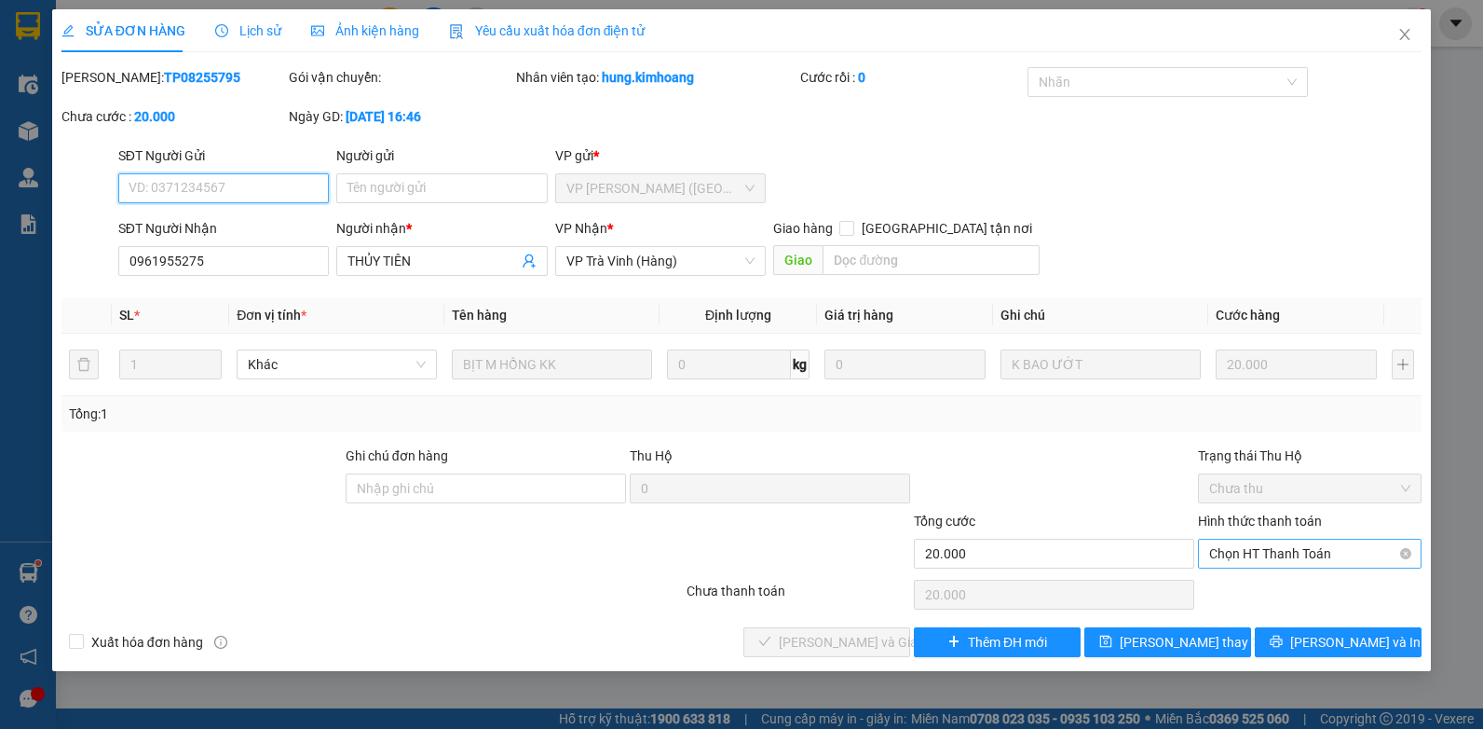
click at [1315, 553] on span "Chọn HT Thanh Toán" at bounding box center [1310, 554] width 201 height 28
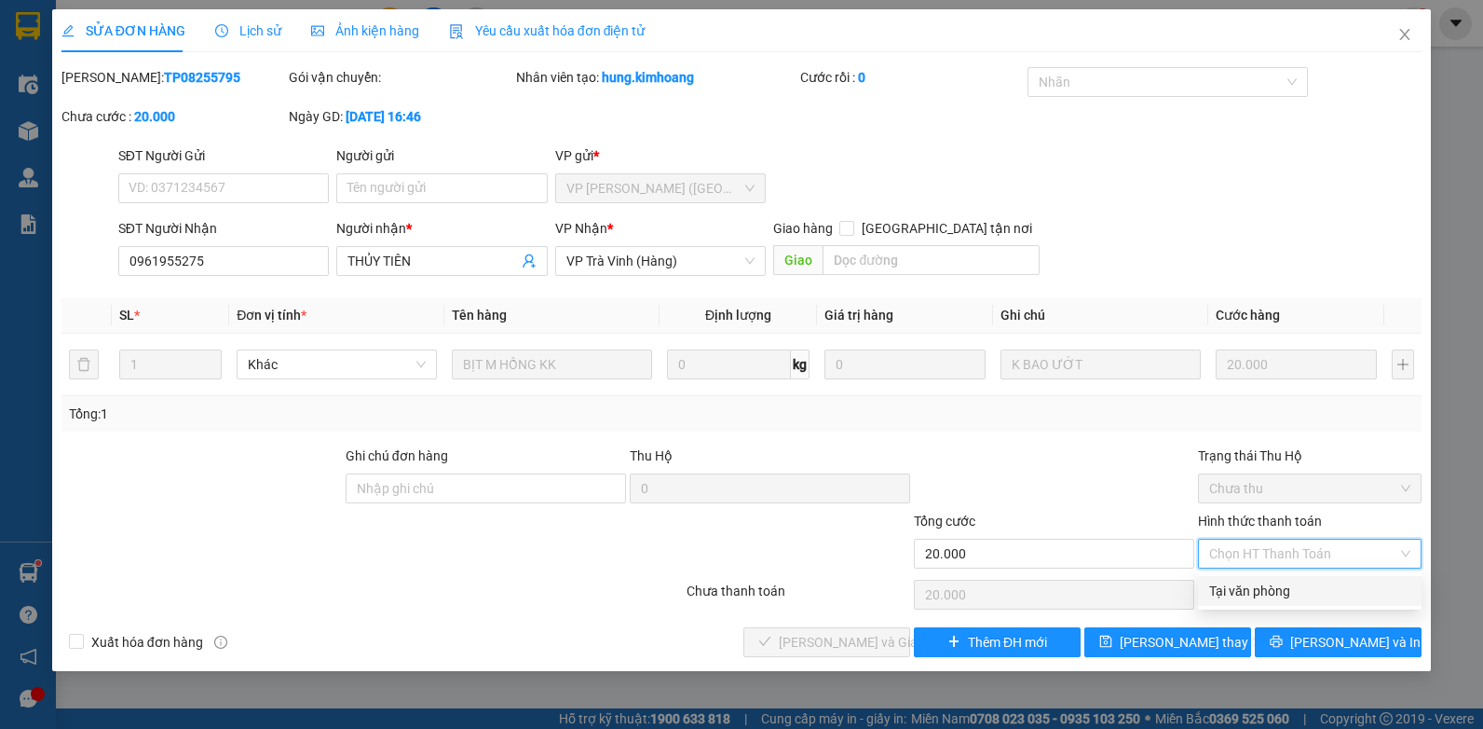
click at [1279, 593] on div "Tại văn phòng" at bounding box center [1310, 591] width 201 height 21
type input "0"
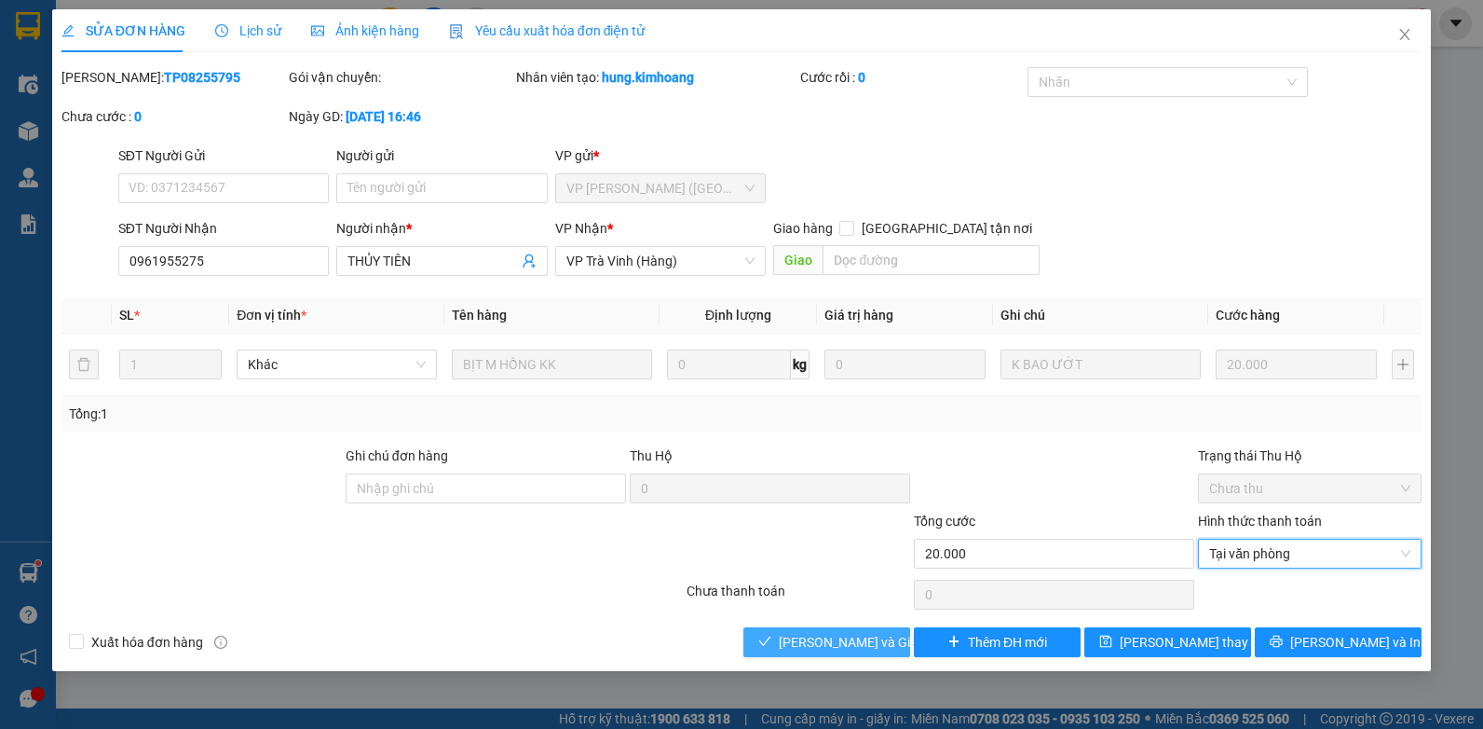
click at [784, 636] on button "[PERSON_NAME] và Giao hàng" at bounding box center [827, 642] width 167 height 30
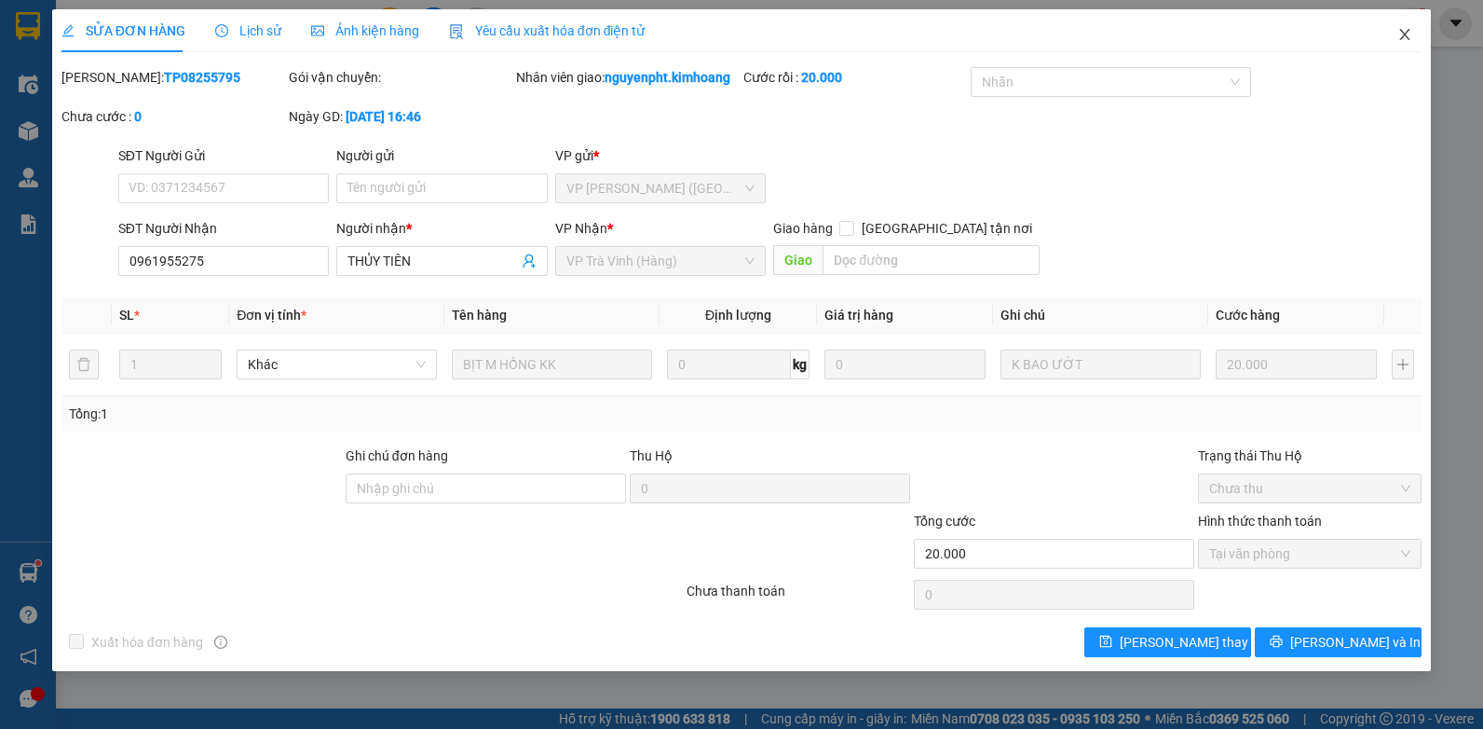
drag, startPoint x: 1401, startPoint y: 33, endPoint x: 596, endPoint y: 48, distance: 804.3
click at [1390, 33] on span "Close" at bounding box center [1405, 35] width 52 height 52
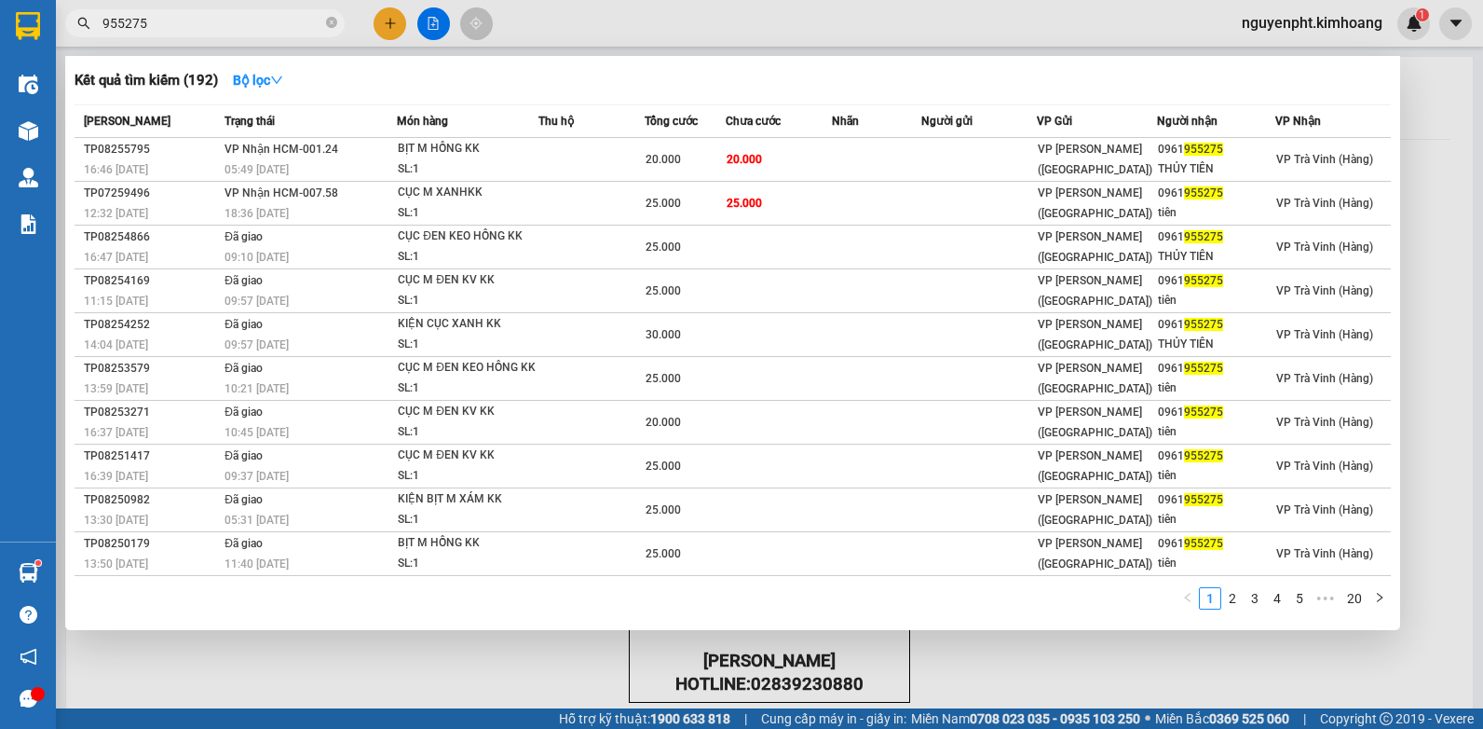
drag, startPoint x: 181, startPoint y: 22, endPoint x: 272, endPoint y: 7, distance: 92.5
click at [0, 79] on html "Kết quả tìm kiếm ( 192 ) Bộ lọc Mã ĐH Trạng thái Món hàng Thu hộ Tổng cước Chưa…" at bounding box center [741, 364] width 1483 height 729
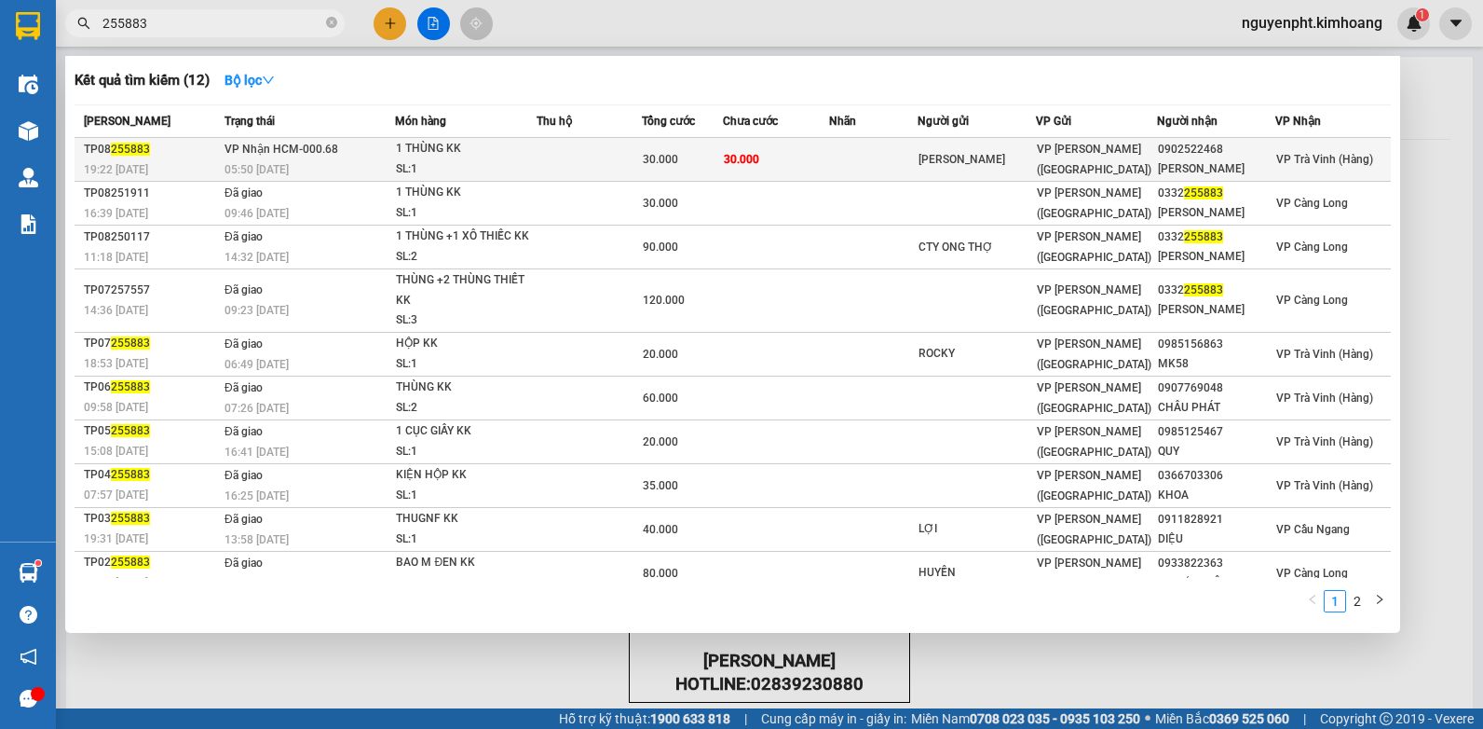
type input "255883"
click at [738, 151] on span "30.000" at bounding box center [741, 158] width 35 height 15
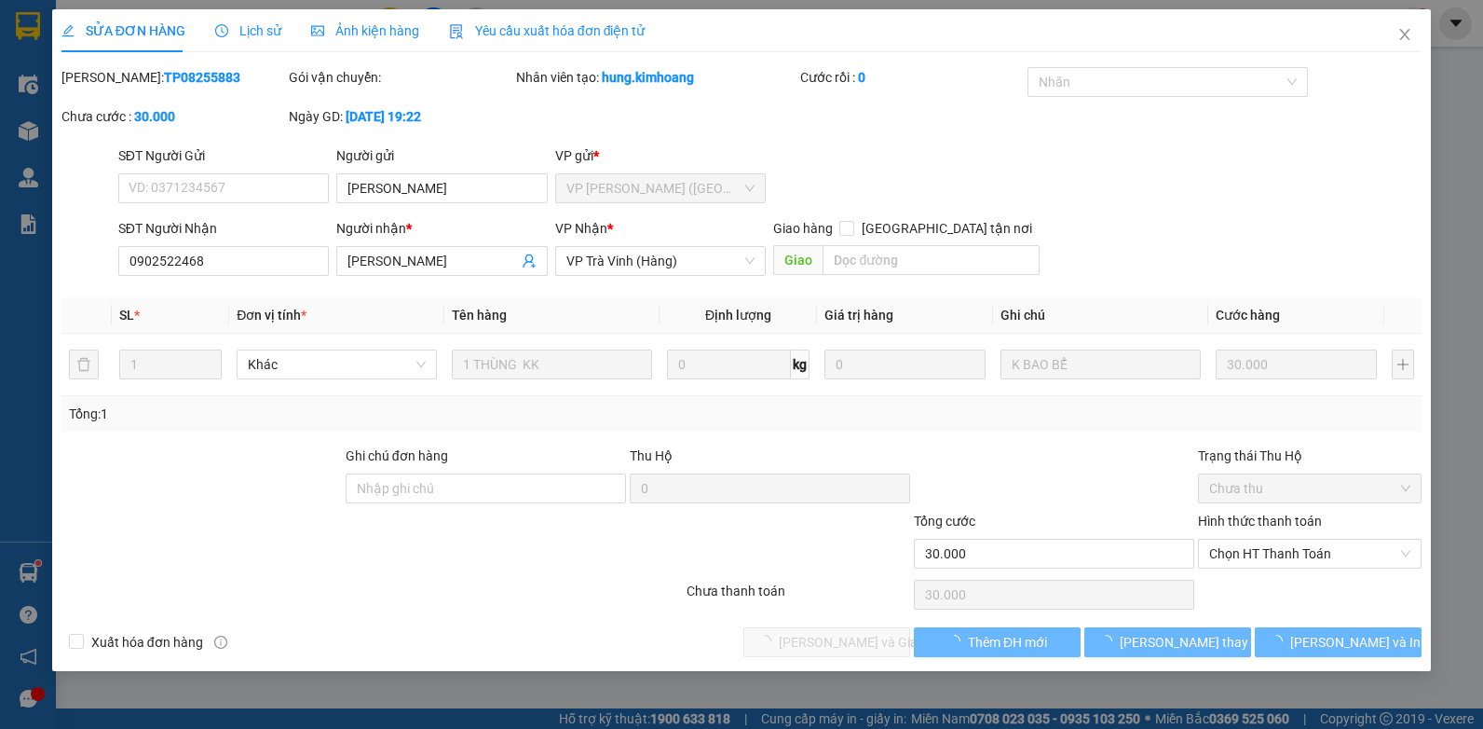
type input "[PERSON_NAME]"
type input "0902522468"
type input "[PERSON_NAME]"
type input "30.000"
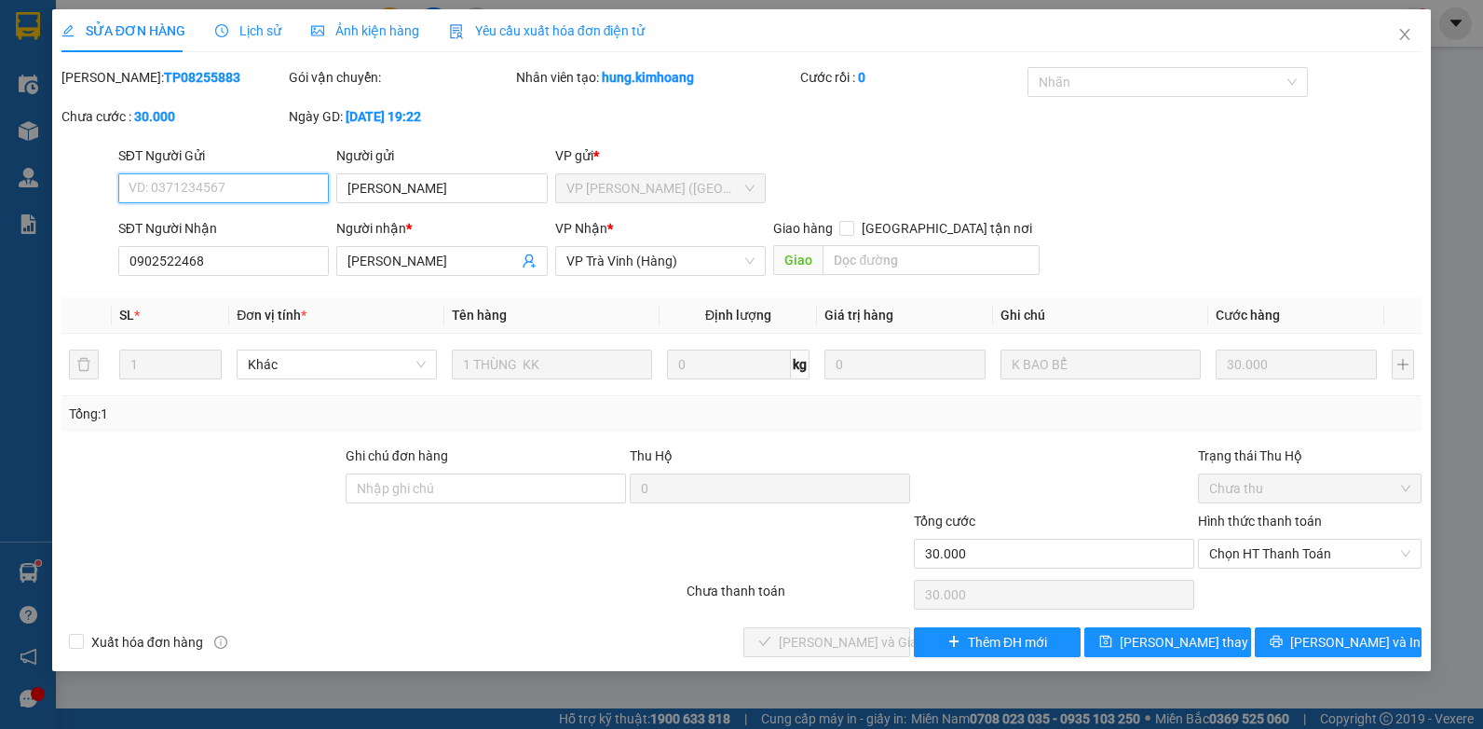
drag, startPoint x: 1292, startPoint y: 551, endPoint x: 1263, endPoint y: 568, distance: 34.7
click at [1290, 552] on span "Chọn HT Thanh Toán" at bounding box center [1310, 554] width 201 height 28
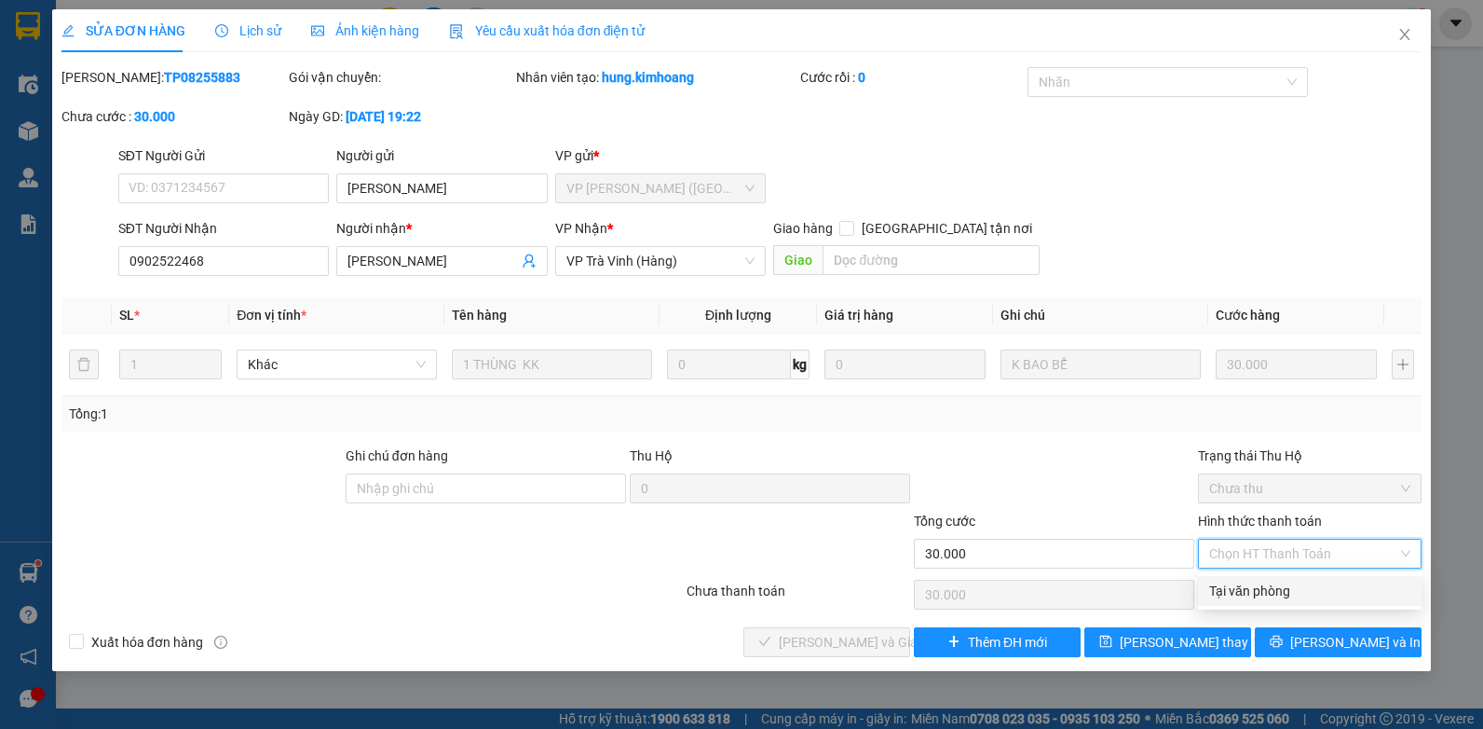
drag, startPoint x: 1258, startPoint y: 580, endPoint x: 1120, endPoint y: 614, distance: 142.2
click at [1249, 582] on div "Tại văn phòng" at bounding box center [1310, 591] width 224 height 30
type input "0"
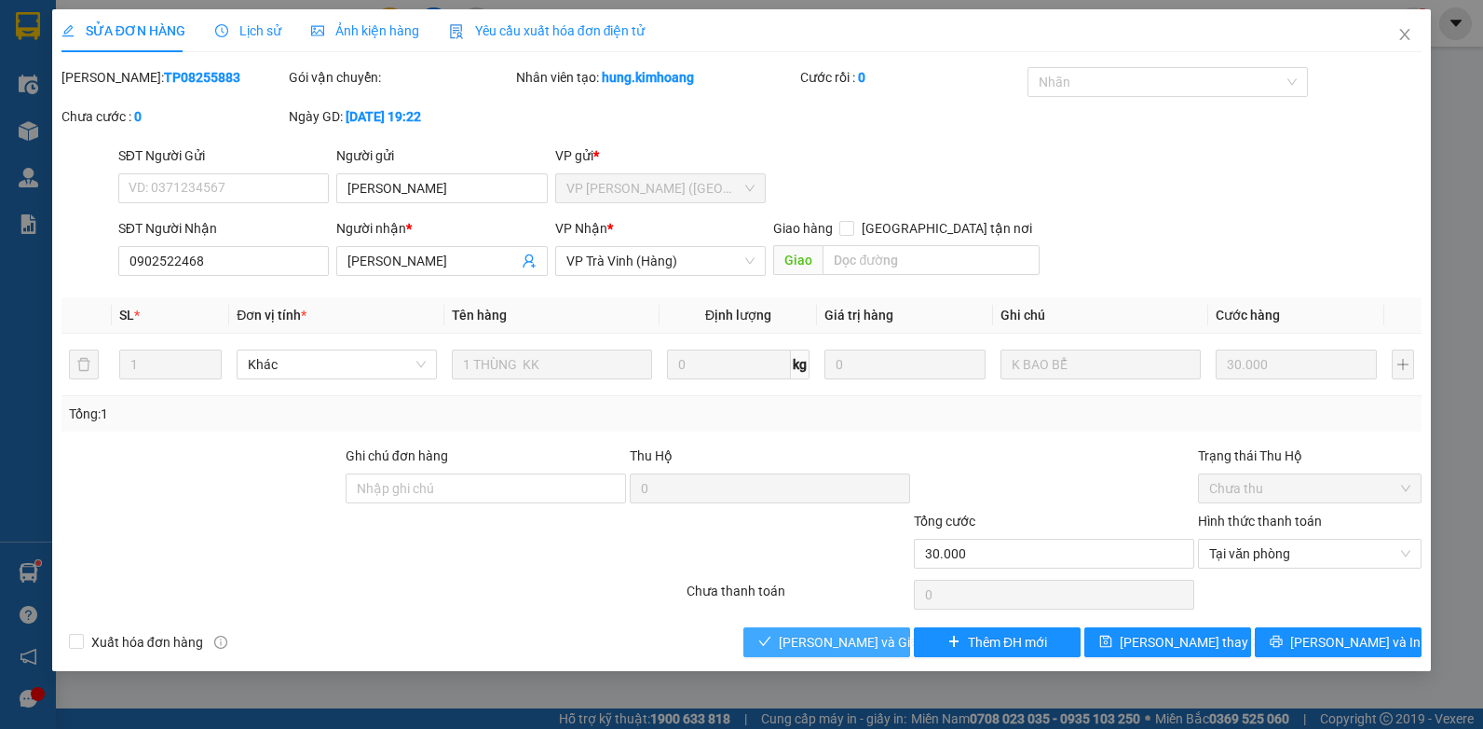
click at [795, 646] on span "[PERSON_NAME] và Giao hàng" at bounding box center [868, 642] width 179 height 21
click at [822, 643] on span "[PERSON_NAME] và Giao hàng" at bounding box center [868, 642] width 179 height 21
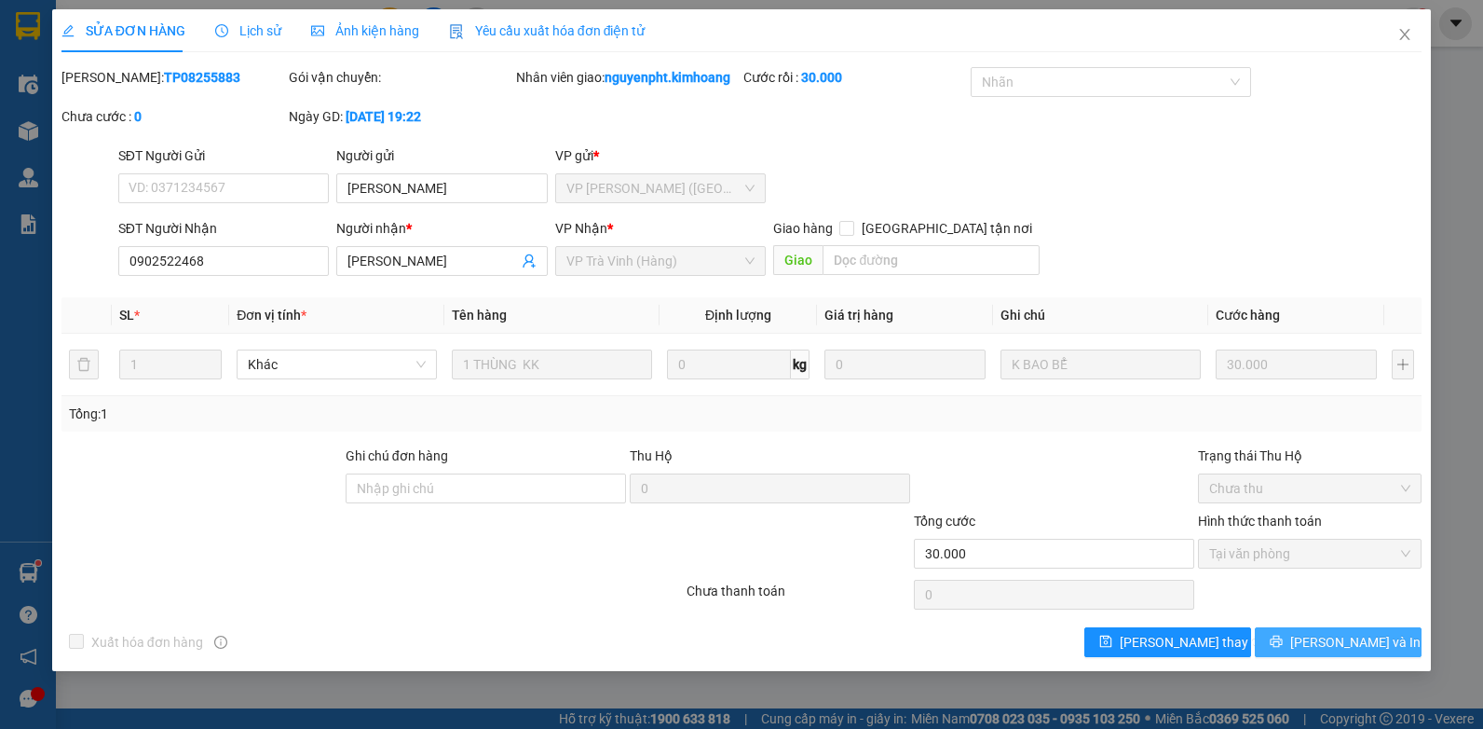
click at [1374, 642] on span "[PERSON_NAME] và In" at bounding box center [1356, 642] width 130 height 21
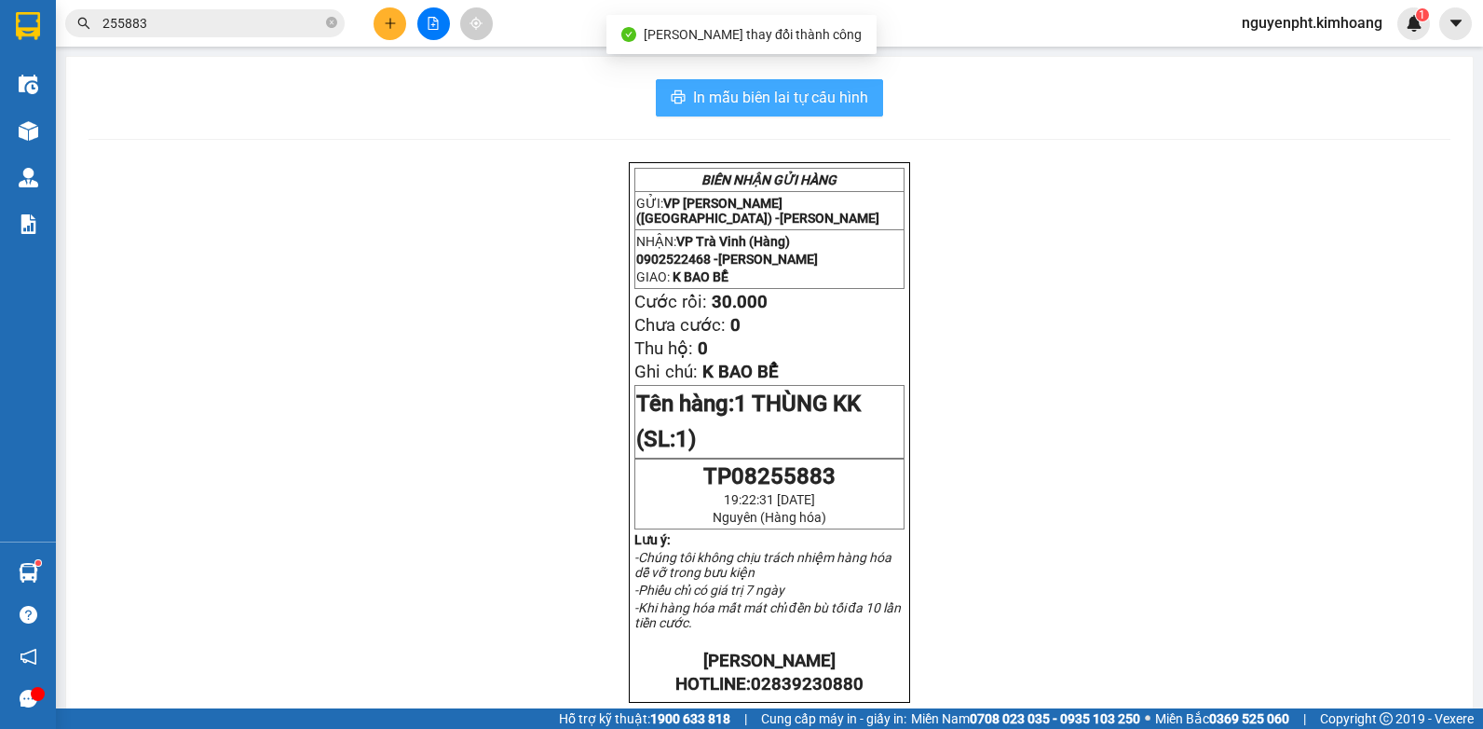
click at [814, 101] on span "In mẫu biên lai tự cấu hình" at bounding box center [780, 97] width 175 height 23
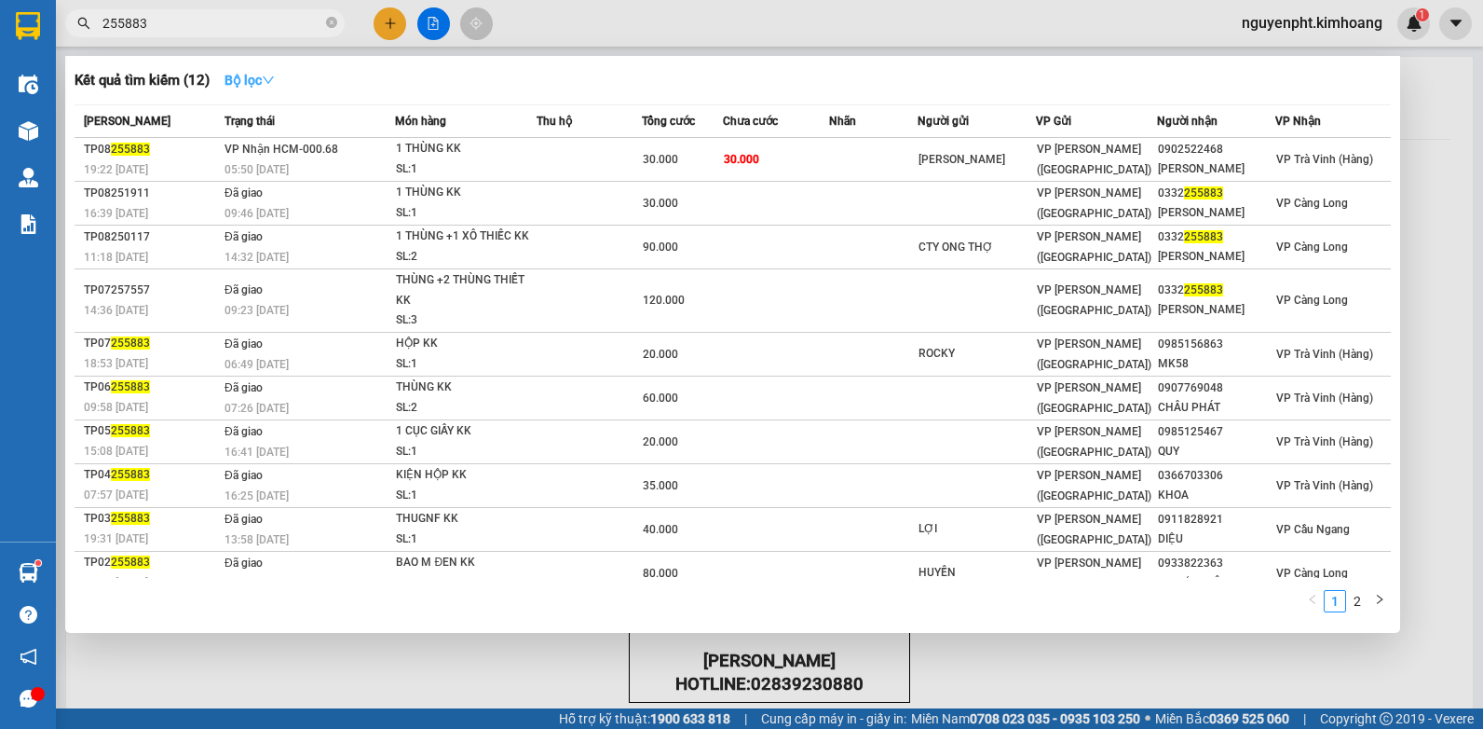
drag, startPoint x: 193, startPoint y: 18, endPoint x: 249, endPoint y: 89, distance: 91.0
click at [0, 63] on html "Kết quả tìm kiếm ( 12 ) Bộ lọc Mã ĐH Trạng thái Món hàng Thu hộ Tổng cước Chưa …" at bounding box center [741, 364] width 1483 height 729
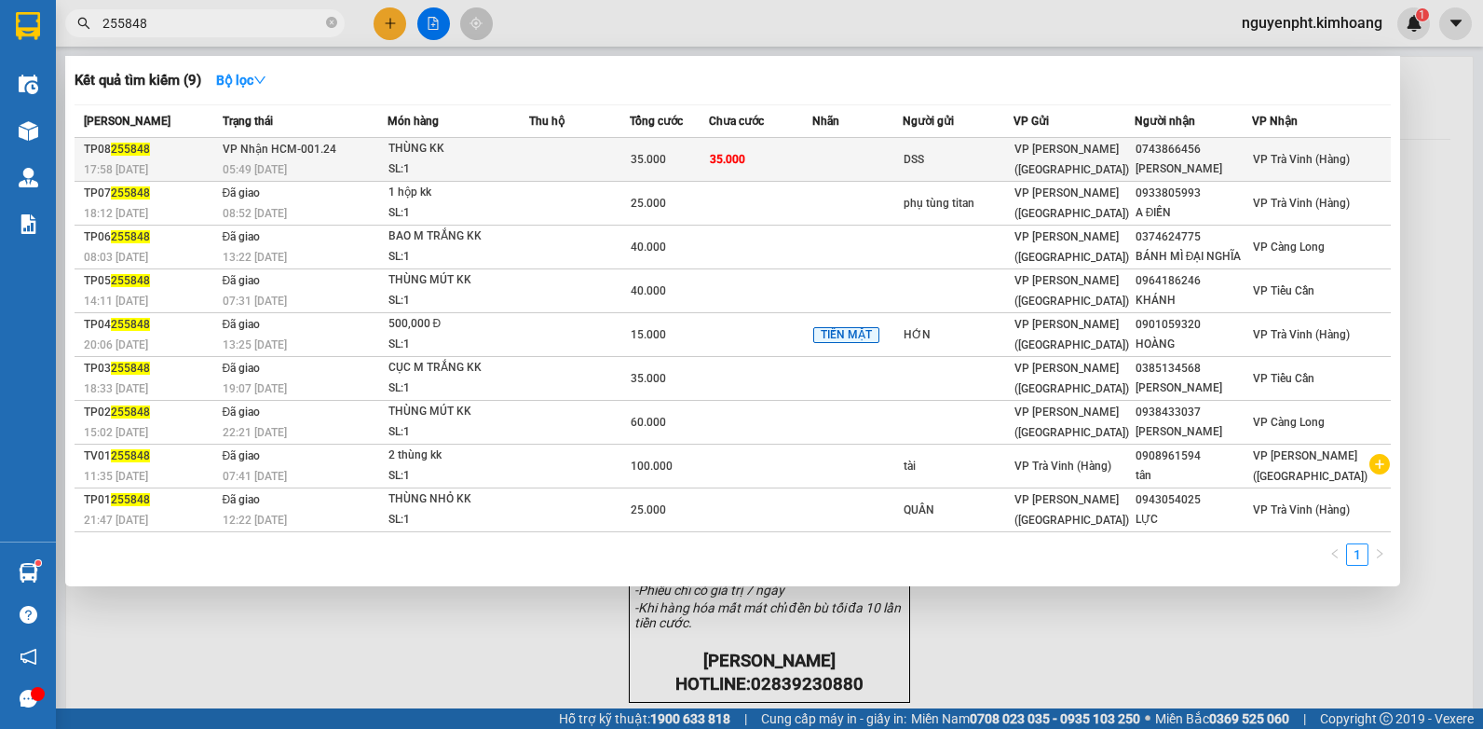
type input "255848"
click at [811, 162] on td "35.000" at bounding box center [760, 160] width 103 height 44
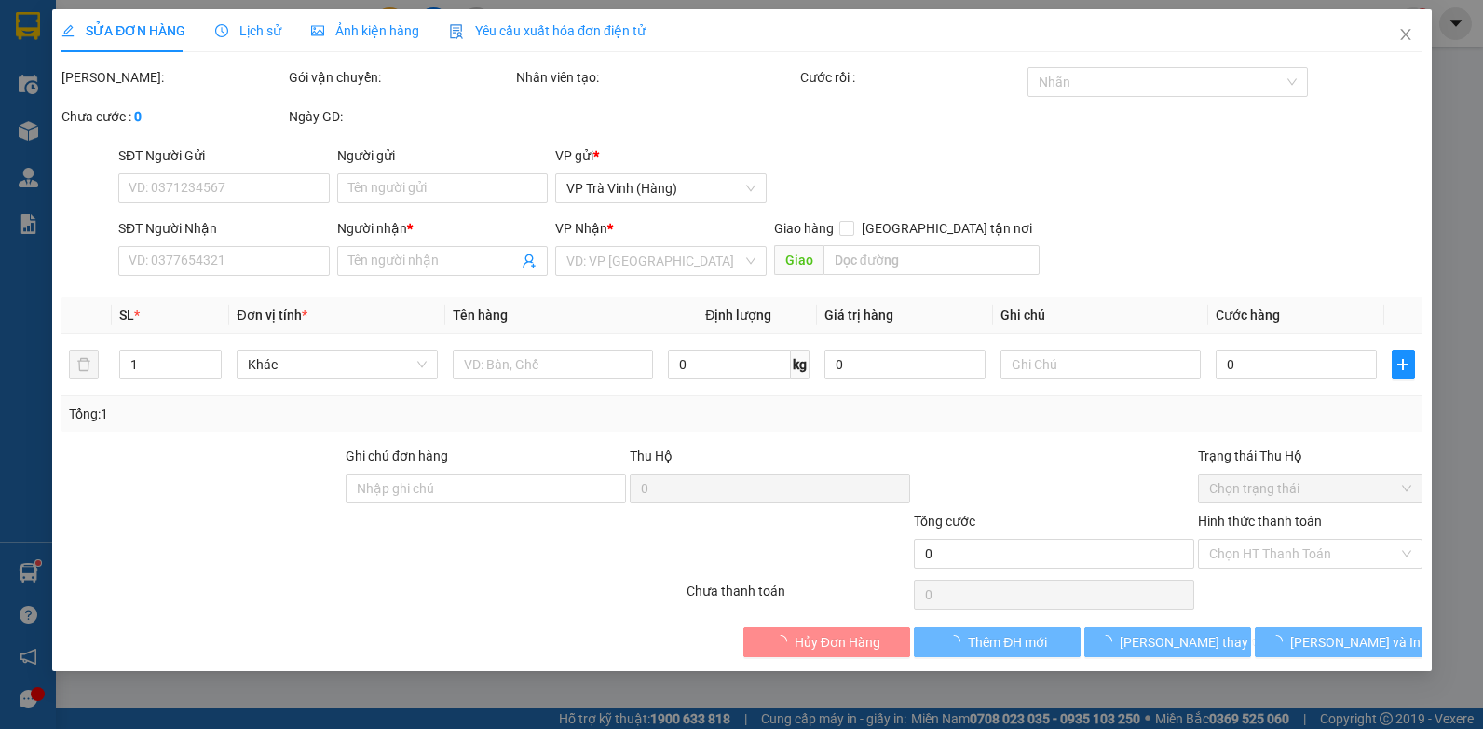
type input "DSS"
type input "0743866456"
type input "[PERSON_NAME]"
type input "35.000"
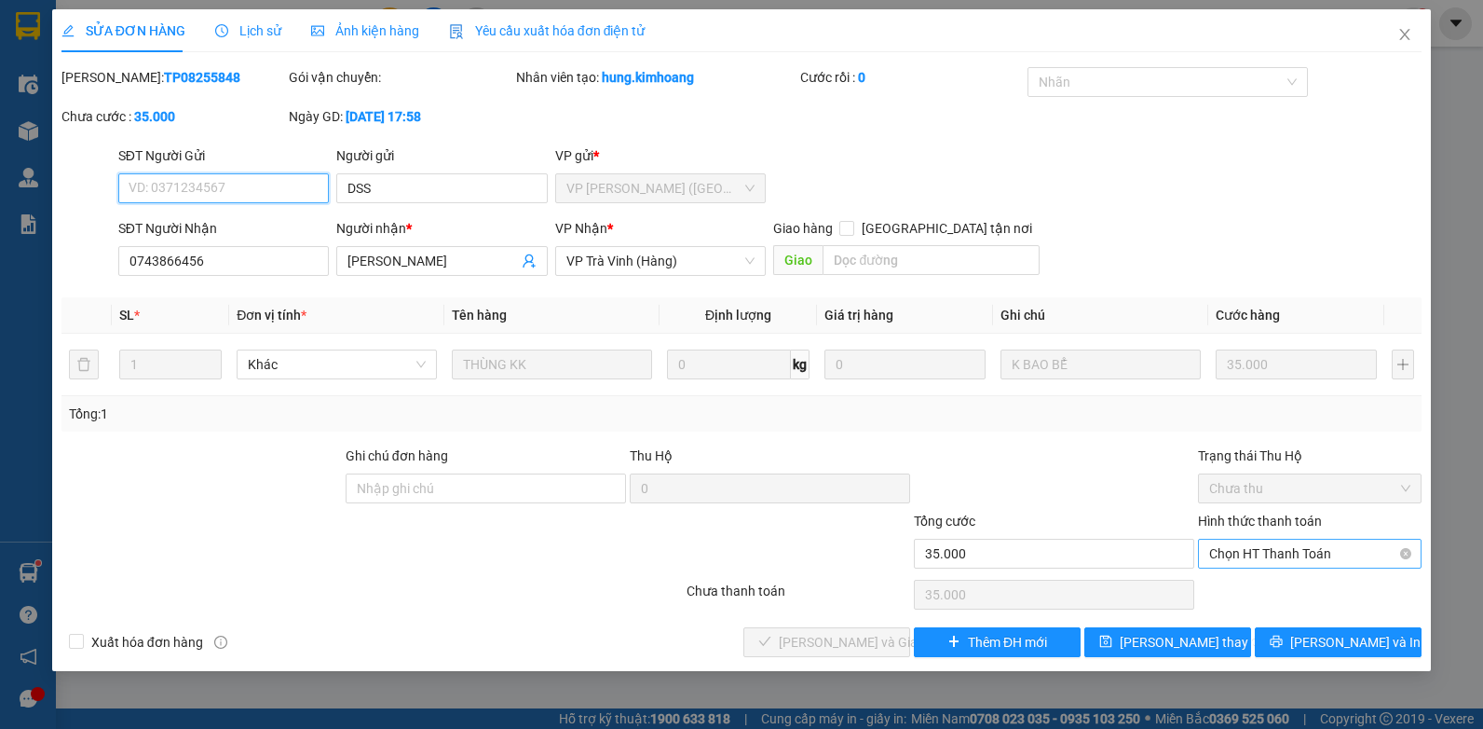
click at [1295, 559] on span "Chọn HT Thanh Toán" at bounding box center [1310, 554] width 201 height 28
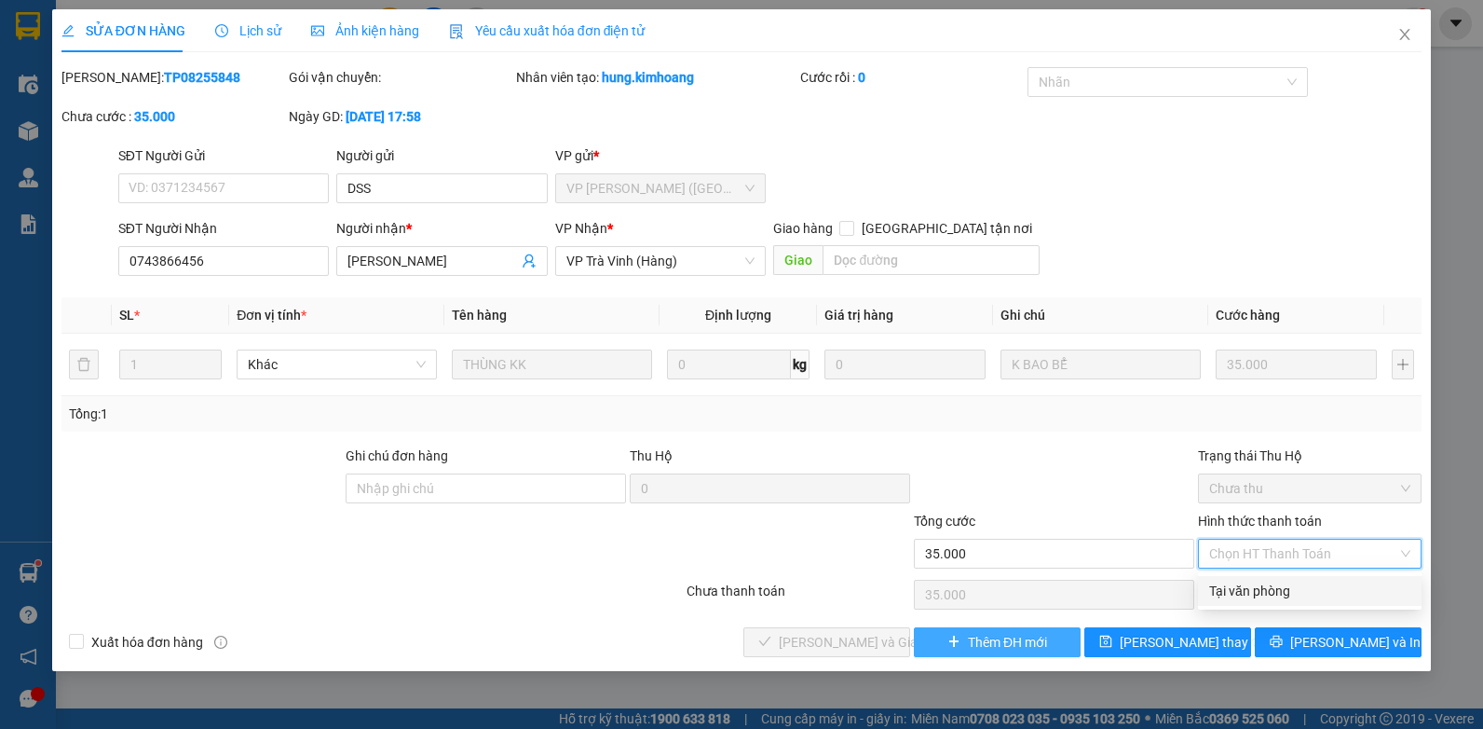
drag, startPoint x: 1264, startPoint y: 591, endPoint x: 1014, endPoint y: 633, distance: 253.2
click at [1256, 592] on div "Tại văn phòng" at bounding box center [1310, 591] width 201 height 21
type input "0"
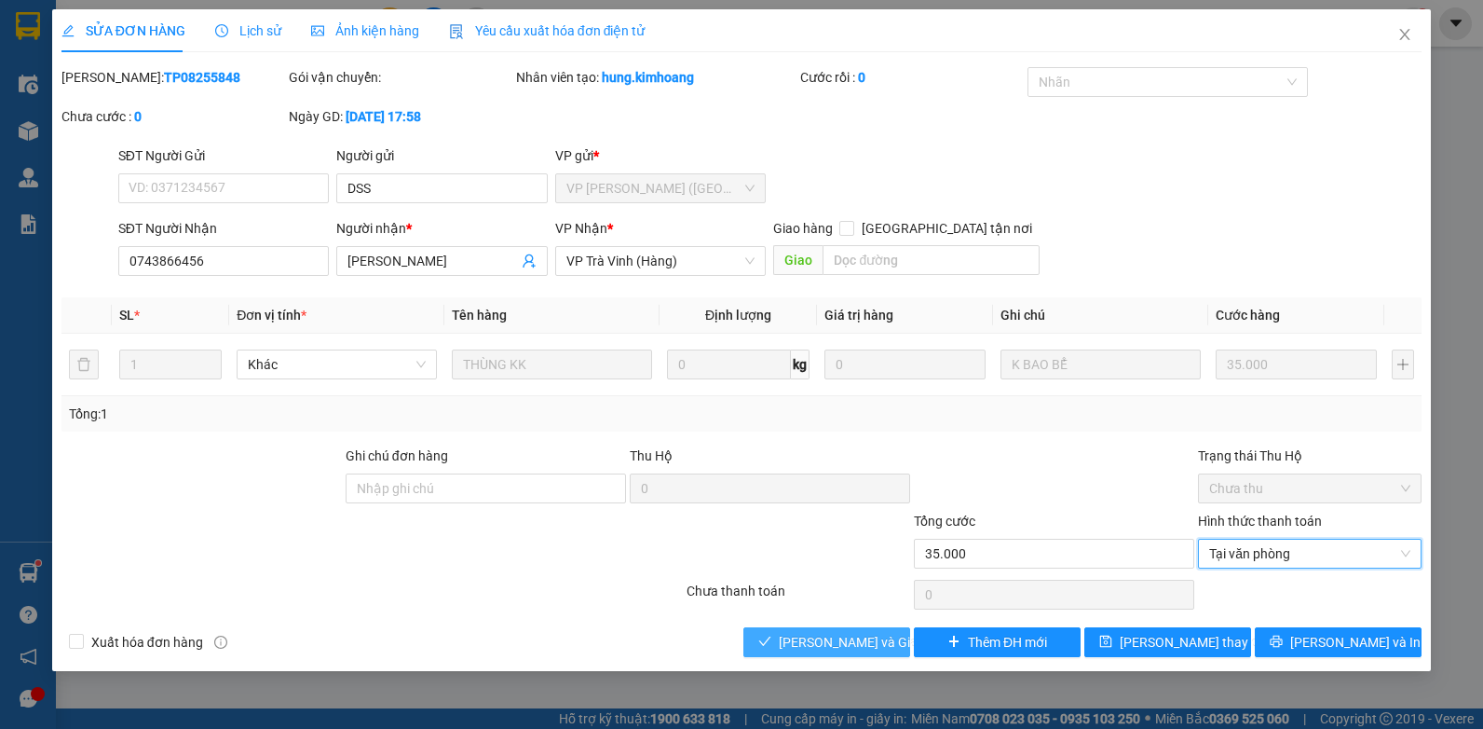
drag, startPoint x: 847, startPoint y: 648, endPoint x: 834, endPoint y: 643, distance: 13.9
click at [846, 648] on span "[PERSON_NAME] và Giao hàng" at bounding box center [868, 642] width 179 height 21
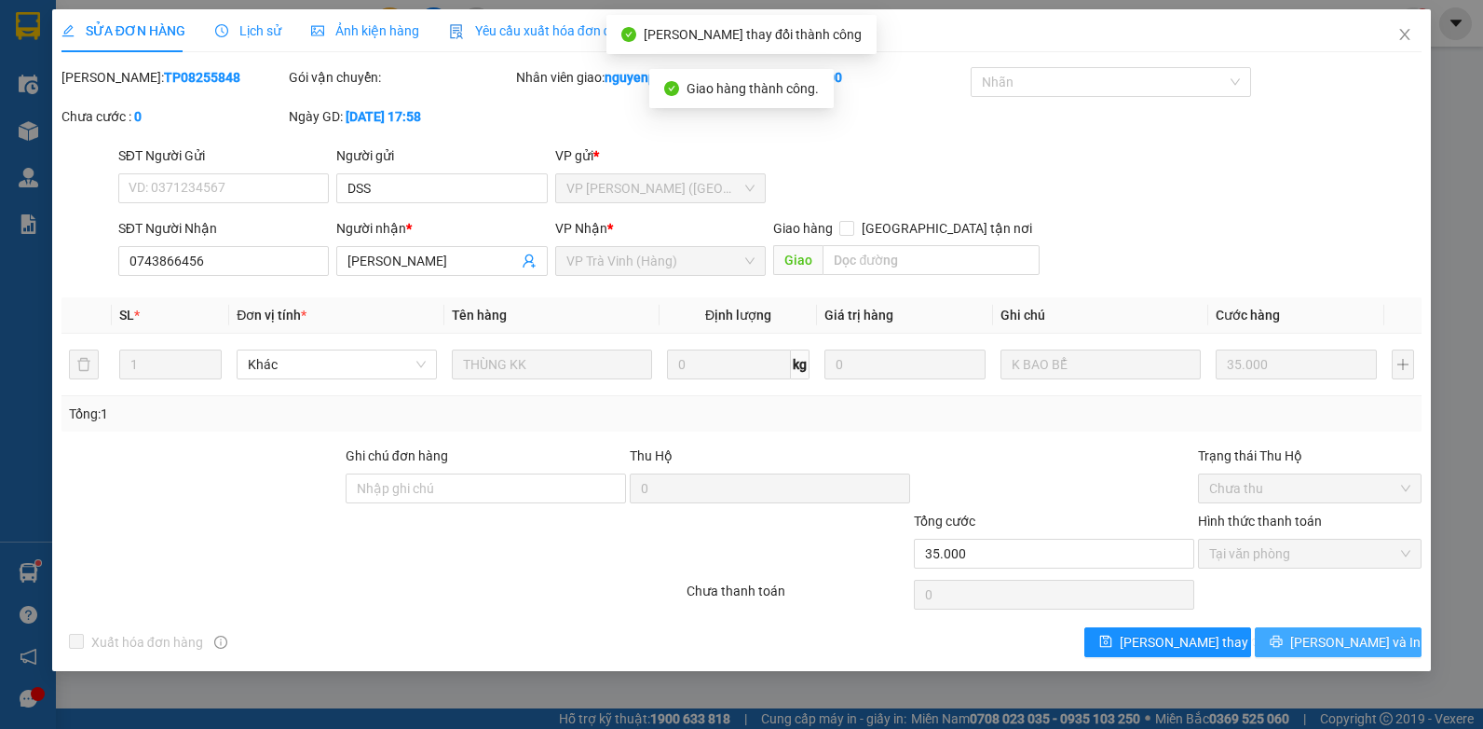
drag, startPoint x: 1329, startPoint y: 643, endPoint x: 1299, endPoint y: 578, distance: 71.7
click at [1328, 643] on span "[PERSON_NAME] và In" at bounding box center [1356, 642] width 130 height 21
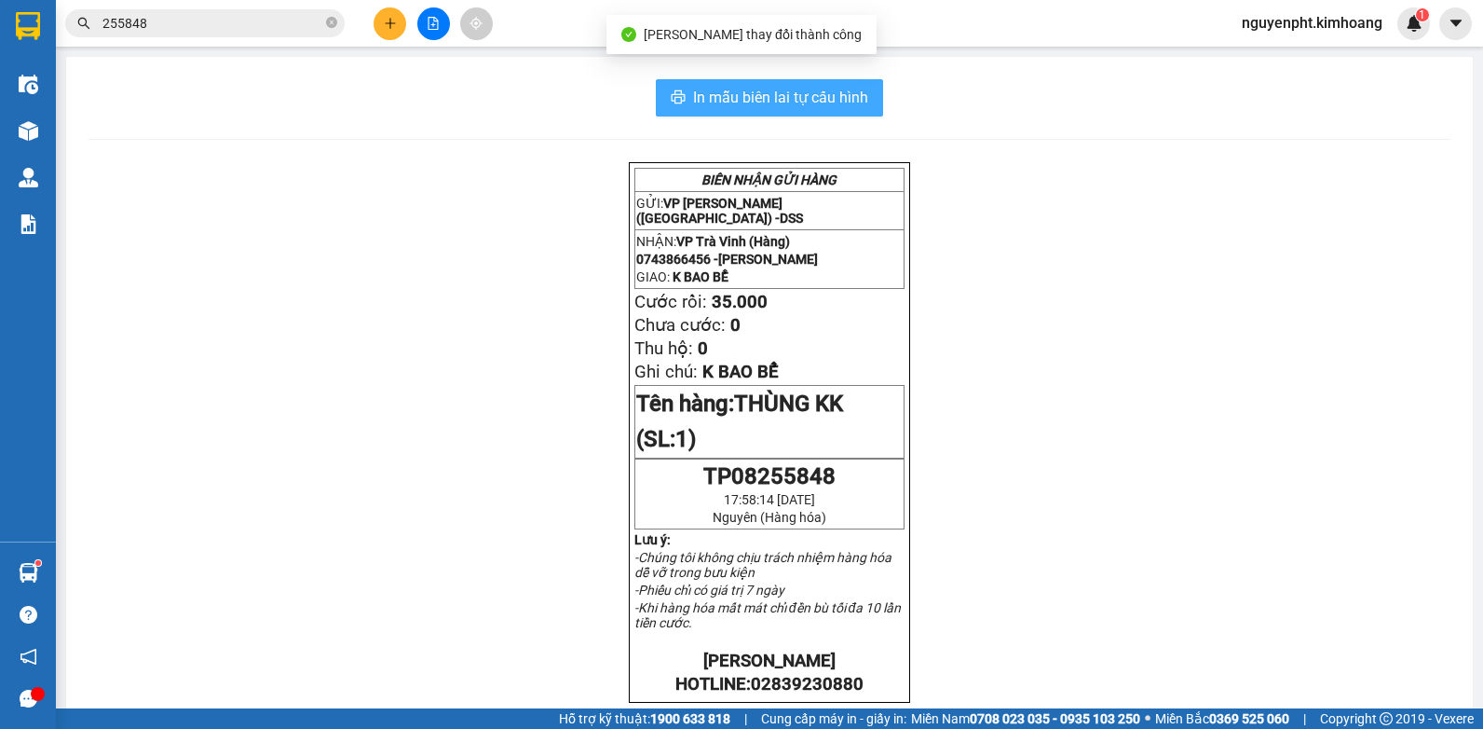
drag, startPoint x: 858, startPoint y: 101, endPoint x: 841, endPoint y: 97, distance: 18.1
click at [851, 96] on span "In mẫu biên lai tự cấu hình" at bounding box center [780, 97] width 175 height 23
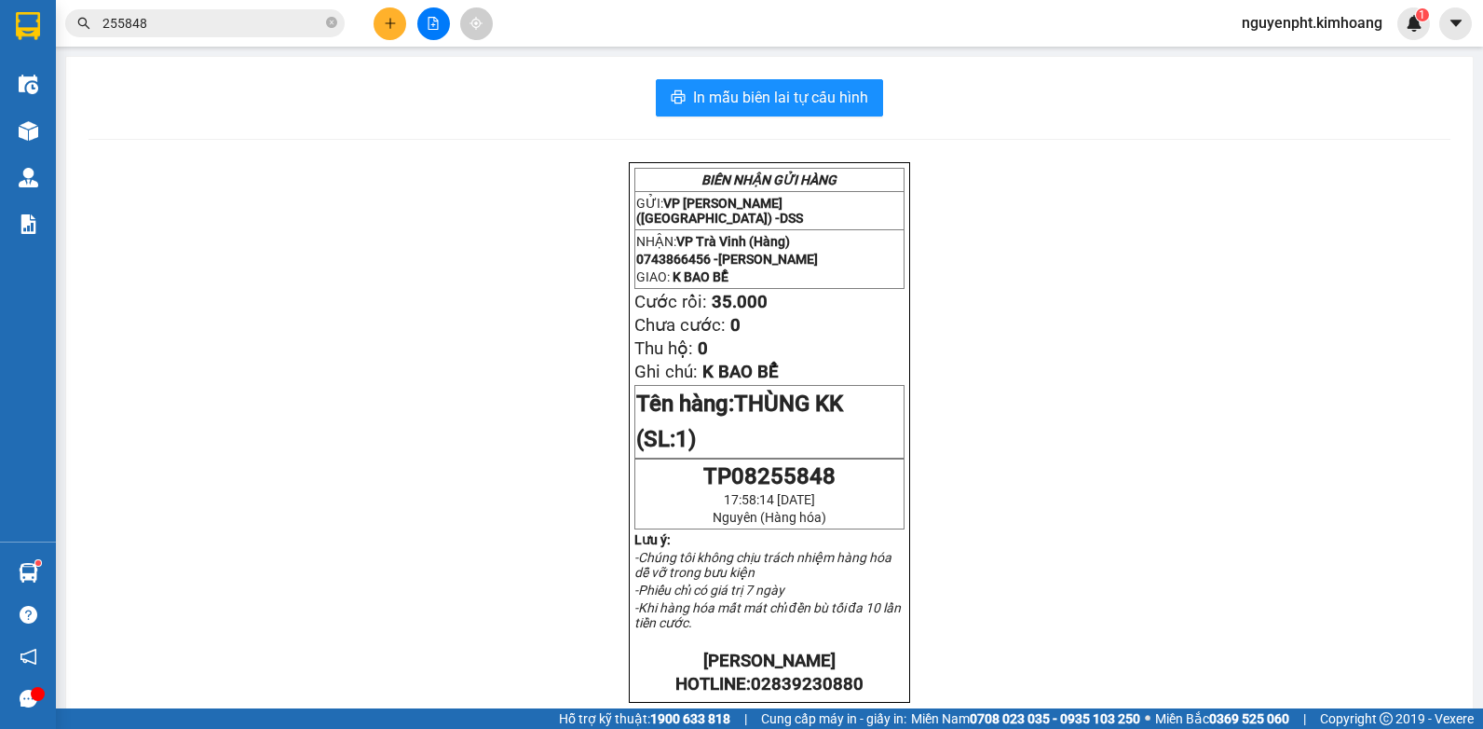
drag, startPoint x: 241, startPoint y: 27, endPoint x: -4, endPoint y: 61, distance: 247.4
click at [0, 61] on html "Kết quả tìm kiếm ( 9 ) Bộ lọc Mã ĐH Trạng thái Món hàng Thu hộ Tổng cước Chưa c…" at bounding box center [741, 364] width 1483 height 729
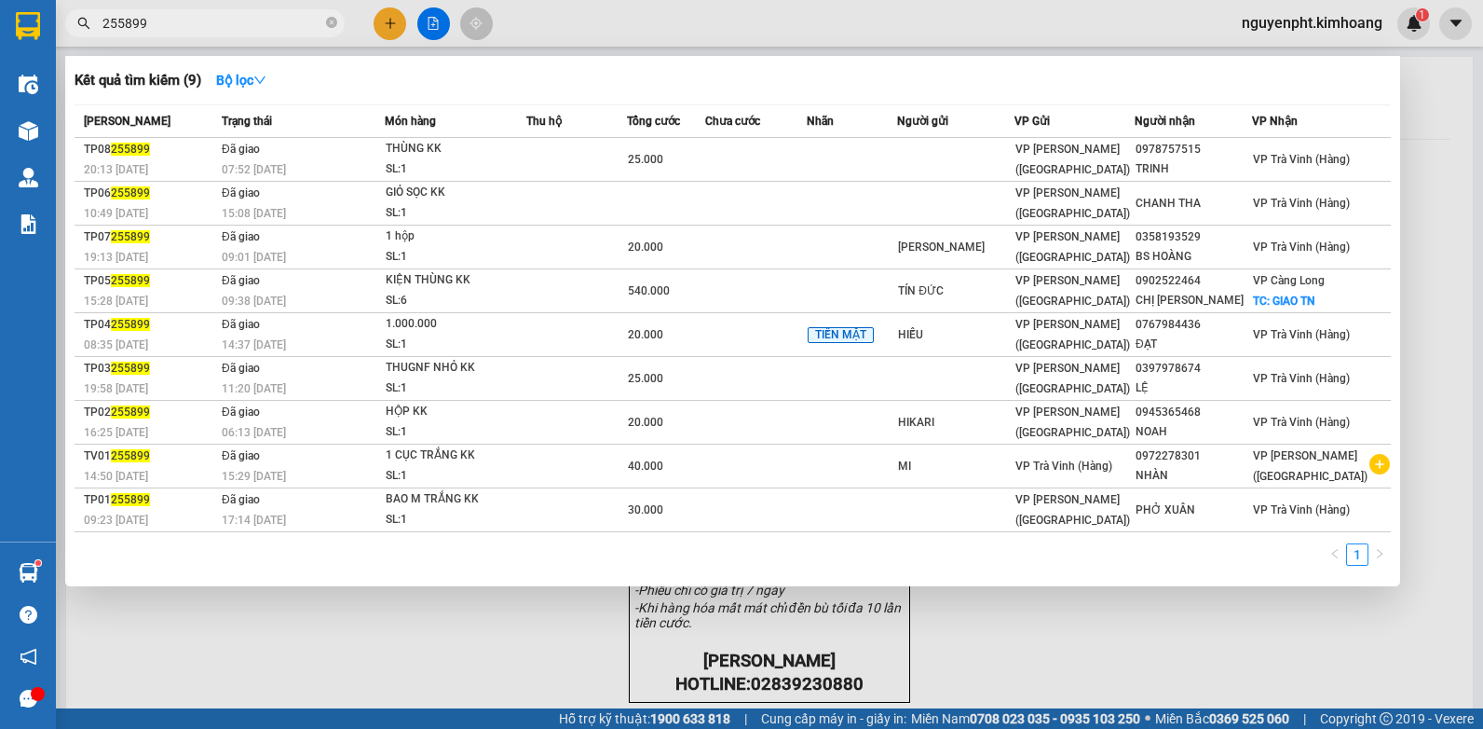
drag, startPoint x: 223, startPoint y: 26, endPoint x: 189, endPoint y: 29, distance: 33.7
click at [189, 29] on input "255899" at bounding box center [213, 23] width 220 height 21
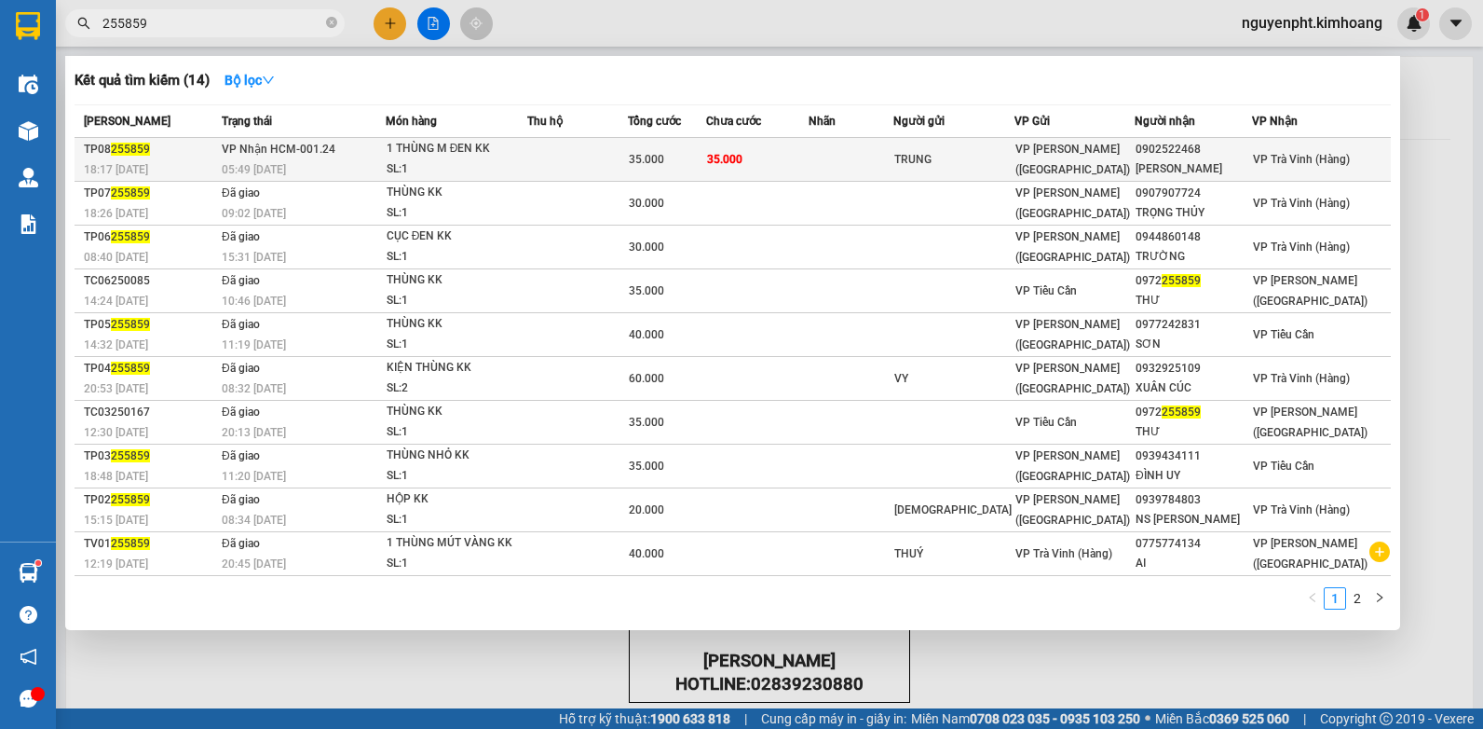
type input "255859"
click at [809, 156] on td "35.000" at bounding box center [757, 160] width 103 height 44
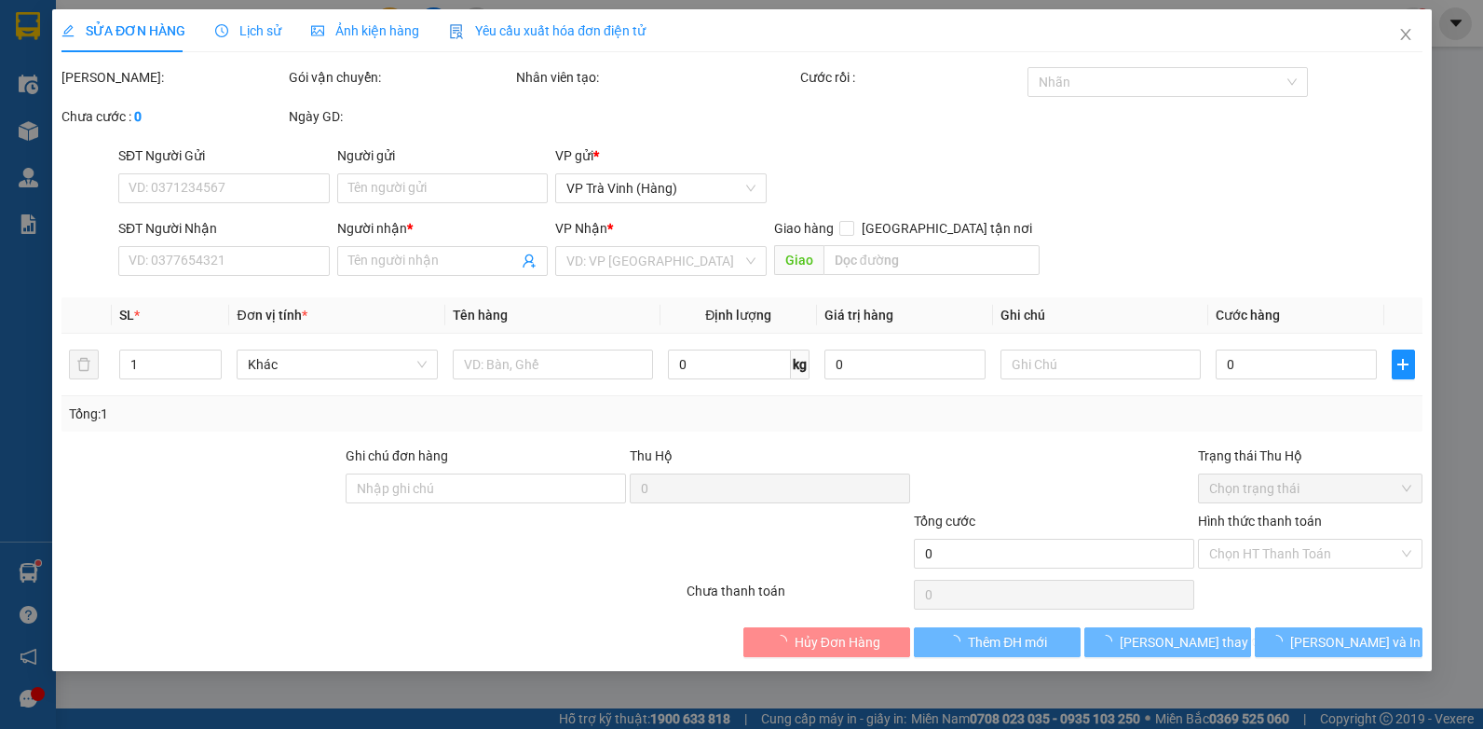
type input "TRUNG"
type input "0902522468"
type input "[PERSON_NAME]"
type input "35.000"
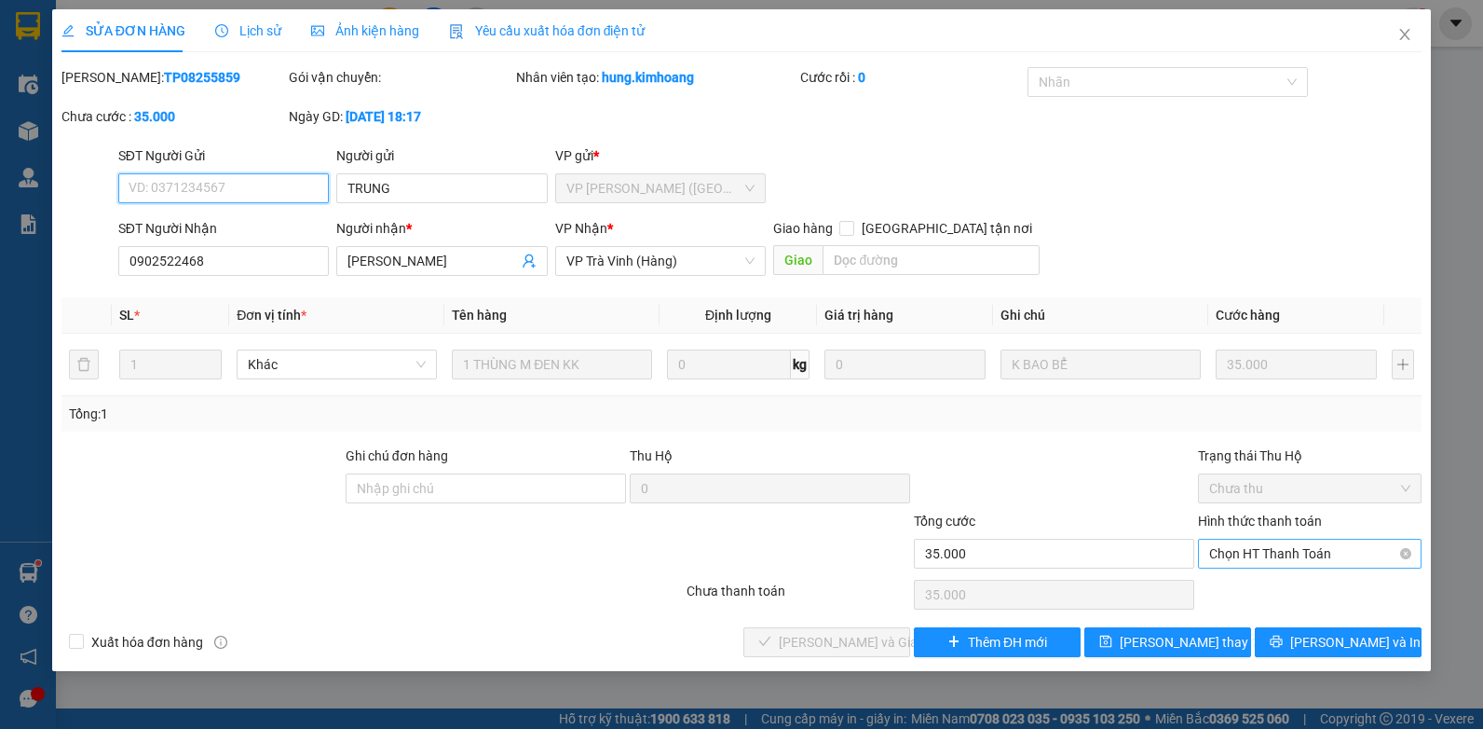
click at [1262, 551] on span "Chọn HT Thanh Toán" at bounding box center [1310, 554] width 201 height 28
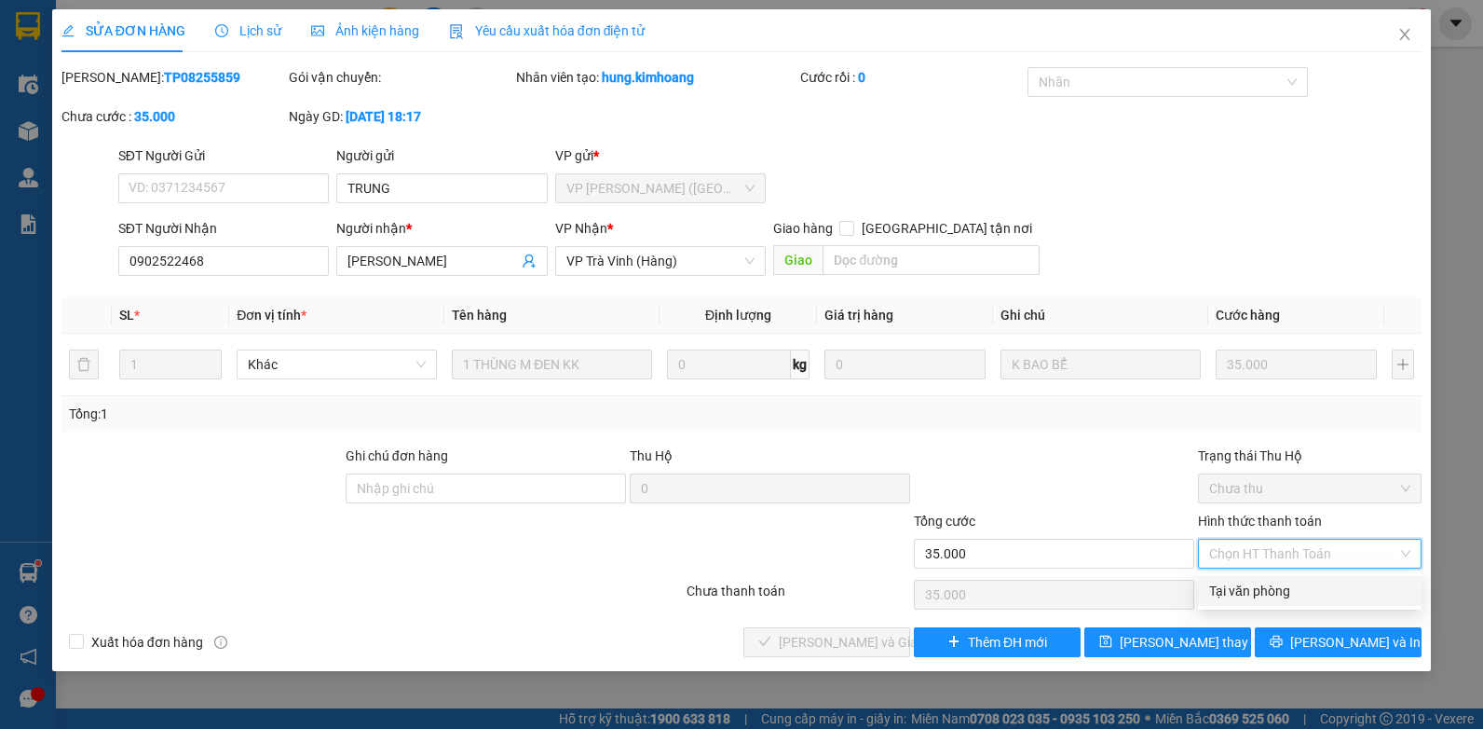
drag, startPoint x: 1260, startPoint y: 570, endPoint x: 1221, endPoint y: 591, distance: 44.2
click at [1251, 591] on div "Tại văn phòng" at bounding box center [1310, 591] width 201 height 21
type input "0"
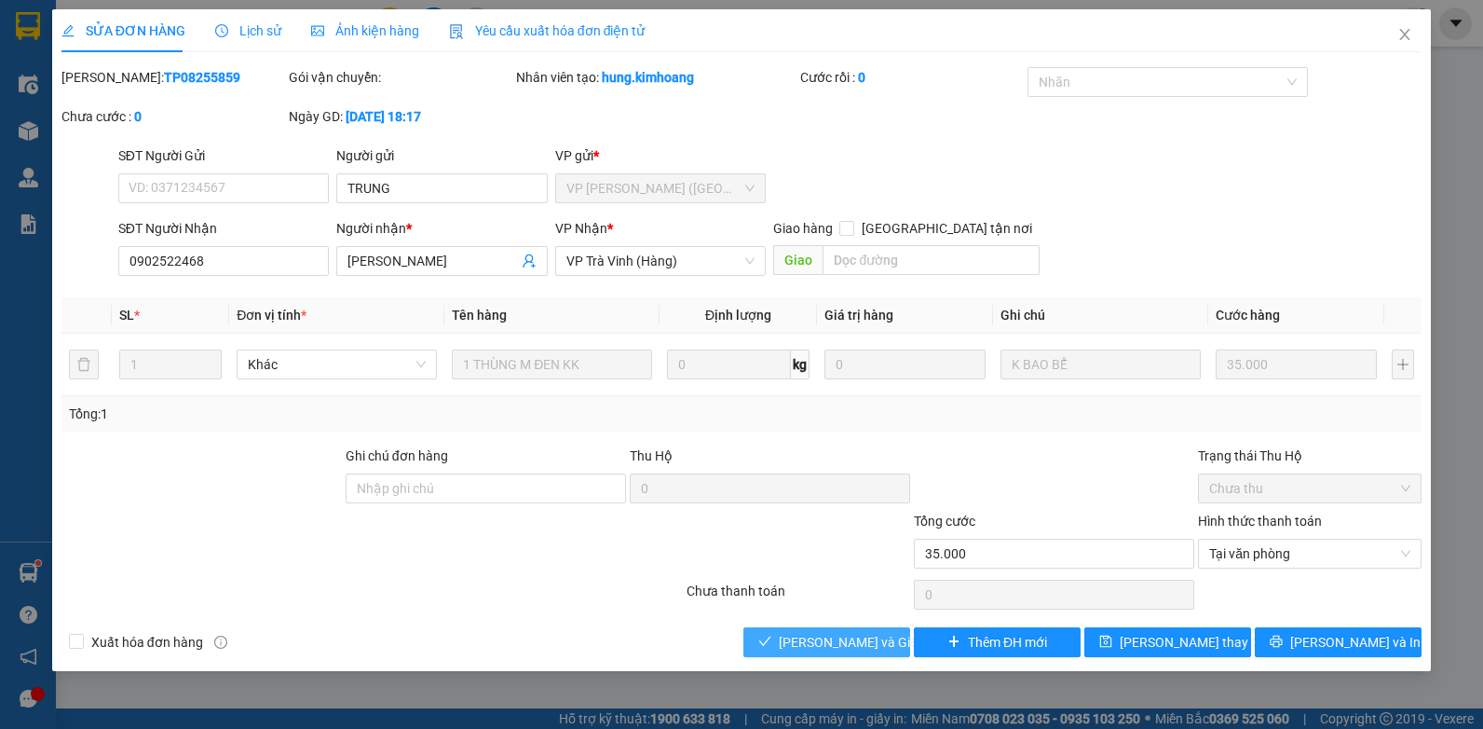
click at [829, 627] on button "[PERSON_NAME] và Giao hàng" at bounding box center [827, 642] width 167 height 30
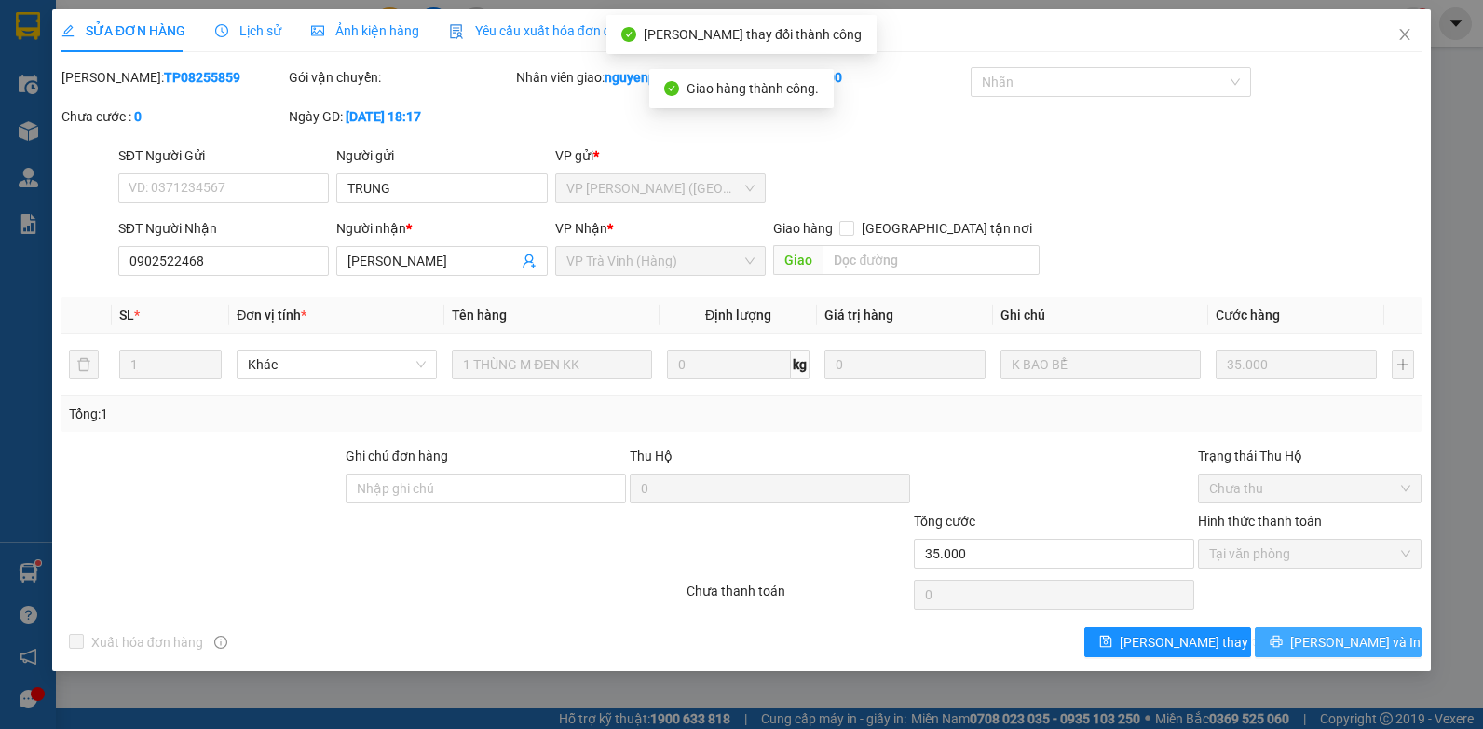
click at [1344, 635] on span "[PERSON_NAME] và In" at bounding box center [1356, 642] width 130 height 21
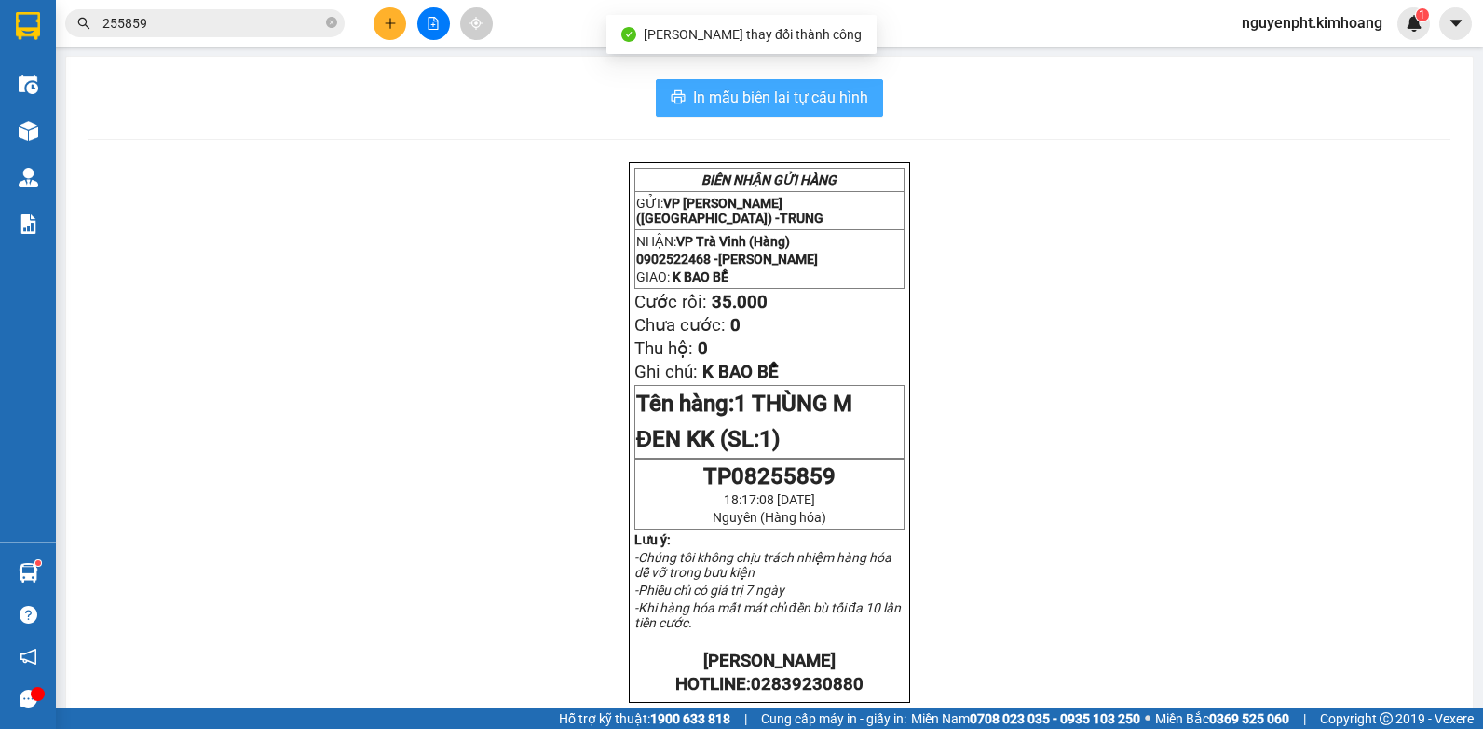
click at [871, 105] on button "In mẫu biên lai tự cấu hình" at bounding box center [769, 97] width 227 height 37
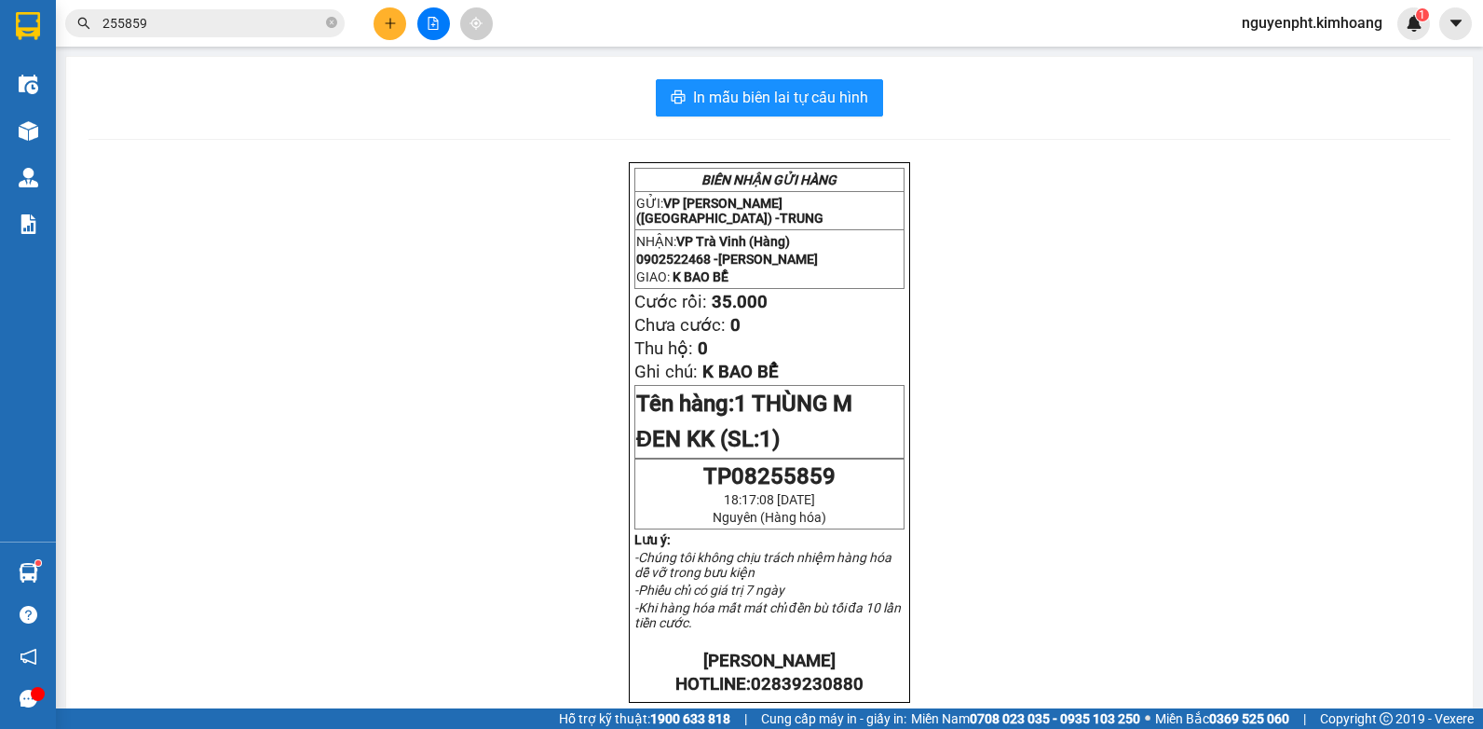
click at [227, 28] on input "255859" at bounding box center [213, 23] width 220 height 21
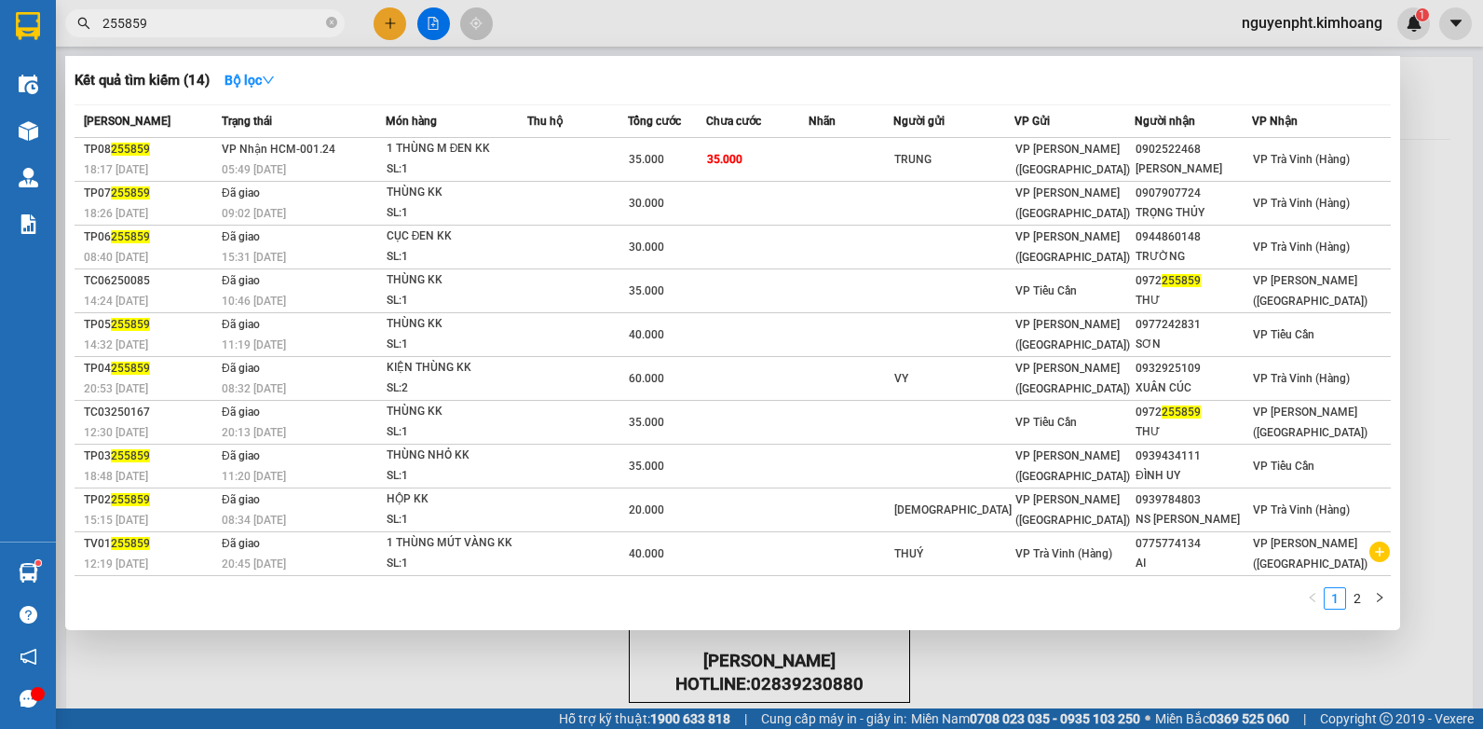
drag, startPoint x: 238, startPoint y: 21, endPoint x: 0, endPoint y: 153, distance: 272.0
click at [0, 144] on html "Kết quả tìm kiếm ( 14 ) Bộ lọc Mã ĐH Trạng thái Món hàng Thu hộ Tổng cước Chưa …" at bounding box center [741, 364] width 1483 height 729
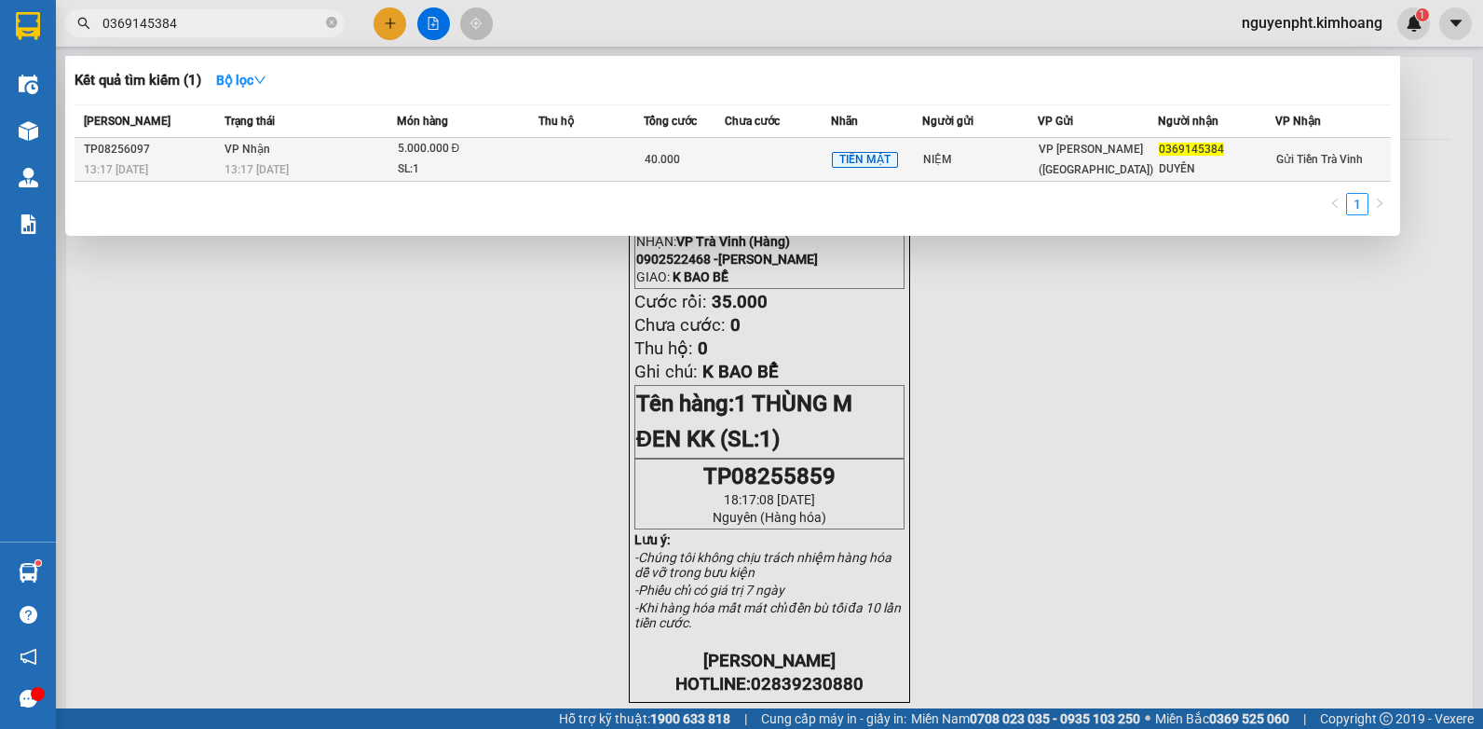
type input "0369145384"
click at [758, 165] on td at bounding box center [778, 160] width 106 height 44
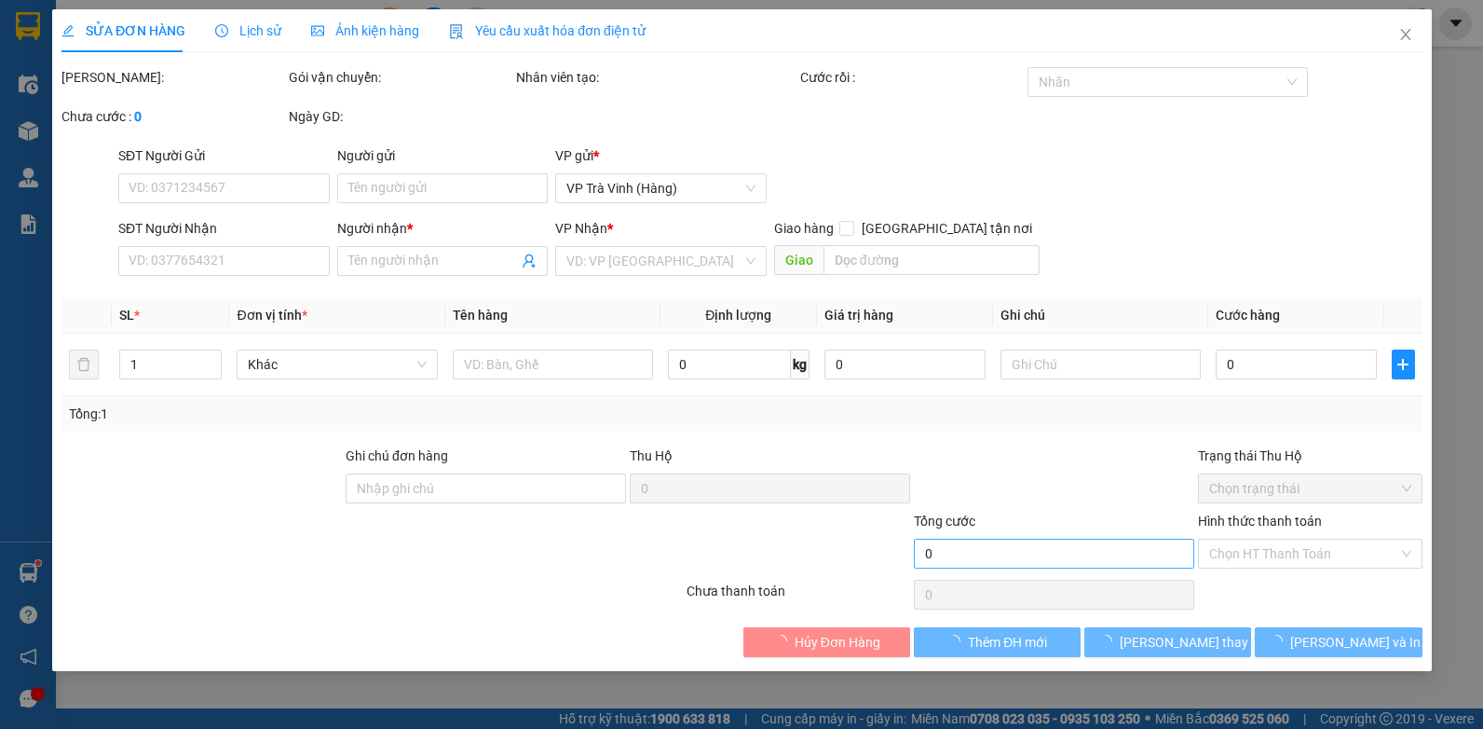
type input "NIỆM"
type input "0369145384"
type input "DUYÊN"
type input "40.000"
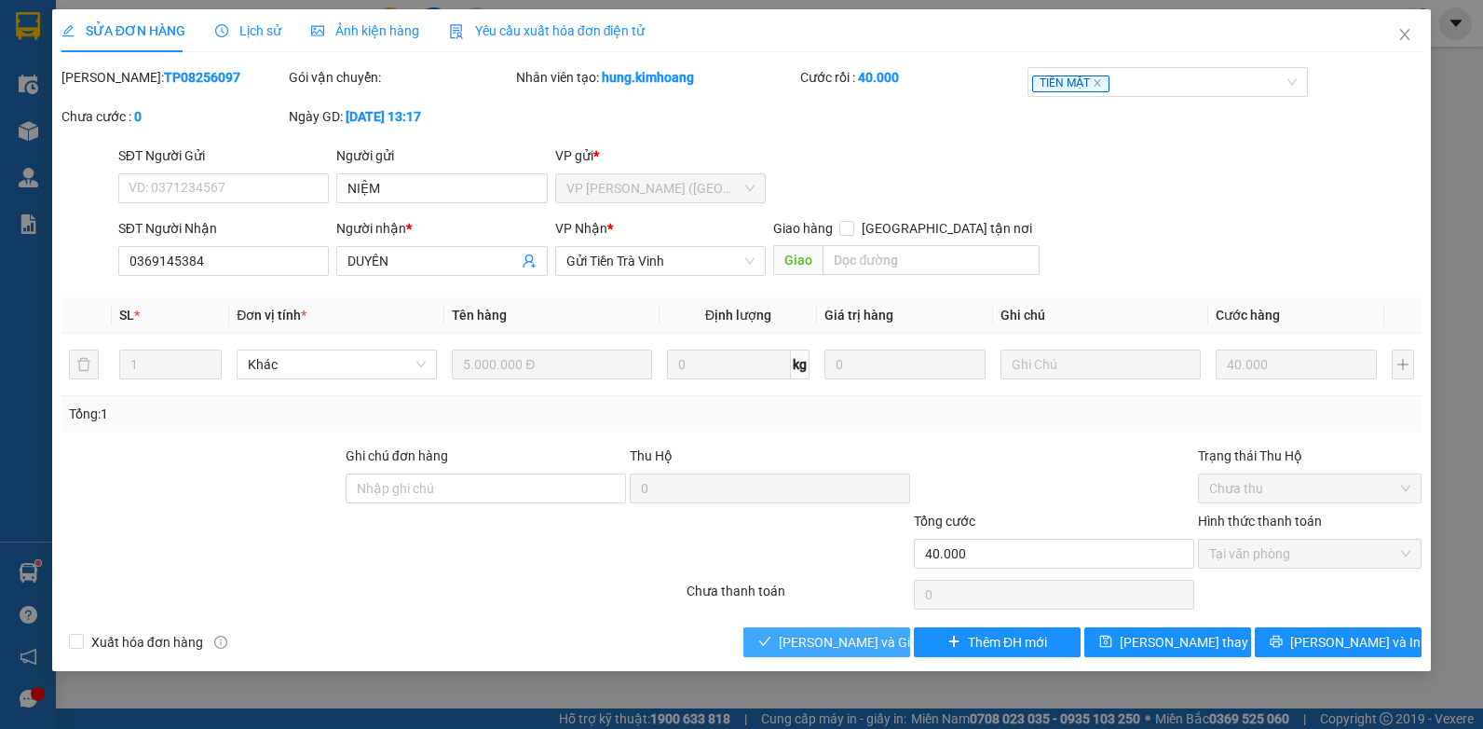
click at [800, 647] on span "[PERSON_NAME] và Giao hàng" at bounding box center [868, 642] width 179 height 21
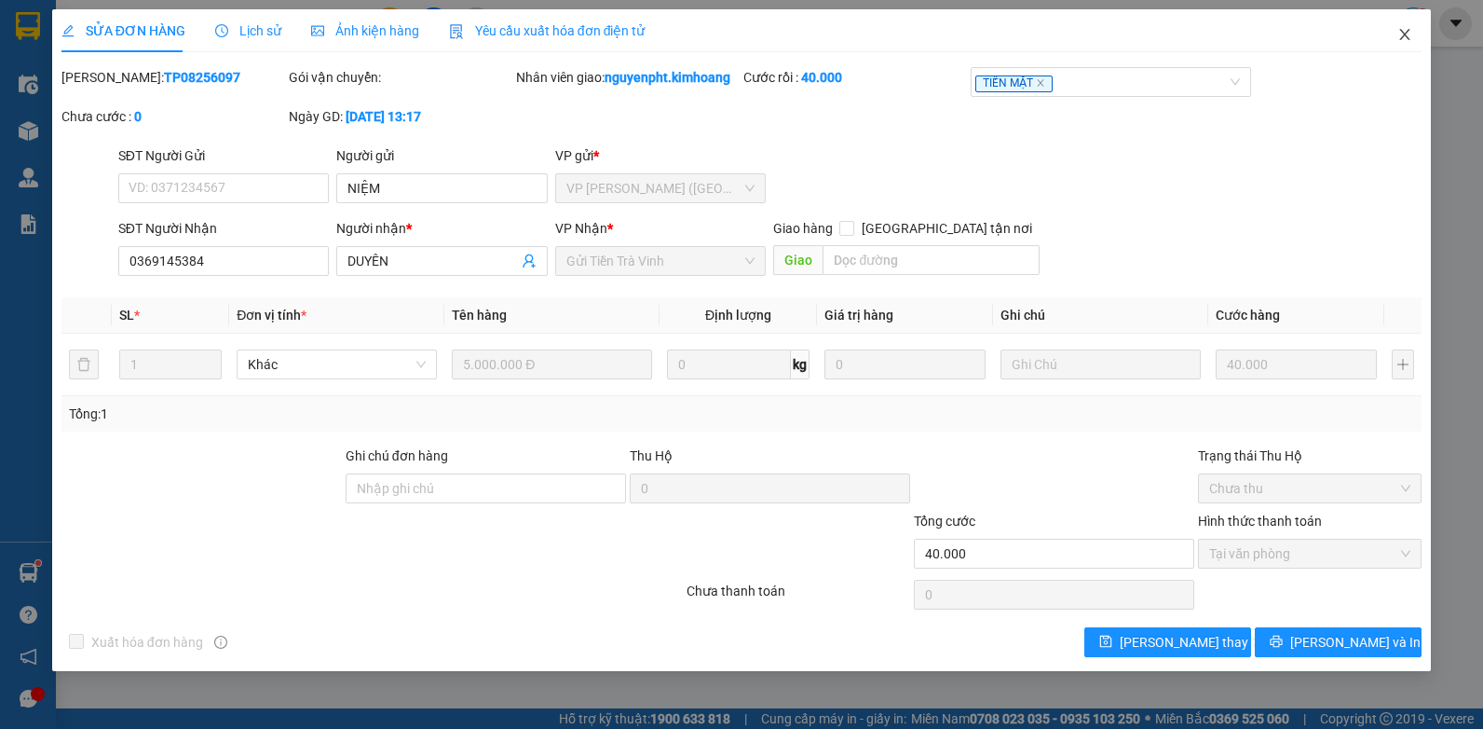
click at [1406, 29] on span "Close" at bounding box center [1405, 35] width 52 height 52
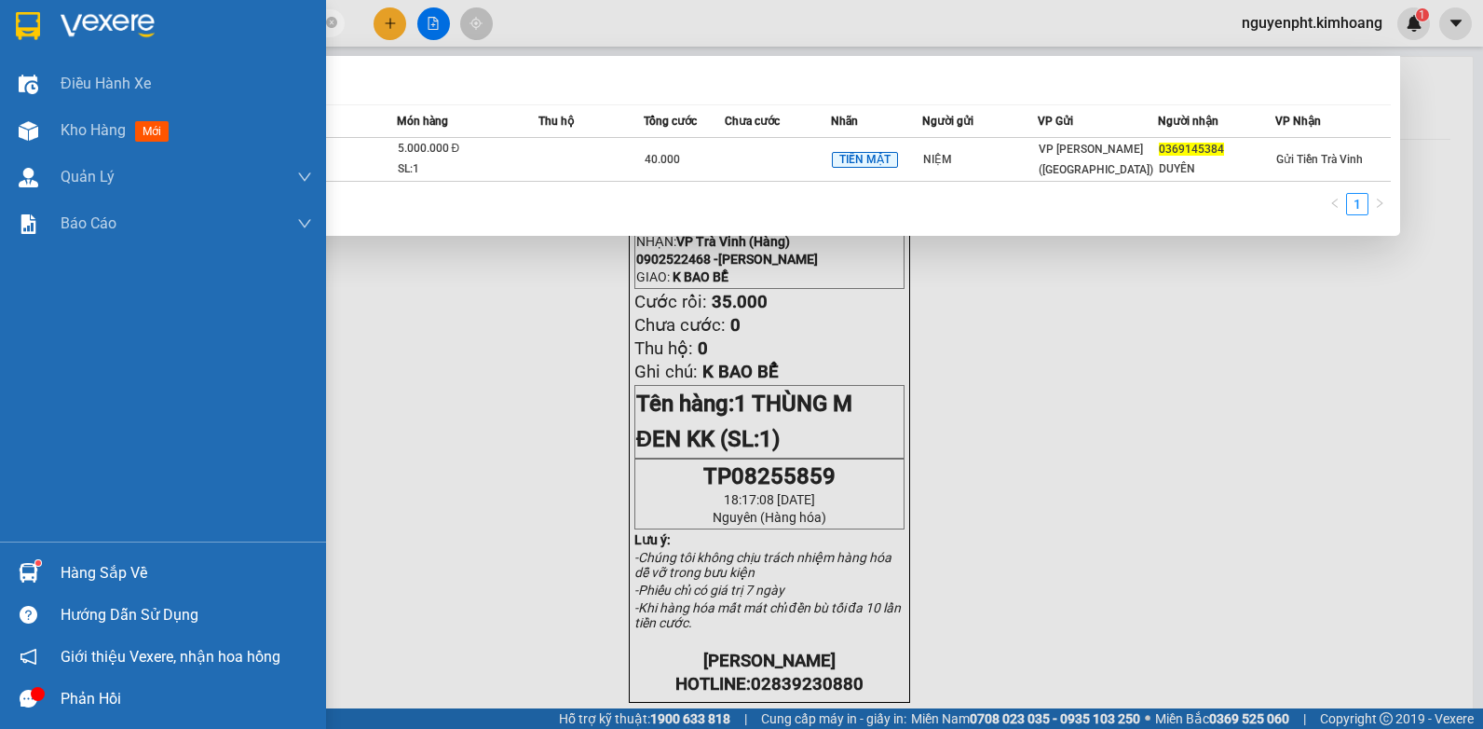
drag, startPoint x: 190, startPoint y: 18, endPoint x: 0, endPoint y: 28, distance: 190.4
click at [0, 28] on html "Kết quả tìm kiếm ( 1 ) Bộ lọc Mã ĐH Trạng thái Món hàng Thu hộ Tổng cước Chưa c…" at bounding box center [741, 364] width 1483 height 729
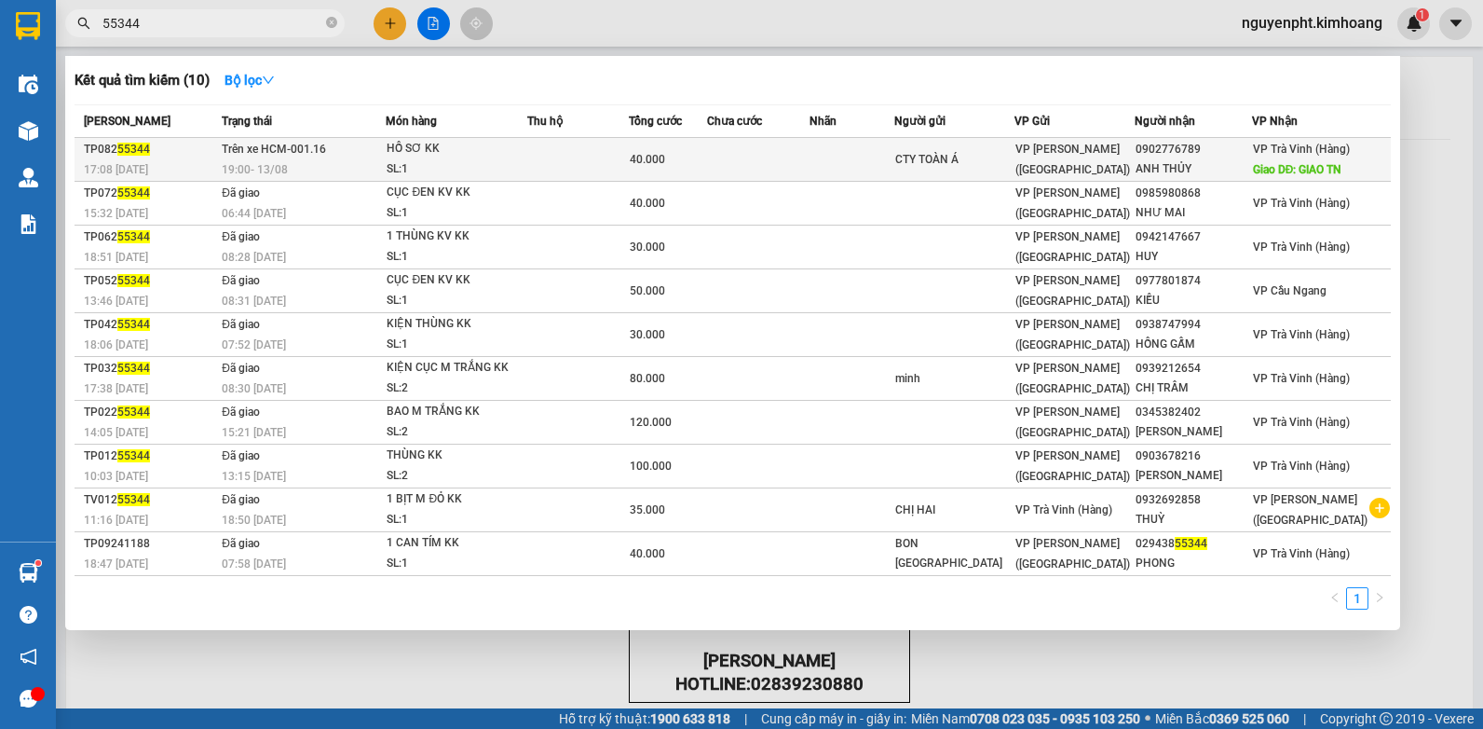
type input "55344"
click at [861, 157] on td at bounding box center [853, 160] width 86 height 44
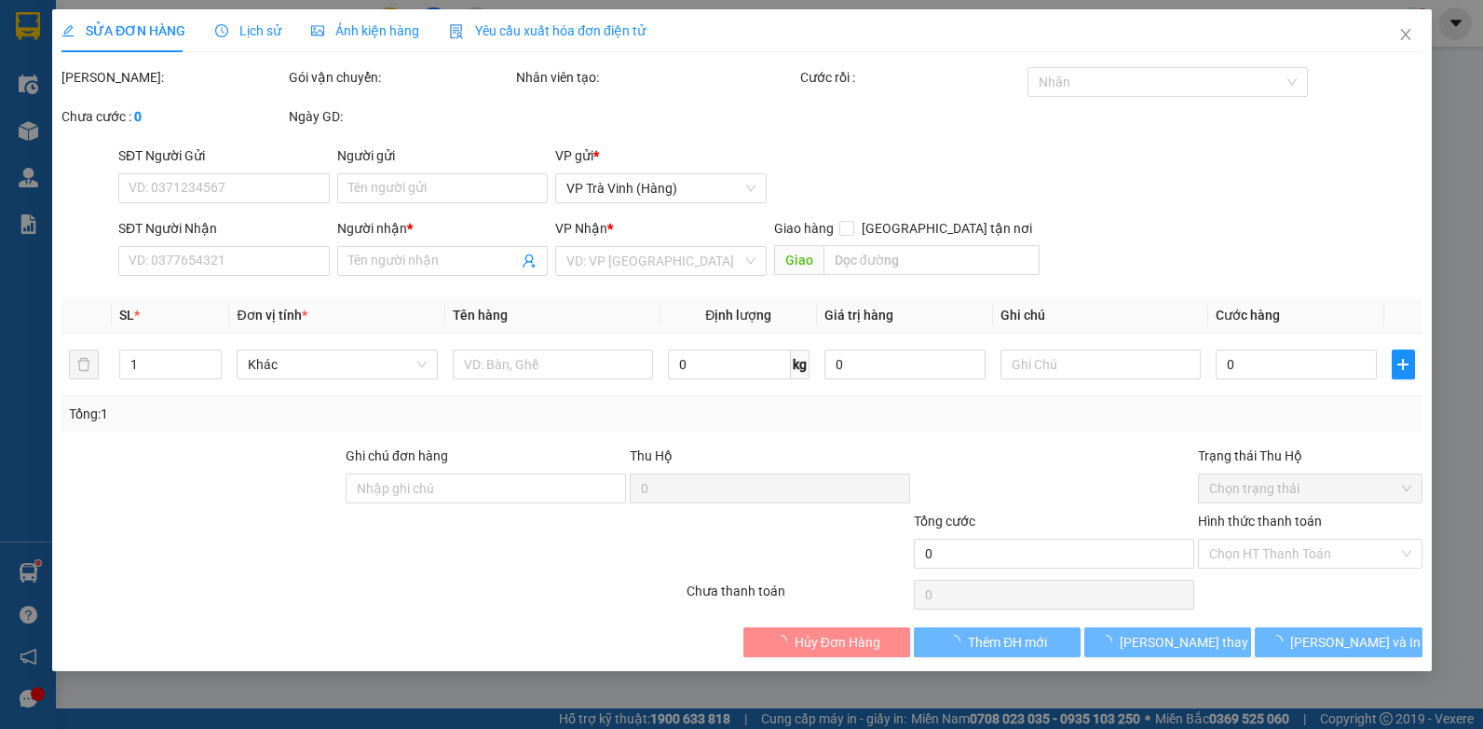
type input "CTY TOÀN Á"
type input "0902776789"
type input "ANH THỦY"
type input "GIAO TN"
type input "40.000"
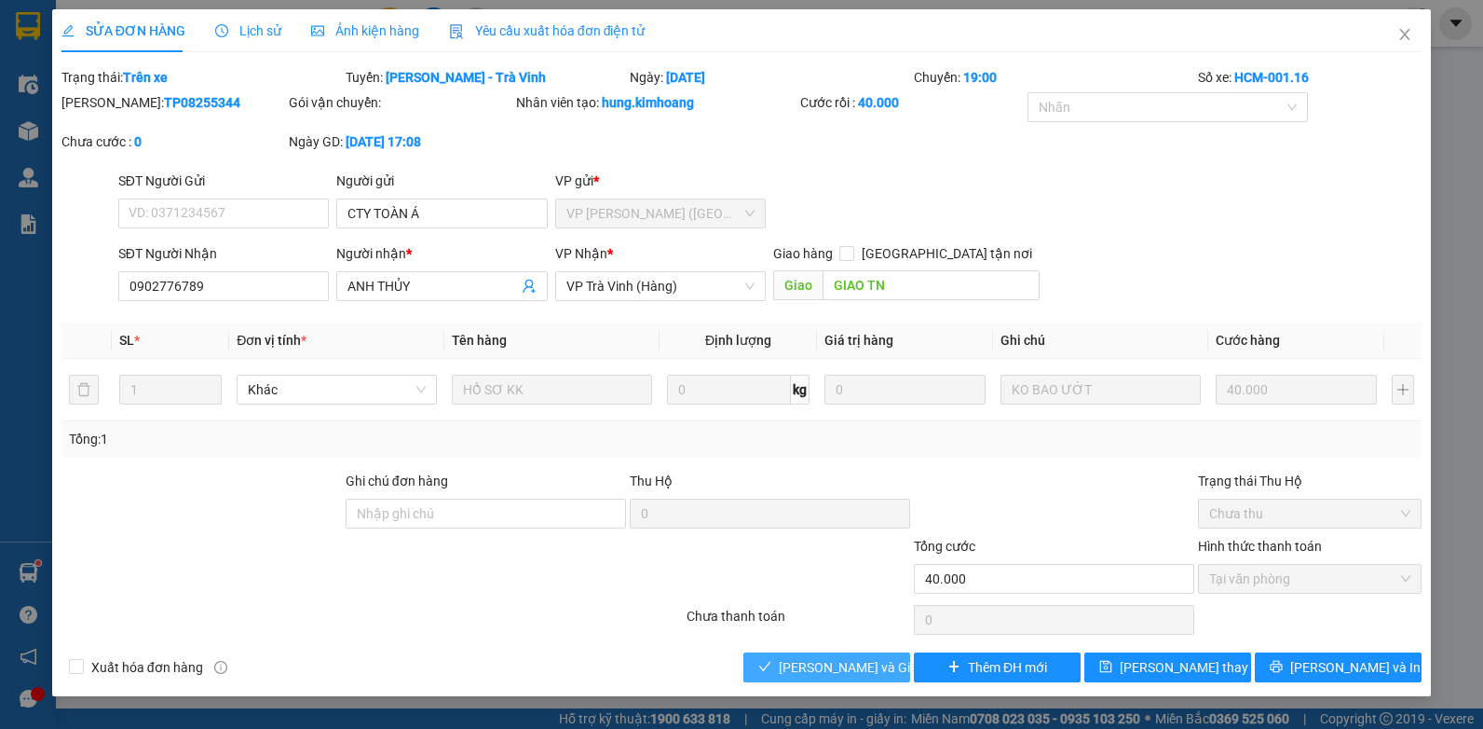
click at [790, 662] on span "[PERSON_NAME] và Giao hàng" at bounding box center [868, 667] width 179 height 21
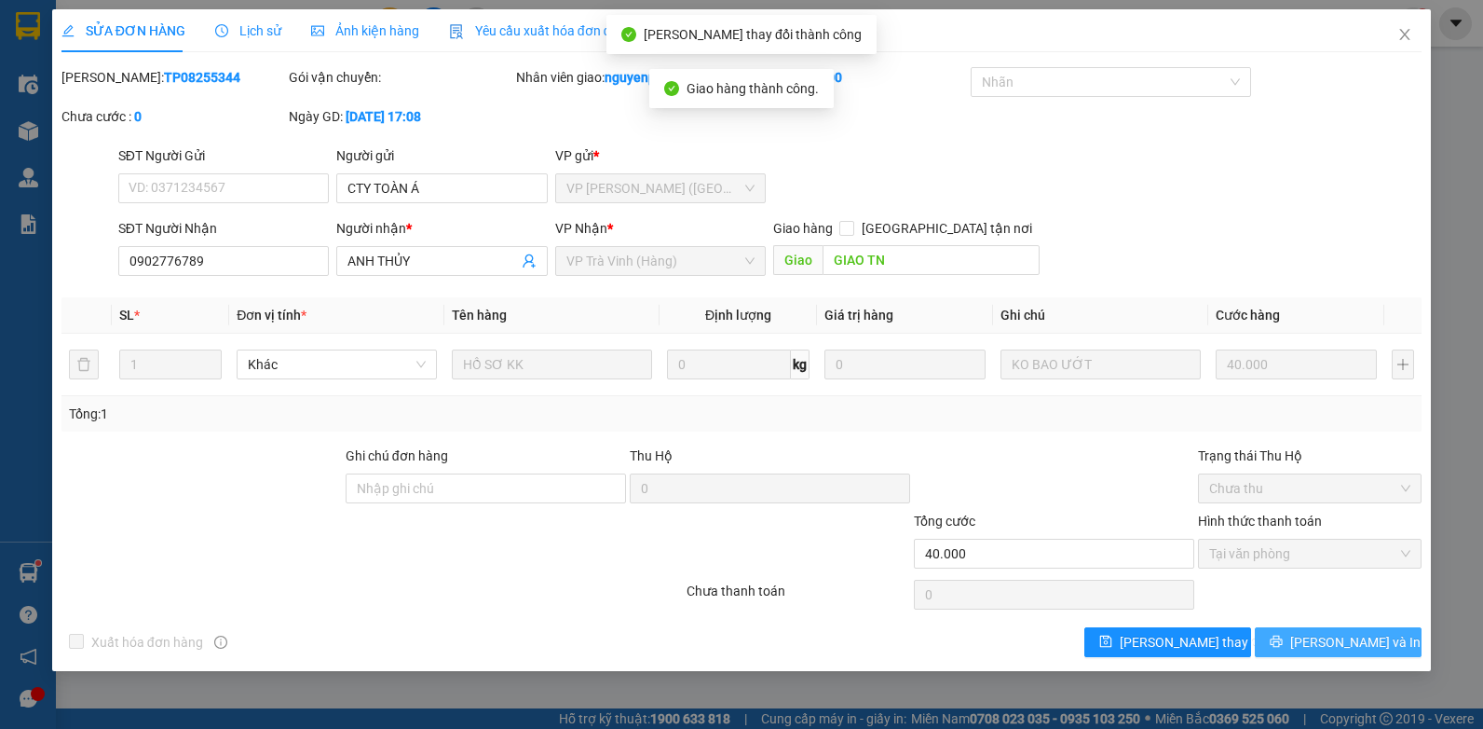
drag, startPoint x: 1328, startPoint y: 645, endPoint x: 1305, endPoint y: 637, distance: 23.6
click at [1327, 645] on span "[PERSON_NAME] và In" at bounding box center [1356, 642] width 130 height 21
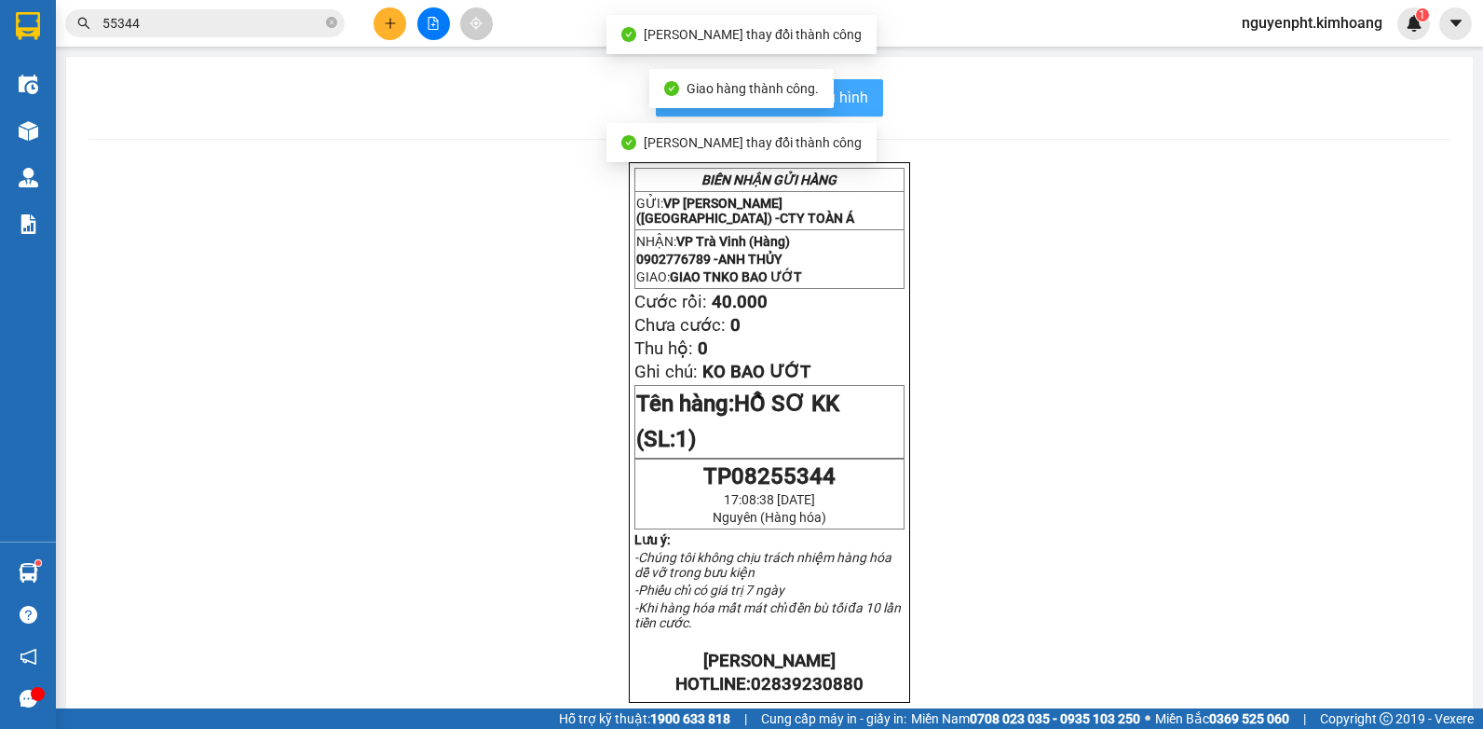
click at [866, 99] on button "In mẫu biên lai tự cấu hình" at bounding box center [769, 97] width 227 height 37
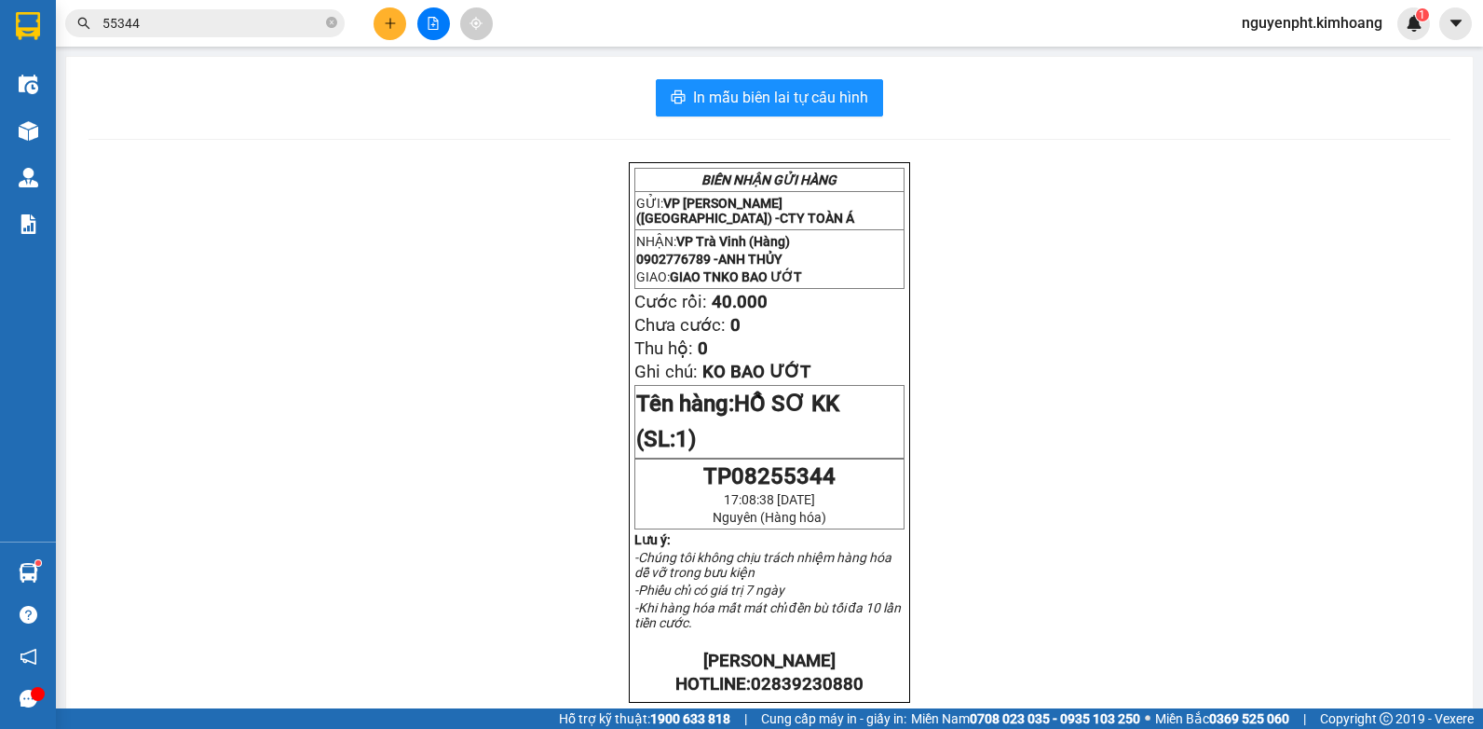
drag, startPoint x: 198, startPoint y: 31, endPoint x: 0, endPoint y: 49, distance: 198.4
click at [0, 48] on html "Kết quả tìm kiếm ( 10 ) Bộ lọc Mã ĐH Trạng thái Món hàng Thu hộ Tổng cước Chưa …" at bounding box center [741, 364] width 1483 height 729
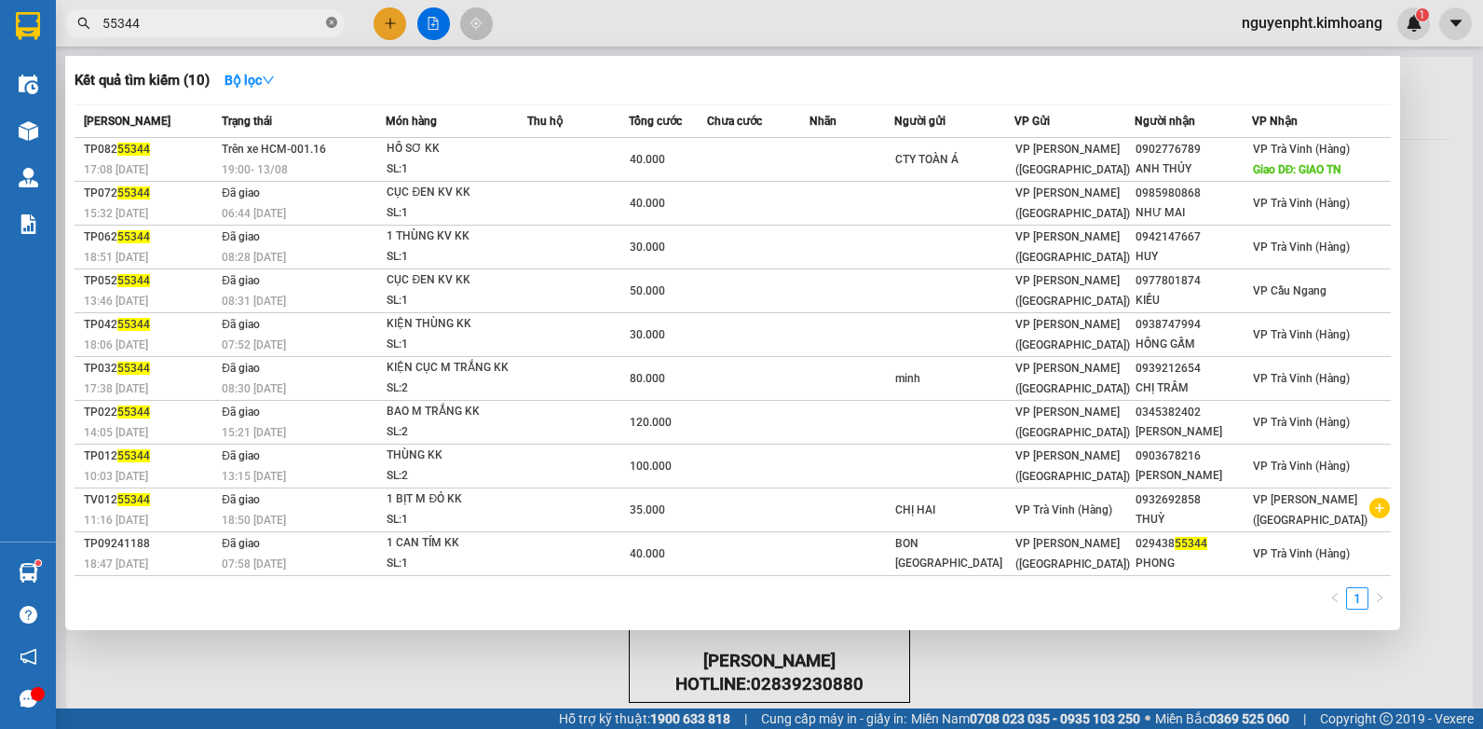
click at [334, 24] on icon "close-circle" at bounding box center [331, 22] width 11 height 11
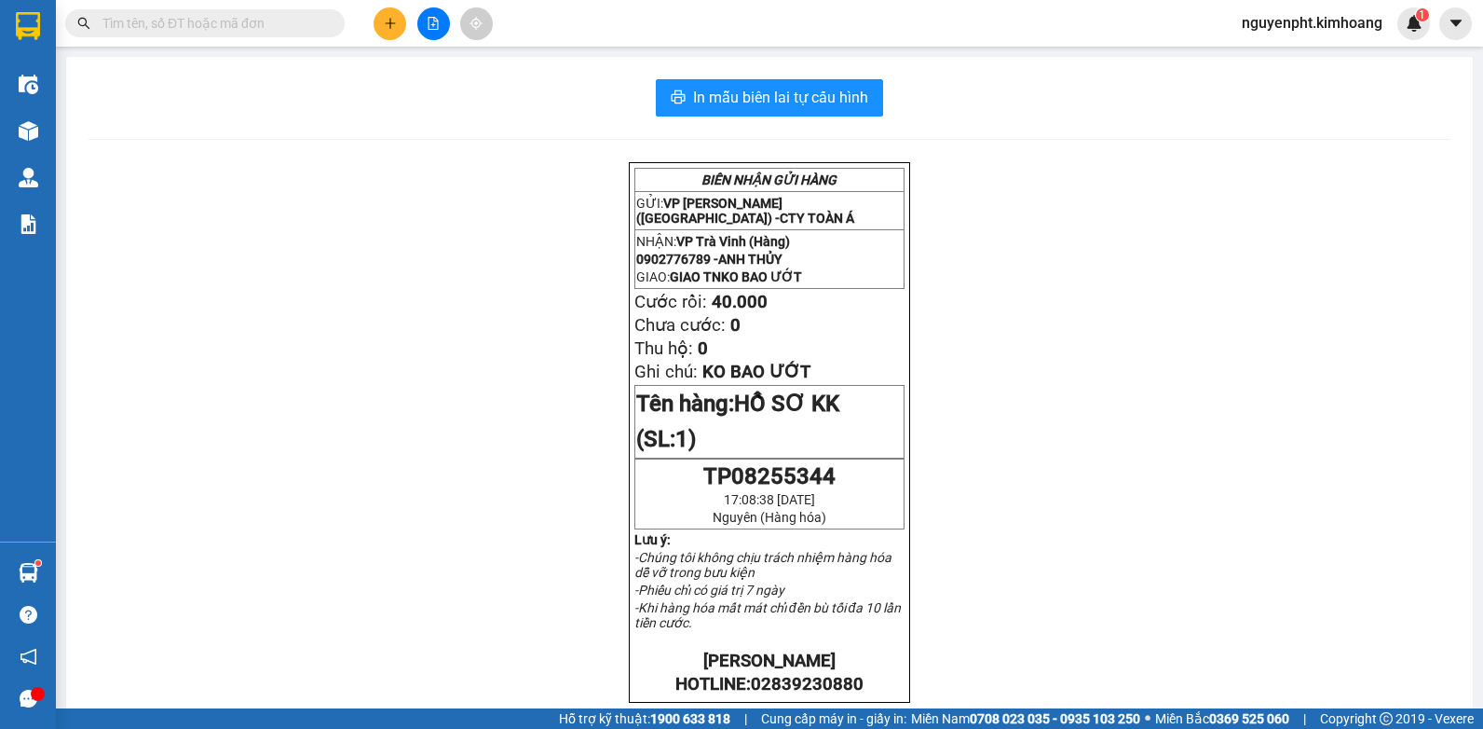
drag, startPoint x: 173, startPoint y: 21, endPoint x: 188, endPoint y: 19, distance: 15.2
click at [175, 21] on input "text" at bounding box center [213, 23] width 220 height 21
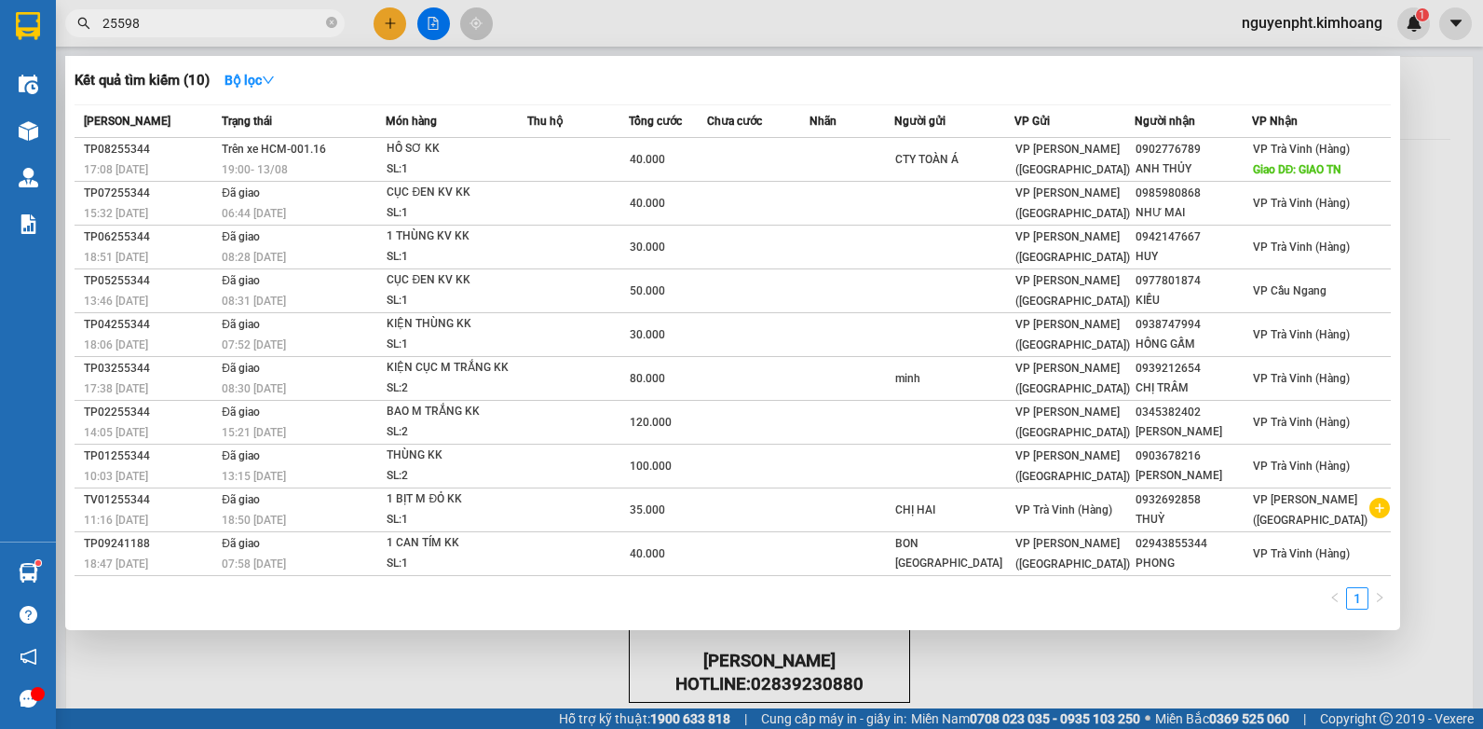
type input "255986"
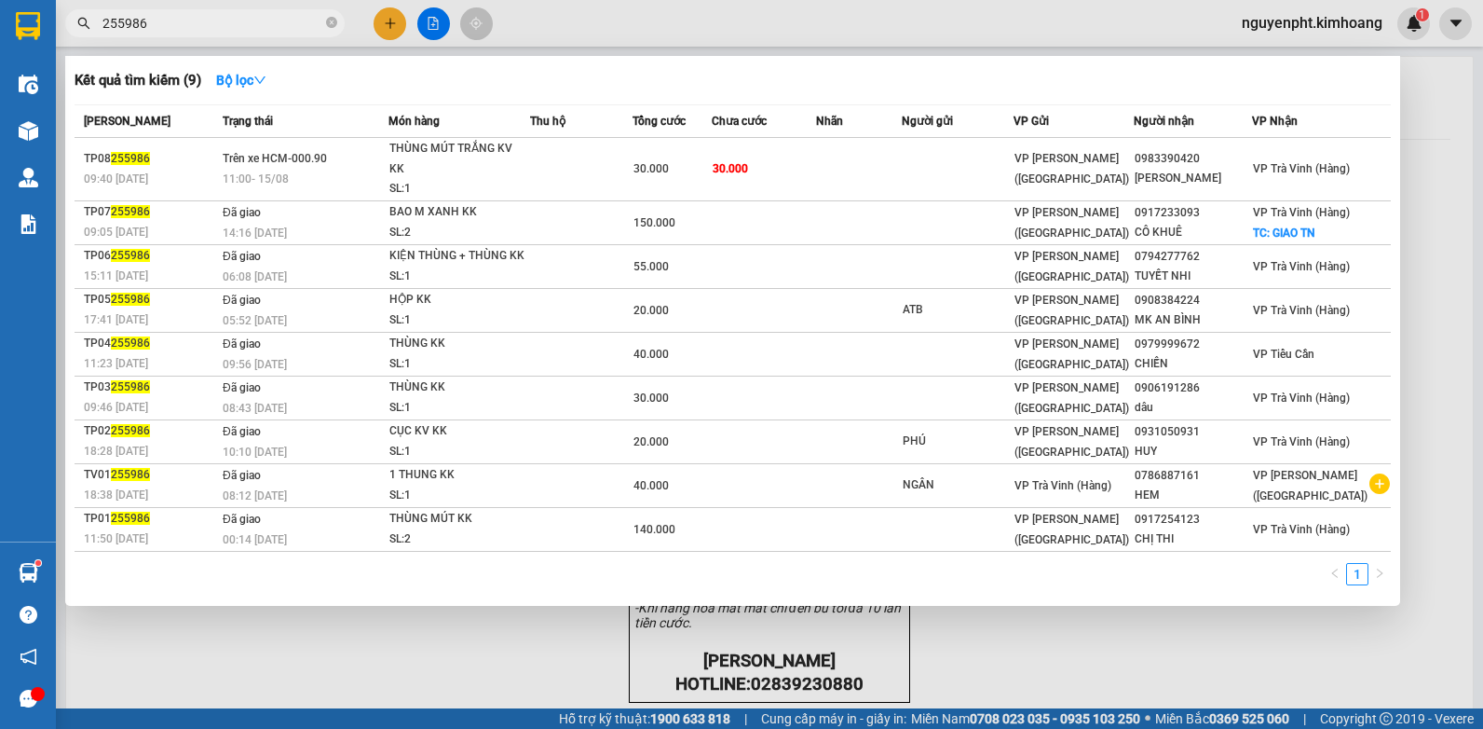
click at [335, 19] on icon "close-circle" at bounding box center [331, 22] width 11 height 11
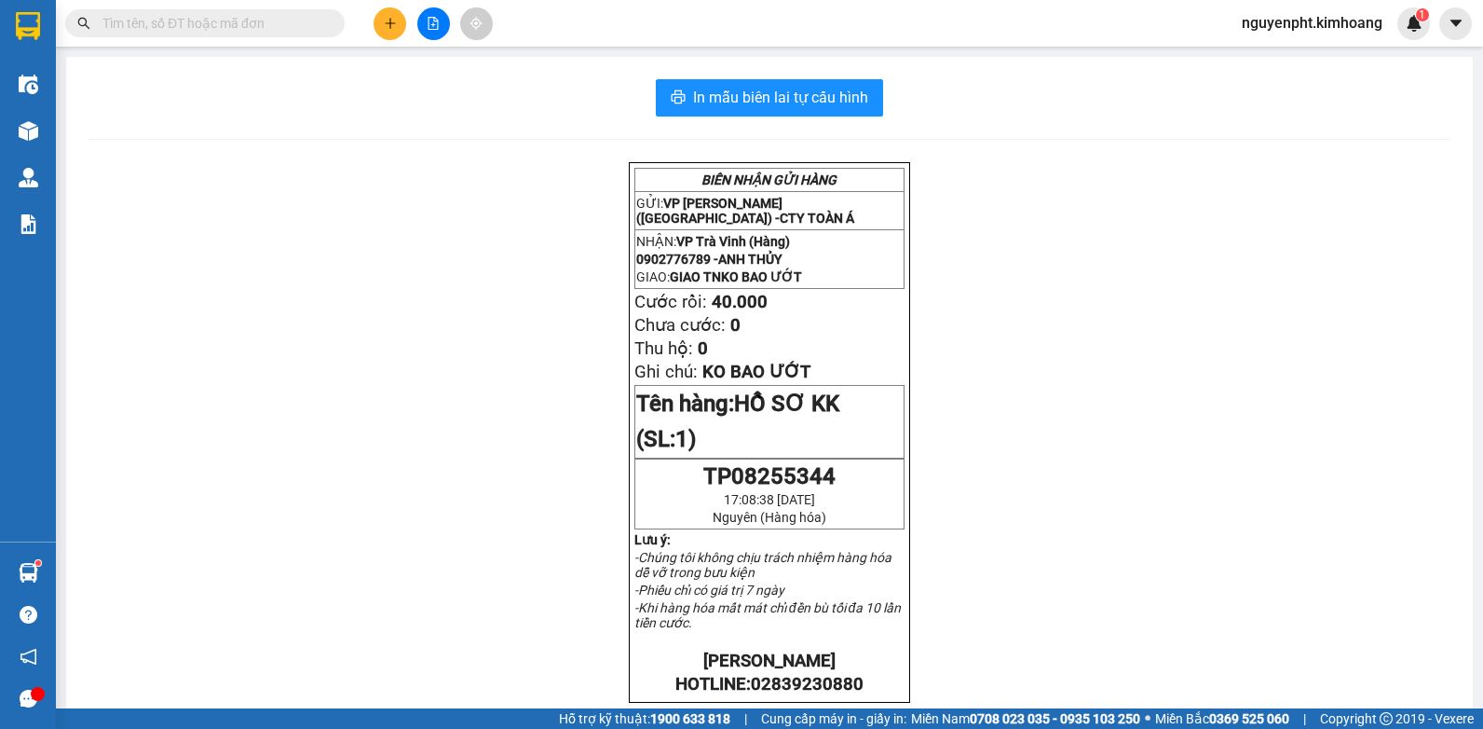
click at [403, 29] on button at bounding box center [390, 23] width 33 height 33
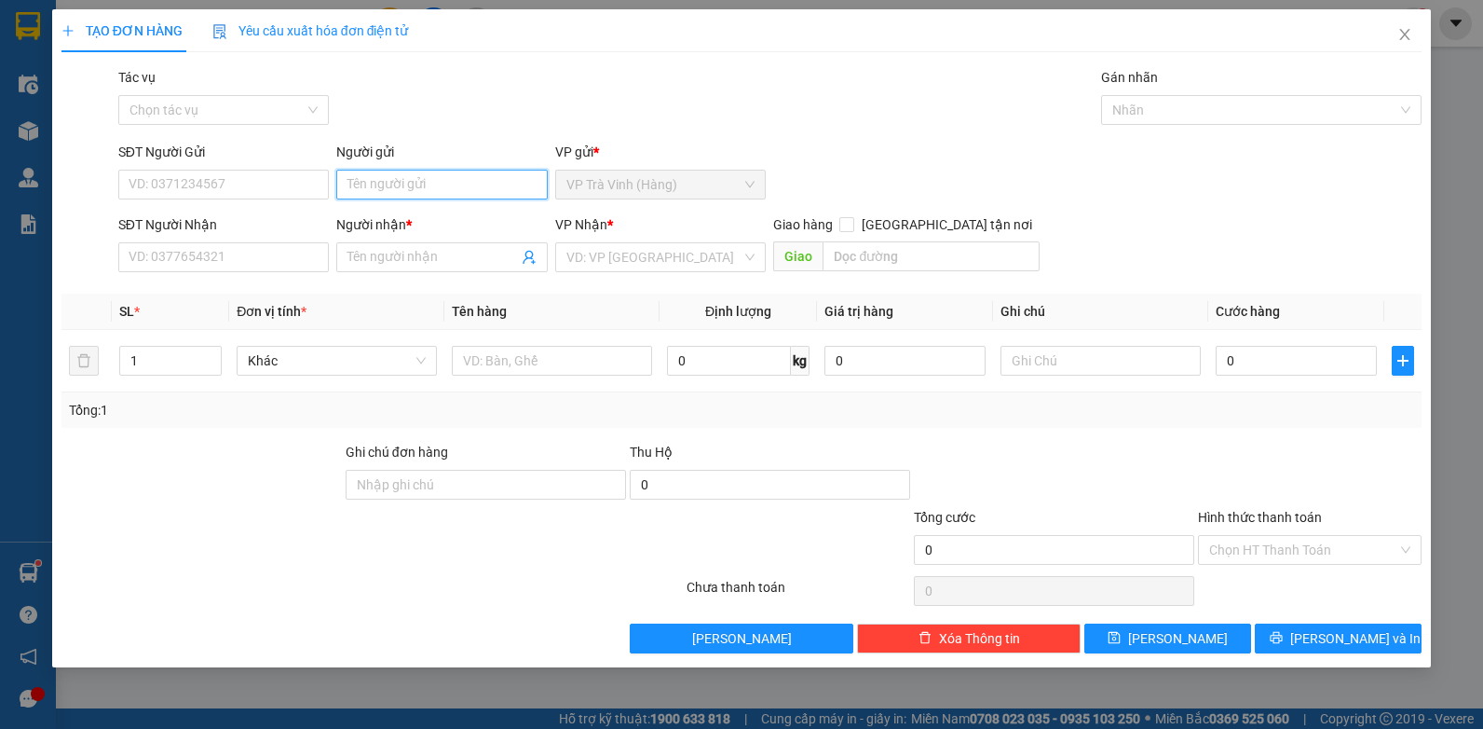
click at [385, 178] on input "Người gửi" at bounding box center [442, 185] width 212 height 30
type input "phụng"
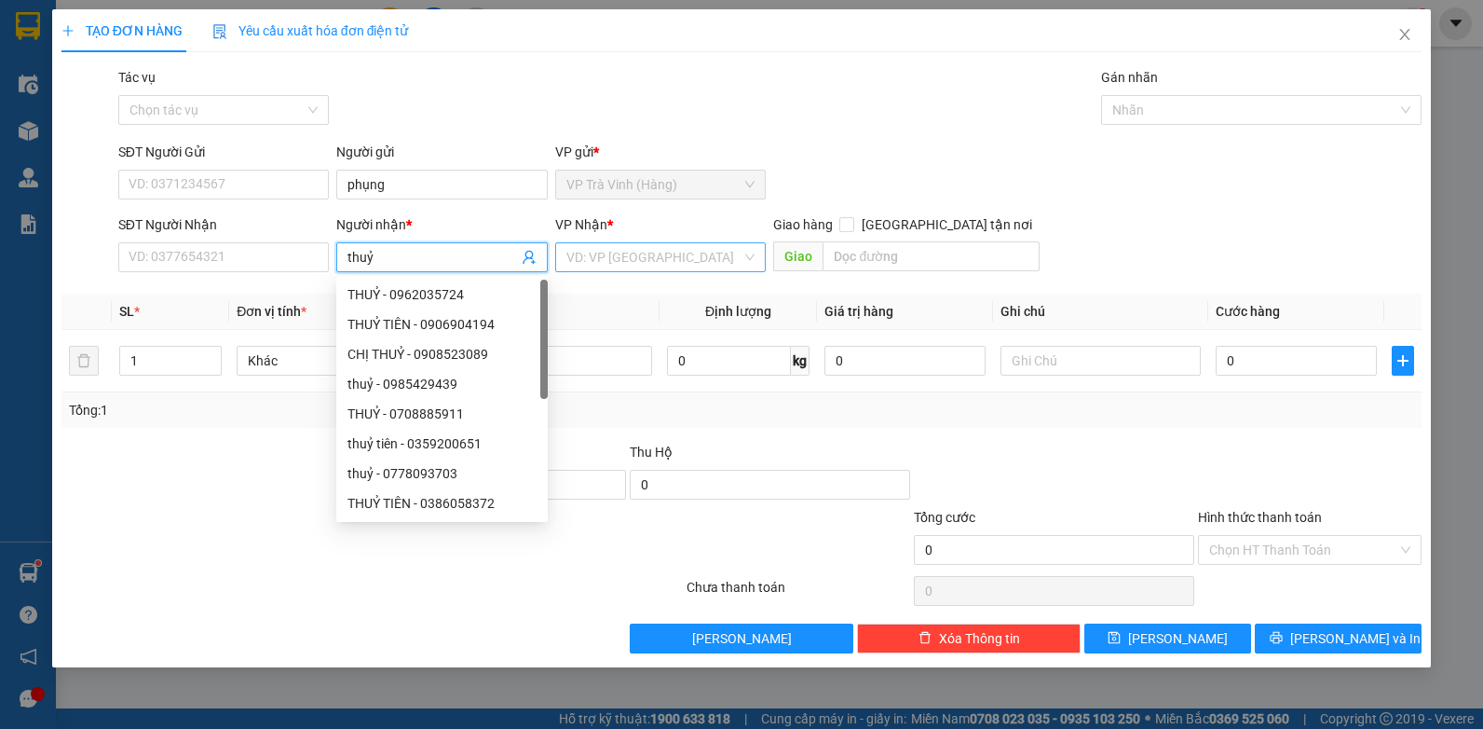
type input "thuỷ"
click at [614, 258] on input "search" at bounding box center [655, 257] width 176 height 28
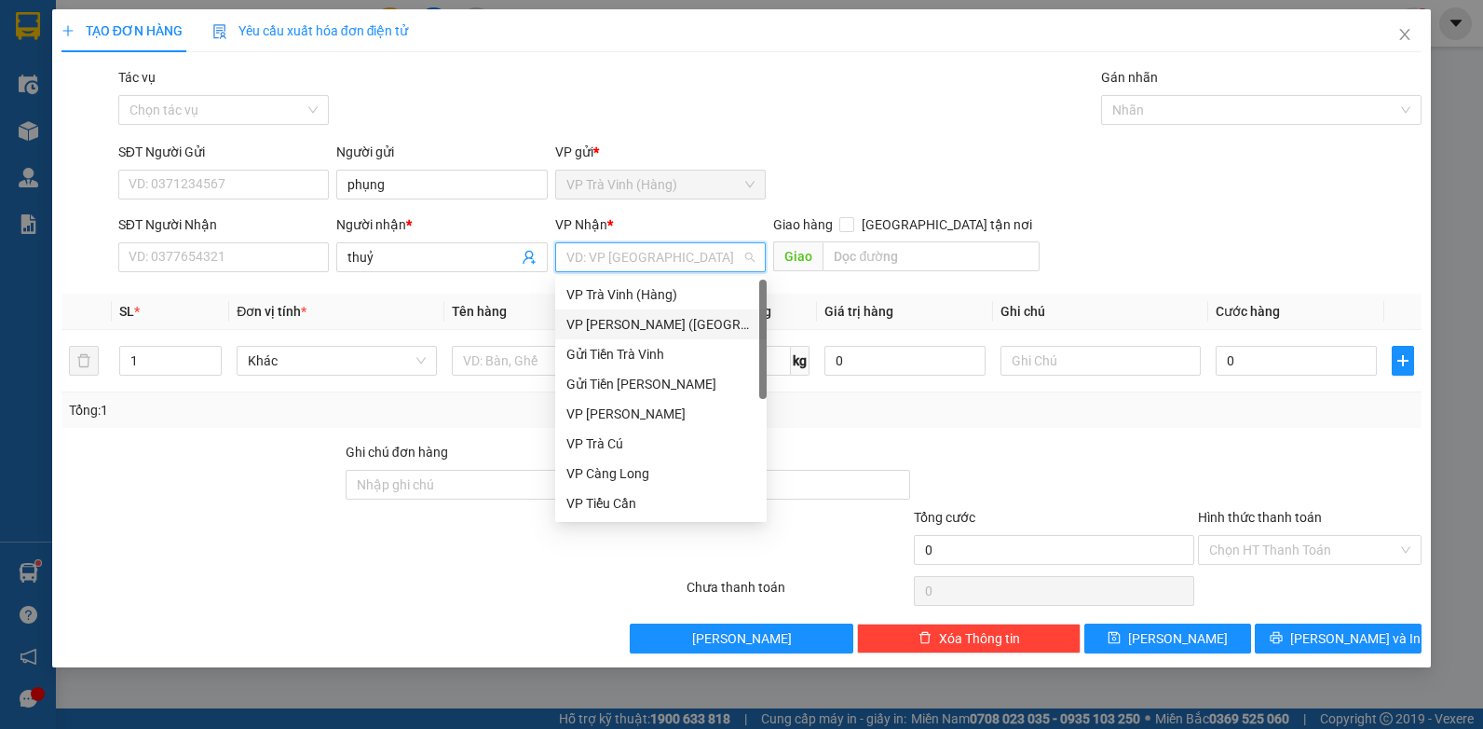
click at [608, 322] on div "VP [PERSON_NAME] ([GEOGRAPHIC_DATA])" at bounding box center [661, 324] width 189 height 21
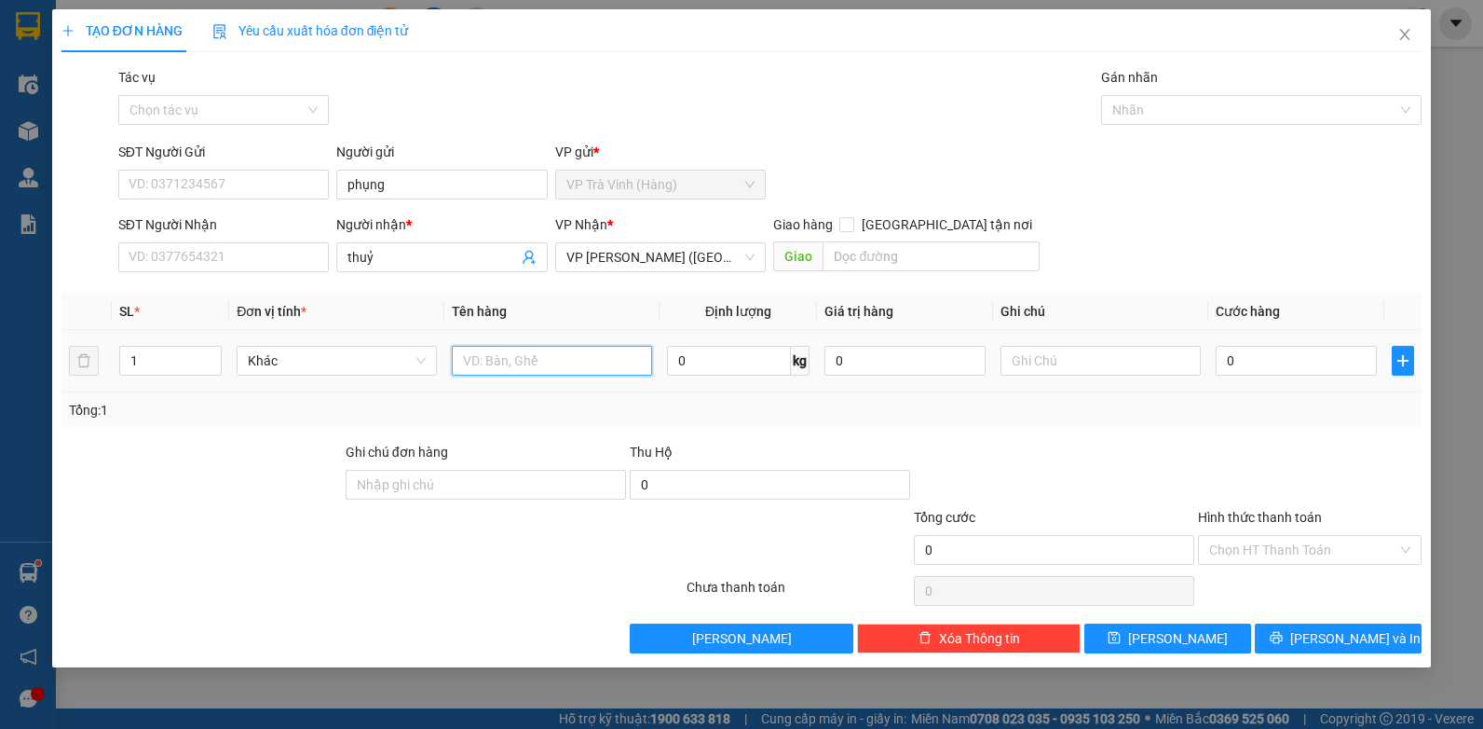
click at [524, 362] on input "text" at bounding box center [552, 361] width 200 height 30
type input "thùng kk"
type input "3"
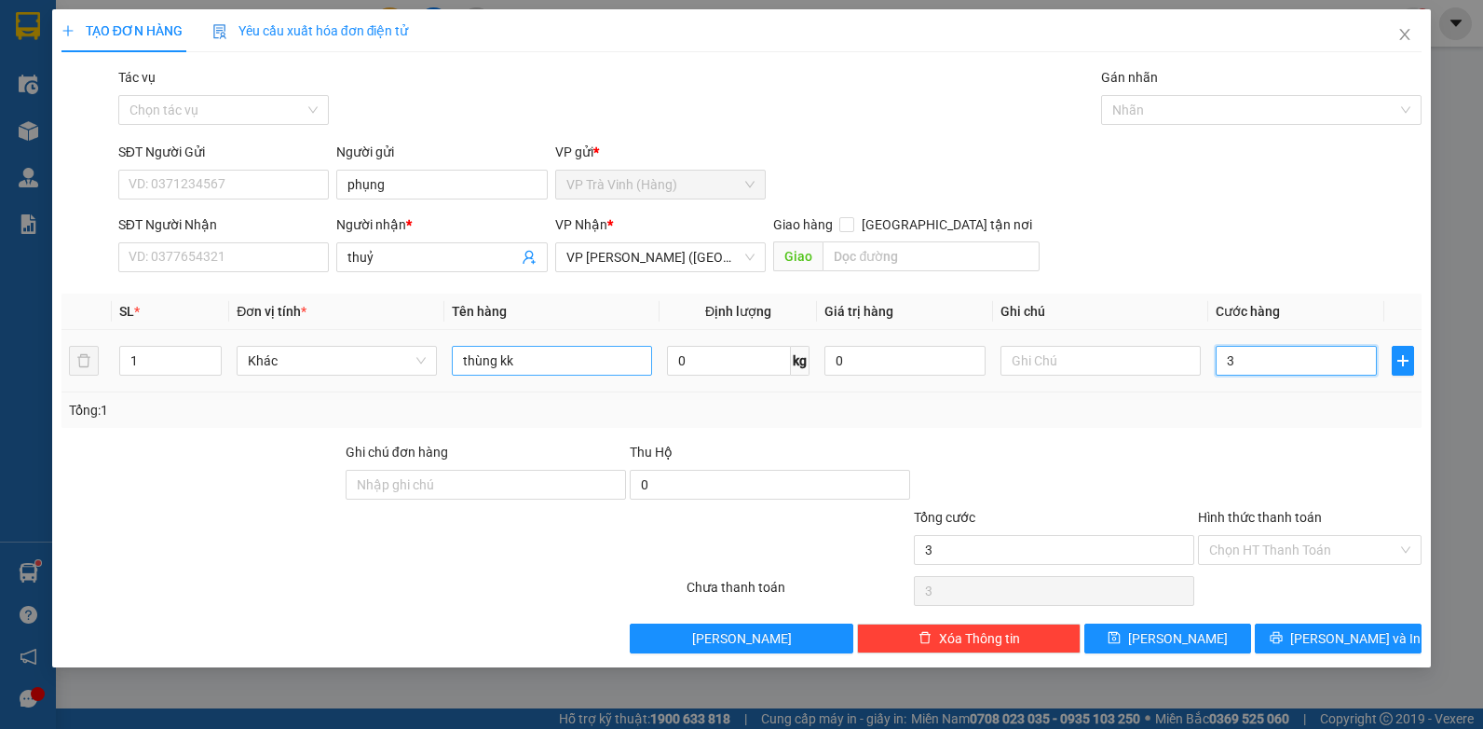
type input "30"
type input "30.000"
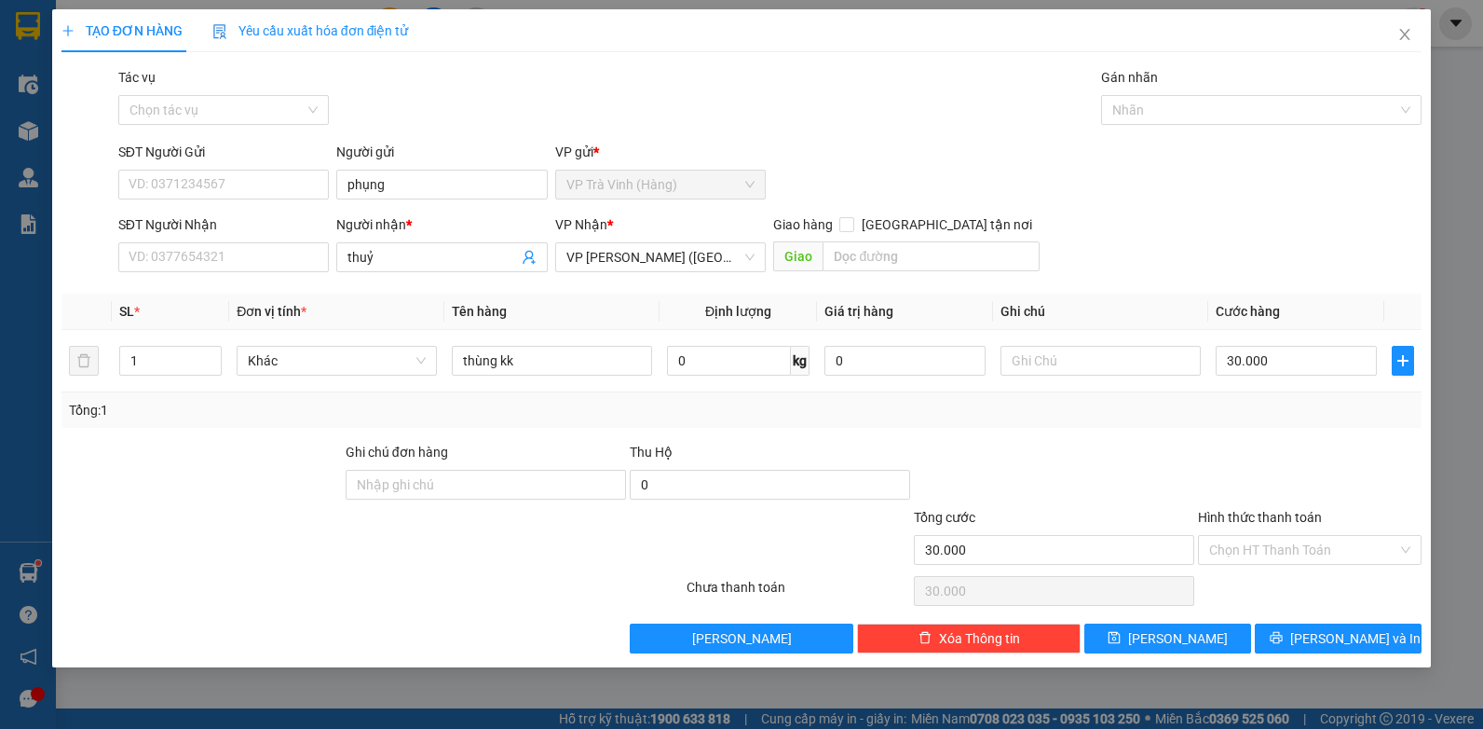
click at [1337, 567] on div "Hình thức thanh toán Chọn HT Thanh Toán" at bounding box center [1310, 539] width 224 height 65
click at [1325, 551] on input "Hình thức thanh toán" at bounding box center [1304, 550] width 188 height 28
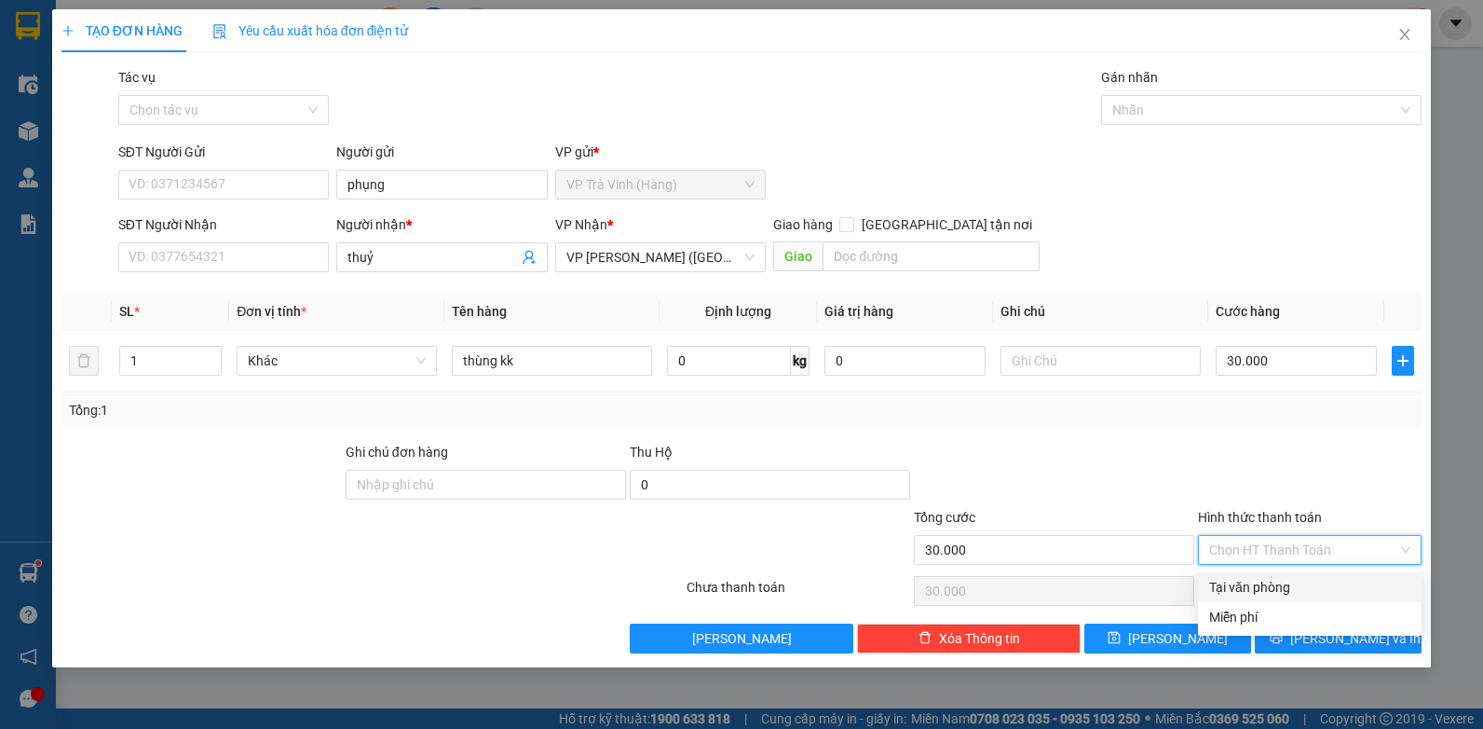
click at [1274, 587] on div "Tại văn phòng" at bounding box center [1310, 587] width 201 height 21
type input "0"
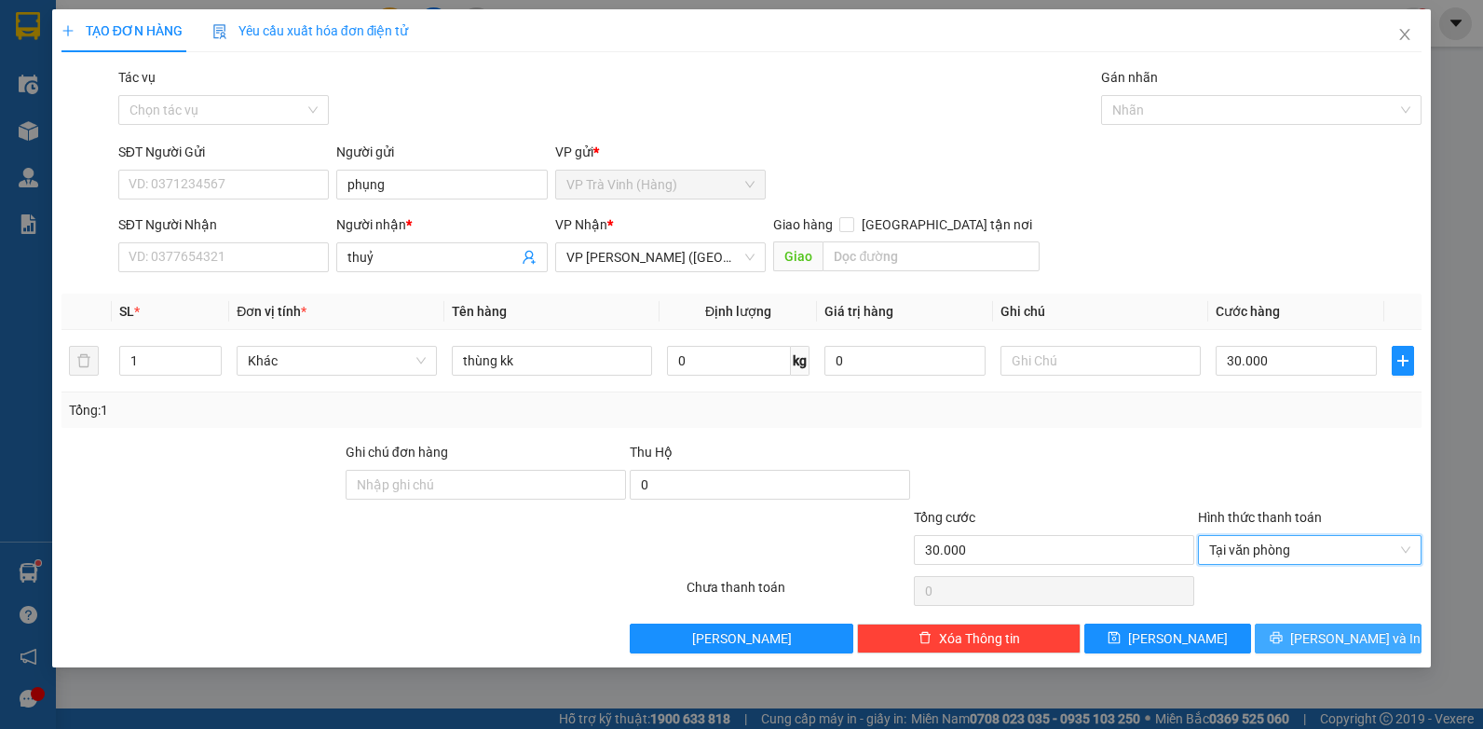
drag, startPoint x: 1336, startPoint y: 633, endPoint x: 1323, endPoint y: 631, distance: 13.2
click at [1334, 633] on span "[PERSON_NAME] và In" at bounding box center [1356, 638] width 130 height 21
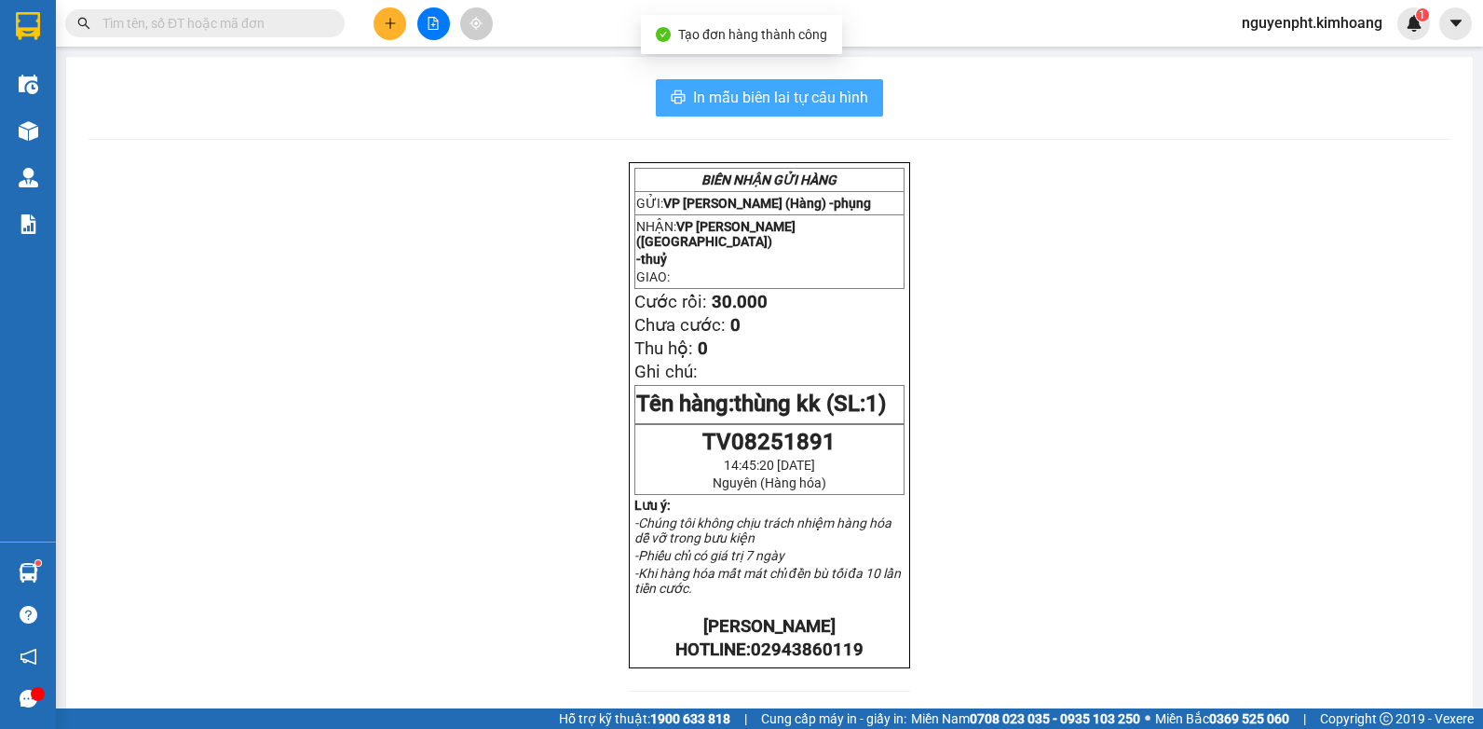
click at [749, 113] on button "In mẫu biên lai tự cấu hình" at bounding box center [769, 97] width 227 height 37
click at [748, 104] on span "In mẫu biên lai tự cấu hình" at bounding box center [780, 97] width 175 height 23
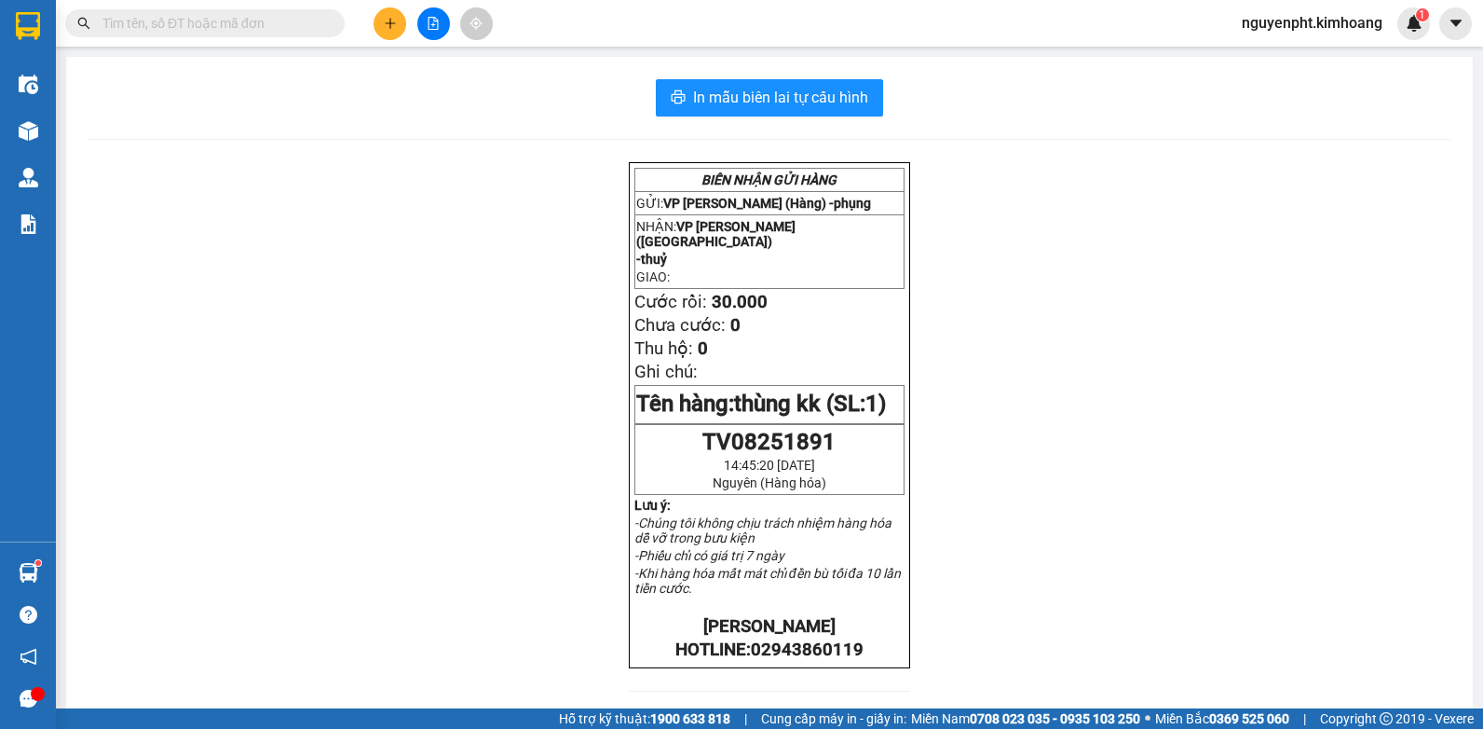
click at [1304, 17] on span "nguyenpht.kimhoang" at bounding box center [1312, 22] width 171 height 23
click at [1275, 50] on span "Đăng xuất" at bounding box center [1319, 58] width 134 height 21
